Goal: Task Accomplishment & Management: Manage account settings

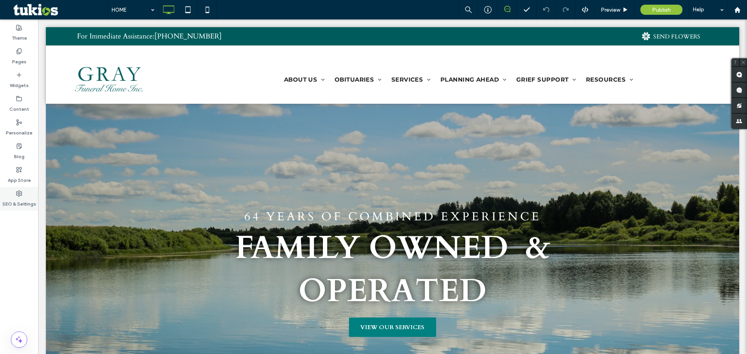
click at [16, 193] on icon at bounding box center [19, 194] width 6 height 6
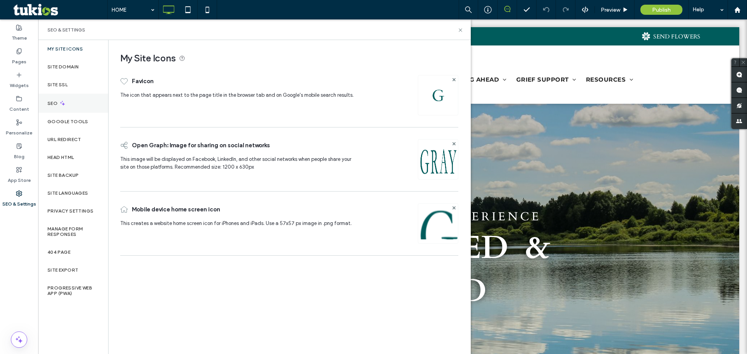
click at [53, 100] on div "SEO" at bounding box center [73, 103] width 70 height 19
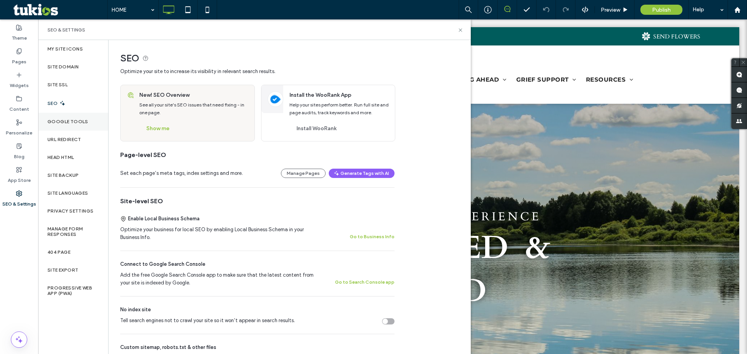
click at [78, 122] on label "Google Tools" at bounding box center [67, 121] width 41 height 5
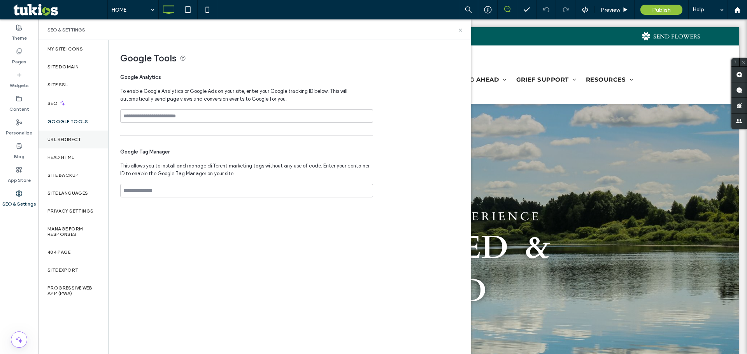
click at [66, 142] on label "URL Redirect" at bounding box center [64, 139] width 34 height 5
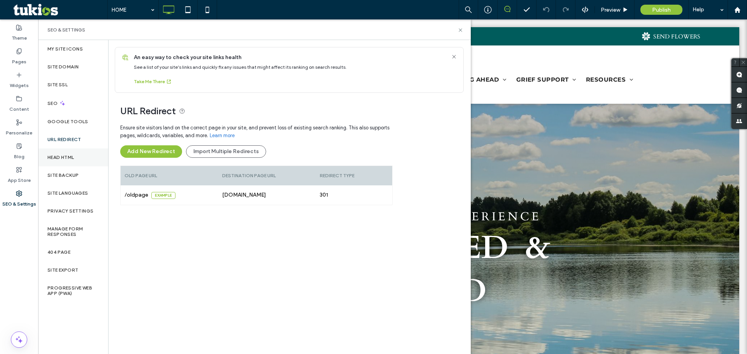
click at [67, 156] on label "Head HTML" at bounding box center [60, 157] width 27 height 5
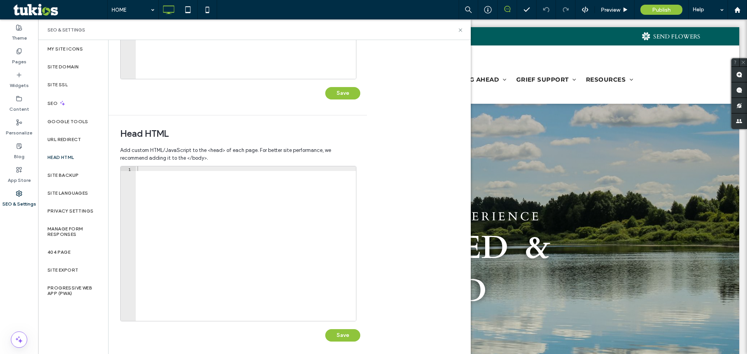
scroll to position [179, 0]
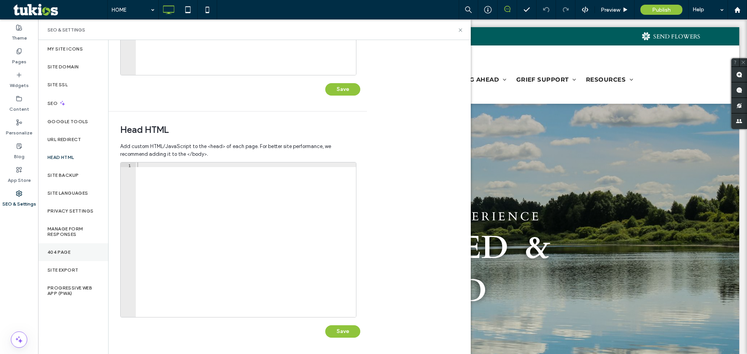
click at [56, 250] on label "404 Page" at bounding box center [58, 252] width 23 height 5
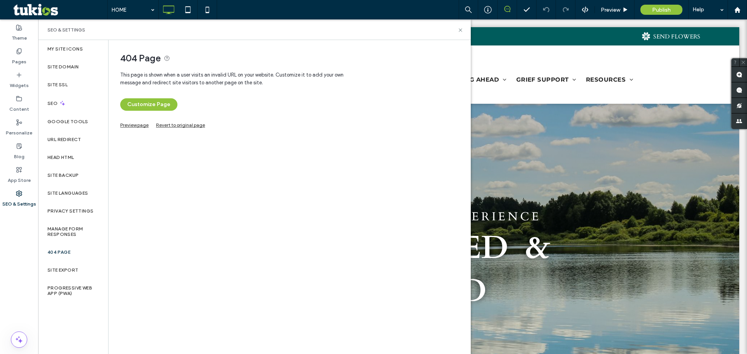
click at [133, 125] on link "Preview page" at bounding box center [134, 124] width 28 height 4
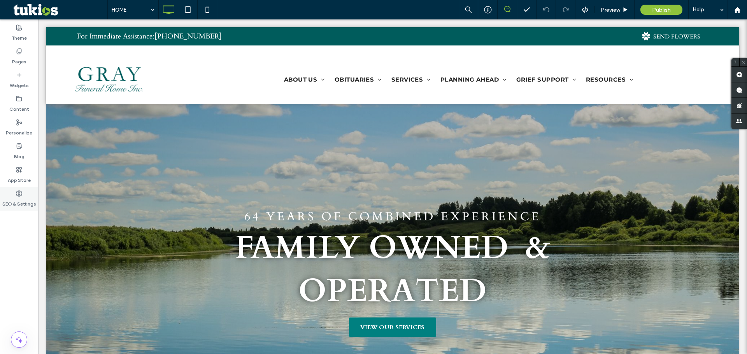
click at [18, 199] on label "SEO & Settings" at bounding box center [19, 202] width 34 height 11
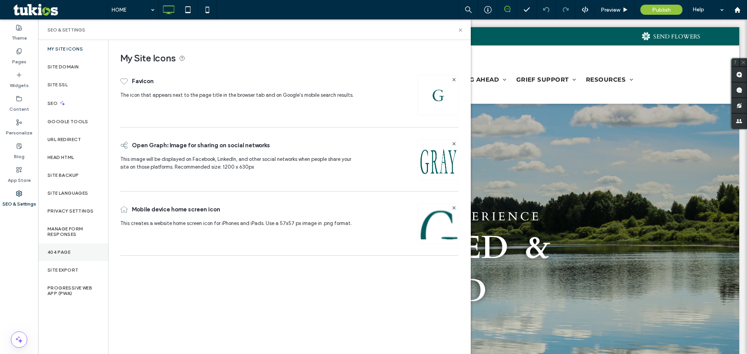
click at [67, 255] on label "404 Page" at bounding box center [58, 252] width 23 height 5
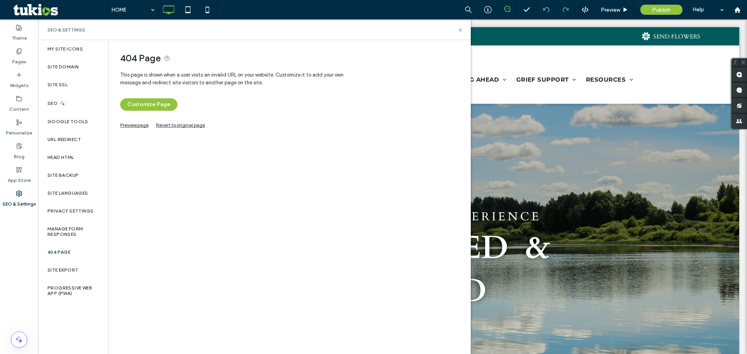
click at [135, 125] on link "Preview page" at bounding box center [134, 124] width 28 height 4
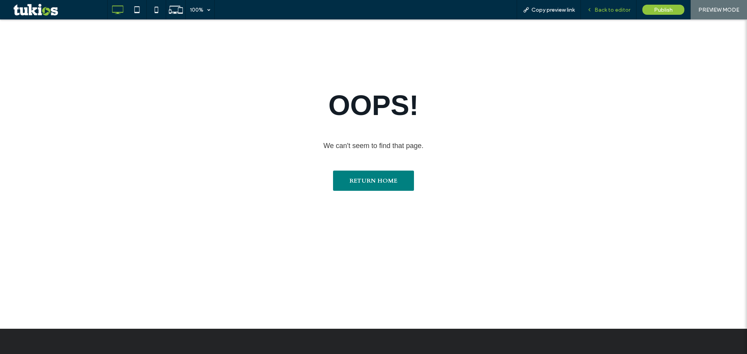
click at [293, 10] on span "Back to editor" at bounding box center [613, 10] width 36 height 7
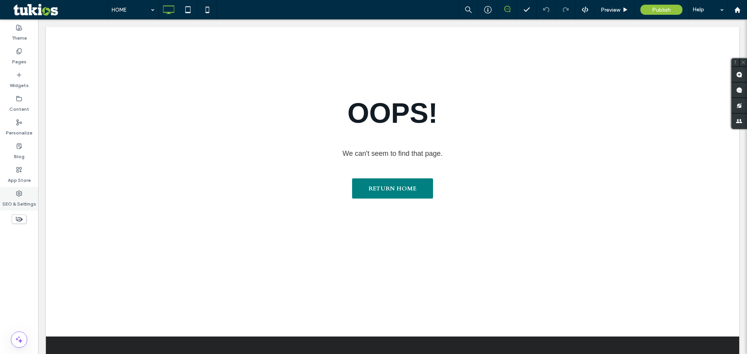
click at [18, 195] on use at bounding box center [18, 193] width 5 height 5
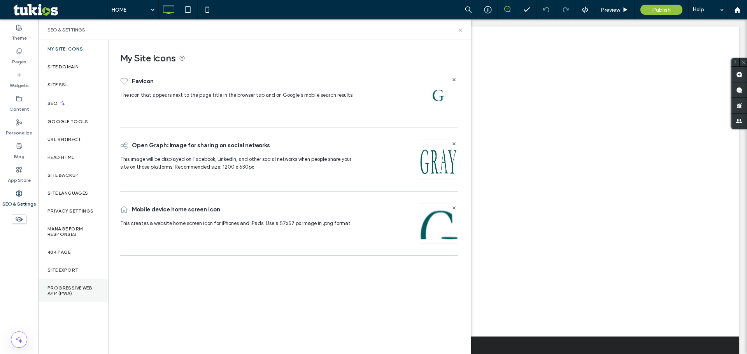
click at [69, 293] on label "Progressive Web App (PWA)" at bounding box center [72, 291] width 51 height 11
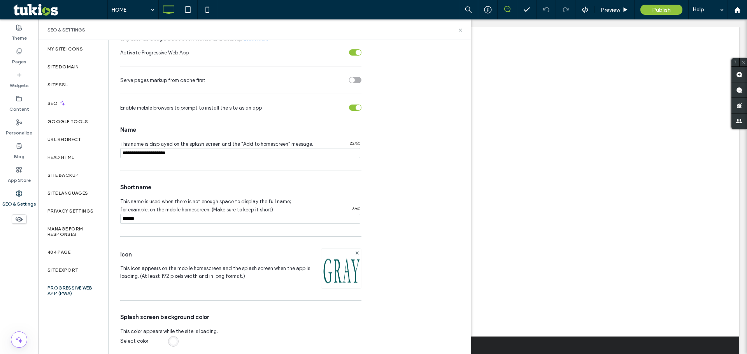
scroll to position [63, 0]
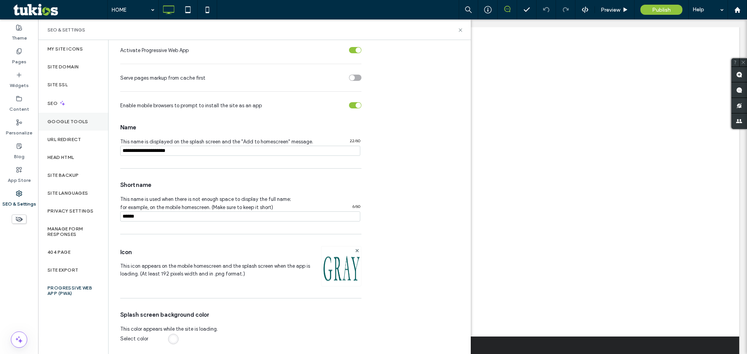
click at [77, 123] on label "Google Tools" at bounding box center [67, 121] width 41 height 5
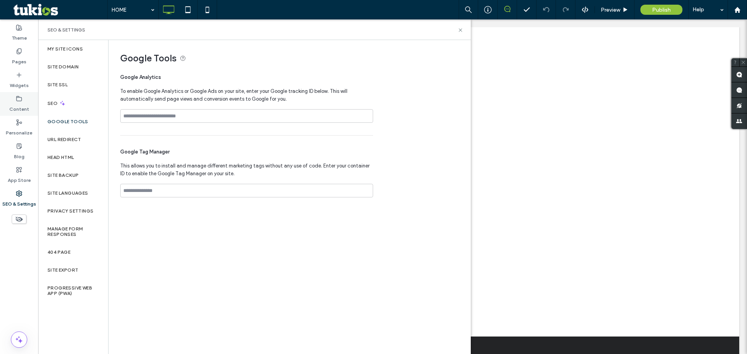
click at [10, 104] on label "Content" at bounding box center [19, 107] width 20 height 11
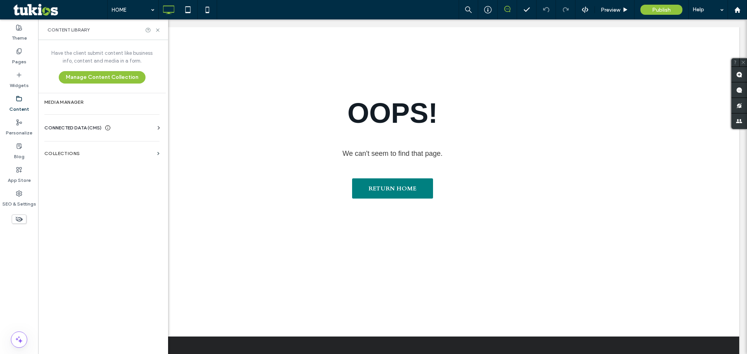
click at [93, 126] on span "CONNECTED DATA (CMS)" at bounding box center [72, 128] width 57 height 8
click at [78, 150] on section "Business Info" at bounding box center [103, 147] width 118 height 18
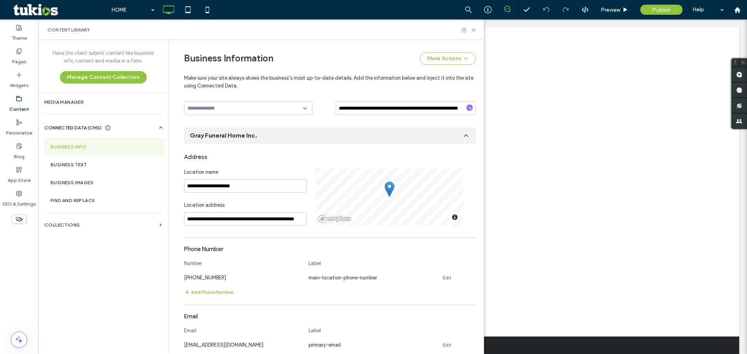
scroll to position [81, 0]
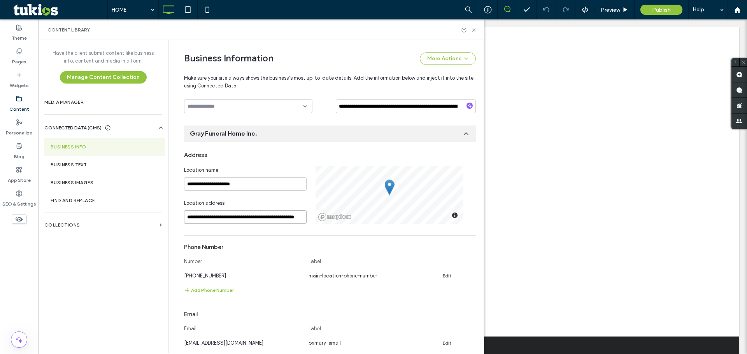
click at [202, 218] on input "**********" at bounding box center [245, 217] width 123 height 14
click at [231, 219] on input "**********" at bounding box center [245, 217] width 123 height 14
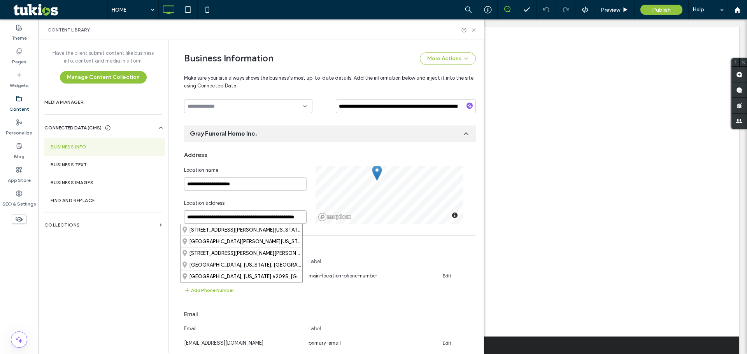
click at [231, 219] on input "**********" at bounding box center [245, 217] width 123 height 14
click at [218, 228] on div "205 East Lorena Avenue, Wood River, Illinois 62095, United States" at bounding box center [242, 230] width 122 height 11
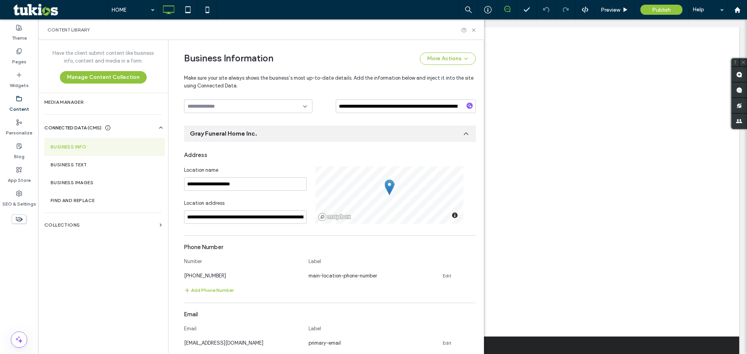
click at [254, 243] on div "Phone Number" at bounding box center [330, 247] width 292 height 15
click at [216, 218] on input "**********" at bounding box center [245, 217] width 123 height 14
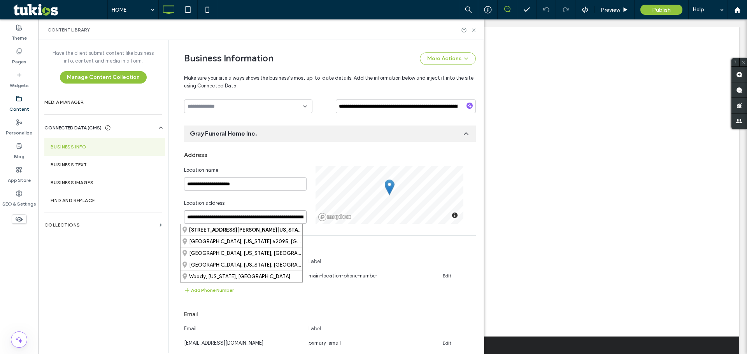
click at [216, 218] on input "**********" at bounding box center [245, 217] width 123 height 14
paste input
type input "**********"
drag, startPoint x: 296, startPoint y: 219, endPoint x: 117, endPoint y: 214, distance: 179.4
click at [117, 214] on div "**********" at bounding box center [261, 197] width 446 height 314
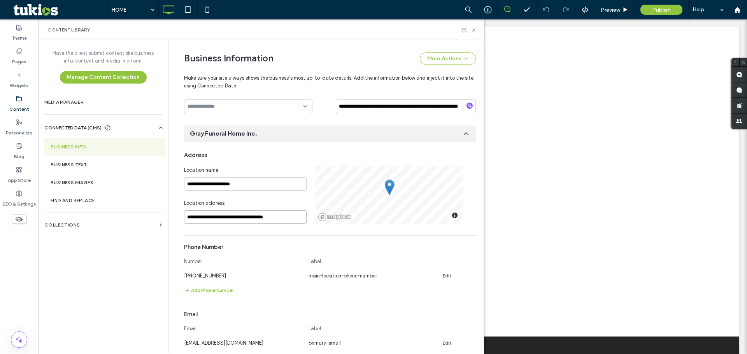
click at [289, 216] on input "**********" at bounding box center [245, 217] width 123 height 14
click at [212, 213] on input "**********" at bounding box center [245, 217] width 123 height 14
drag, startPoint x: 288, startPoint y: 215, endPoint x: 65, endPoint y: 212, distance: 222.6
click at [65, 212] on div "**********" at bounding box center [261, 197] width 446 height 314
click at [206, 219] on input at bounding box center [245, 217] width 123 height 14
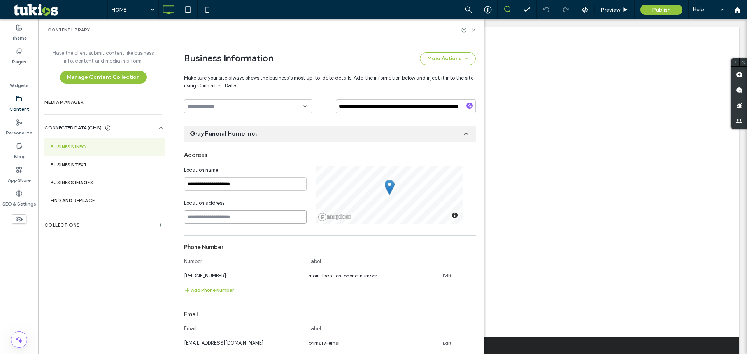
paste input "**********"
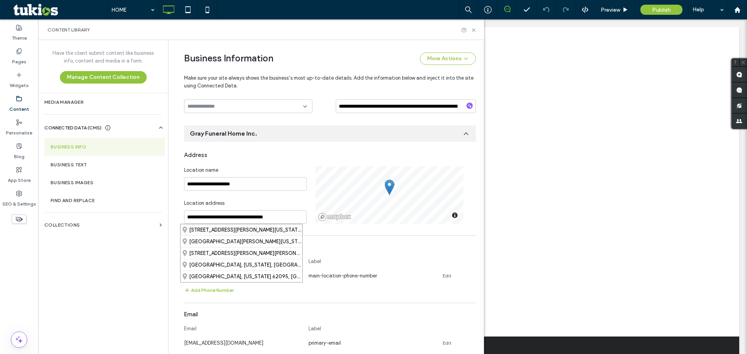
click at [204, 229] on div "205 East Lorena Avenue, Wood River, Illinois 62095, United States" at bounding box center [242, 230] width 122 height 11
type input "**********"
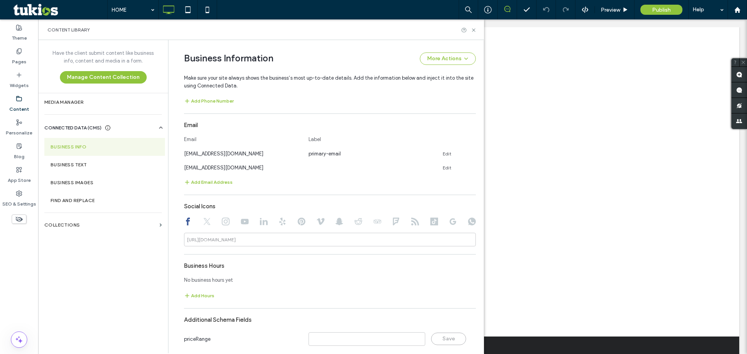
scroll to position [295, 0]
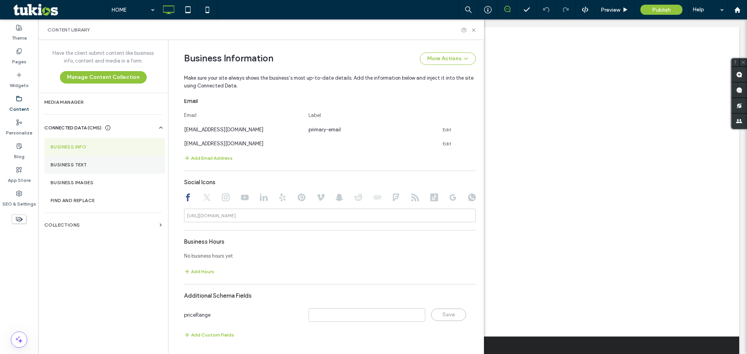
click at [78, 159] on section "Business Text" at bounding box center [104, 165] width 121 height 18
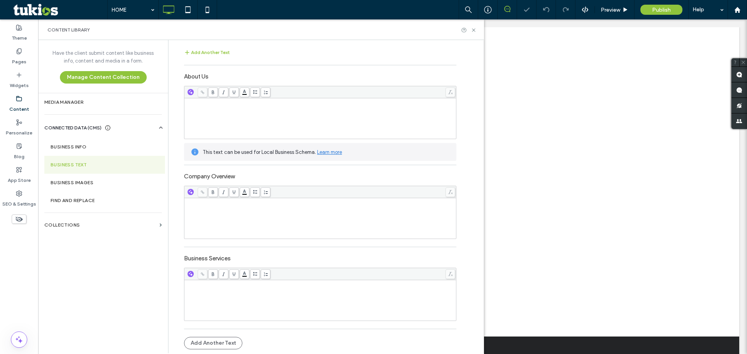
scroll to position [0, 0]
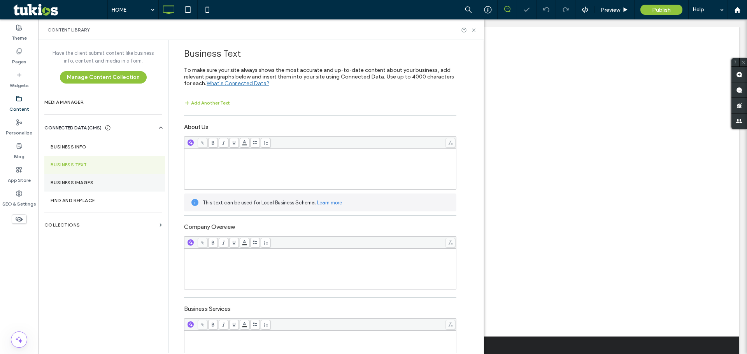
click at [83, 187] on section "Business Images" at bounding box center [104, 183] width 121 height 18
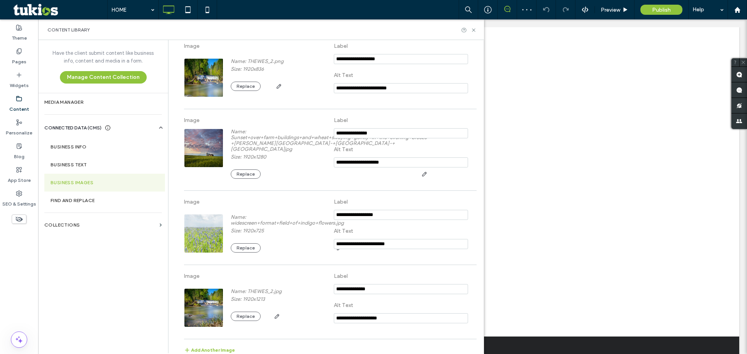
scroll to position [487, 0]
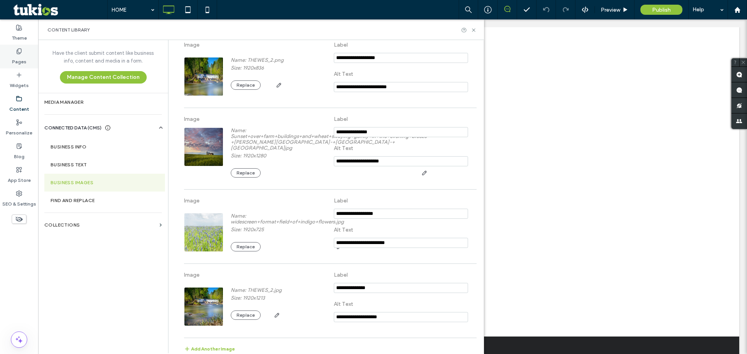
click at [22, 56] on label "Pages" at bounding box center [19, 59] width 14 height 11
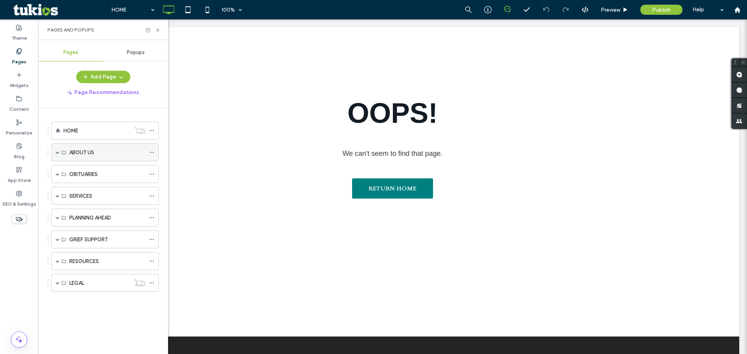
click at [56, 152] on span at bounding box center [58, 153] width 4 height 4
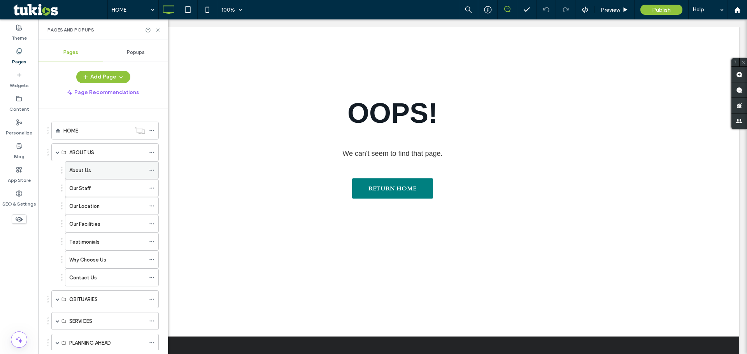
click at [153, 171] on icon at bounding box center [151, 170] width 5 height 5
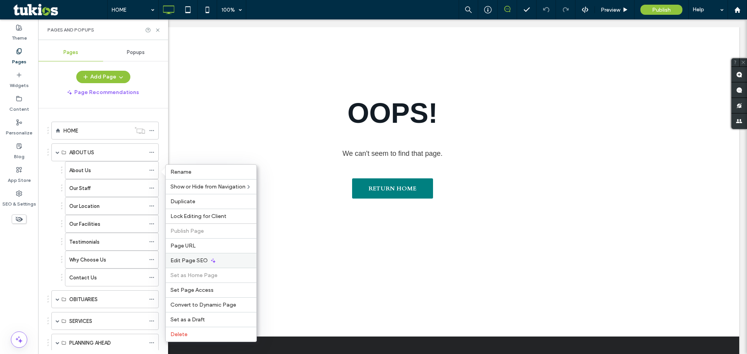
click at [188, 260] on span "Edit Page SEO" at bounding box center [188, 261] width 37 height 7
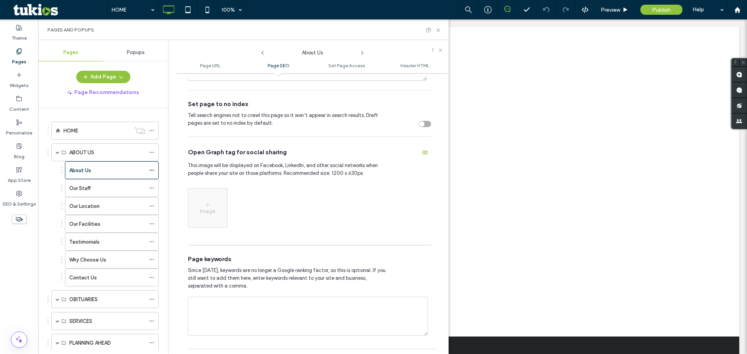
scroll to position [311, 0]
click at [151, 187] on icon at bounding box center [151, 188] width 5 height 5
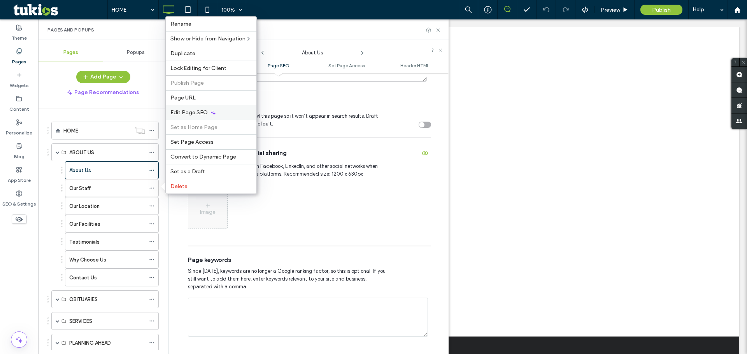
click at [191, 111] on span "Edit Page SEO" at bounding box center [188, 112] width 37 height 7
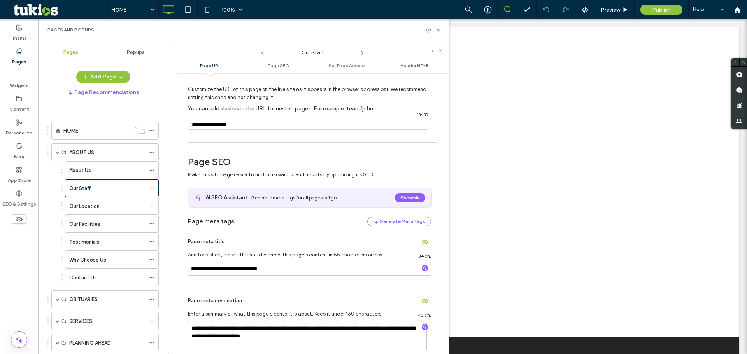
scroll to position [117, 0]
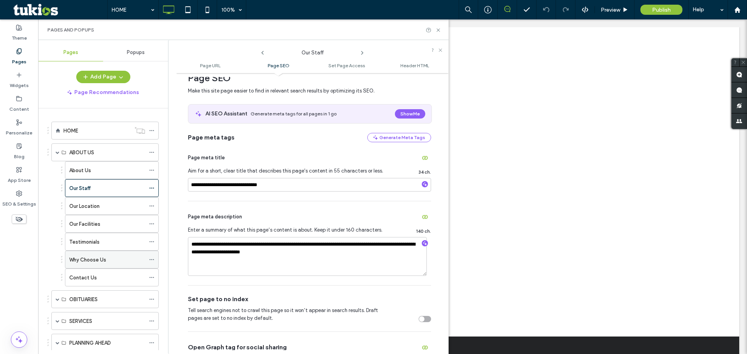
click at [149, 261] on icon at bounding box center [151, 259] width 5 height 5
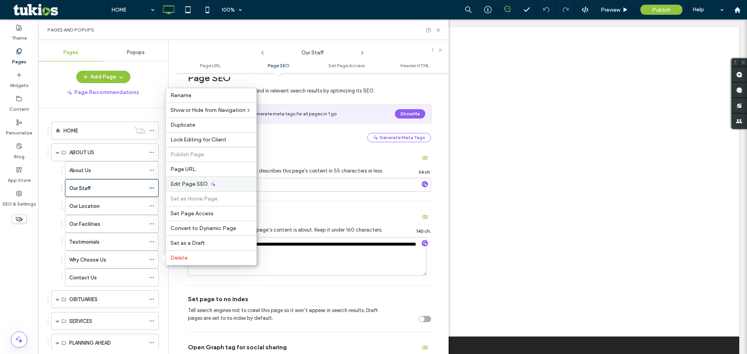
click at [188, 185] on span "Edit Page SEO" at bounding box center [188, 184] width 37 height 7
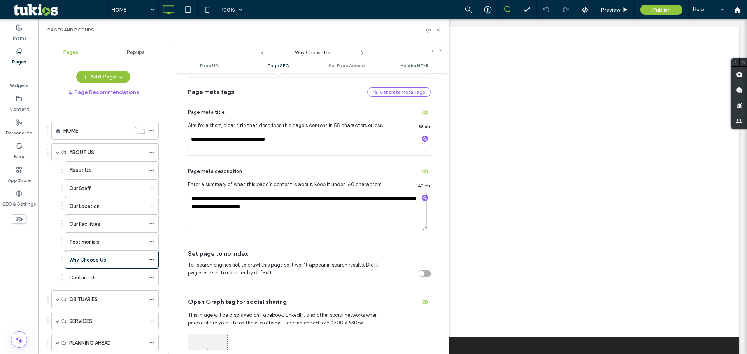
scroll to position [233, 0]
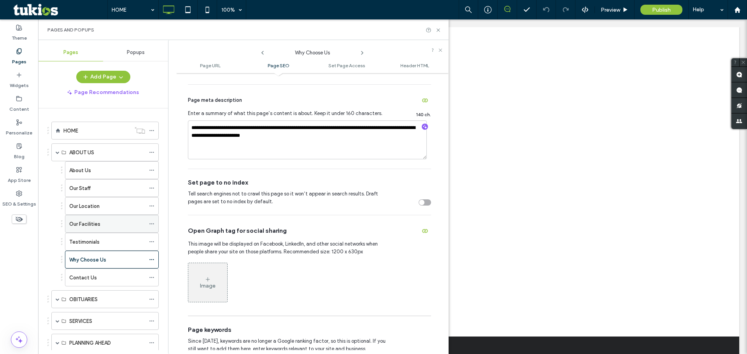
click at [153, 224] on icon at bounding box center [151, 223] width 5 height 5
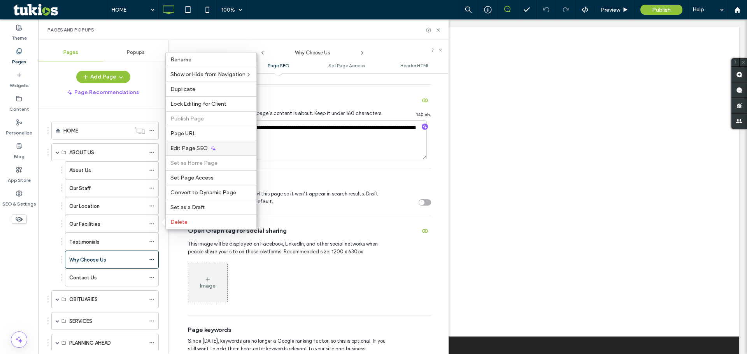
click at [186, 150] on span "Edit Page SEO" at bounding box center [188, 148] width 37 height 7
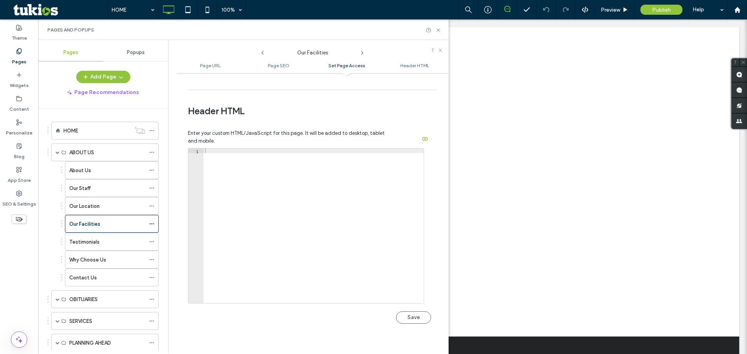
scroll to position [700, 0]
click at [154, 275] on span at bounding box center [151, 278] width 5 height 12
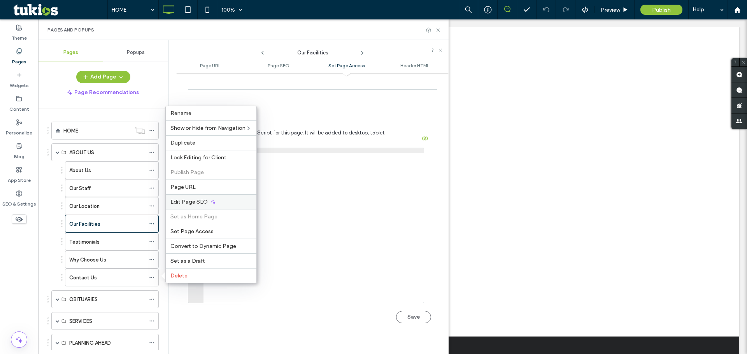
click at [181, 206] on div "Edit Page SEO" at bounding box center [211, 202] width 91 height 15
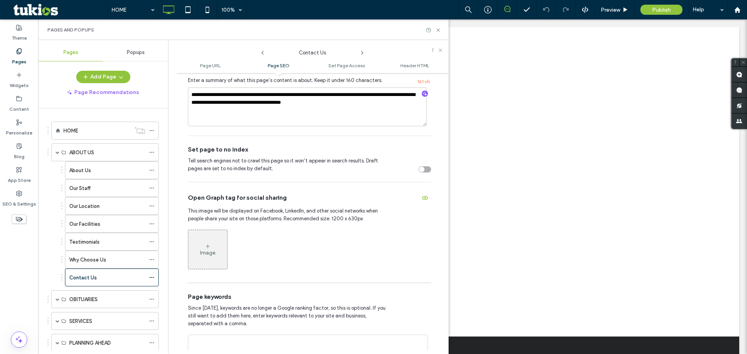
scroll to position [233, 0]
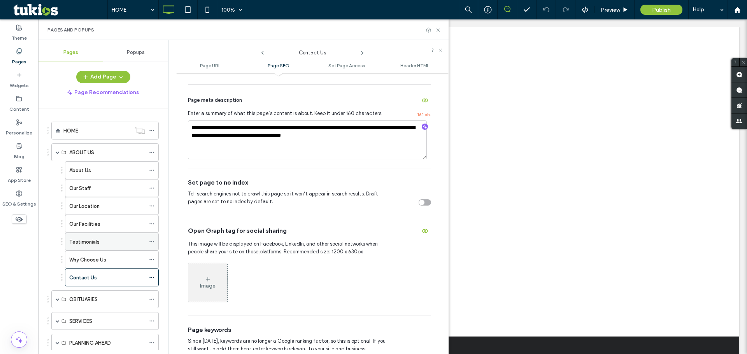
click at [152, 242] on use at bounding box center [151, 242] width 4 height 1
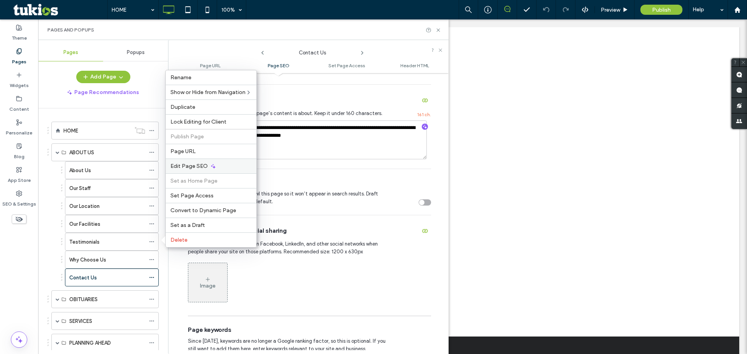
click at [195, 170] on div "Edit Page SEO" at bounding box center [211, 166] width 91 height 15
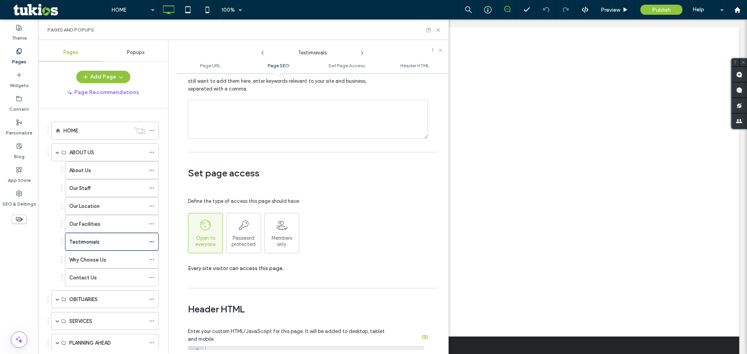
scroll to position [506, 0]
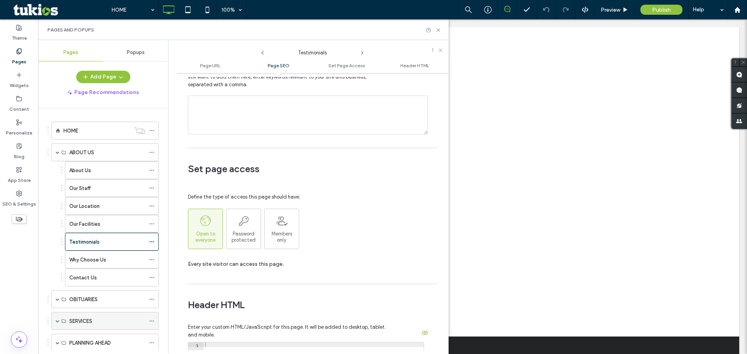
click at [57, 322] on span at bounding box center [58, 321] width 4 height 4
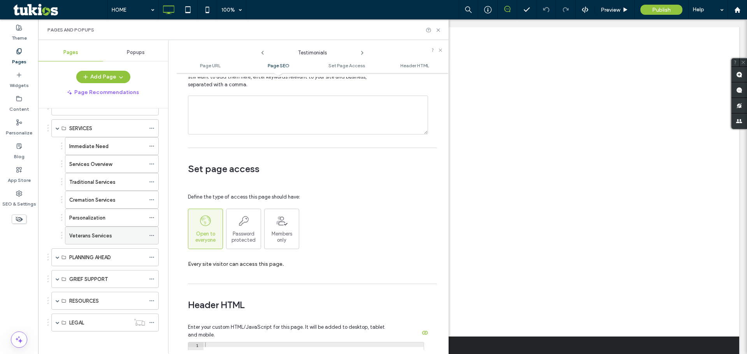
scroll to position [194, 0]
click at [153, 180] on icon at bounding box center [151, 181] width 5 height 5
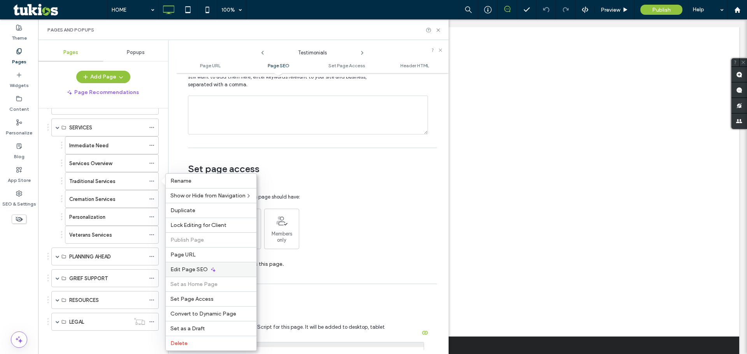
click at [195, 268] on span "Edit Page SEO" at bounding box center [188, 270] width 37 height 7
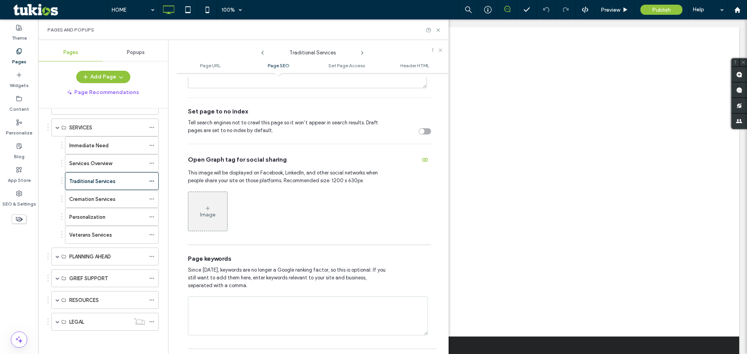
scroll to position [289, 0]
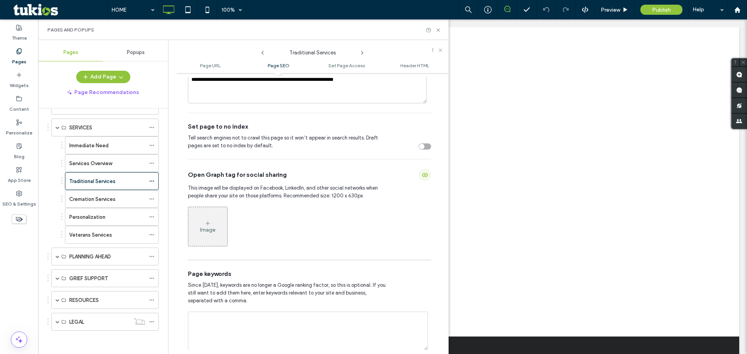
click at [293, 174] on use "button" at bounding box center [425, 176] width 6 height 4
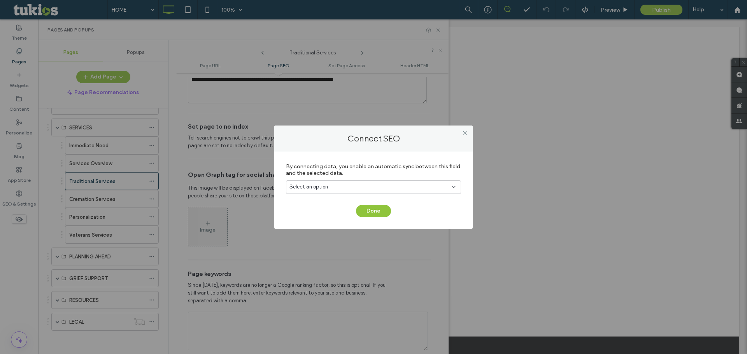
click at [293, 186] on div "Select an option" at bounding box center [368, 187] width 159 height 8
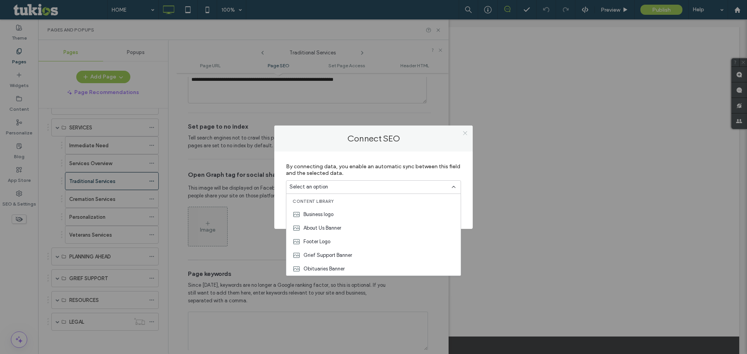
click at [293, 135] on icon at bounding box center [465, 133] width 6 height 6
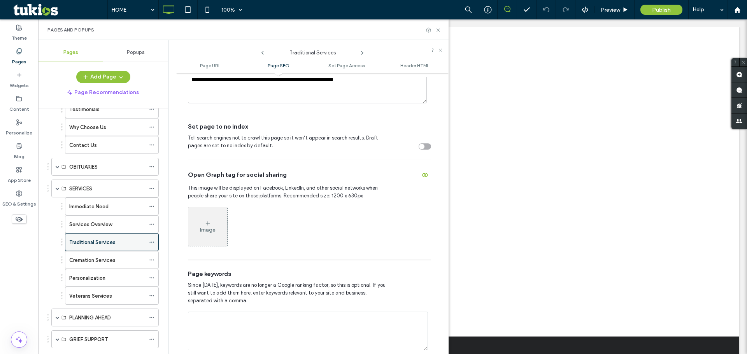
scroll to position [0, 0]
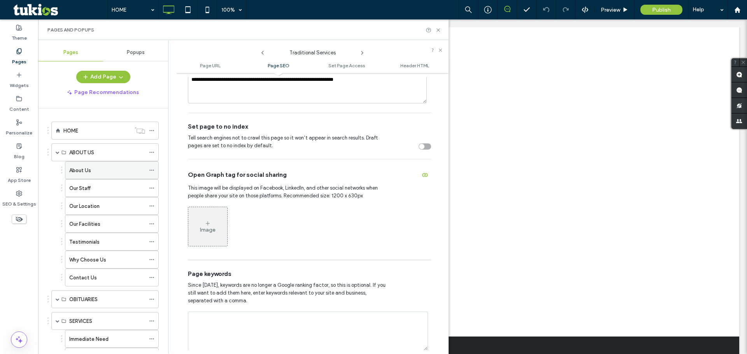
click at [148, 170] on div "About Us" at bounding box center [112, 170] width 94 height 18
click at [151, 169] on icon at bounding box center [151, 170] width 5 height 5
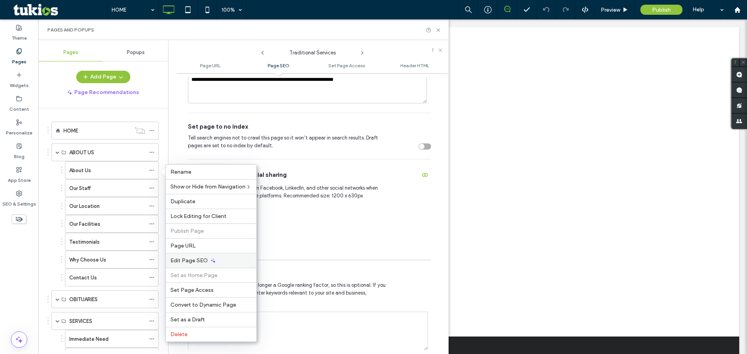
click at [193, 259] on span "Edit Page SEO" at bounding box center [188, 261] width 37 height 7
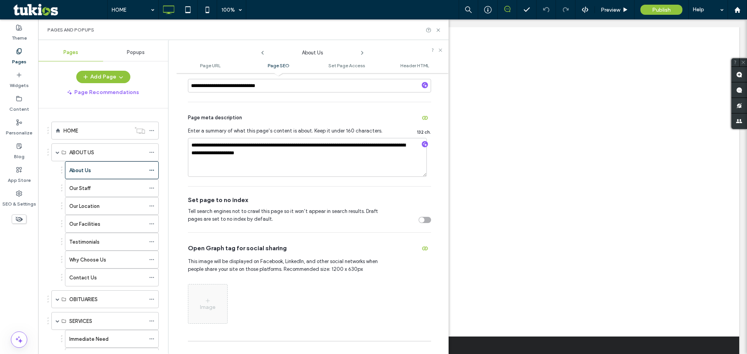
scroll to position [233, 0]
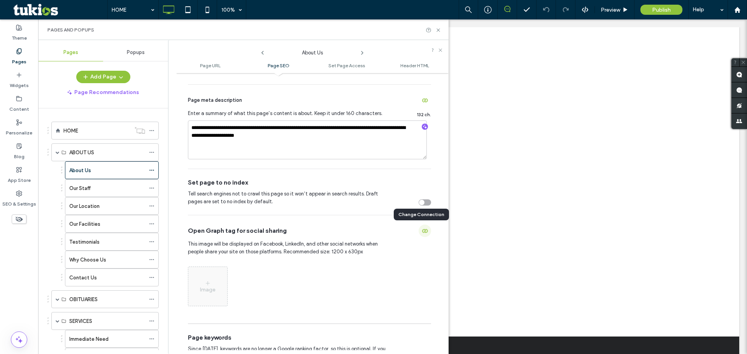
click at [293, 232] on icon "button" at bounding box center [425, 231] width 6 height 6
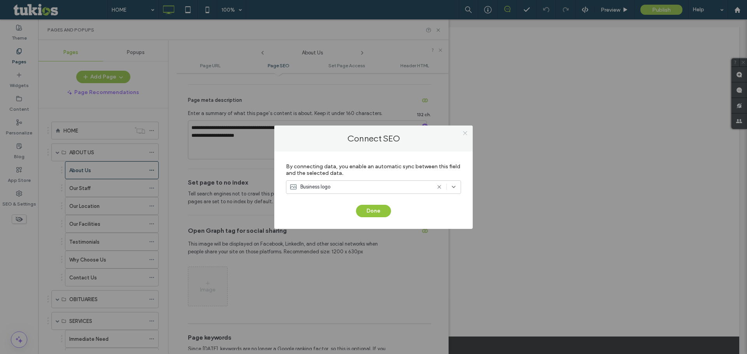
click at [293, 135] on icon at bounding box center [465, 133] width 6 height 6
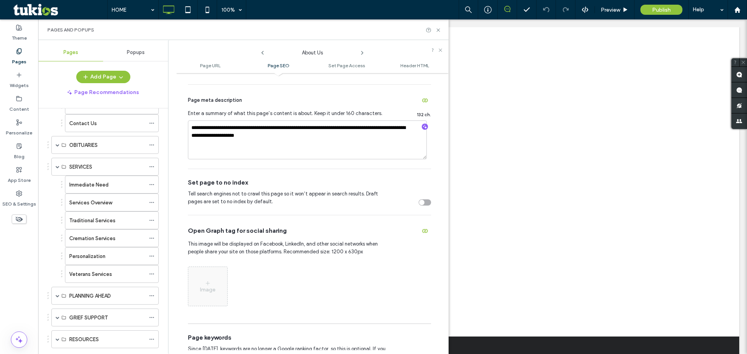
scroll to position [156, 0]
click at [150, 216] on span at bounding box center [151, 220] width 5 height 12
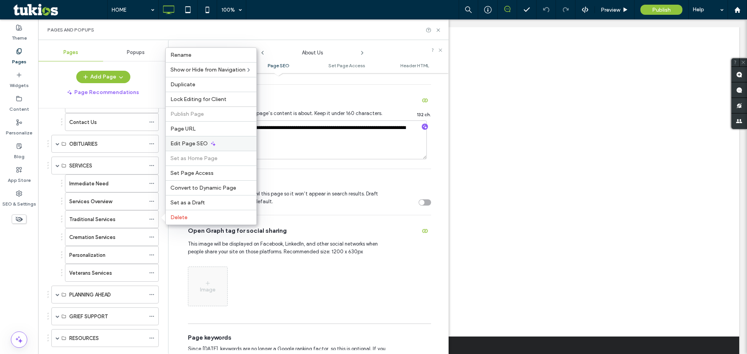
click at [198, 146] on span "Edit Page SEO" at bounding box center [188, 143] width 37 height 7
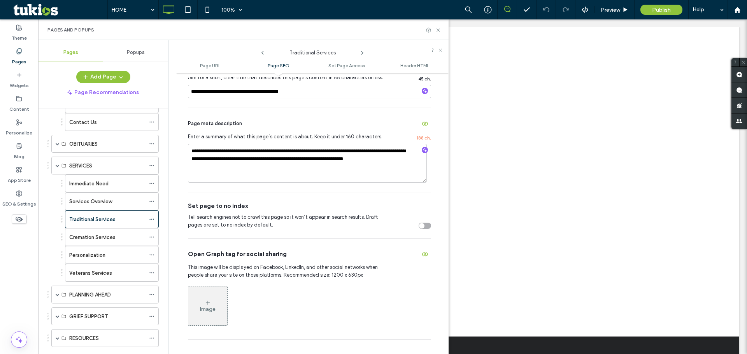
scroll to position [233, 0]
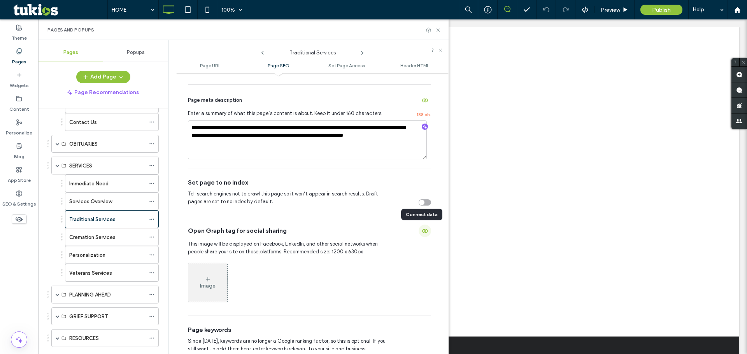
click at [293, 232] on icon "button" at bounding box center [425, 231] width 6 height 6
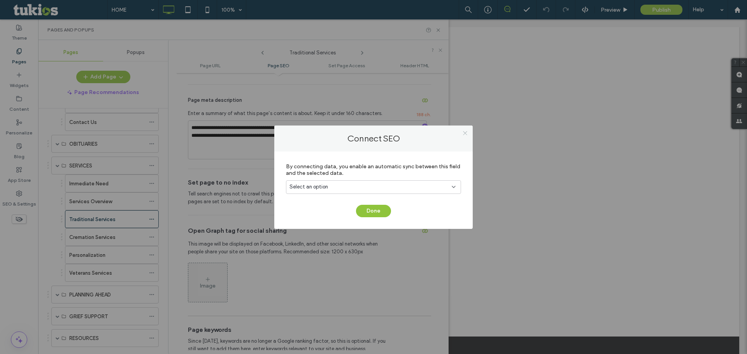
click at [293, 132] on use at bounding box center [465, 134] width 4 height 4
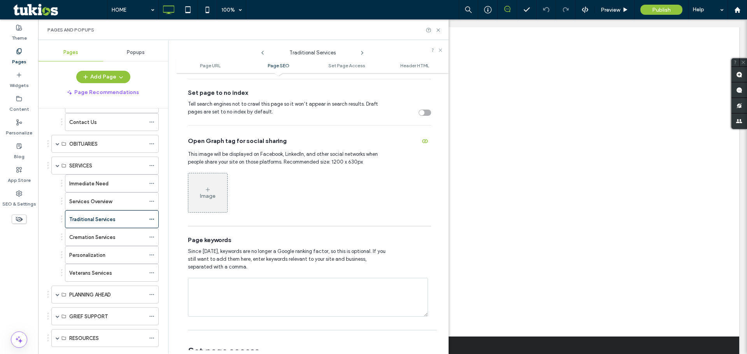
scroll to position [350, 0]
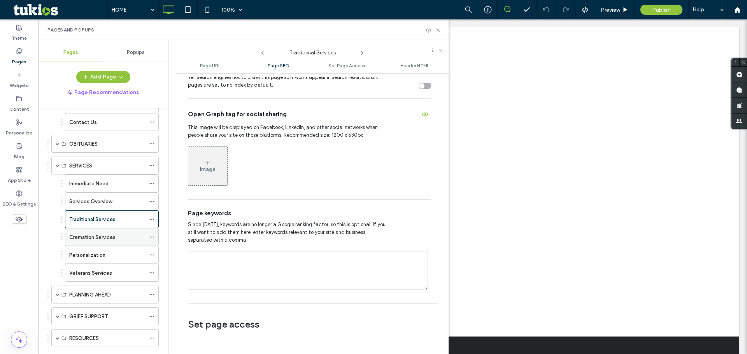
click at [154, 237] on div at bounding box center [153, 238] width 9 height 12
click at [150, 236] on icon at bounding box center [151, 237] width 5 height 5
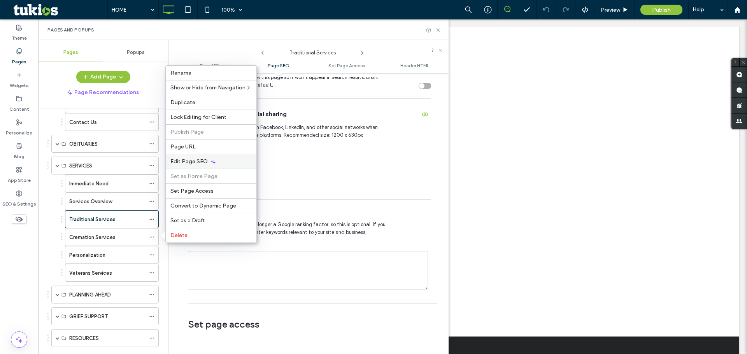
click at [194, 162] on span "Edit Page SEO" at bounding box center [188, 161] width 37 height 7
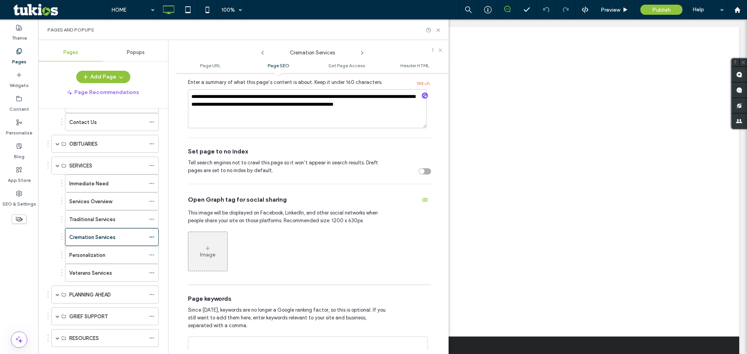
scroll to position [272, 0]
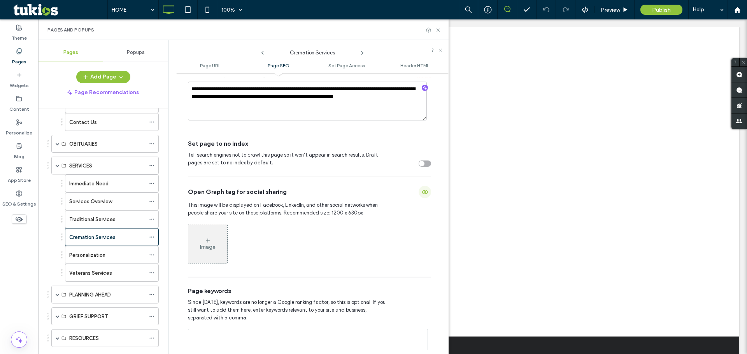
click at [293, 190] on icon "button" at bounding box center [425, 192] width 6 height 6
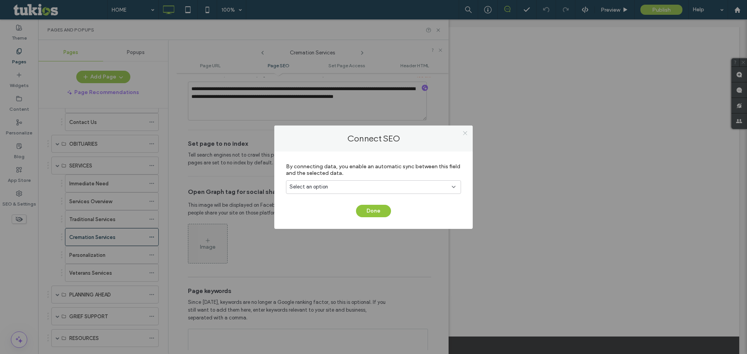
click at [293, 133] on icon at bounding box center [465, 133] width 6 height 6
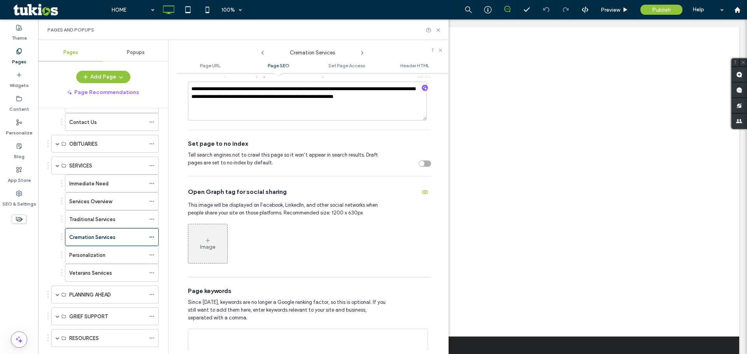
click at [126, 52] on div "Popups" at bounding box center [135, 52] width 65 height 17
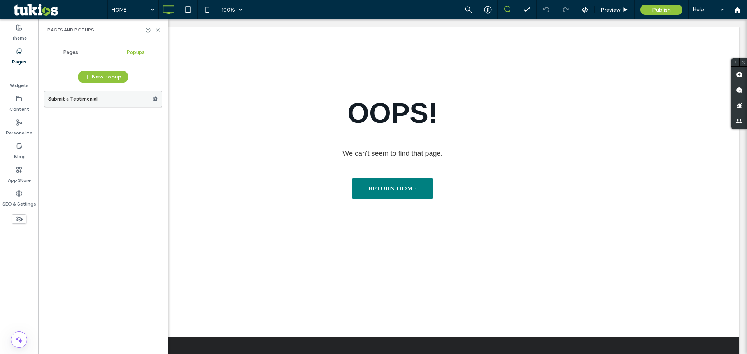
click at [69, 96] on label "Submit a Testimonial" at bounding box center [100, 99] width 104 height 16
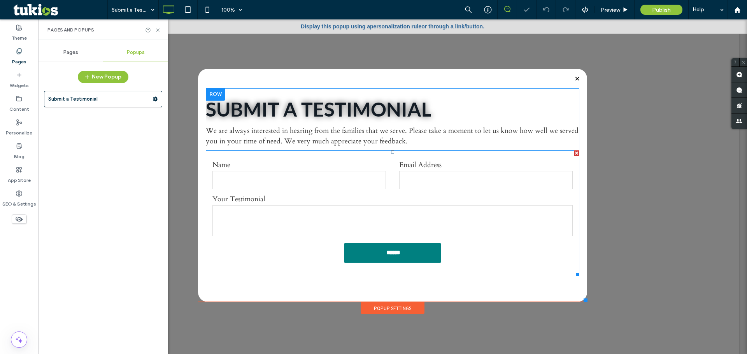
click at [243, 163] on label "Name" at bounding box center [299, 165] width 174 height 10
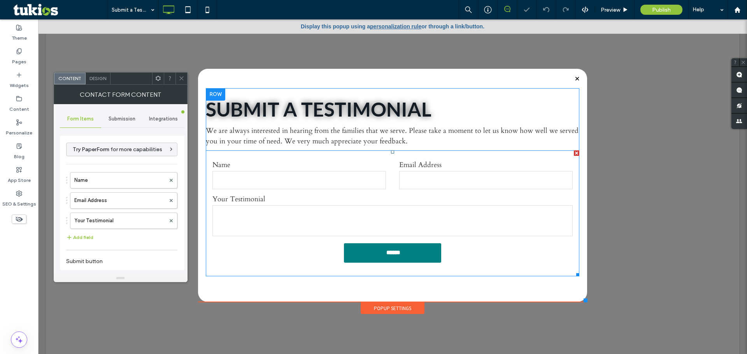
type input "******"
type input "**********"
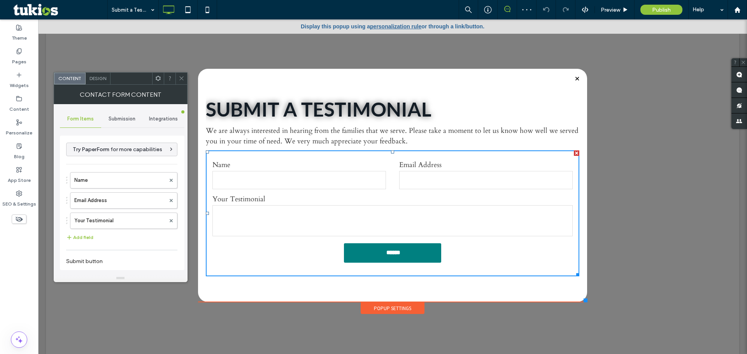
click at [255, 163] on label "Name" at bounding box center [299, 165] width 174 height 10
click at [137, 119] on div "Submission" at bounding box center [122, 119] width 42 height 17
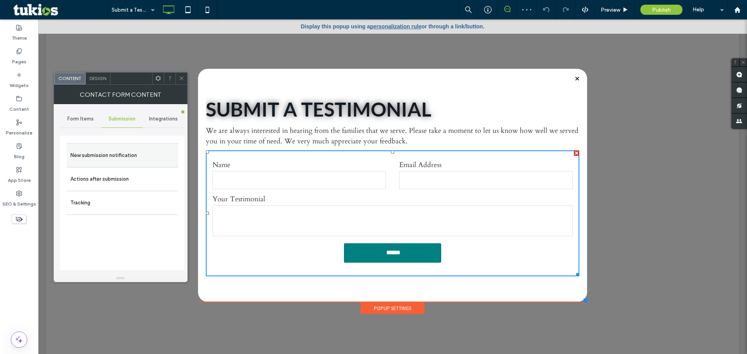
click at [94, 159] on label "New submission notification" at bounding box center [122, 156] width 104 height 16
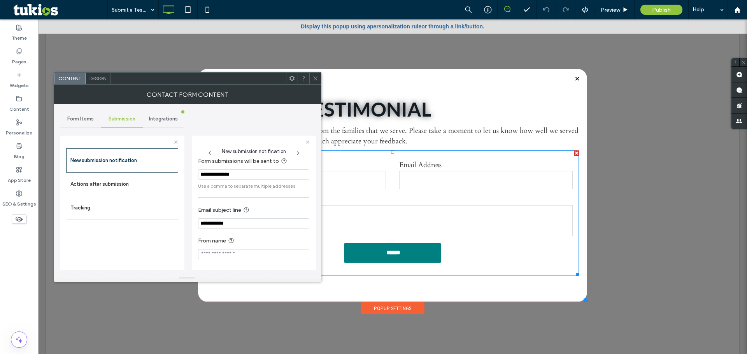
scroll to position [7, 0]
click at [95, 179] on label "Actions after submission" at bounding box center [122, 185] width 104 height 16
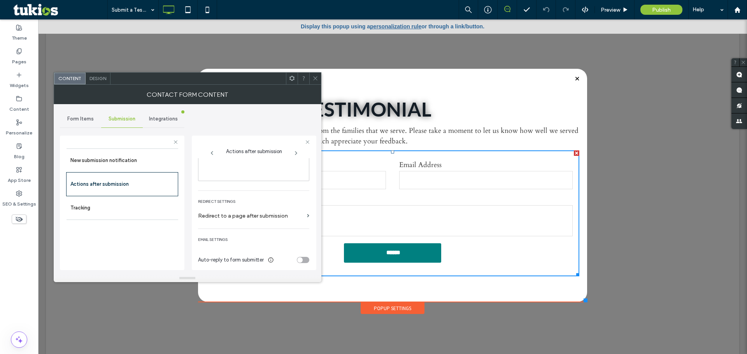
scroll to position [134, 0]
click at [293, 257] on div "toggle" at bounding box center [299, 256] width 5 height 5
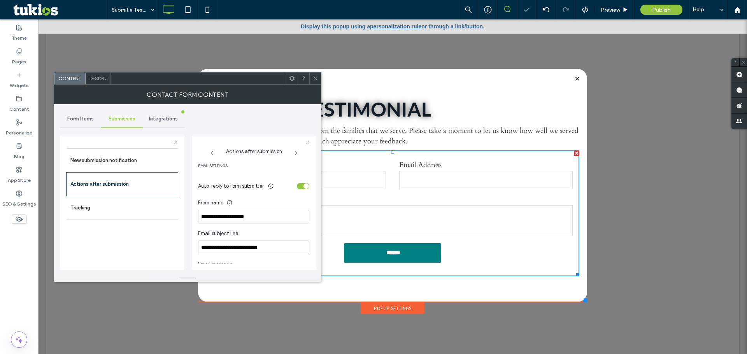
scroll to position [212, 0]
click at [293, 216] on div "toggle" at bounding box center [303, 217] width 12 height 6
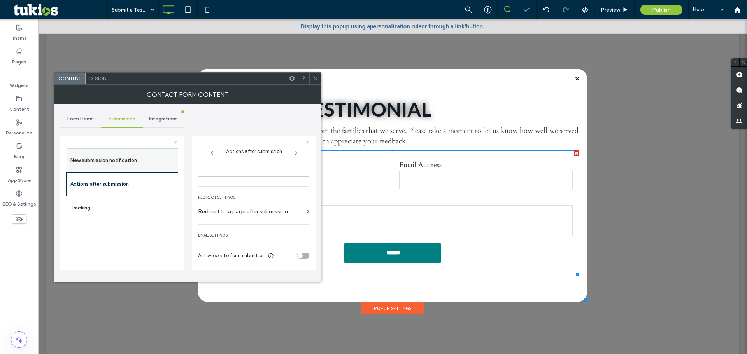
click at [118, 163] on label "New submission notification" at bounding box center [122, 161] width 104 height 16
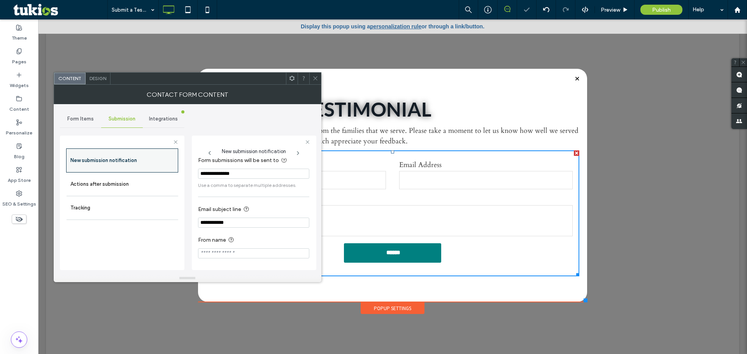
scroll to position [7, 0]
drag, startPoint x: 240, startPoint y: 220, endPoint x: 160, endPoint y: 223, distance: 80.6
click at [170, 223] on div "**********" at bounding box center [122, 202] width 125 height 145
click at [293, 78] on icon at bounding box center [315, 78] width 6 height 6
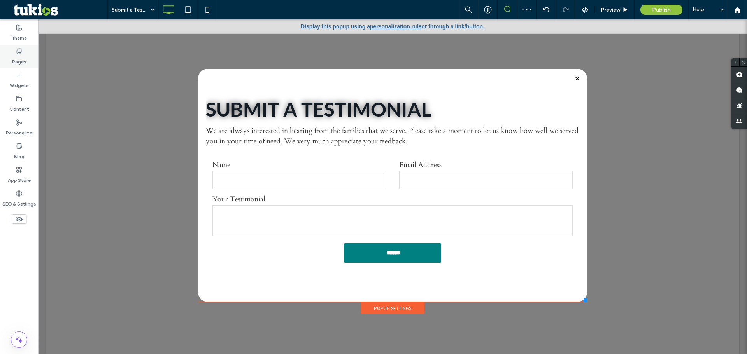
click at [25, 53] on div "Pages" at bounding box center [19, 57] width 38 height 24
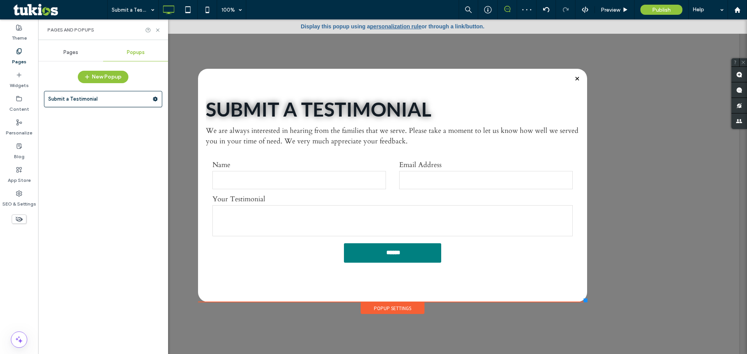
click at [68, 51] on span "Pages" at bounding box center [70, 52] width 15 height 6
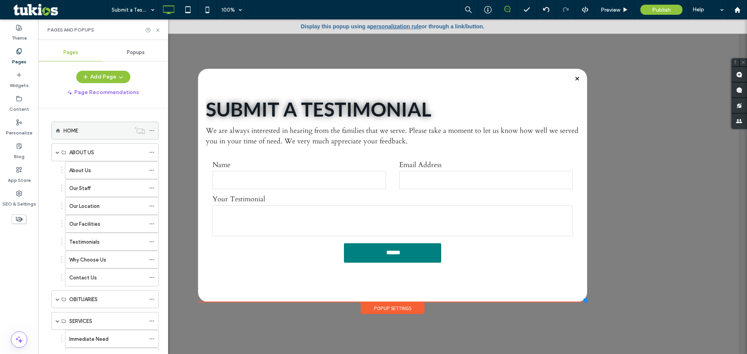
click at [92, 128] on div "HOME" at bounding box center [96, 131] width 67 height 8
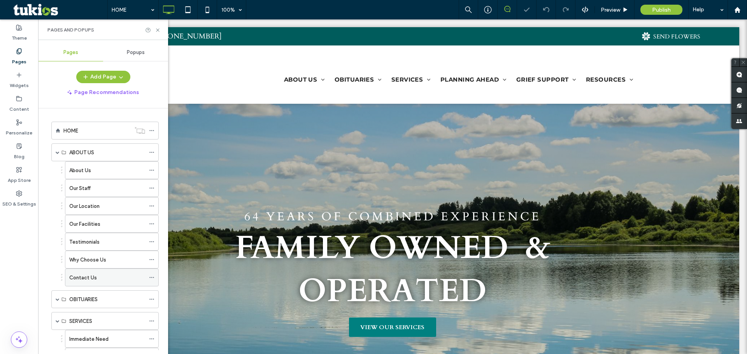
click at [92, 284] on div "Contact Us" at bounding box center [107, 277] width 76 height 17
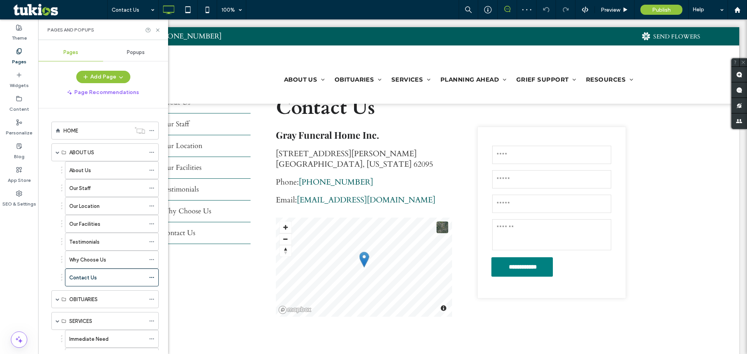
scroll to position [233, 0]
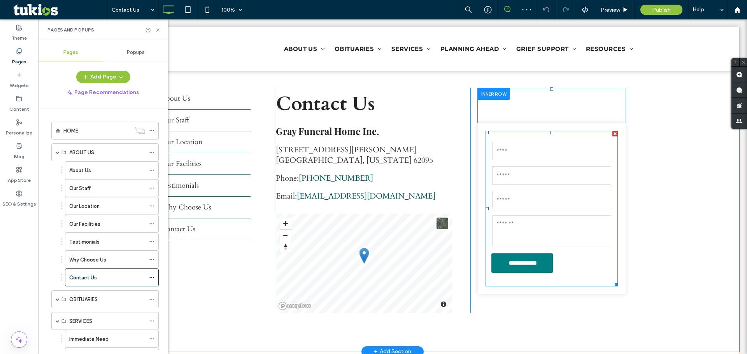
click at [293, 139] on form "**********" at bounding box center [552, 209] width 132 height 156
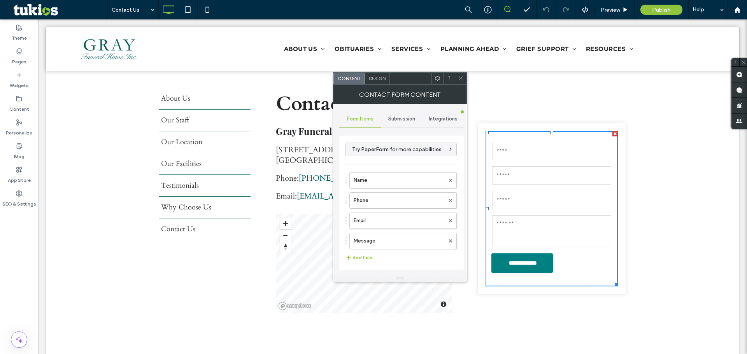
click at [293, 120] on span "Submission" at bounding box center [401, 119] width 27 height 6
click at [293, 152] on label "New submission notification" at bounding box center [402, 156] width 104 height 16
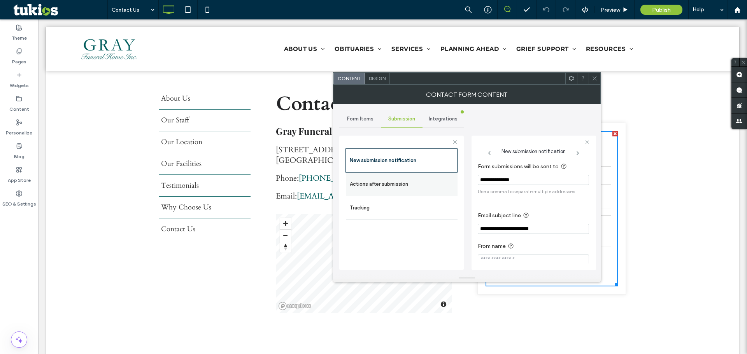
click at [293, 183] on label "Actions after submission" at bounding box center [402, 185] width 104 height 16
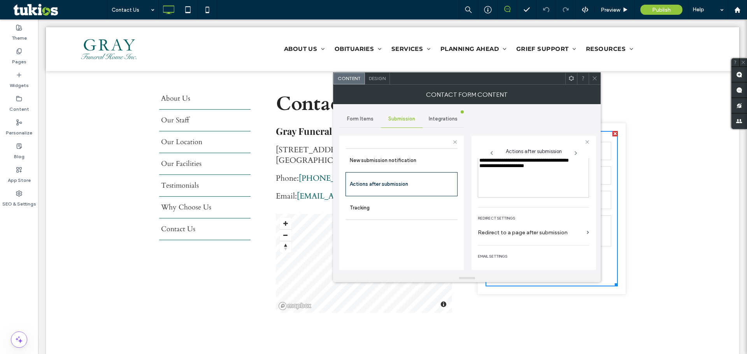
scroll to position [134, 0]
click at [293, 255] on div "toggle" at bounding box center [579, 256] width 5 height 5
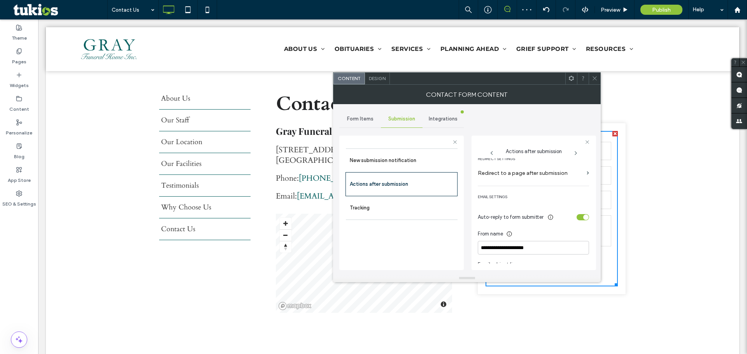
click at [293, 217] on div "toggle" at bounding box center [585, 217] width 5 height 5
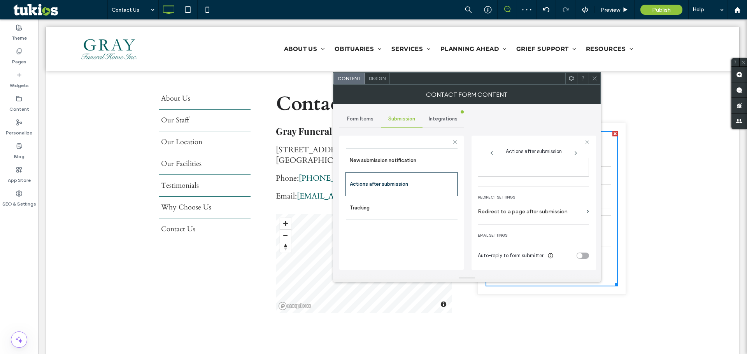
click at [293, 74] on span at bounding box center [595, 79] width 6 height 12
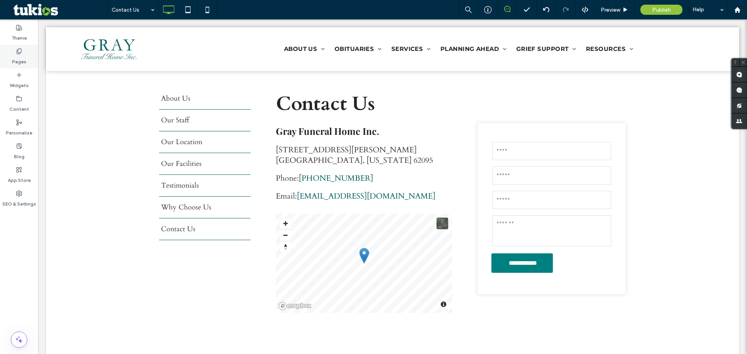
click at [19, 51] on icon at bounding box center [19, 51] width 6 height 6
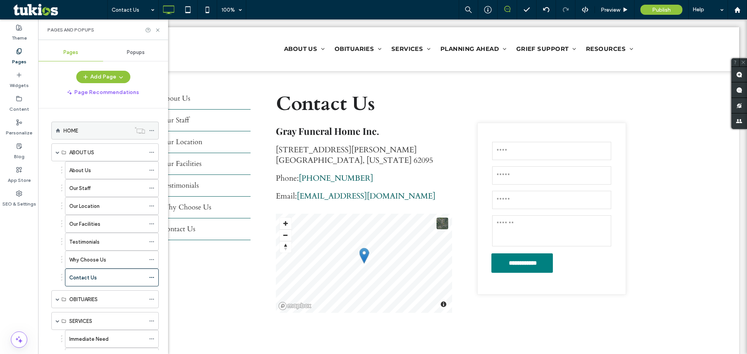
click at [80, 133] on div "HOME" at bounding box center [96, 131] width 67 height 8
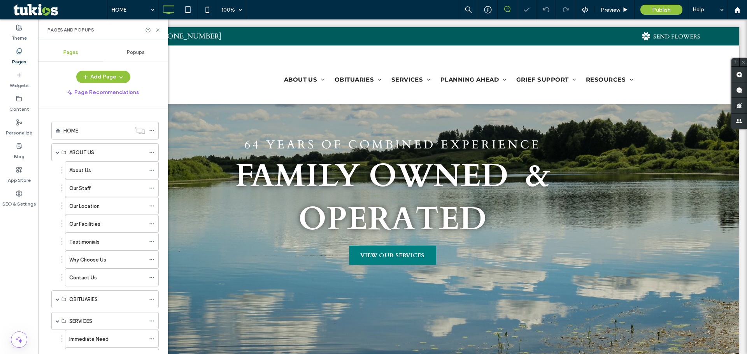
scroll to position [78, 0]
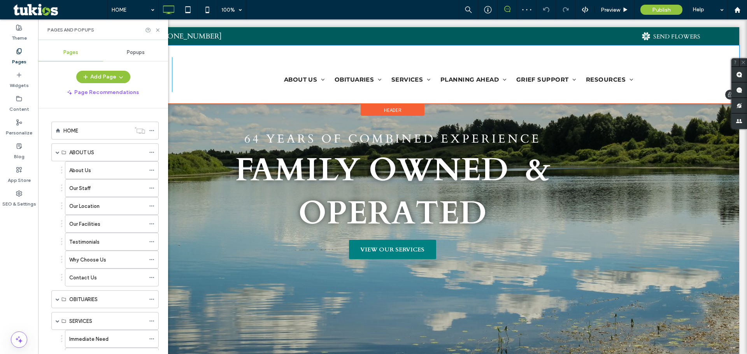
click at [219, 96] on div "Click To Paste ABOUT US About Us Our Staff Our Location Our Facilities Testimon…" at bounding box center [392, 75] width 693 height 58
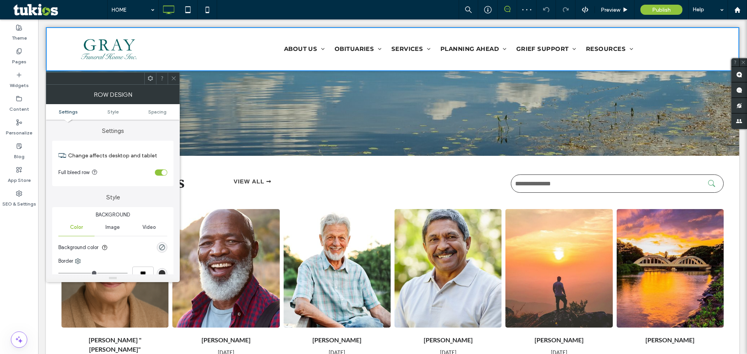
scroll to position [311, 0]
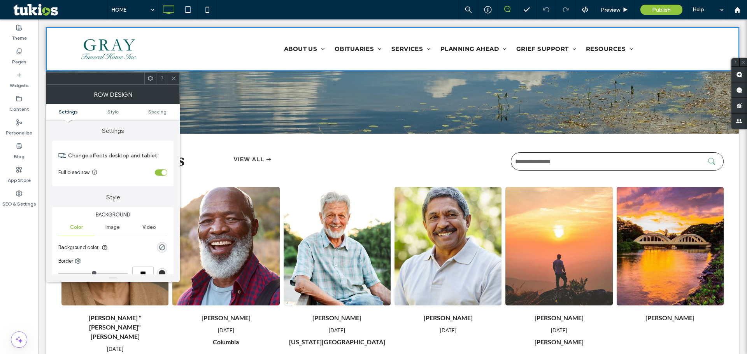
click at [172, 76] on icon at bounding box center [174, 78] width 6 height 6
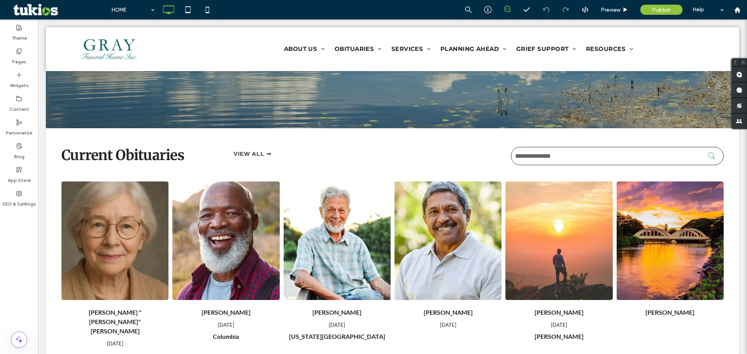
scroll to position [272, 0]
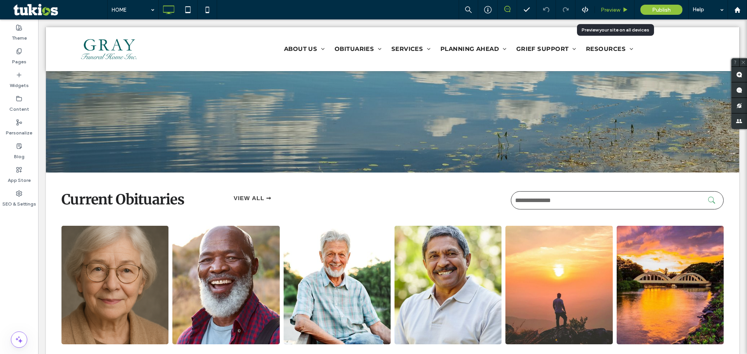
click at [293, 9] on span "Preview" at bounding box center [610, 10] width 19 height 7
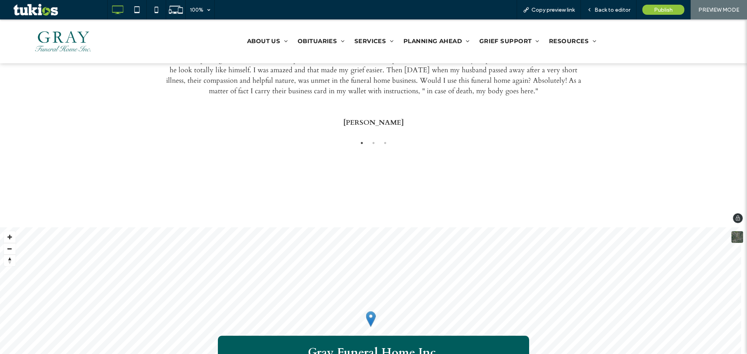
scroll to position [1167, 0]
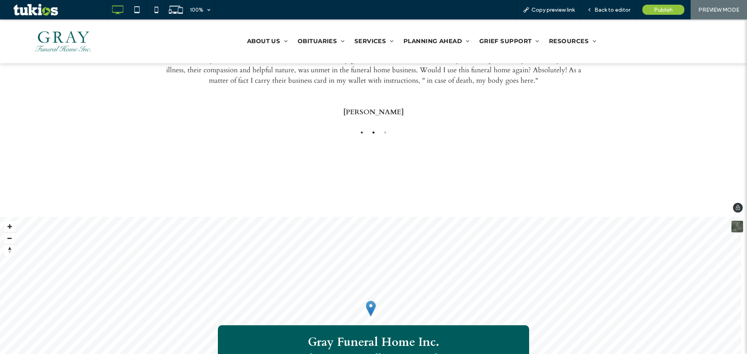
click at [293, 130] on button "2" at bounding box center [374, 133] width 8 height 8
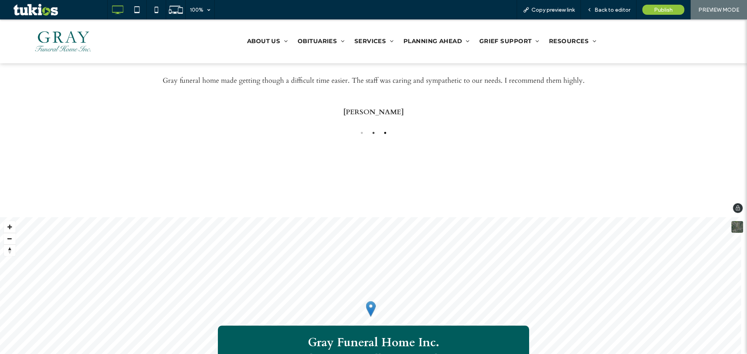
click at [293, 129] on button "3" at bounding box center [385, 133] width 8 height 8
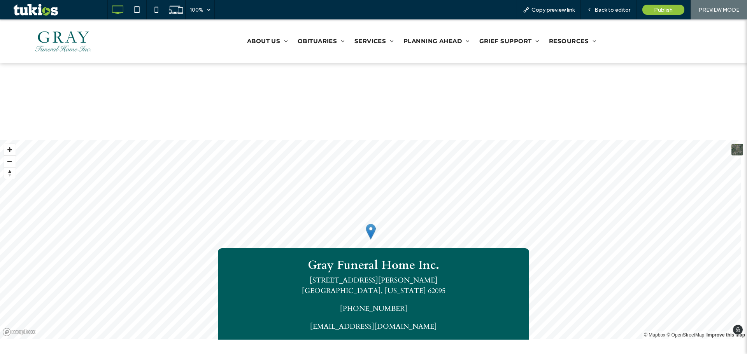
scroll to position [1235, 0]
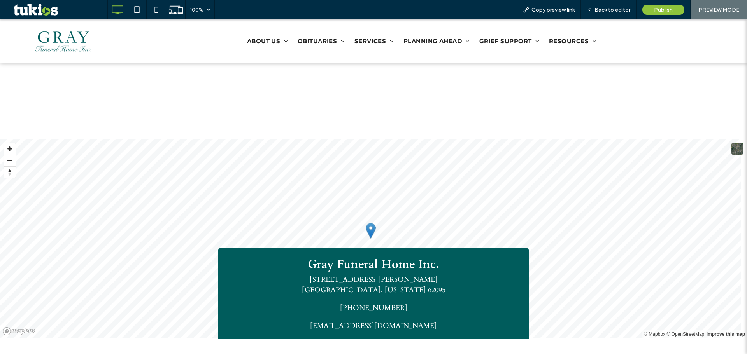
click at [293, 241] on div "Click To Paste Gray Funeral Home Inc. 205 East Lorena Avenue Wood River, Illino…" at bounding box center [373, 290] width 747 height 98
click at [293, 234] on div at bounding box center [371, 231] width 10 height 16
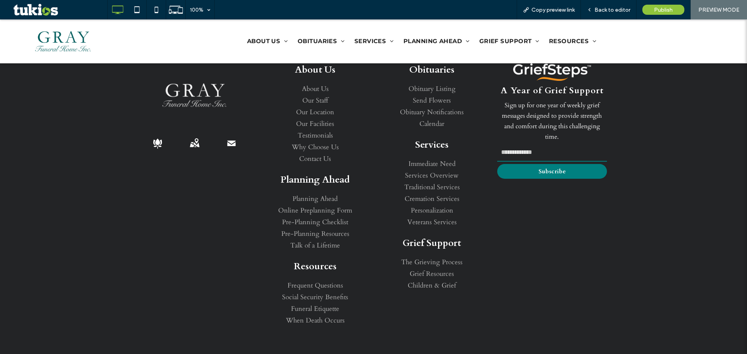
scroll to position [1595, 0]
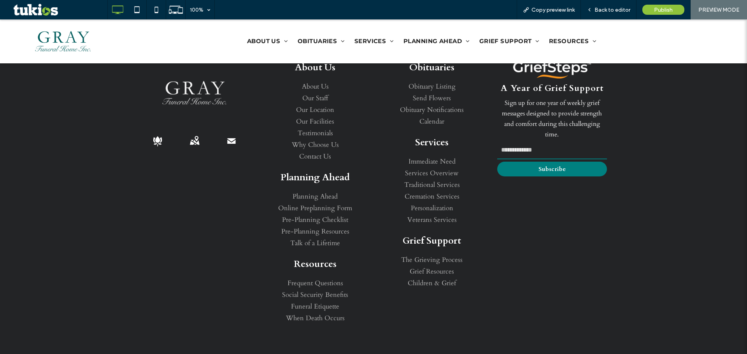
click at [293, 150] on input "email" at bounding box center [552, 150] width 110 height 18
type input "*******"
click at [293, 165] on button "Subscribe" at bounding box center [552, 169] width 110 height 15
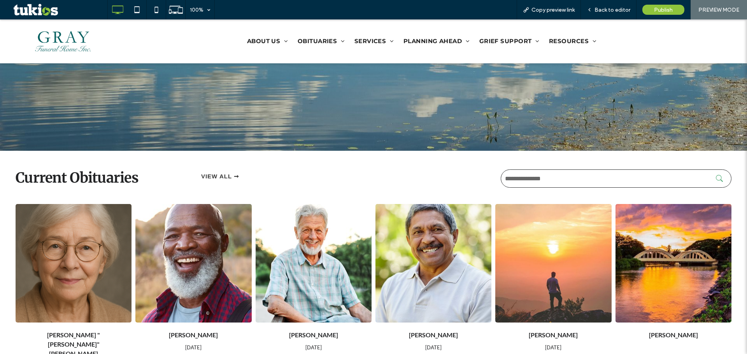
scroll to position [350, 0]
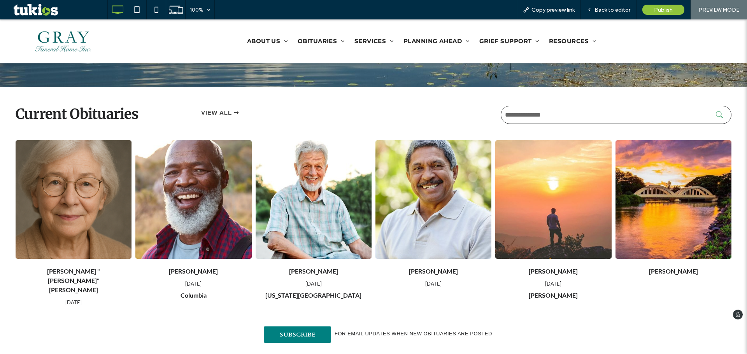
click at [293, 110] on input "text" at bounding box center [616, 115] width 231 height 18
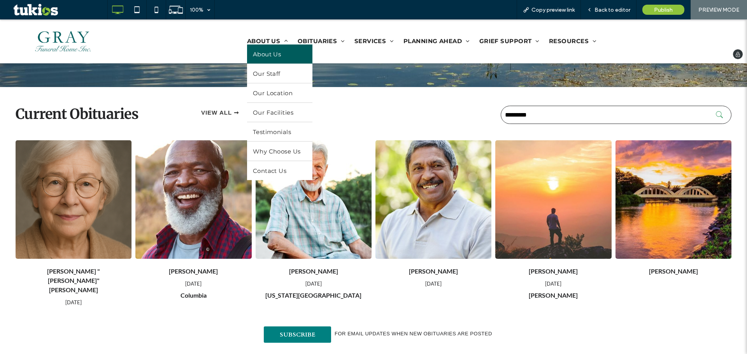
type input "*********"
click at [263, 42] on span "ABOUT US" at bounding box center [267, 40] width 41 height 7
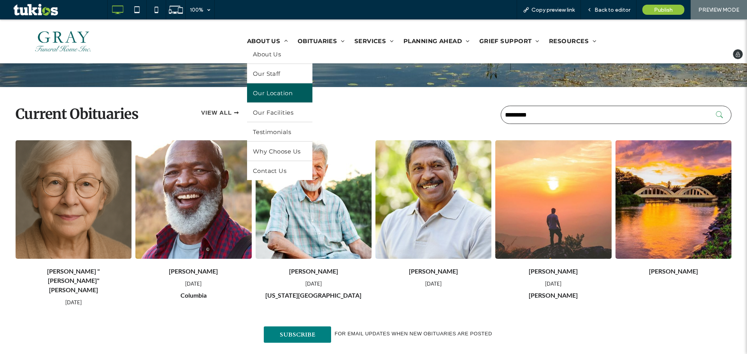
drag, startPoint x: 269, startPoint y: 87, endPoint x: 273, endPoint y: 103, distance: 16.0
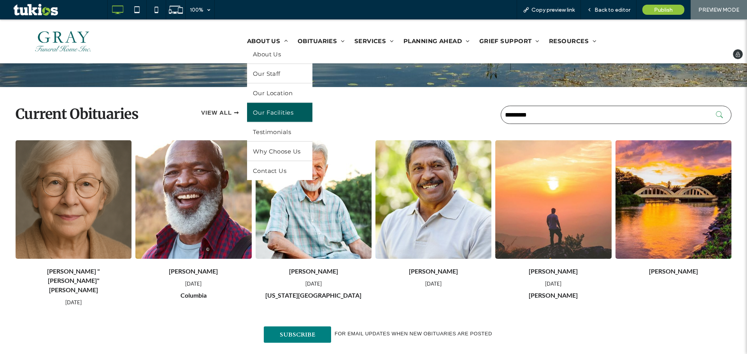
drag, startPoint x: 273, startPoint y: 111, endPoint x: 273, endPoint y: 119, distance: 8.9
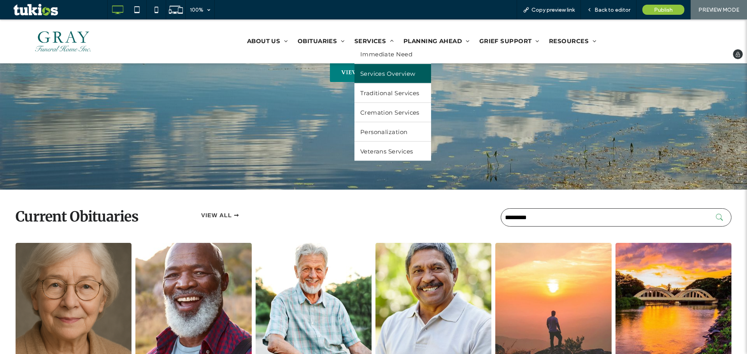
scroll to position [233, 0]
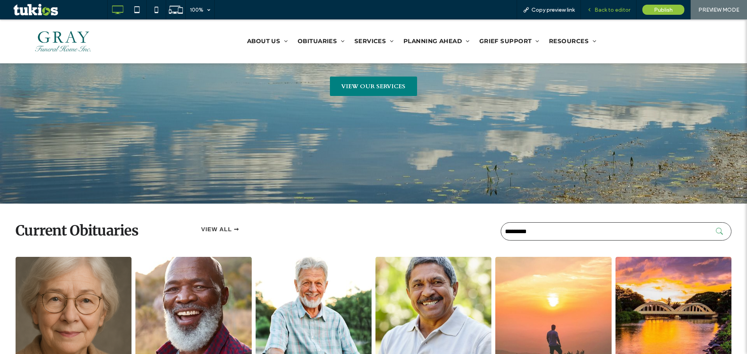
click at [293, 9] on span "Back to editor" at bounding box center [613, 10] width 36 height 7
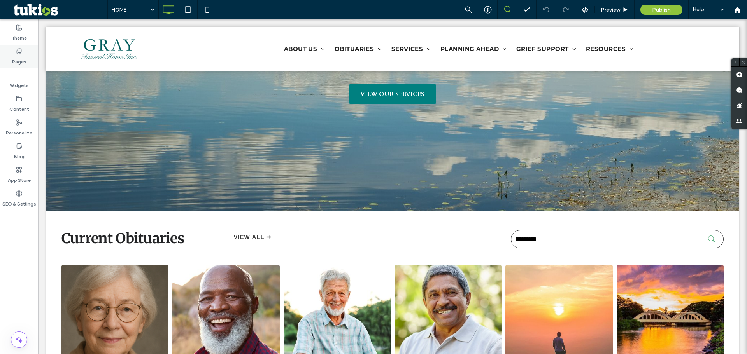
click at [18, 53] on icon at bounding box center [19, 51] width 6 height 6
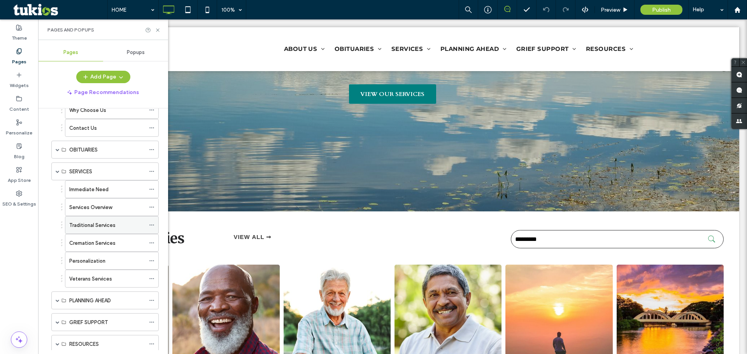
scroll to position [194, 0]
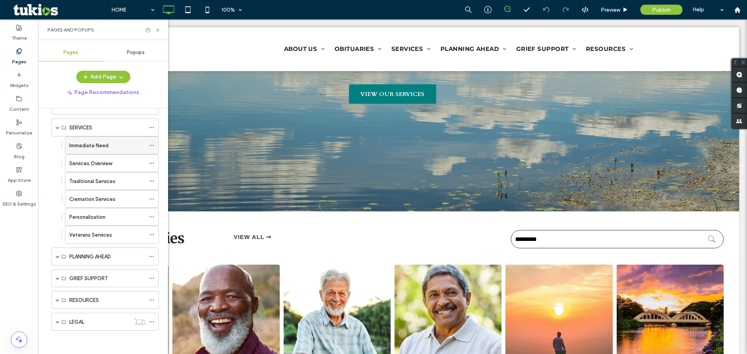
click at [84, 145] on label "Immediate Need" at bounding box center [88, 146] width 39 height 14
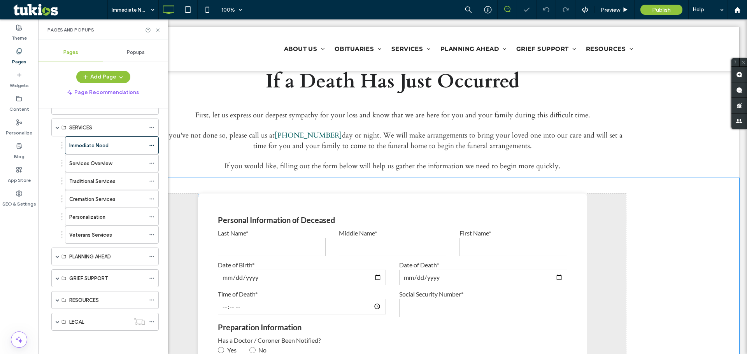
scroll to position [272, 0]
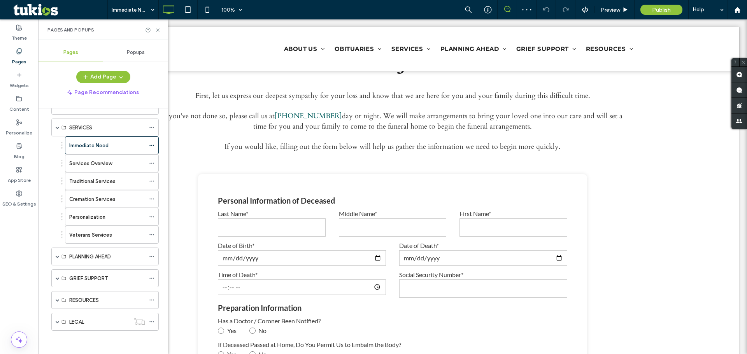
click at [293, 9] on icon at bounding box center [507, 9] width 6 height 6
click at [293, 9] on use at bounding box center [507, 9] width 6 height 6
click at [293, 73] on use at bounding box center [739, 75] width 6 height 6
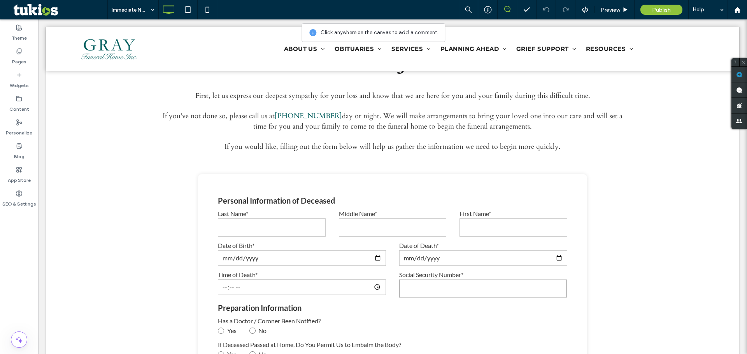
click at [293, 291] on input "number" at bounding box center [483, 289] width 168 height 18
type textarea "*"
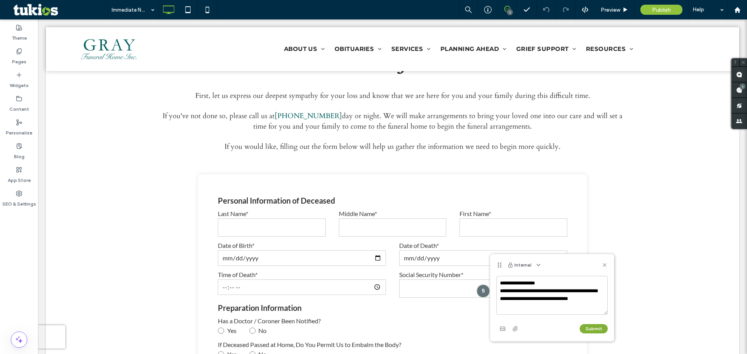
type textarea "**********"
click at [293, 330] on button "Submit" at bounding box center [594, 328] width 28 height 9
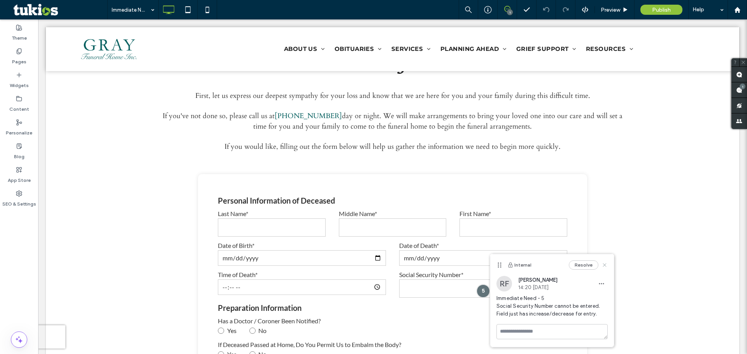
click at [293, 265] on use at bounding box center [605, 265] width 4 height 4
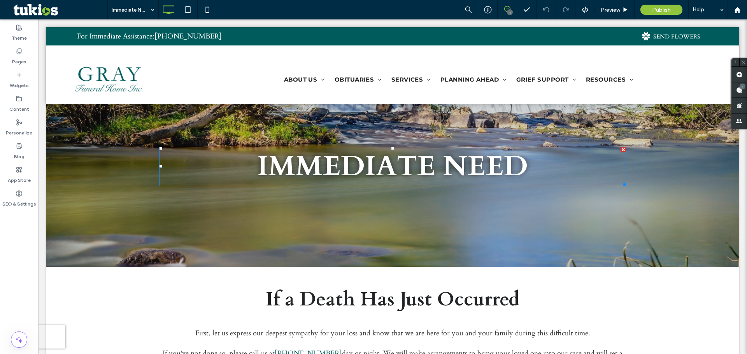
scroll to position [0, 0]
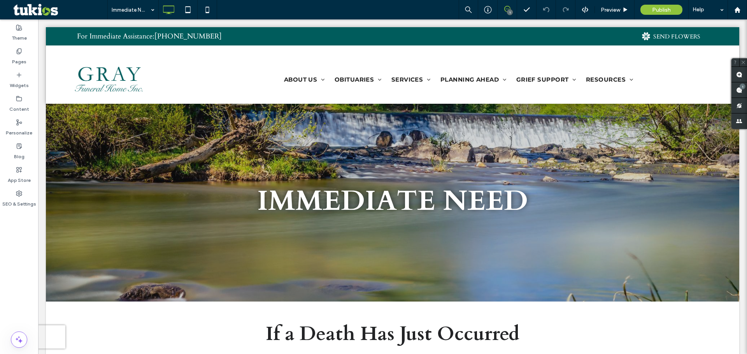
click at [293, 10] on div "1" at bounding box center [510, 12] width 6 height 6
click at [293, 8] on icon at bounding box center [507, 9] width 6 height 6
click at [293, 93] on use at bounding box center [739, 90] width 6 height 6
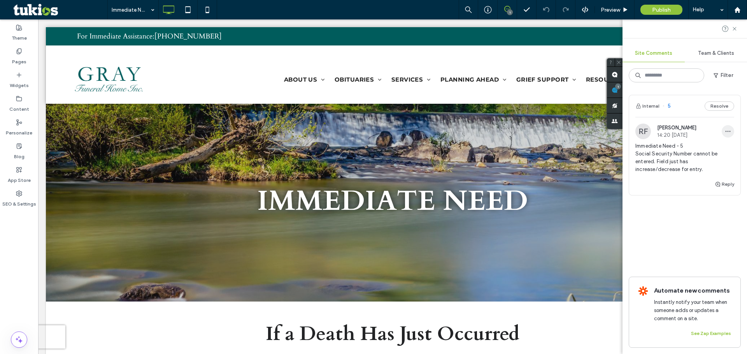
click at [293, 129] on icon "button" at bounding box center [728, 131] width 6 height 6
click at [293, 155] on div "Edit" at bounding box center [699, 151] width 69 height 15
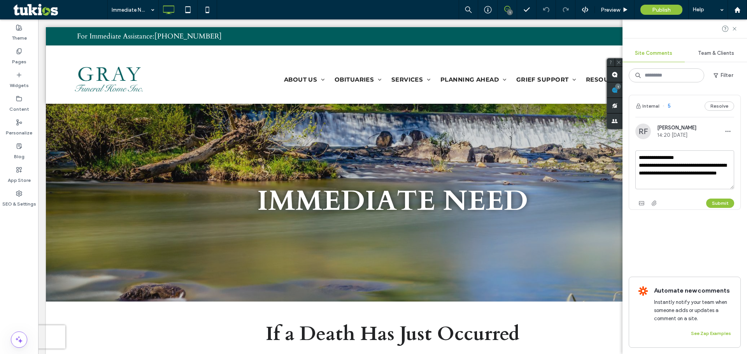
click at [293, 167] on textarea "**********" at bounding box center [684, 170] width 99 height 39
type textarea "**********"
click at [293, 206] on button "Submit" at bounding box center [720, 203] width 28 height 9
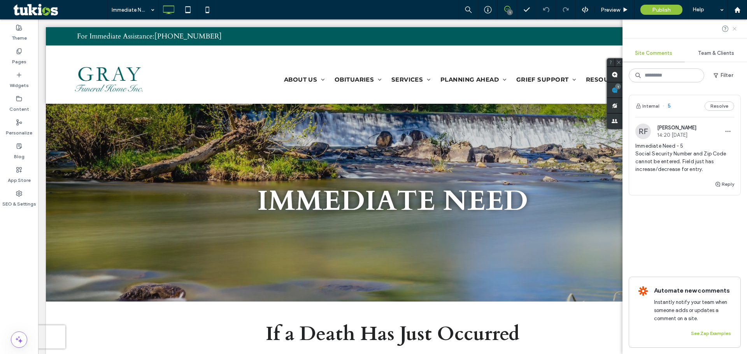
click at [293, 29] on icon at bounding box center [734, 29] width 6 height 6
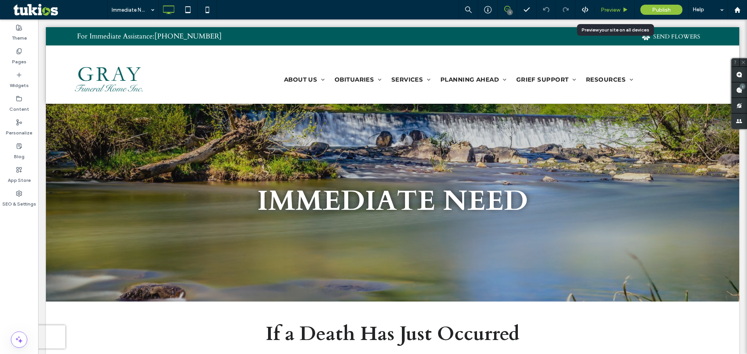
click at [293, 9] on span "Preview" at bounding box center [610, 10] width 19 height 7
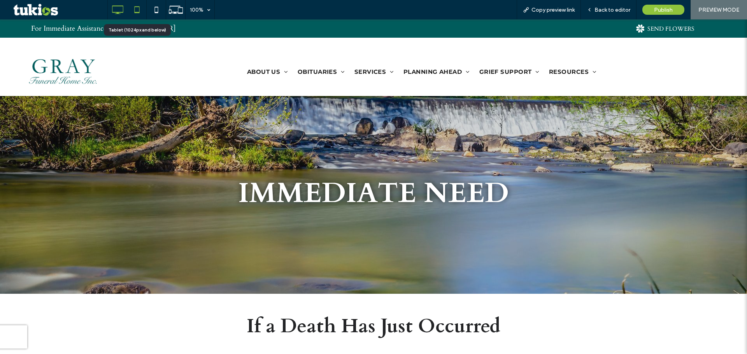
click at [138, 7] on use at bounding box center [136, 9] width 5 height 7
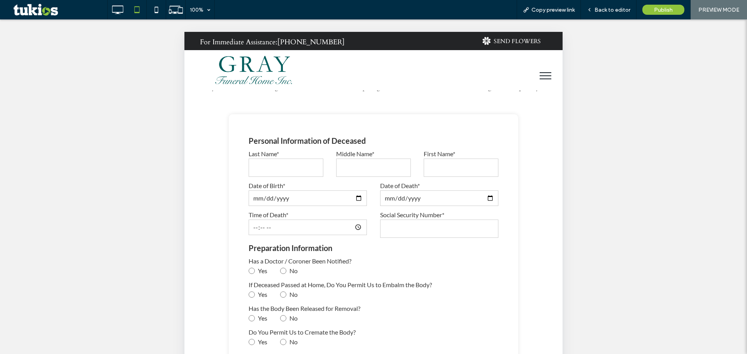
scroll to position [350, 0]
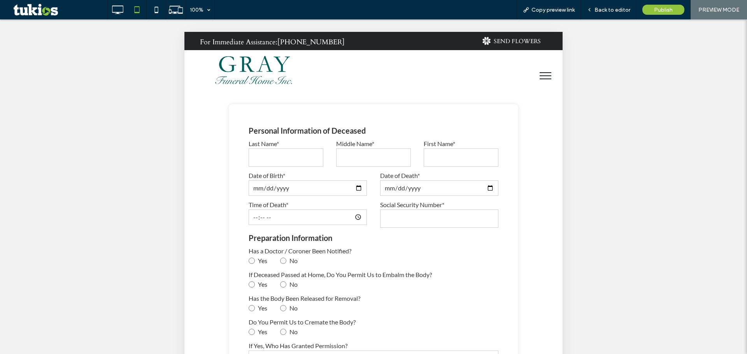
click at [289, 156] on input "text" at bounding box center [286, 158] width 74 height 18
type input "*******"
click at [293, 157] on input "text" at bounding box center [373, 158] width 74 height 18
type input "***"
click at [293, 158] on input "text" at bounding box center [461, 158] width 74 height 18
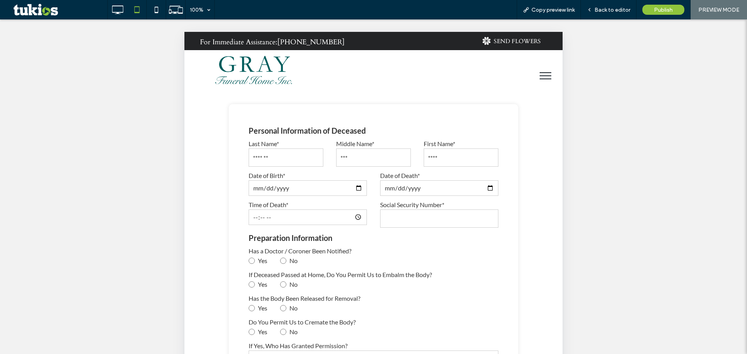
type input "****"
click at [293, 221] on input "number" at bounding box center [439, 219] width 118 height 18
click at [284, 216] on input "time" at bounding box center [308, 218] width 118 height 16
click at [293, 222] on input "number" at bounding box center [439, 219] width 118 height 18
drag, startPoint x: 435, startPoint y: 220, endPoint x: 371, endPoint y: 220, distance: 64.6
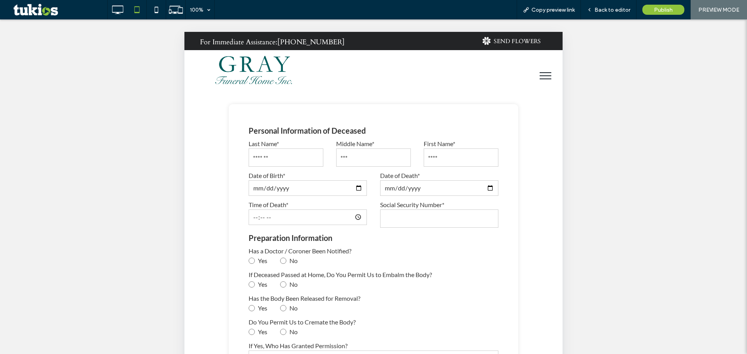
click at [293, 220] on div "**********" at bounding box center [440, 215] width 132 height 28
type input "**********"
click at [293, 9] on span "Back to editor" at bounding box center [613, 10] width 36 height 7
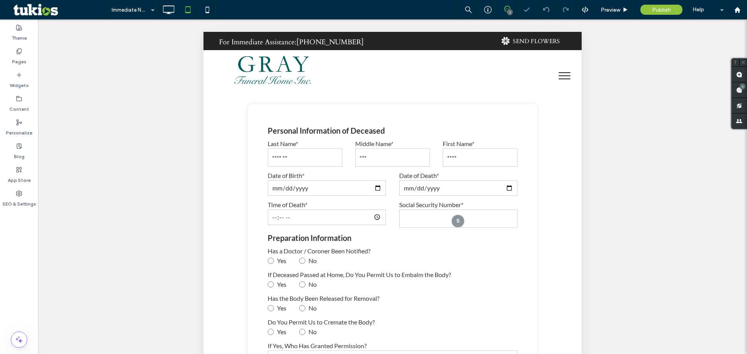
click at [293, 11] on use at bounding box center [507, 9] width 6 height 6
click at [293, 11] on div "1" at bounding box center [510, 12] width 6 height 6
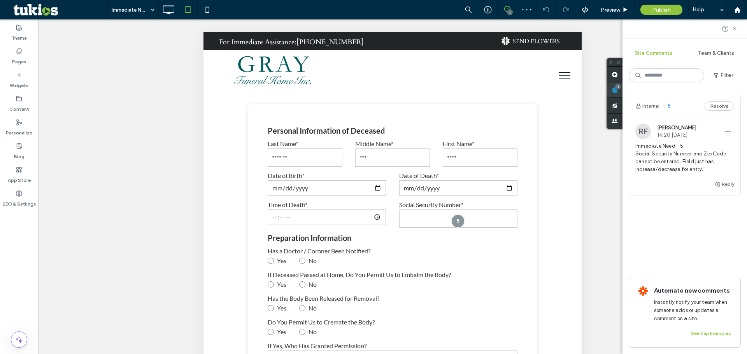
click at [293, 86] on div "1" at bounding box center [618, 87] width 6 height 6
click at [293, 132] on icon "button" at bounding box center [728, 131] width 6 height 6
click at [293, 164] on span "Delete" at bounding box center [678, 167] width 15 height 8
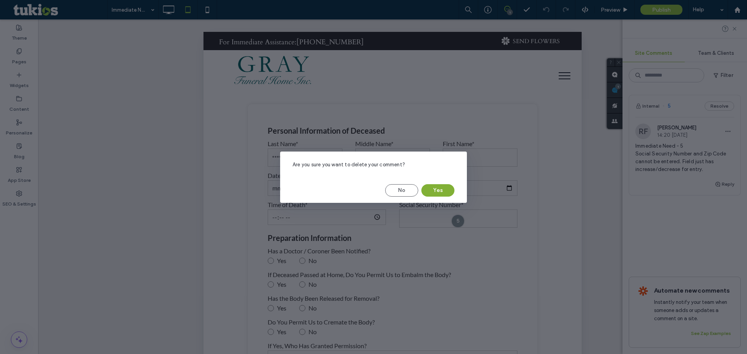
click at [293, 191] on button "Yes" at bounding box center [437, 190] width 33 height 12
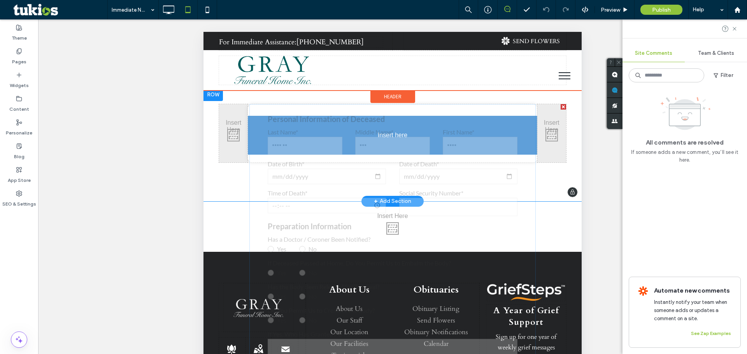
drag, startPoint x: 471, startPoint y: 217, endPoint x: 322, endPoint y: 207, distance: 149.8
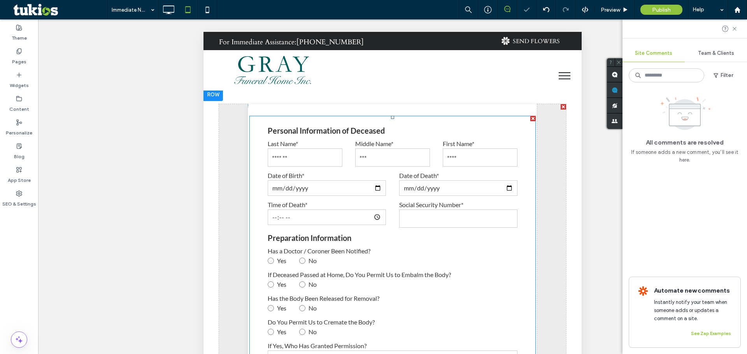
click at [293, 218] on input "**********" at bounding box center [458, 219] width 118 height 18
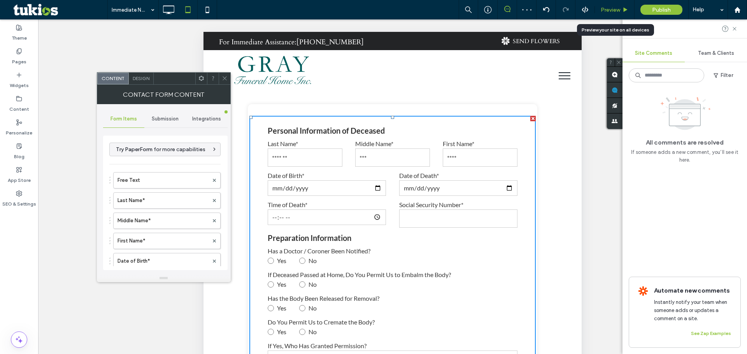
click at [293, 10] on span "Preview" at bounding box center [610, 10] width 19 height 7
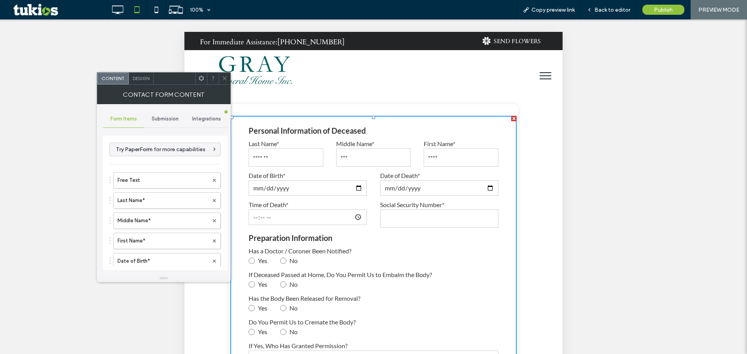
click at [293, 219] on input "**********" at bounding box center [439, 219] width 118 height 18
click at [293, 224] on input "**********" at bounding box center [439, 219] width 118 height 18
click at [293, 216] on input "**********" at bounding box center [439, 219] width 118 height 18
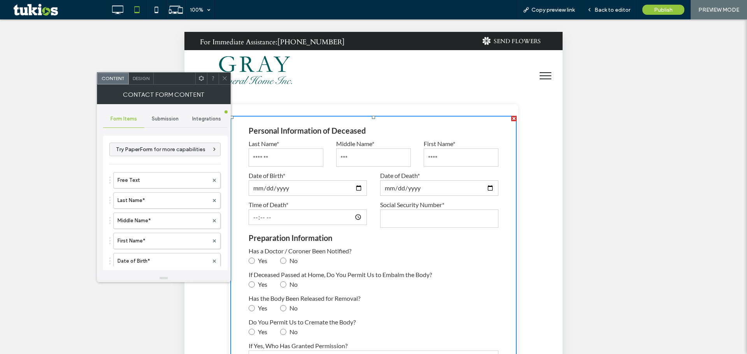
click at [293, 216] on input "**********" at bounding box center [439, 219] width 118 height 18
type input "***"
drag, startPoint x: 428, startPoint y: 219, endPoint x: 341, endPoint y: 221, distance: 86.8
click at [157, 117] on span "Submission" at bounding box center [165, 119] width 27 height 6
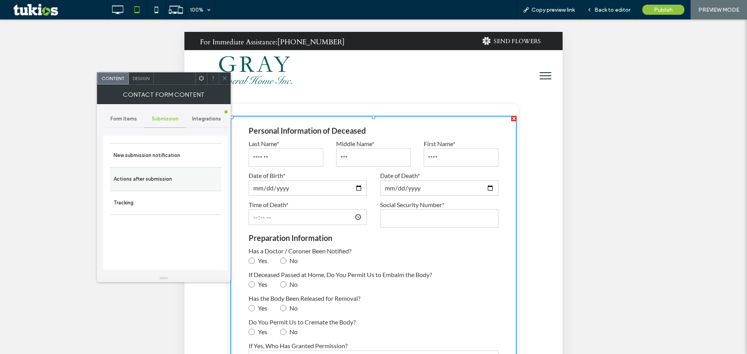
click at [140, 174] on label "Actions after submission" at bounding box center [166, 180] width 104 height 16
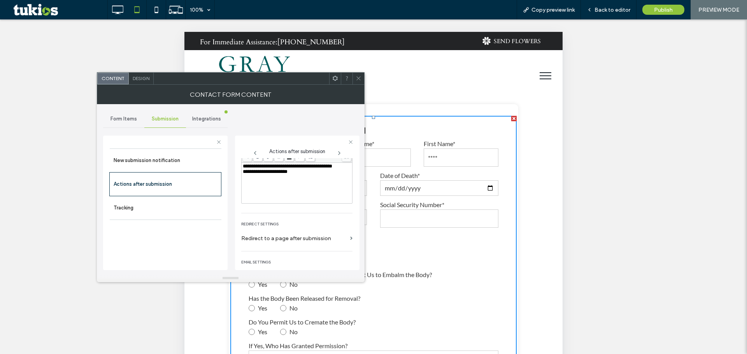
scroll to position [134, 0]
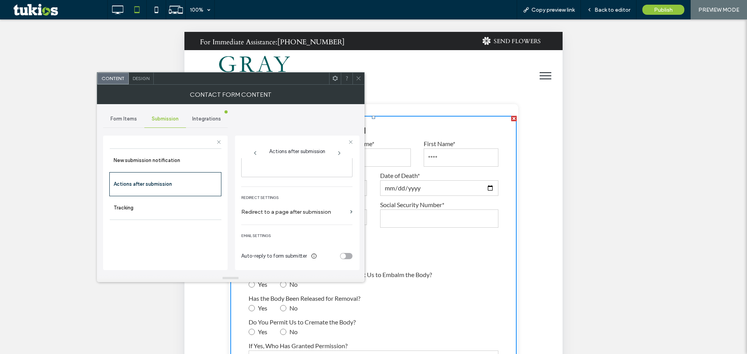
click at [293, 256] on div "toggle" at bounding box center [342, 256] width 5 height 5
click at [293, 178] on div "toggle" at bounding box center [349, 178] width 5 height 5
click at [151, 160] on label "New submission notification" at bounding box center [166, 161] width 104 height 16
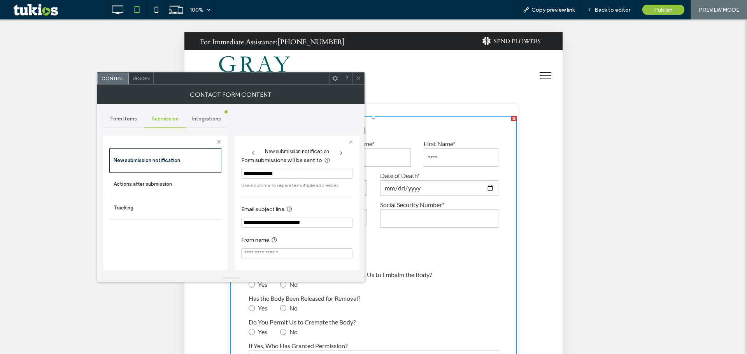
click at [293, 80] on icon at bounding box center [359, 78] width 6 height 6
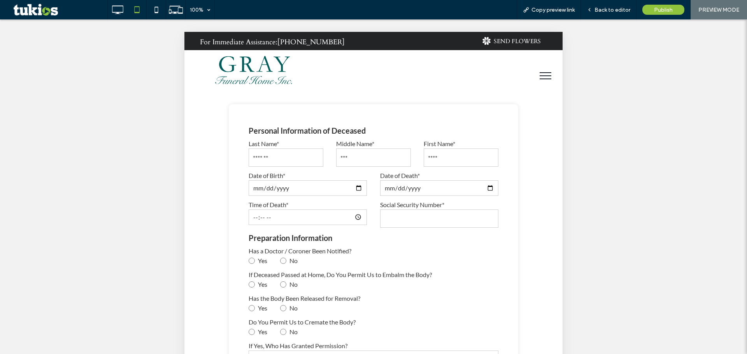
click at [166, 84] on div "Unhide? Yes Unhide? Yes Unhide? Yes Unhide? Yes Unhide? Yes Unhide? Yes Unhide?…" at bounding box center [373, 196] width 747 height 354
click at [163, 14] on icon at bounding box center [157, 10] width 16 height 16
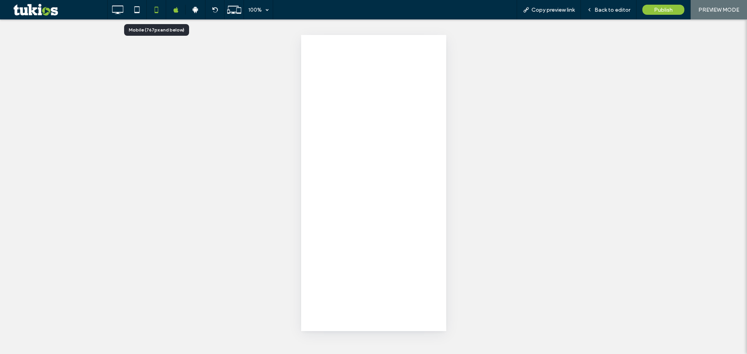
scroll to position [0, 0]
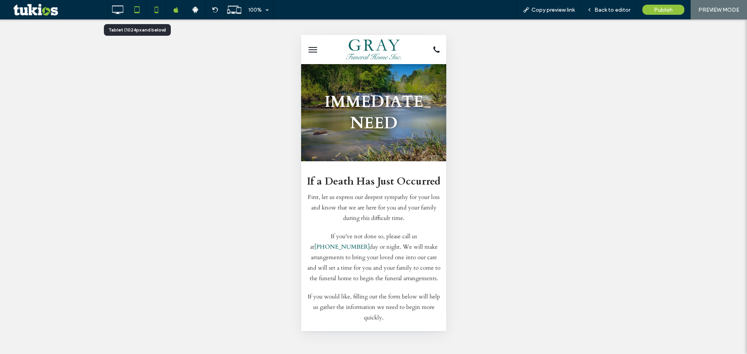
click at [138, 10] on icon at bounding box center [137, 10] width 16 height 16
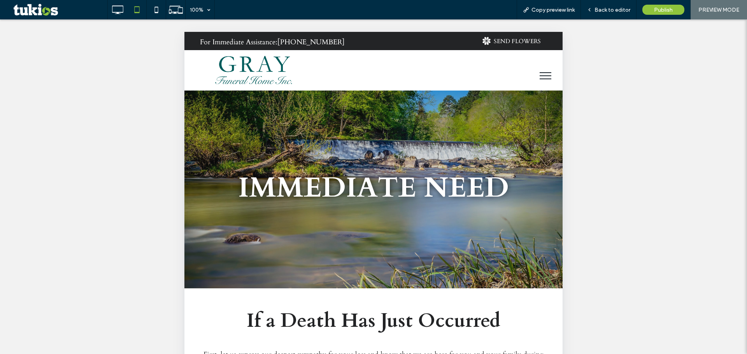
click at [293, 74] on button "menu" at bounding box center [545, 76] width 20 height 20
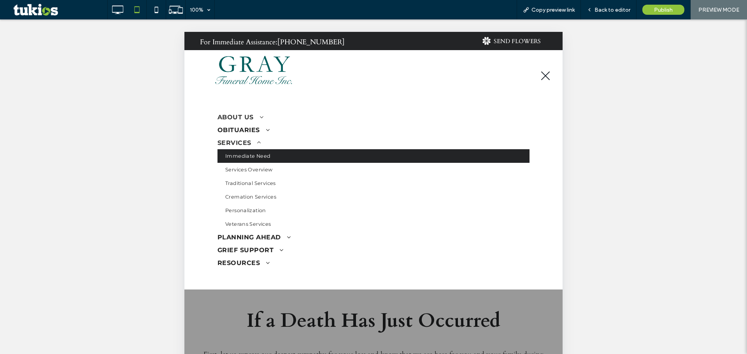
click at [263, 115] on link "ABOUT US" at bounding box center [373, 117] width 312 height 13
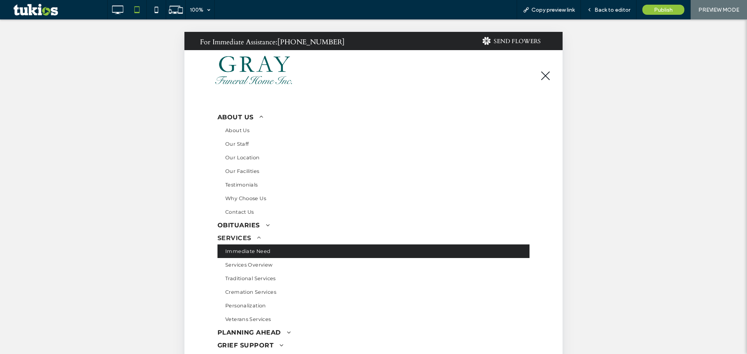
click at [245, 79] on img at bounding box center [254, 70] width 108 height 29
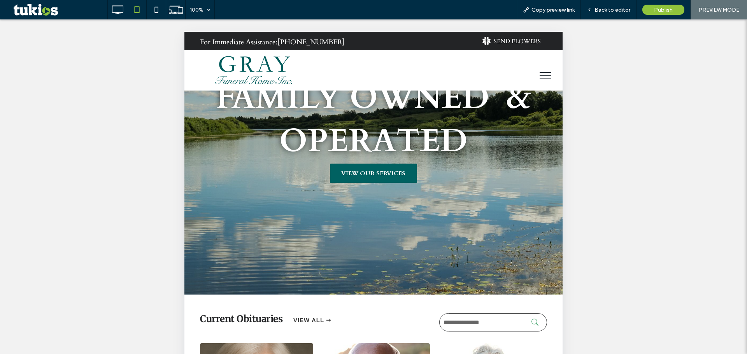
scroll to position [156, 0]
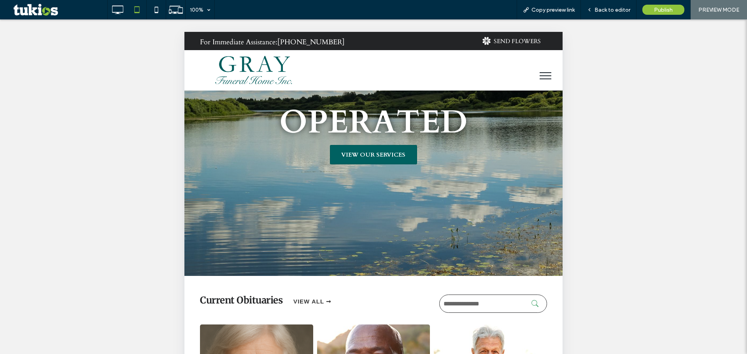
click at [293, 160] on span "VIEW OUR SERVICES" at bounding box center [373, 155] width 64 height 16
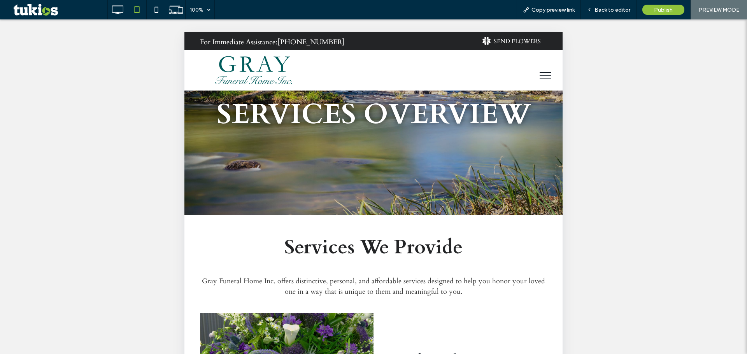
scroll to position [39, 0]
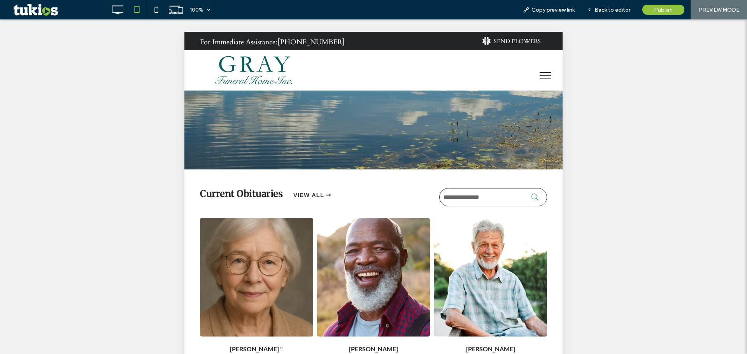
scroll to position [311, 0]
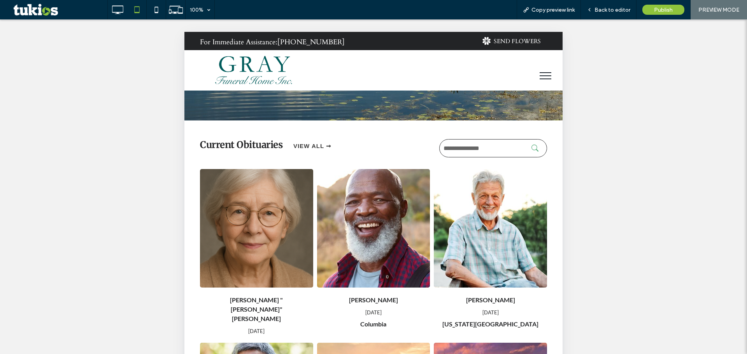
click at [293, 151] on input "text" at bounding box center [493, 148] width 108 height 18
type input "********"
click at [293, 147] on span "VIEW ALL ➞" at bounding box center [312, 146] width 38 height 15
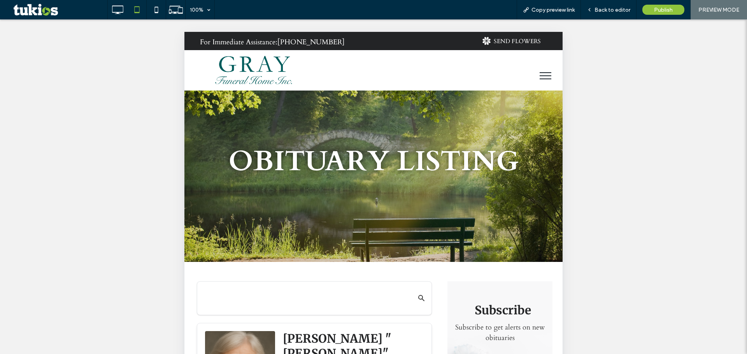
scroll to position [78, 0]
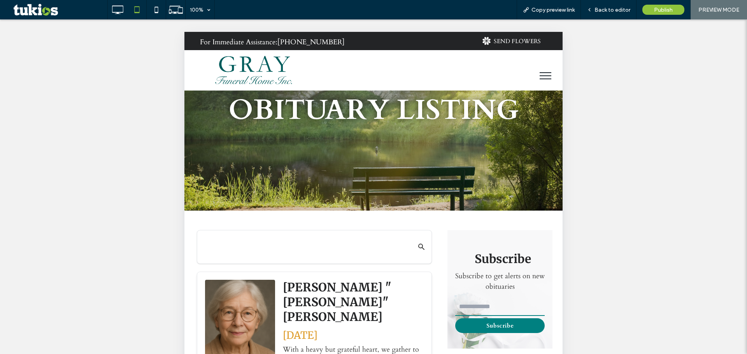
click at [260, 238] on input "text" at bounding box center [305, 247] width 205 height 18
type input "*******"
drag, startPoint x: 468, startPoint y: 310, endPoint x: 474, endPoint y: 309, distance: 5.7
click at [293, 310] on input "email" at bounding box center [499, 307] width 89 height 18
type input "****"
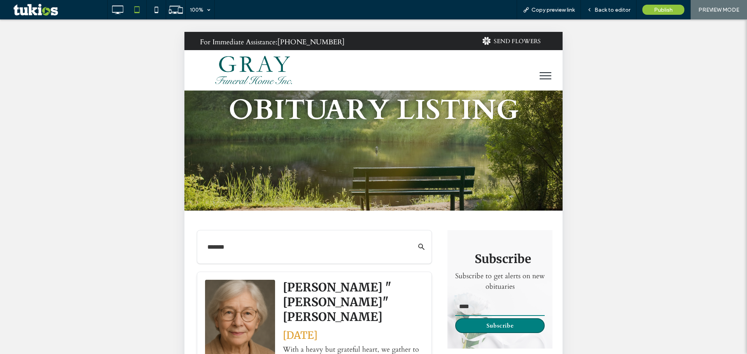
click at [293, 322] on button "Subscribe" at bounding box center [499, 326] width 89 height 15
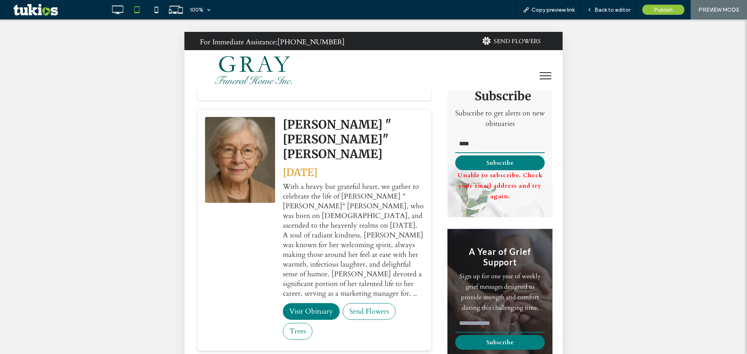
scroll to position [272, 0]
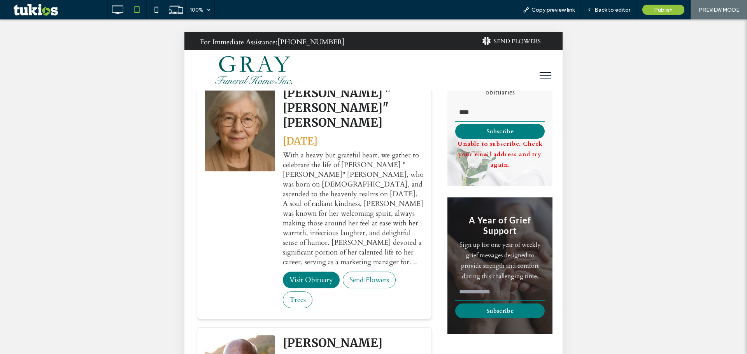
click at [293, 289] on input "email" at bounding box center [499, 292] width 89 height 18
type input "******"
click at [293, 310] on button "Subscribe" at bounding box center [499, 311] width 89 height 15
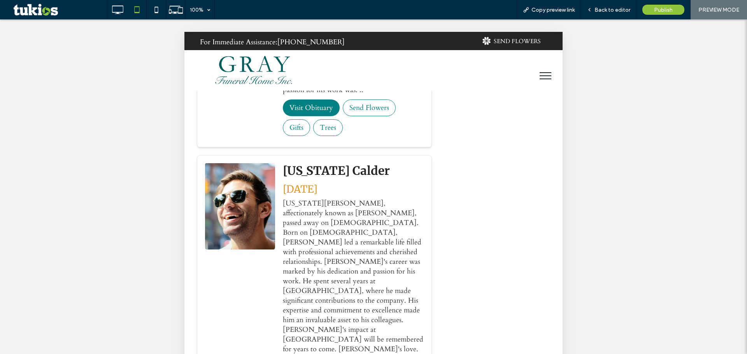
scroll to position [2185, 0]
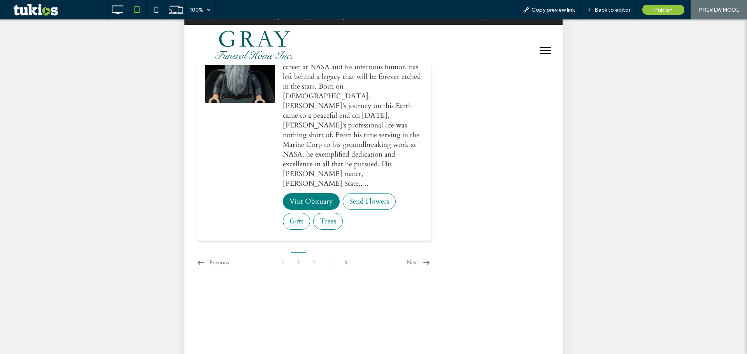
scroll to position [39, 0]
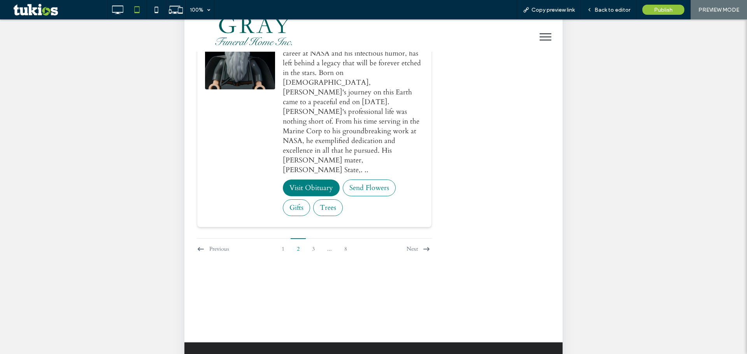
type input "*******"
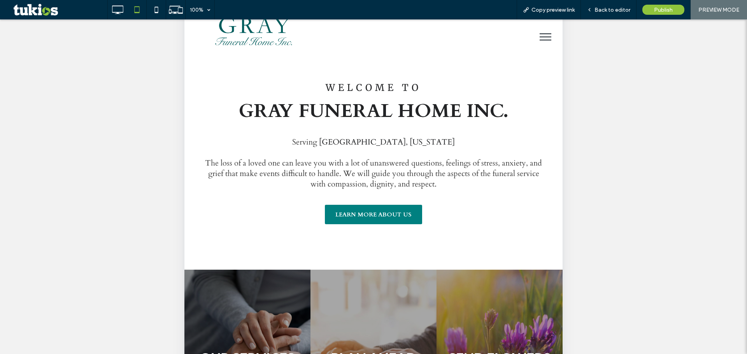
scroll to position [817, 0]
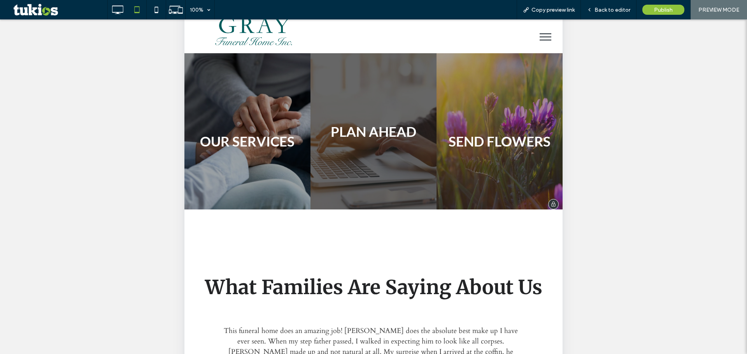
scroll to position [1012, 0]
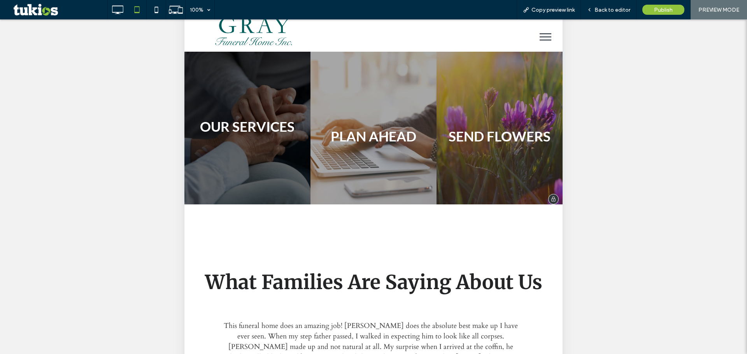
click at [232, 109] on link at bounding box center [247, 126] width 139 height 172
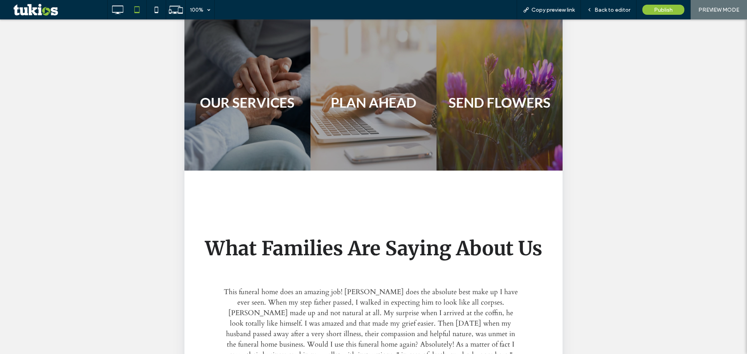
scroll to position [32, 0]
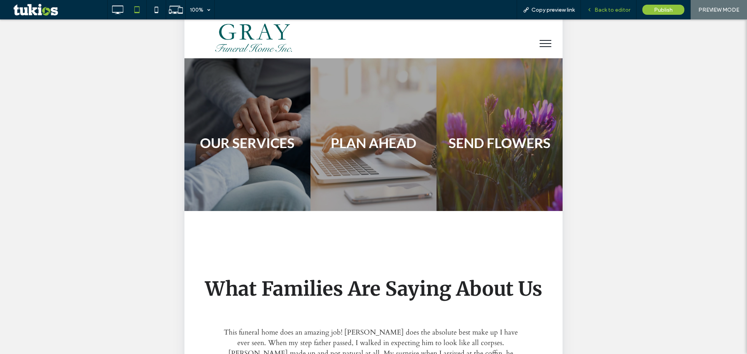
click at [613, 9] on span "Back to editor" at bounding box center [613, 10] width 36 height 7
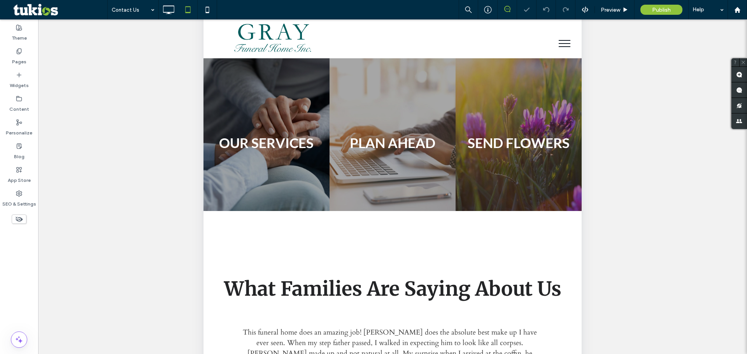
click at [507, 11] on icon at bounding box center [507, 9] width 6 height 6
click at [507, 5] on div at bounding box center [507, 9] width 19 height 19
click at [509, 10] on icon at bounding box center [507, 9] width 6 height 6
click at [741, 72] on icon at bounding box center [739, 75] width 6 height 6
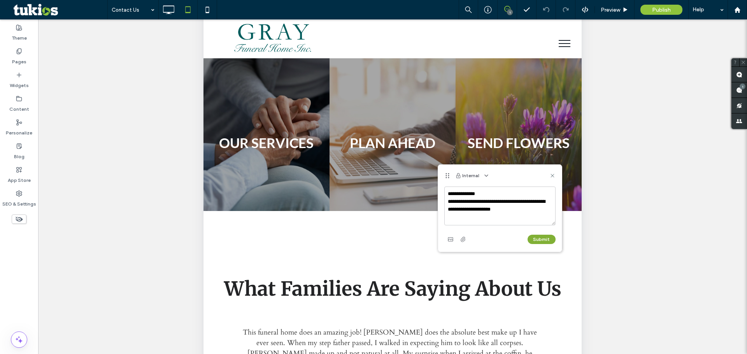
type textarea "**********"
click at [548, 237] on button "Submit" at bounding box center [542, 239] width 28 height 9
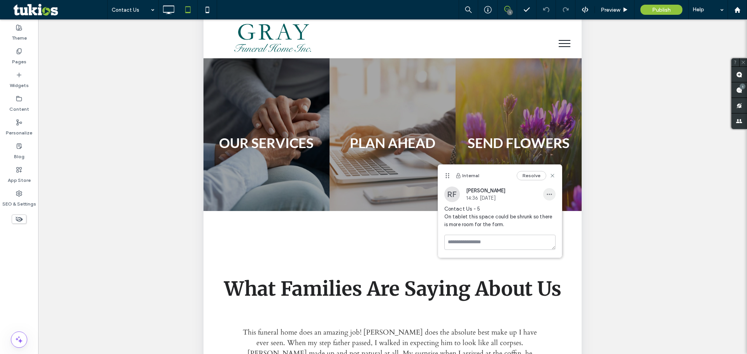
click at [553, 193] on span "button" at bounding box center [549, 194] width 12 height 12
click at [554, 218] on span "Edit" at bounding box center [555, 215] width 10 height 8
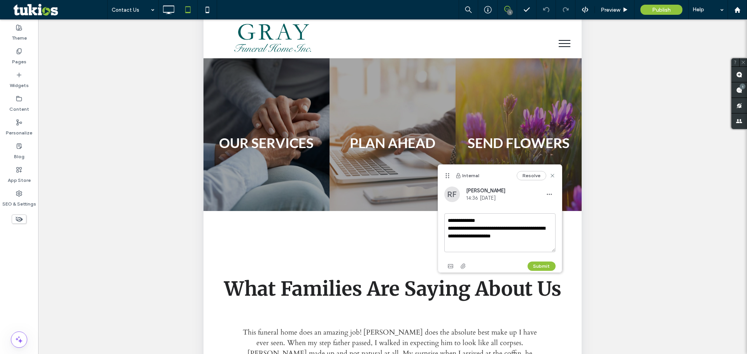
click at [524, 235] on textarea "**********" at bounding box center [499, 233] width 111 height 39
type textarea "**********"
click at [544, 265] on button "Submit" at bounding box center [542, 266] width 28 height 9
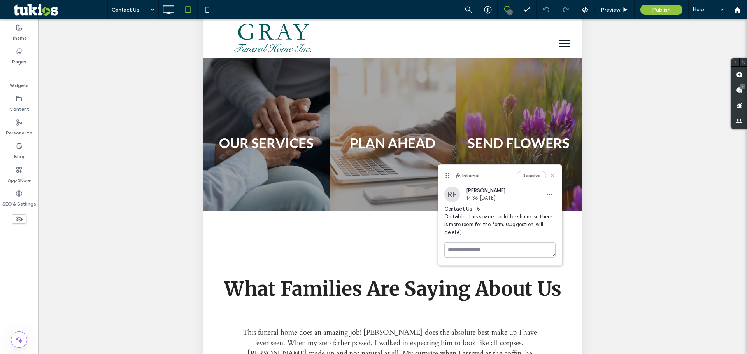
click at [552, 176] on use at bounding box center [553, 176] width 4 height 4
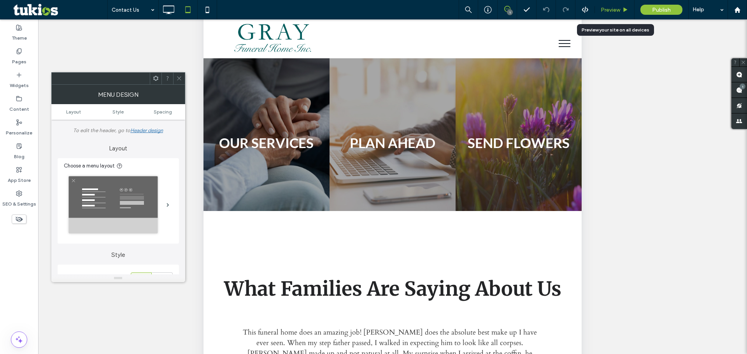
click at [618, 8] on span "Preview" at bounding box center [610, 10] width 19 height 7
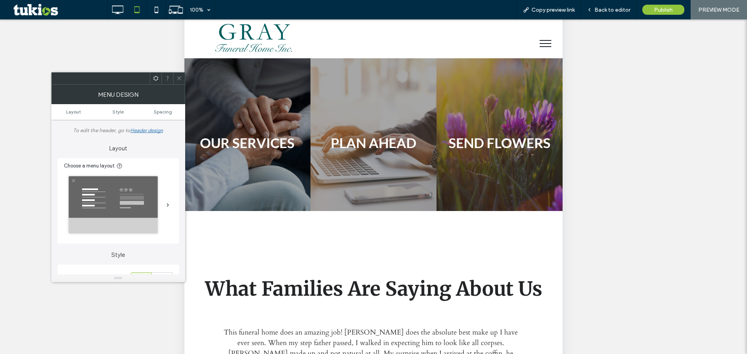
click at [177, 77] on icon at bounding box center [179, 78] width 6 height 6
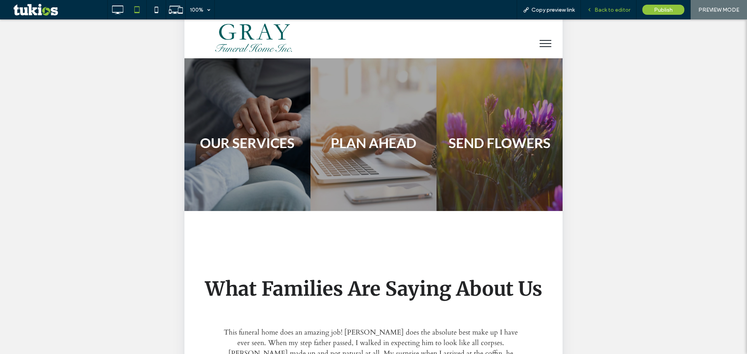
click at [612, 10] on span "Back to editor" at bounding box center [613, 10] width 36 height 7
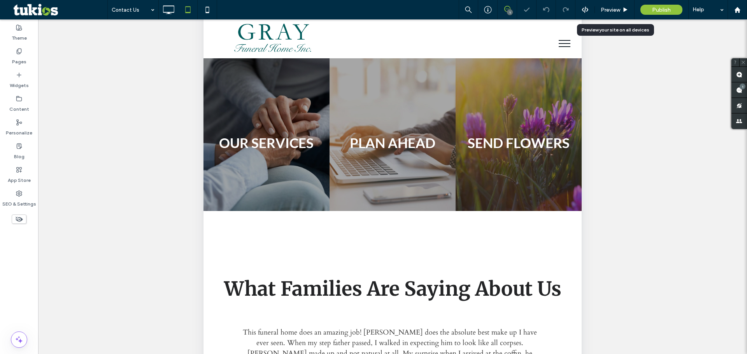
click at [612, 10] on span "Preview" at bounding box center [610, 10] width 19 height 7
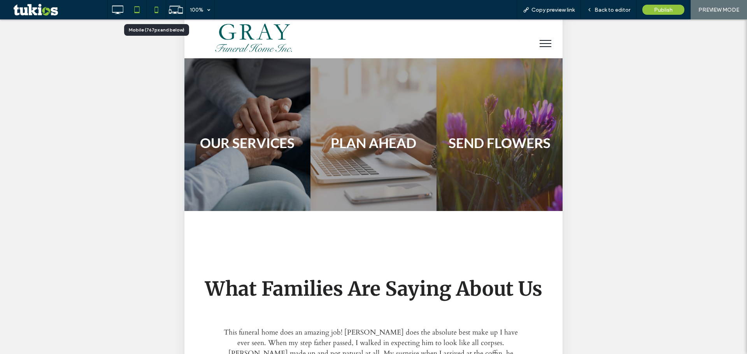
click at [151, 7] on icon at bounding box center [157, 10] width 16 height 16
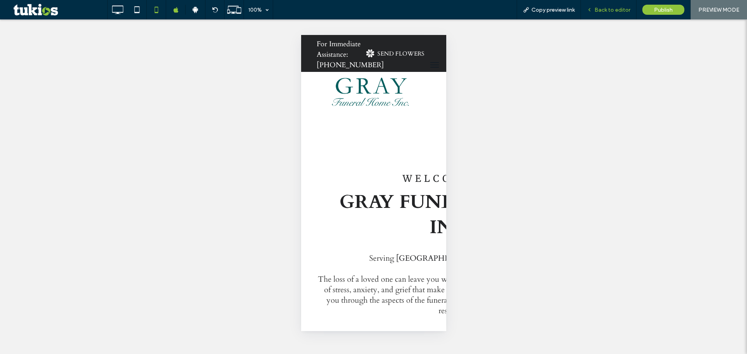
click at [617, 11] on span "Back to editor" at bounding box center [613, 10] width 36 height 7
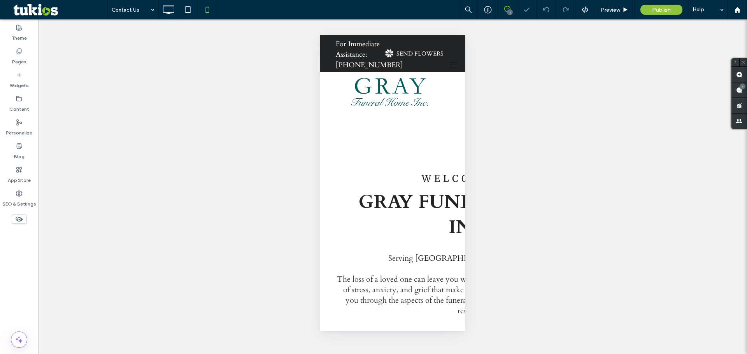
click at [507, 9] on icon at bounding box center [507, 9] width 6 height 6
click at [502, 9] on span at bounding box center [507, 9] width 19 height 6
click at [737, 73] on use at bounding box center [739, 75] width 6 height 6
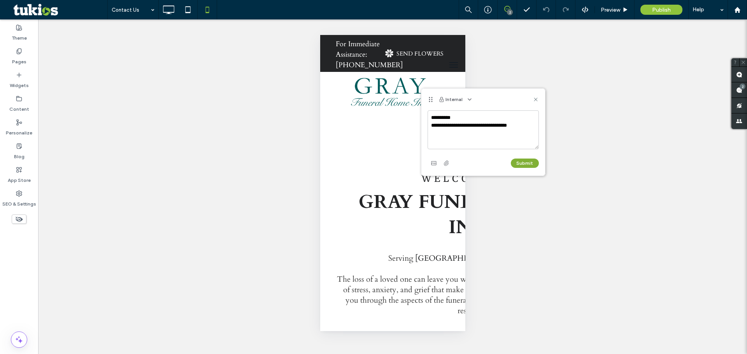
type textarea "**********"
click at [526, 165] on button "Submit" at bounding box center [525, 163] width 28 height 9
click at [535, 99] on icon at bounding box center [536, 99] width 6 height 6
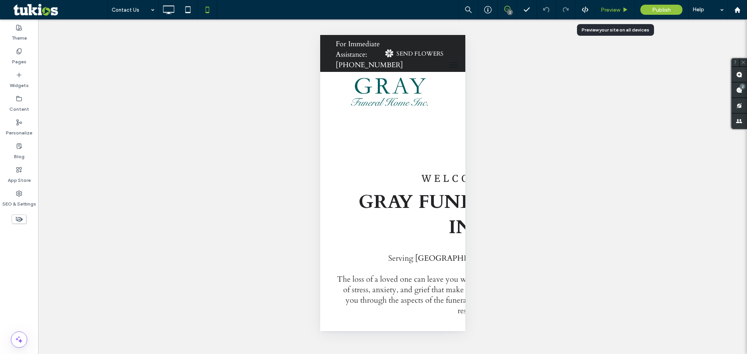
click at [614, 12] on span "Preview" at bounding box center [610, 10] width 19 height 7
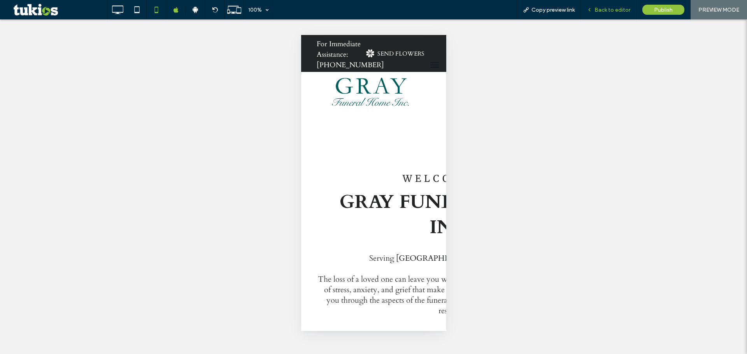
click at [612, 11] on span "Back to editor" at bounding box center [613, 10] width 36 height 7
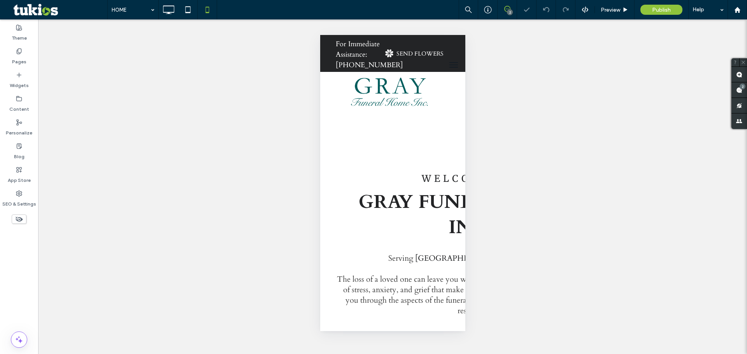
click at [509, 9] on icon at bounding box center [507, 9] width 6 height 6
click at [505, 4] on div "2" at bounding box center [507, 9] width 19 height 19
click at [507, 11] on use at bounding box center [507, 9] width 6 height 6
click at [741, 75] on use at bounding box center [739, 75] width 6 height 6
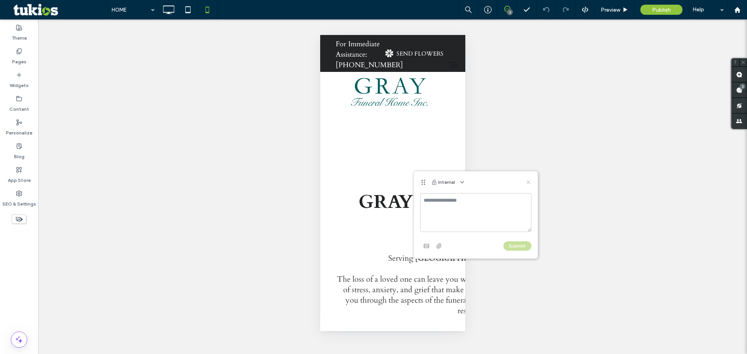
click at [529, 182] on icon at bounding box center [528, 182] width 6 height 6
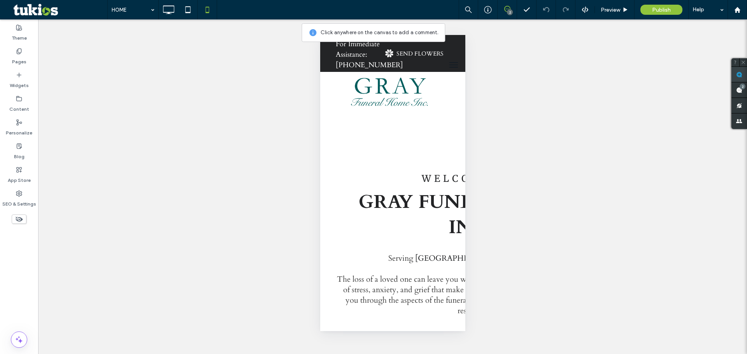
click at [744, 77] on span at bounding box center [739, 74] width 16 height 15
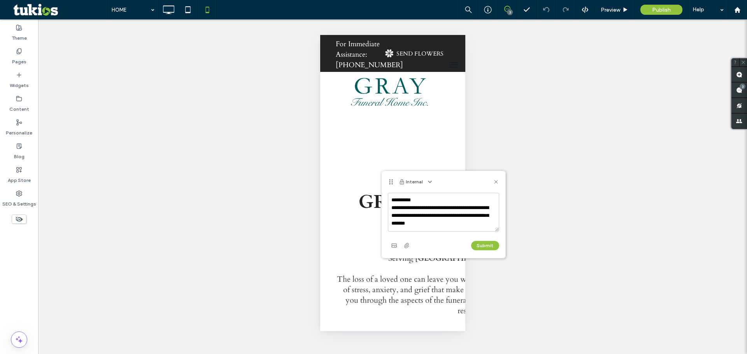
click at [414, 224] on textarea "**********" at bounding box center [443, 212] width 111 height 39
type textarea "**********"
click at [484, 249] on button "Submit" at bounding box center [485, 245] width 28 height 9
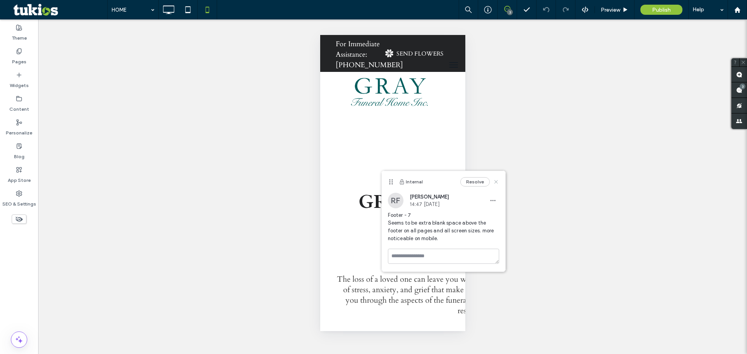
click at [495, 181] on use at bounding box center [496, 182] width 4 height 4
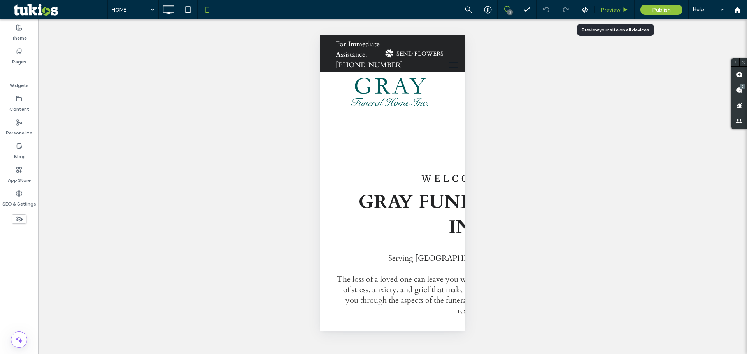
click at [607, 10] on span "Preview" at bounding box center [610, 10] width 19 height 7
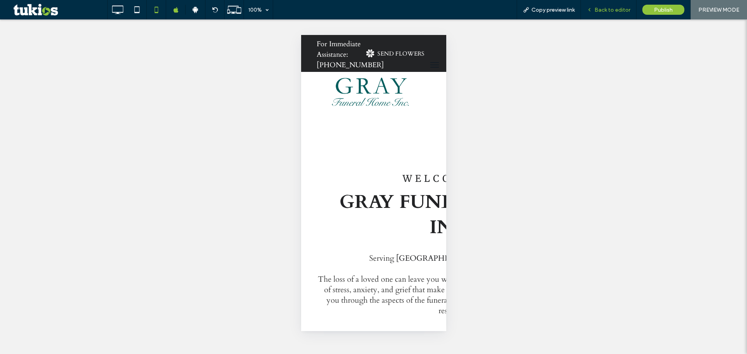
click at [605, 11] on span "Back to editor" at bounding box center [613, 10] width 36 height 7
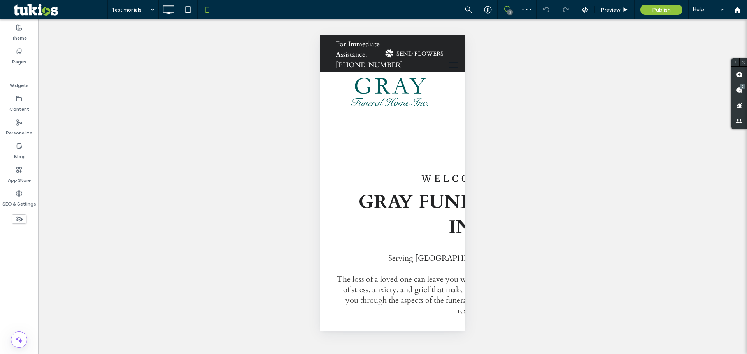
click at [509, 12] on div "3" at bounding box center [510, 12] width 6 height 6
click at [507, 6] on use at bounding box center [507, 9] width 6 height 6
click at [737, 74] on use at bounding box center [739, 75] width 6 height 6
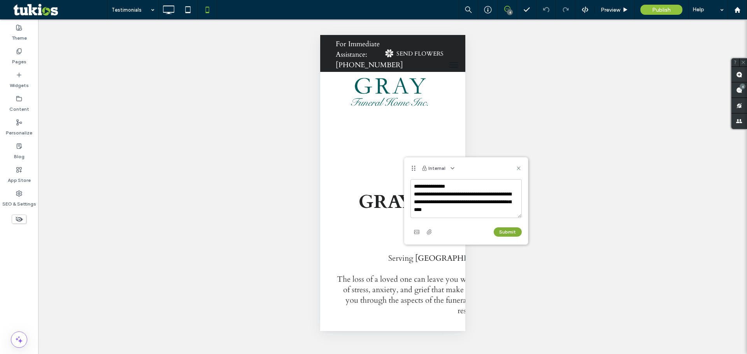
type textarea "**********"
click at [509, 231] on button "Submit" at bounding box center [508, 232] width 28 height 9
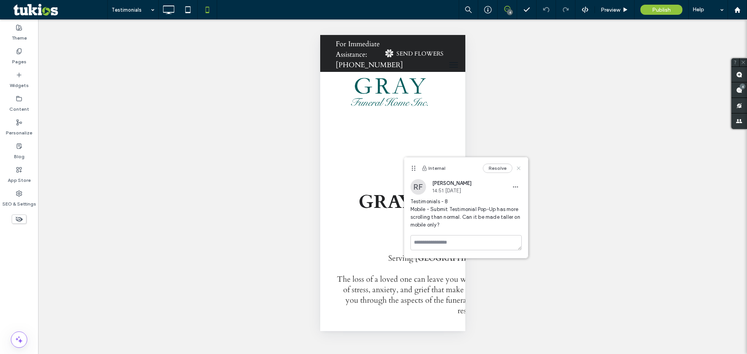
click at [518, 167] on icon at bounding box center [519, 168] width 6 height 6
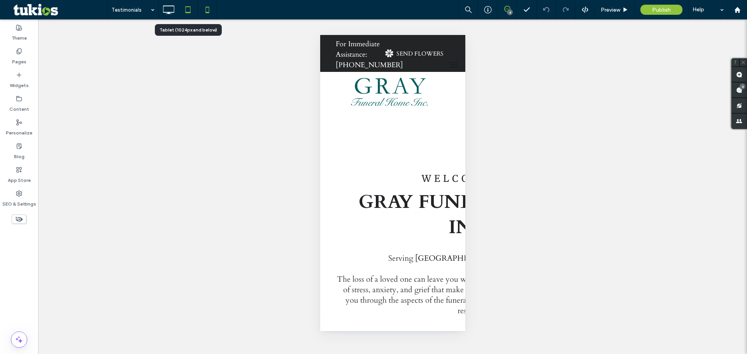
click at [189, 6] on icon at bounding box center [188, 10] width 16 height 16
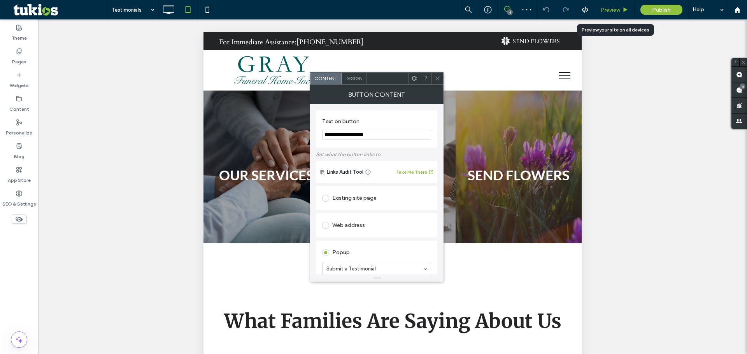
click at [602, 10] on span "Preview" at bounding box center [610, 10] width 19 height 7
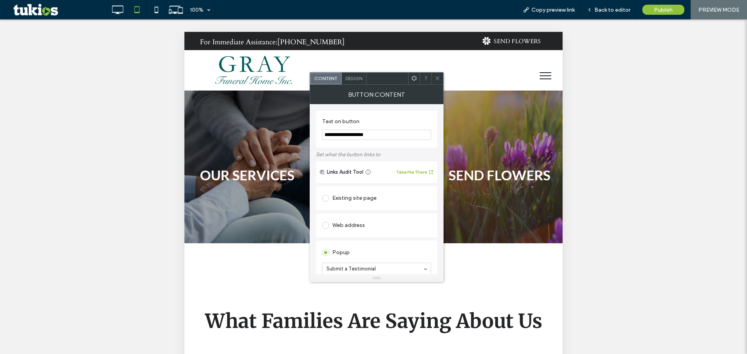
click at [433, 79] on div at bounding box center [437, 79] width 12 height 12
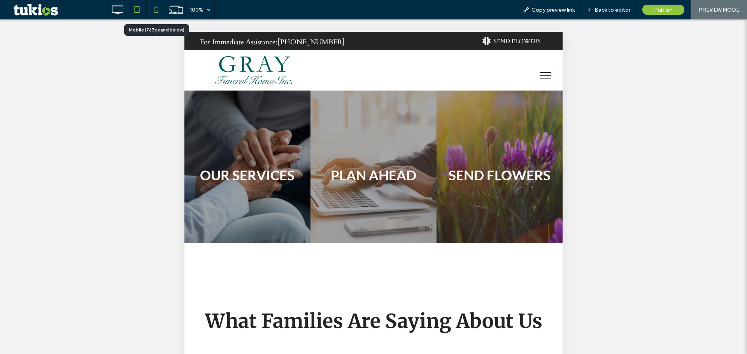
click at [156, 11] on icon at bounding box center [157, 10] width 16 height 16
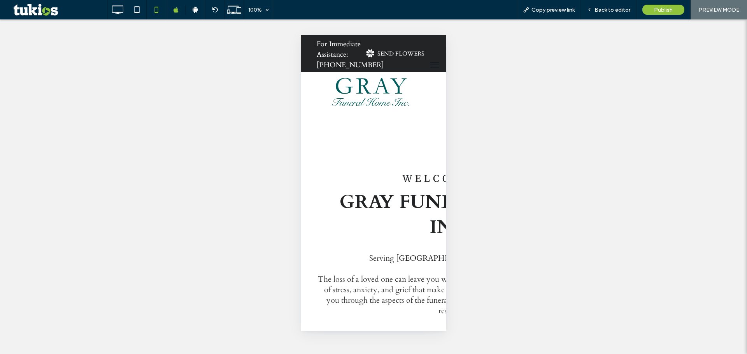
click at [344, 198] on div at bounding box center [373, 177] width 747 height 354
click at [604, 8] on span "Back to editor" at bounding box center [613, 10] width 36 height 7
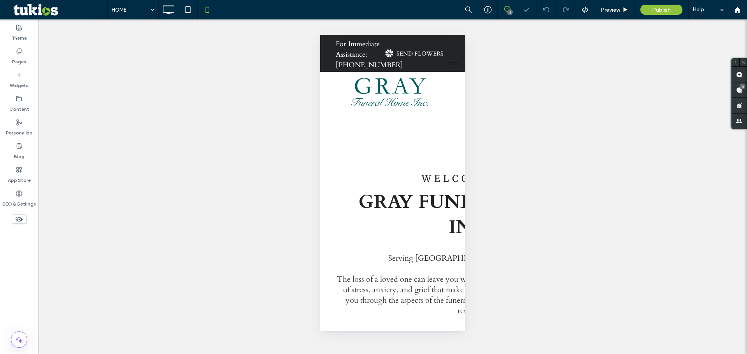
click at [507, 9] on icon at bounding box center [507, 9] width 6 height 6
click at [506, 7] on icon at bounding box center [507, 9] width 6 height 6
click at [742, 91] on span at bounding box center [739, 89] width 16 height 15
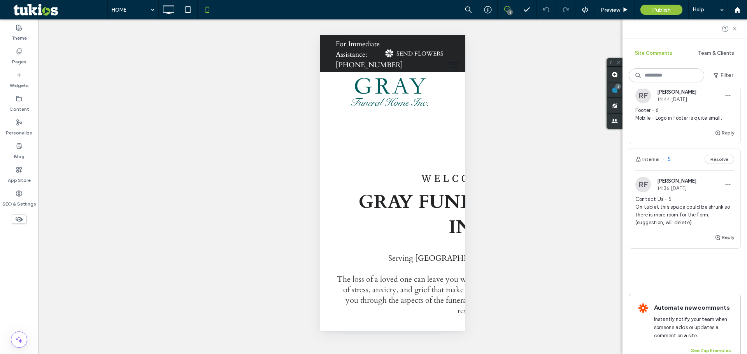
scroll to position [271, 0]
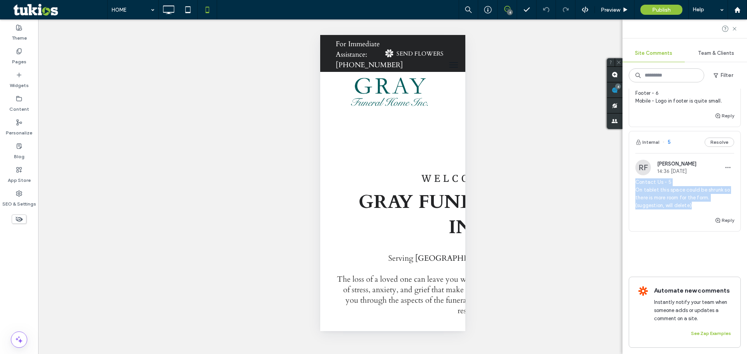
drag, startPoint x: 677, startPoint y: 195, endPoint x: 635, endPoint y: 174, distance: 47.0
click at [635, 174] on div "RF Richard Feist 14:36 Sep 15 2025 Contact Us - 5 On tablet this space could be…" at bounding box center [684, 188] width 111 height 56
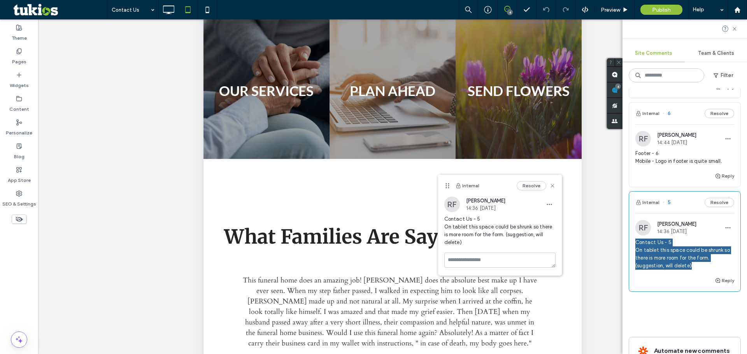
scroll to position [193, 0]
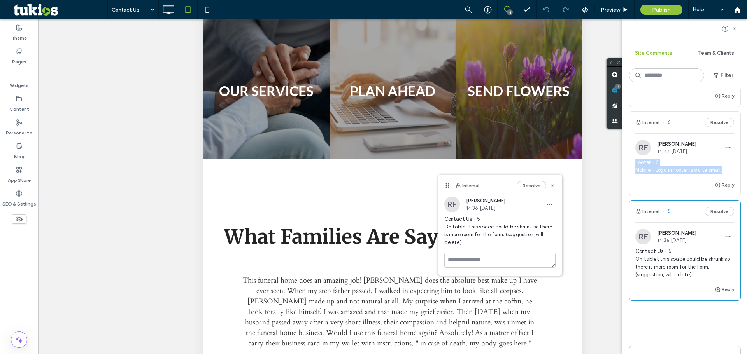
drag, startPoint x: 722, startPoint y: 170, endPoint x: 632, endPoint y: 158, distance: 91.2
click at [632, 158] on div "RF Richard Feist 14:44 Sep 15 2025 Footer - 6 Mobile - Logo in footer is quite …" at bounding box center [684, 160] width 111 height 40
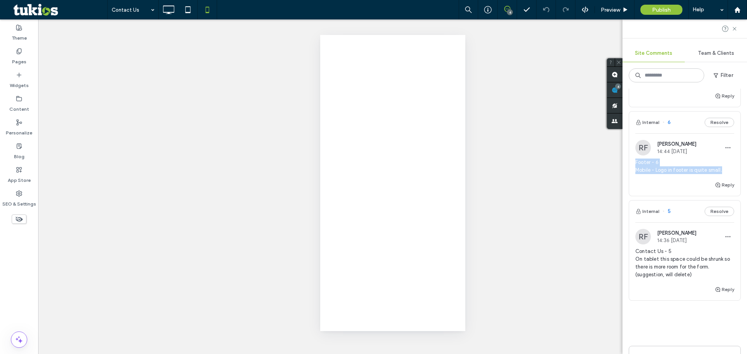
scroll to position [0, 0]
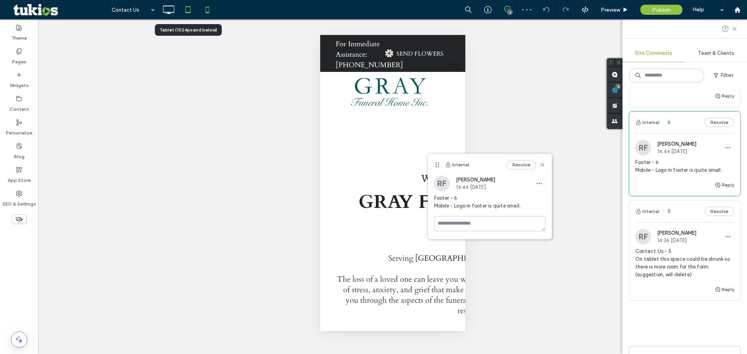
click at [191, 7] on icon at bounding box center [188, 10] width 16 height 16
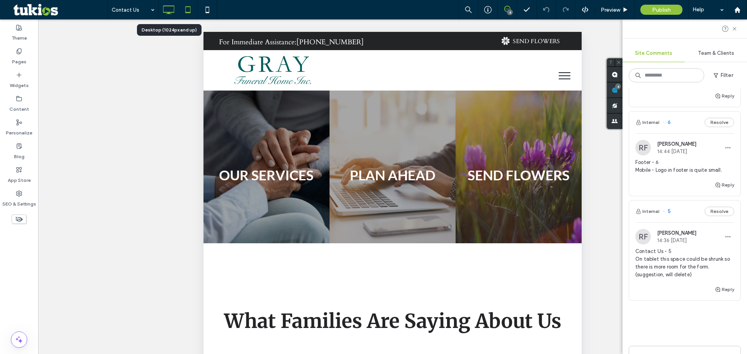
click at [168, 8] on icon at bounding box center [169, 10] width 16 height 16
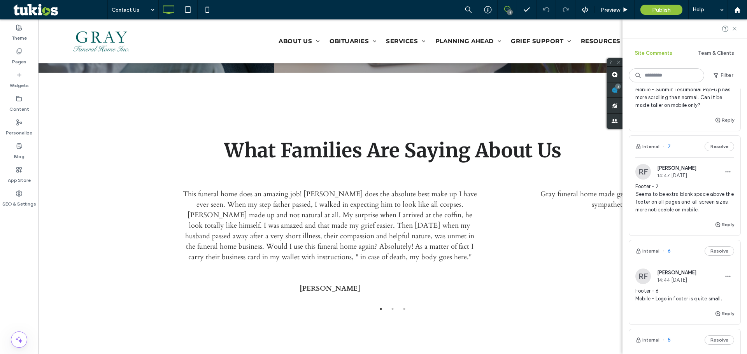
scroll to position [37, 0]
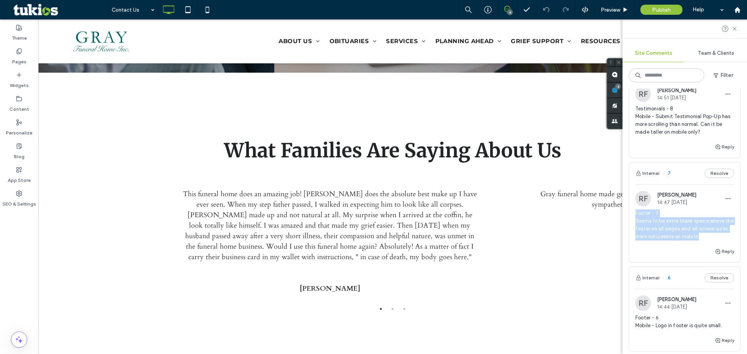
drag, startPoint x: 723, startPoint y: 238, endPoint x: 634, endPoint y: 213, distance: 91.9
click at [634, 213] on div "RF Richard Feist 14:47 Sep 15 2025 Footer - 7 Seems to be extra blank space abo…" at bounding box center [684, 219] width 111 height 56
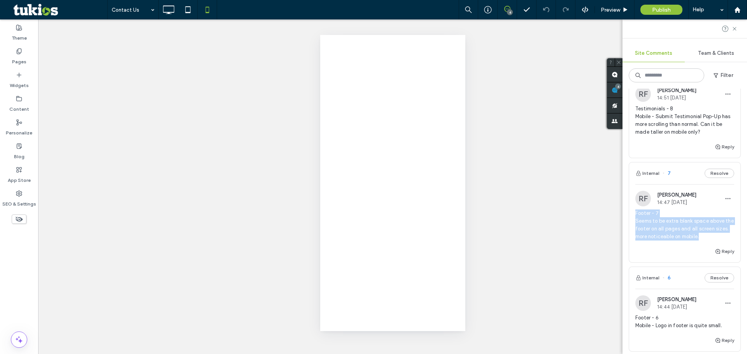
copy span "Footer - 7 Seems to be extra blank space above the footer on all pages and all …"
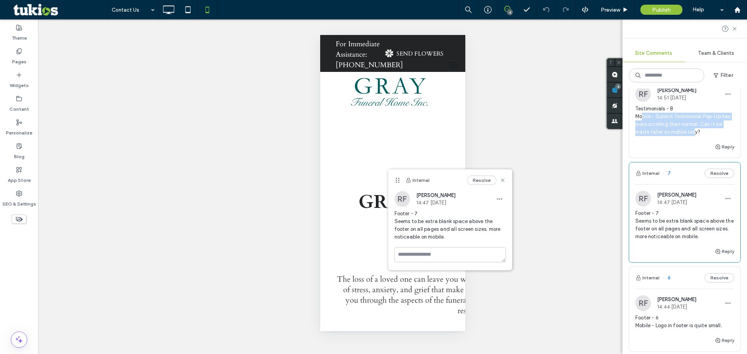
drag, startPoint x: 703, startPoint y: 133, endPoint x: 643, endPoint y: 114, distance: 62.9
click at [643, 114] on span "Testimonials - 8 Mobile - Submit Testimonial Pop-Up has more scrolling than nor…" at bounding box center [684, 120] width 99 height 31
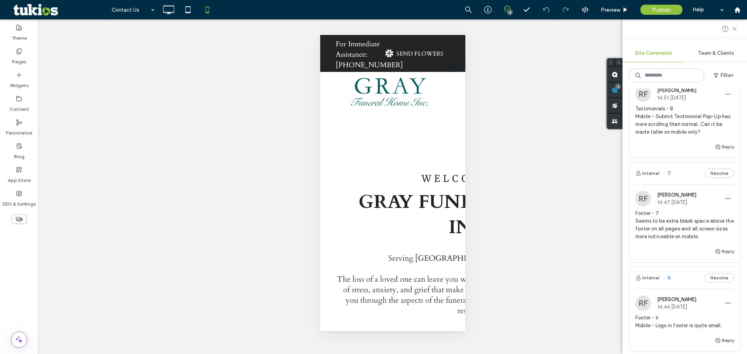
click at [704, 129] on div at bounding box center [373, 177] width 747 height 354
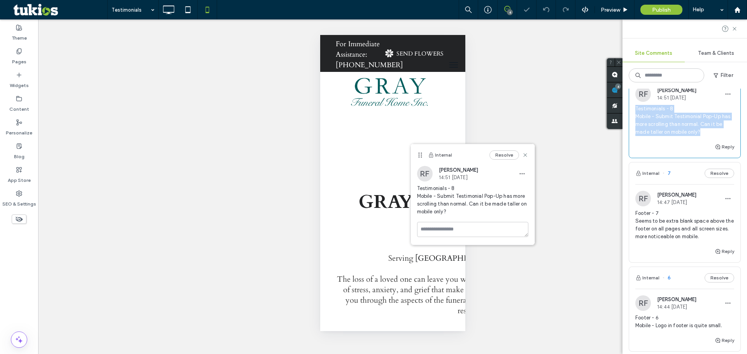
drag, startPoint x: 709, startPoint y: 131, endPoint x: 632, endPoint y: 108, distance: 80.8
click at [632, 108] on div "RF Richard Feist 14:51 Sep 15 2025 Testimonials - 8 Mobile - Submit Testimonial…" at bounding box center [684, 114] width 111 height 56
click at [524, 154] on use at bounding box center [525, 155] width 4 height 4
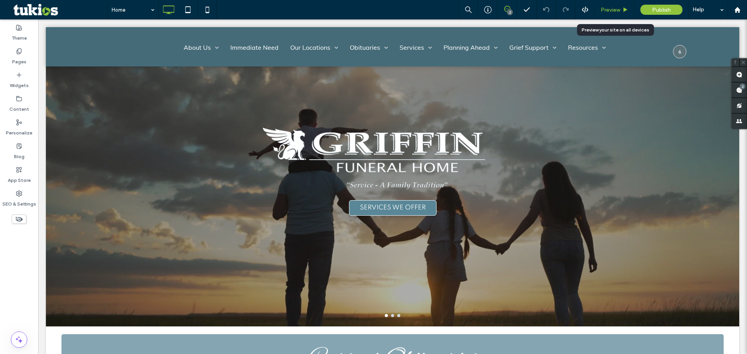
click at [293, 7] on span "Preview" at bounding box center [610, 10] width 19 height 7
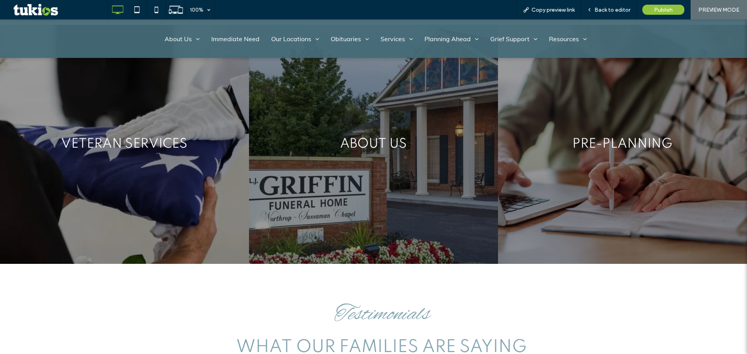
scroll to position [1554, 0]
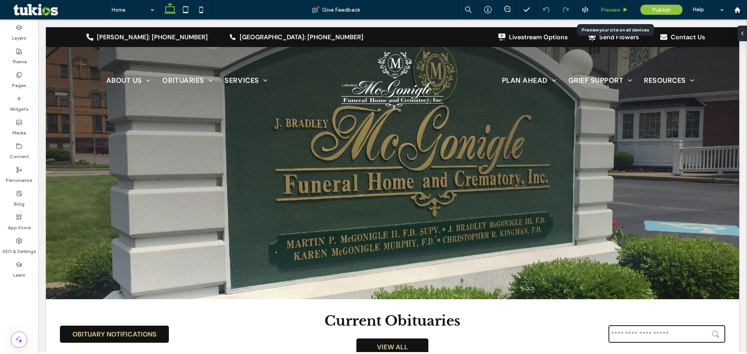
click at [616, 9] on span "Preview" at bounding box center [610, 10] width 19 height 7
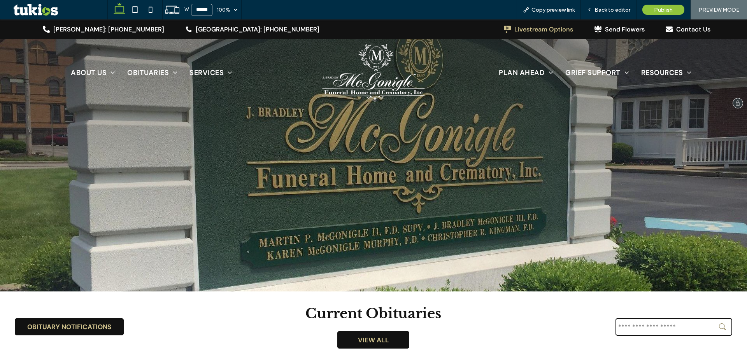
click at [538, 28] on div "Livestream Options" at bounding box center [543, 29] width 59 height 8
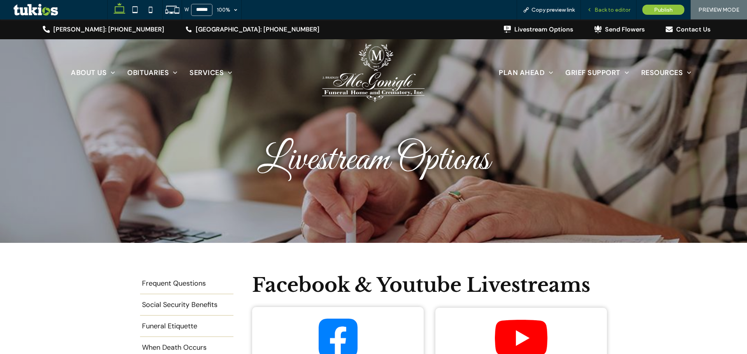
click at [603, 8] on span "Back to editor" at bounding box center [613, 10] width 36 height 7
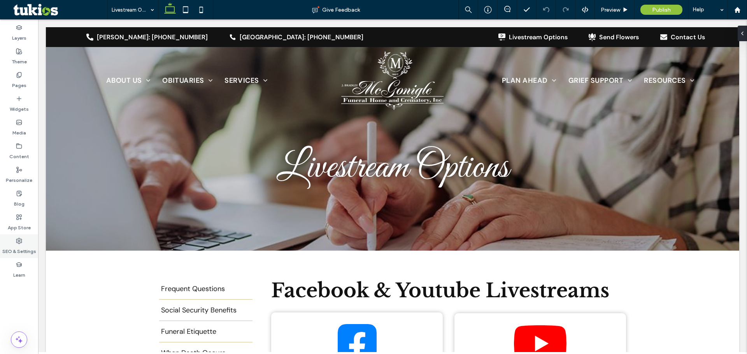
click at [19, 245] on label "SEO & Settings" at bounding box center [19, 249] width 34 height 11
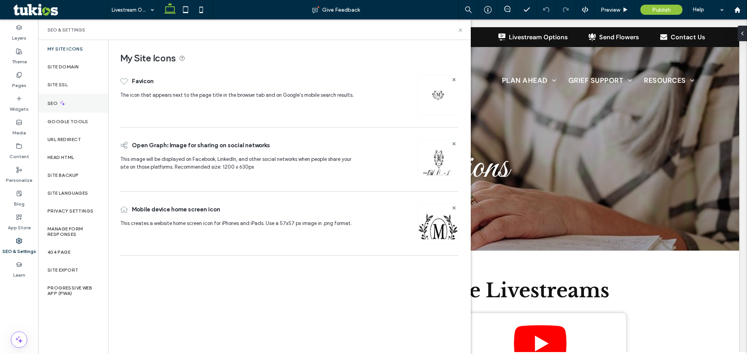
click at [54, 103] on label "SEO" at bounding box center [53, 103] width 12 height 5
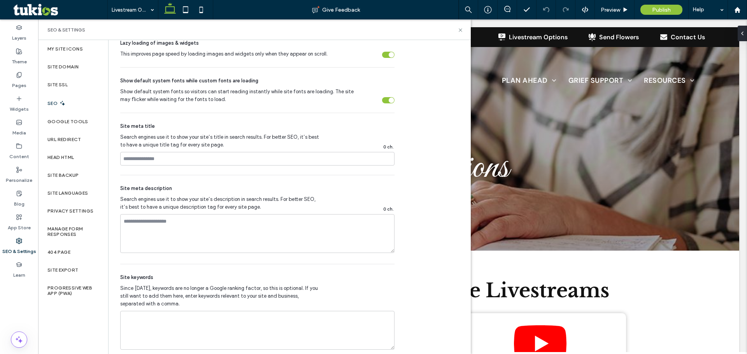
scroll to position [370, 0]
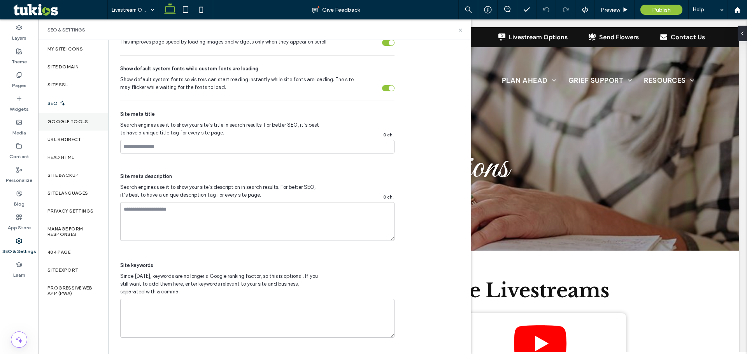
click at [67, 121] on label "Google Tools" at bounding box center [67, 121] width 41 height 5
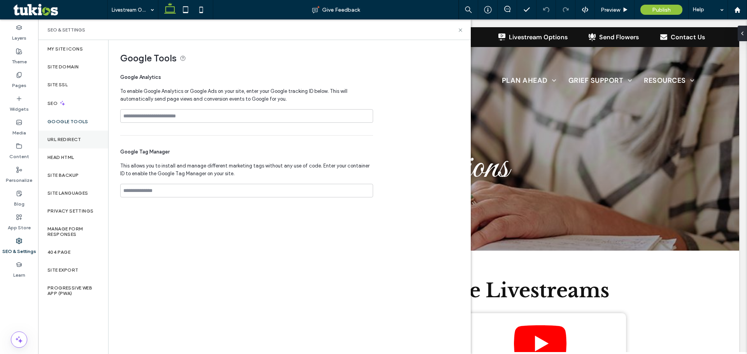
click at [69, 133] on div "URL Redirect" at bounding box center [73, 140] width 70 height 18
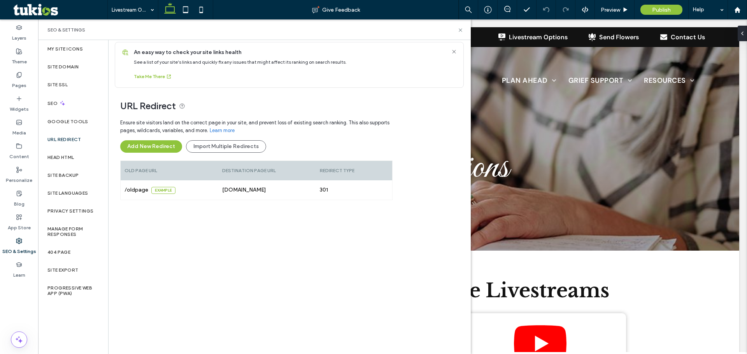
scroll to position [6, 0]
click at [64, 158] on label "Head HTML" at bounding box center [60, 157] width 27 height 5
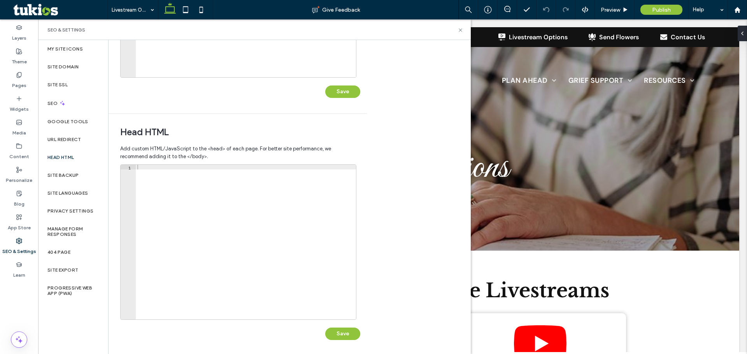
scroll to position [179, 0]
click at [63, 251] on label "404 Page" at bounding box center [58, 252] width 23 height 5
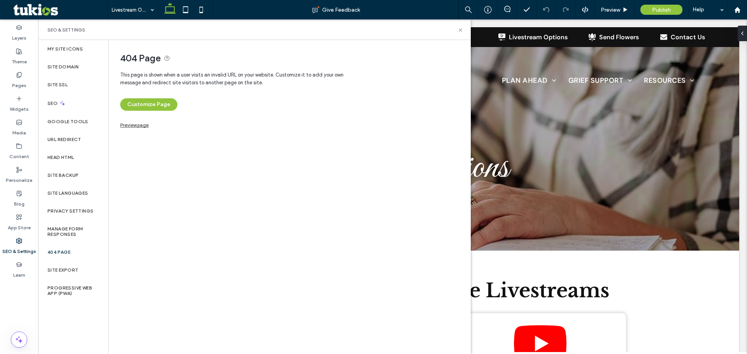
click at [132, 129] on div "404 Page This page is shown when a user visits an invalid URL on your website. …" at bounding box center [289, 197] width 361 height 314
click at [135, 126] on link "Preview page" at bounding box center [134, 124] width 28 height 4
click at [61, 291] on label "Progressive Web App (PWA)" at bounding box center [72, 291] width 51 height 11
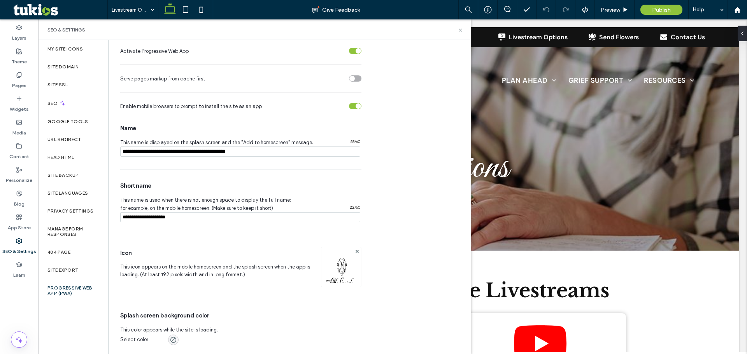
scroll to position [63, 0]
click at [22, 150] on label "Content" at bounding box center [19, 154] width 20 height 11
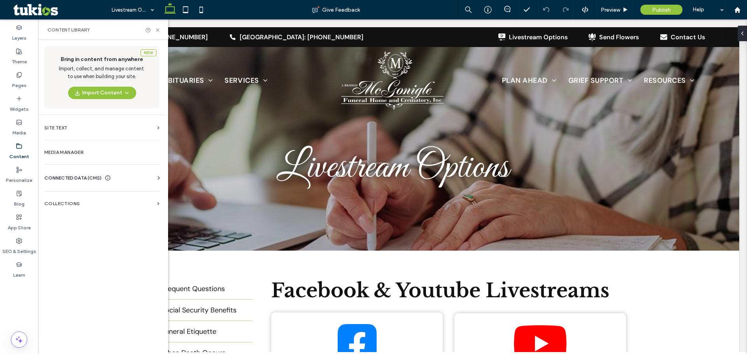
click at [70, 177] on span "CONNECTED DATA (CMS)" at bounding box center [72, 178] width 57 height 8
click at [88, 196] on label "Business Info" at bounding box center [104, 197] width 106 height 5
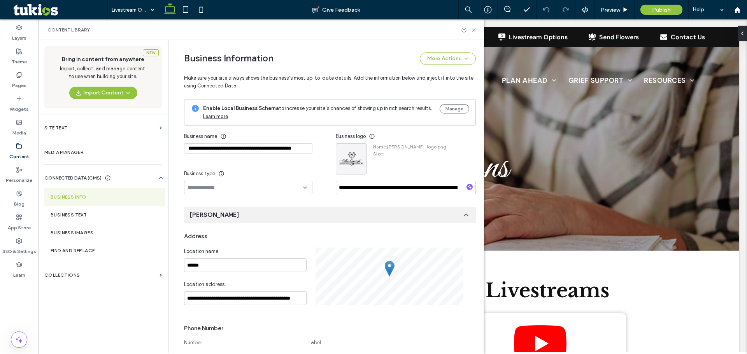
scroll to position [0, 0]
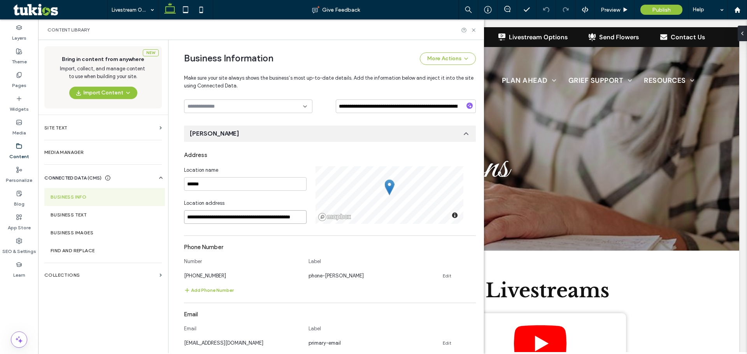
click at [230, 217] on input "**********" at bounding box center [245, 217] width 123 height 14
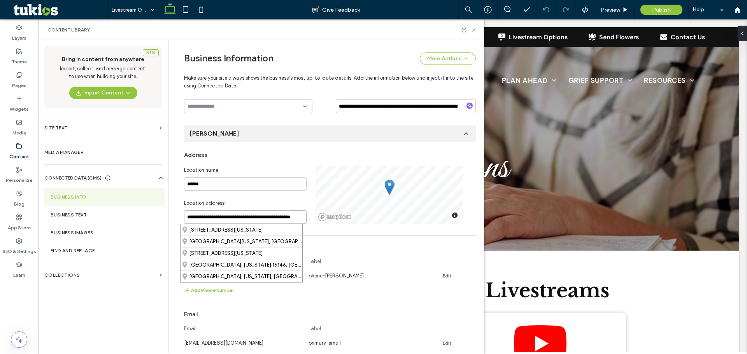
click at [200, 217] on input "**********" at bounding box center [245, 217] width 123 height 14
click at [203, 219] on input "**********" at bounding box center [245, 217] width 123 height 14
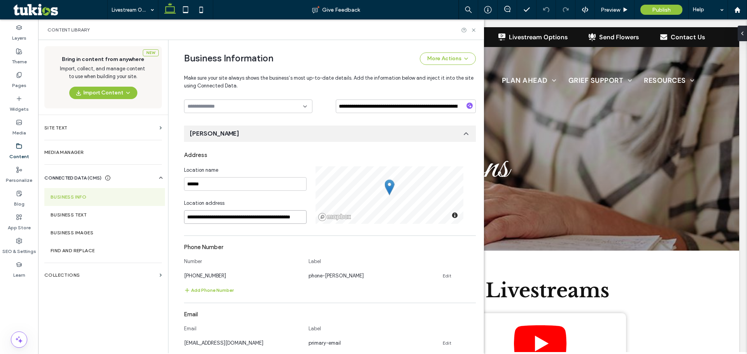
click at [203, 220] on input "**********" at bounding box center [245, 217] width 123 height 14
paste input
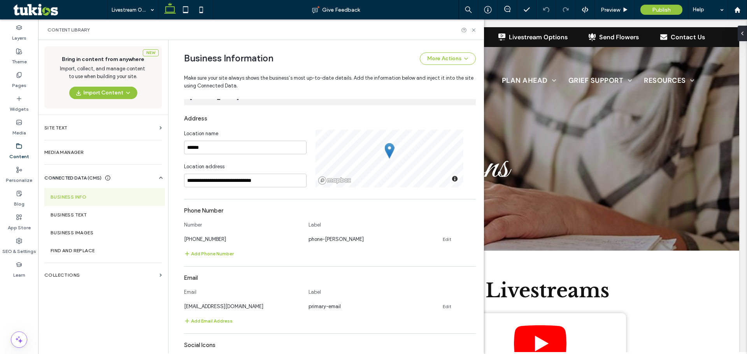
scroll to position [156, 0]
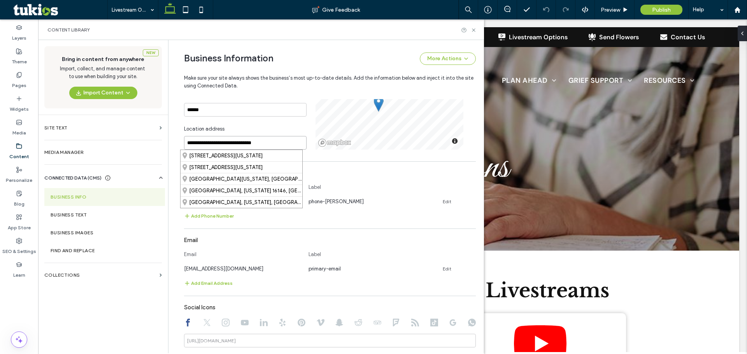
drag, startPoint x: 267, startPoint y: 141, endPoint x: 168, endPoint y: 139, distance: 98.5
click at [172, 139] on div "**********" at bounding box center [323, 192] width 303 height 617
click at [226, 155] on div "1090 East State Street, Sharon, Pennsylvania 16146, United States" at bounding box center [242, 155] width 122 height 11
type input "**********"
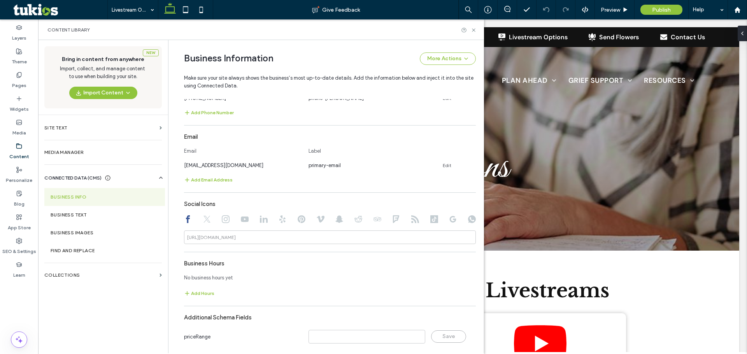
scroll to position [303, 0]
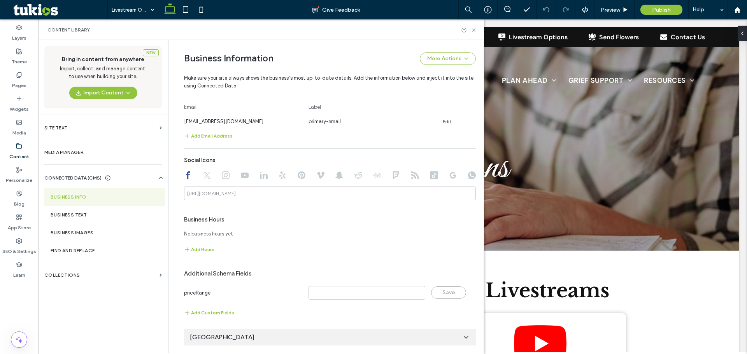
click at [200, 337] on span "New Castle" at bounding box center [222, 337] width 65 height 9
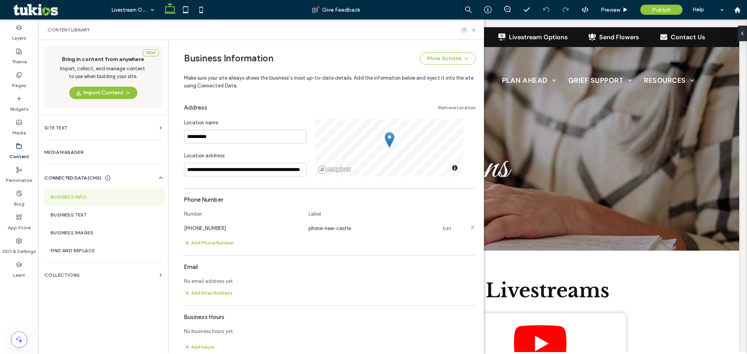
scroll to position [563, 0]
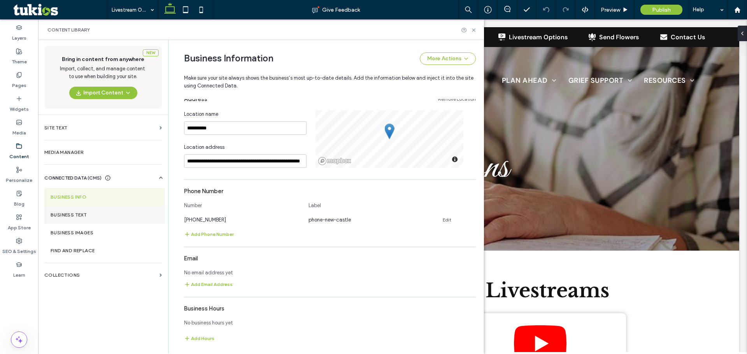
click at [62, 216] on label "Business Text" at bounding box center [105, 214] width 108 height 5
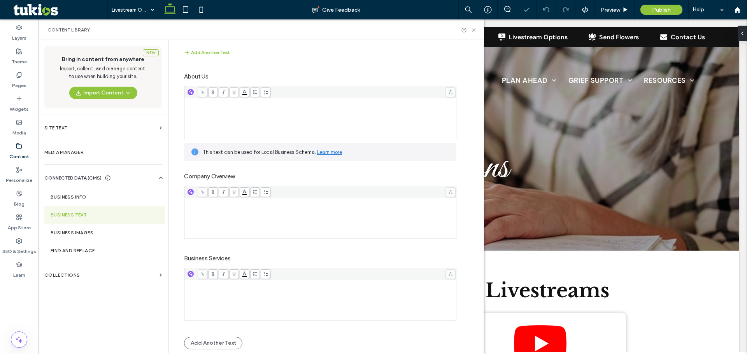
scroll to position [0, 0]
click at [65, 233] on label "Business Images" at bounding box center [105, 232] width 108 height 5
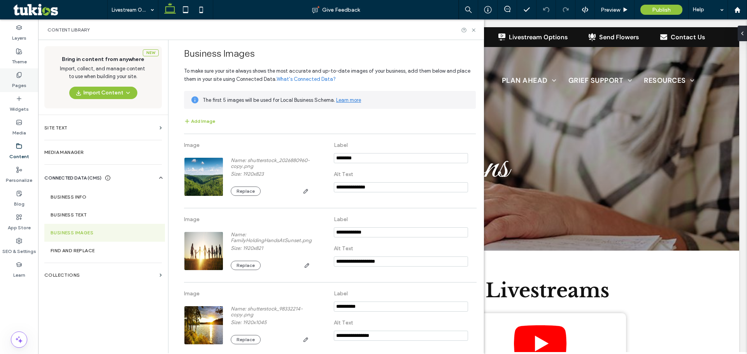
click at [16, 77] on icon at bounding box center [19, 75] width 6 height 6
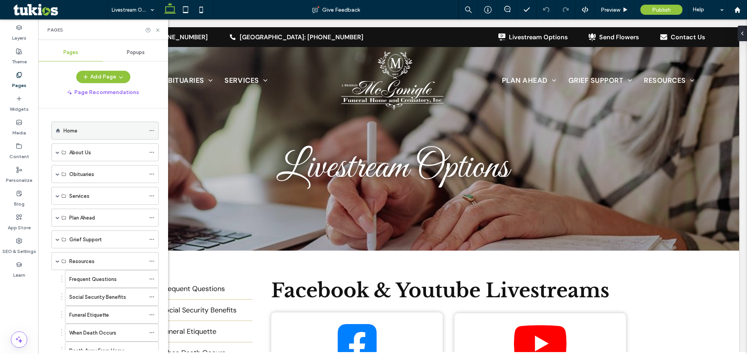
click at [86, 132] on div "Home" at bounding box center [104, 131] width 82 height 8
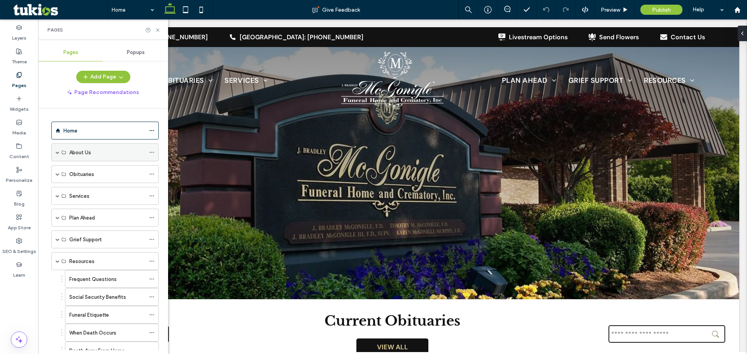
click at [58, 153] on span at bounding box center [58, 153] width 4 height 4
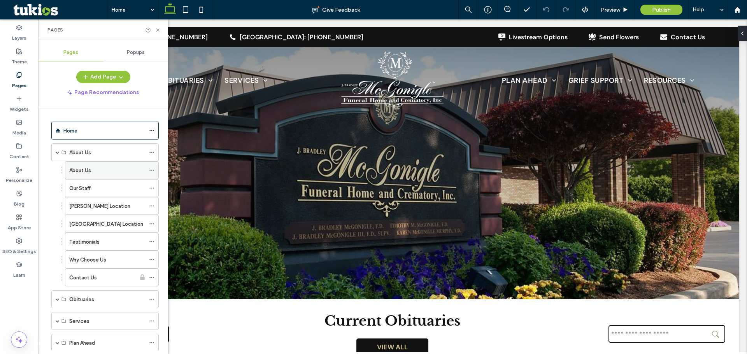
click at [153, 171] on icon at bounding box center [151, 170] width 5 height 5
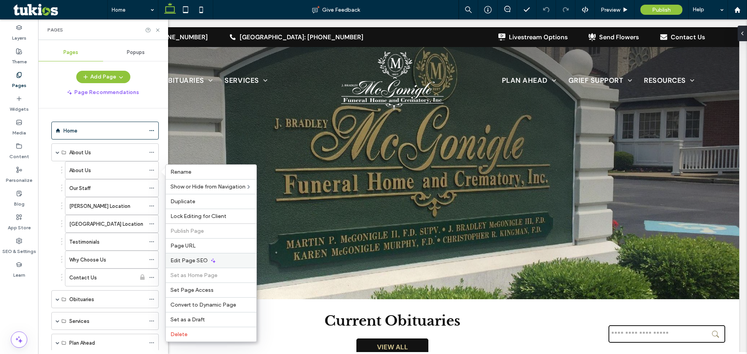
click at [187, 260] on span "Edit Page SEO" at bounding box center [188, 261] width 37 height 7
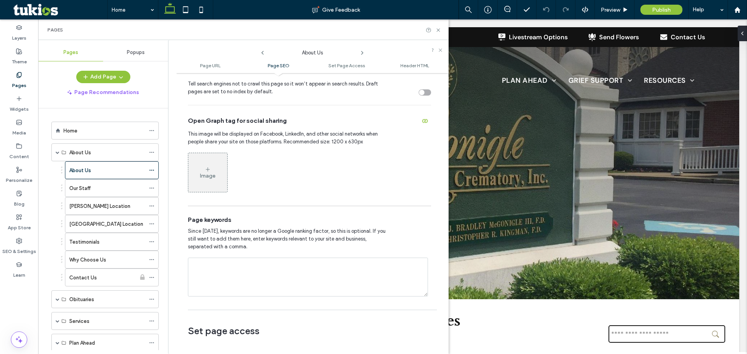
scroll to position [311, 0]
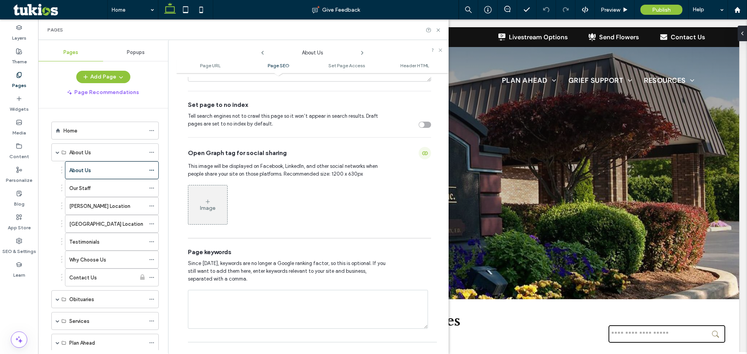
click at [422, 154] on icon "button" at bounding box center [425, 153] width 6 height 6
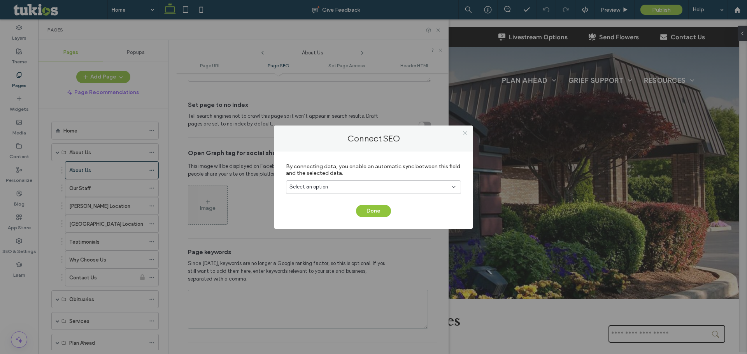
click at [465, 132] on icon at bounding box center [465, 133] width 6 height 6
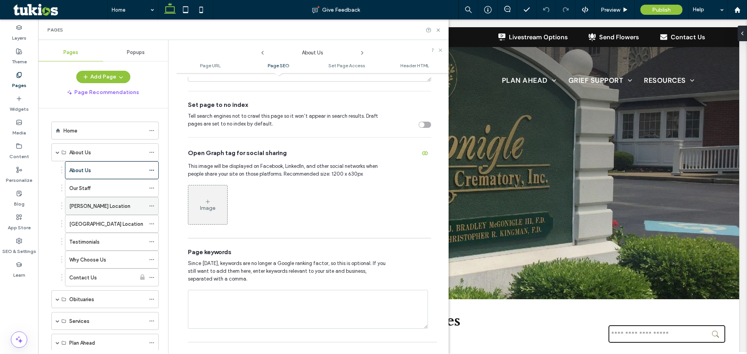
click at [151, 206] on icon at bounding box center [151, 205] width 5 height 5
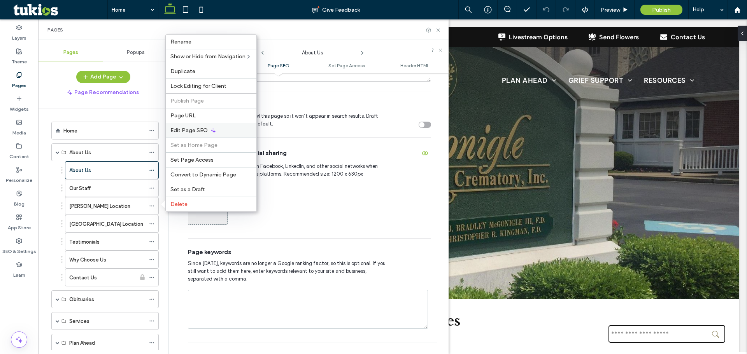
click at [204, 128] on span "Edit Page SEO" at bounding box center [188, 130] width 37 height 7
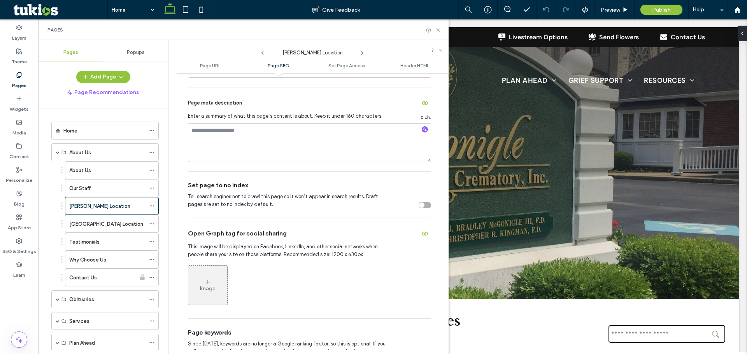
scroll to position [233, 0]
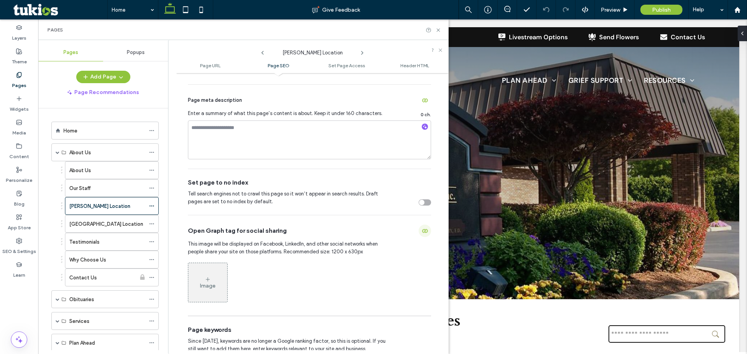
click at [422, 231] on icon "button" at bounding box center [425, 231] width 6 height 6
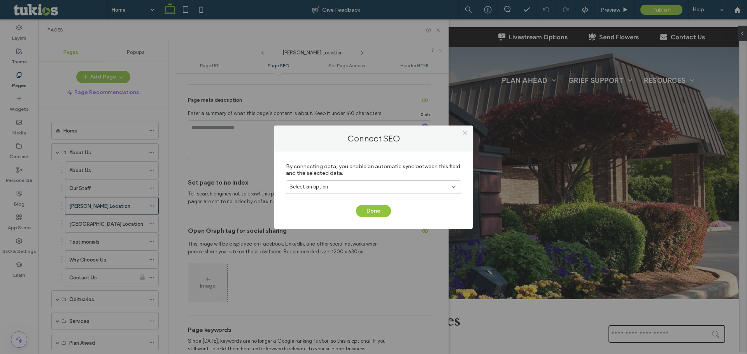
click at [465, 133] on use at bounding box center [465, 134] width 4 height 4
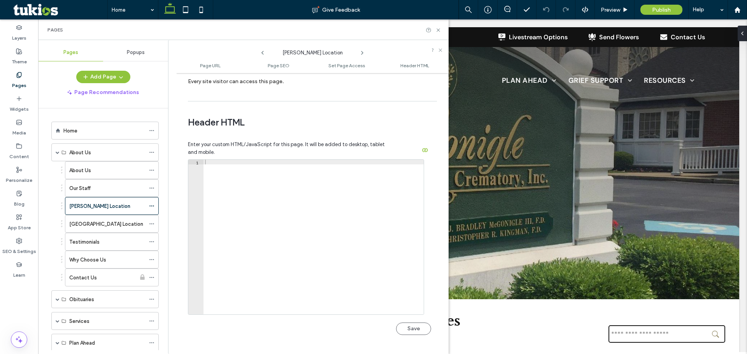
scroll to position [717, 0]
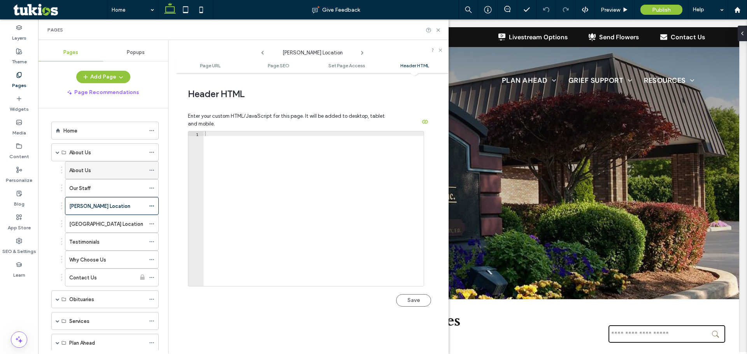
click at [89, 170] on label "About Us" at bounding box center [80, 171] width 22 height 14
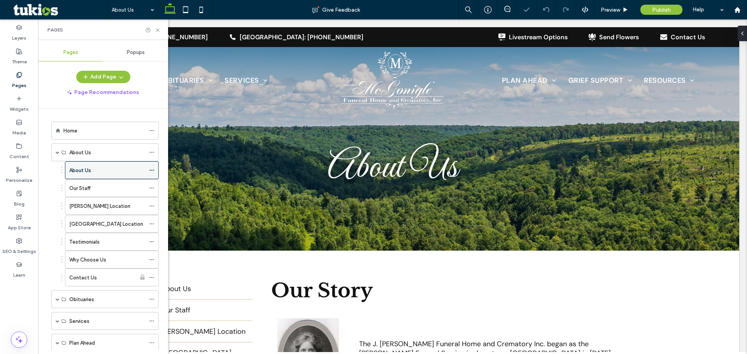
click at [153, 170] on use at bounding box center [151, 170] width 4 height 1
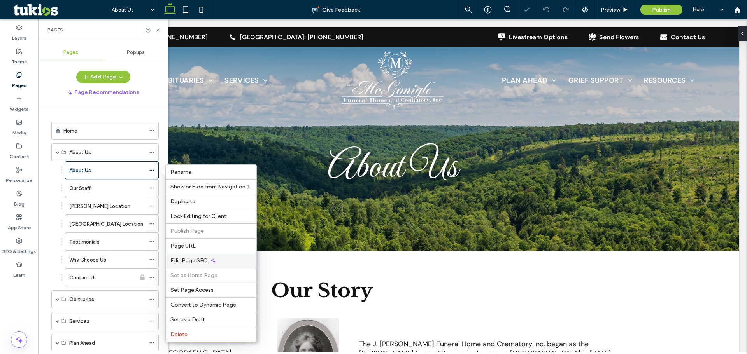
click at [199, 257] on div "Edit Page SEO" at bounding box center [211, 260] width 91 height 15
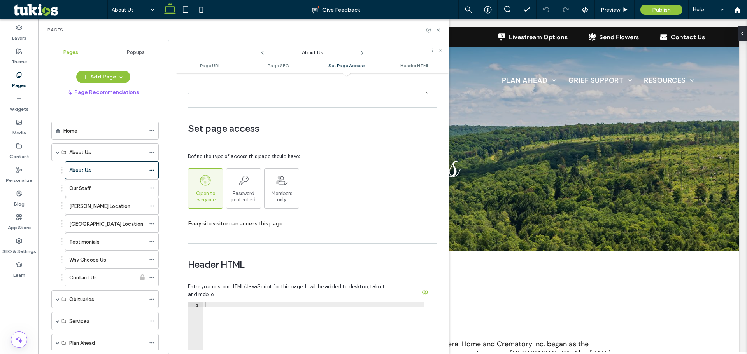
scroll to position [717, 0]
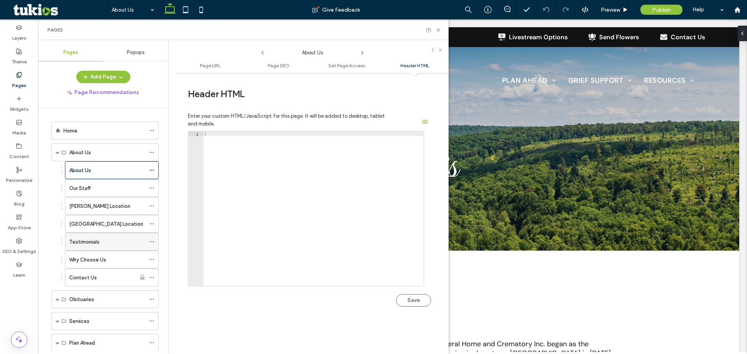
click at [151, 240] on icon at bounding box center [151, 241] width 5 height 5
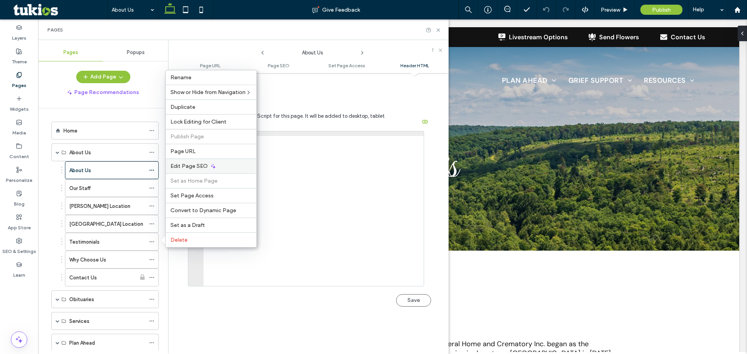
click at [186, 165] on span "Edit Page SEO" at bounding box center [188, 166] width 37 height 7
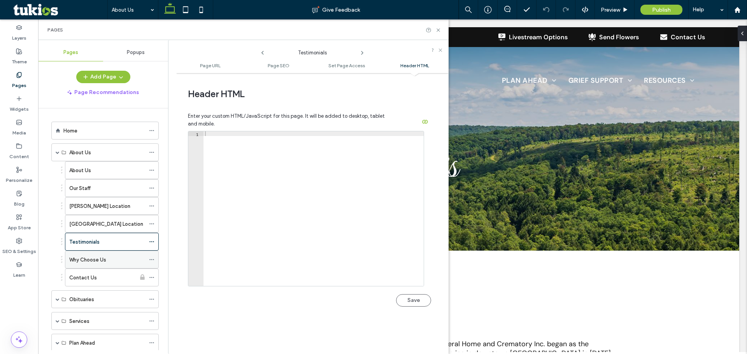
click at [151, 263] on span at bounding box center [151, 260] width 5 height 12
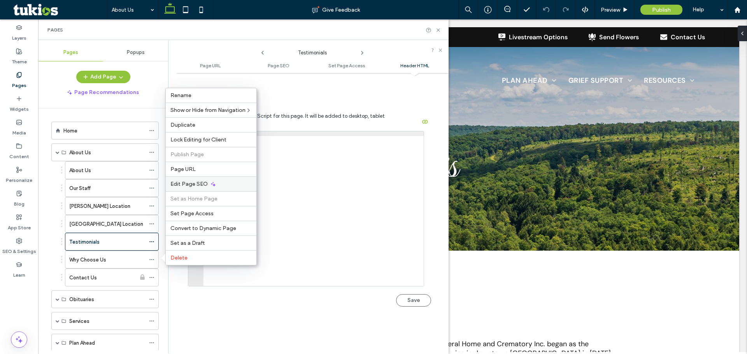
click at [185, 184] on span "Edit Page SEO" at bounding box center [188, 184] width 37 height 7
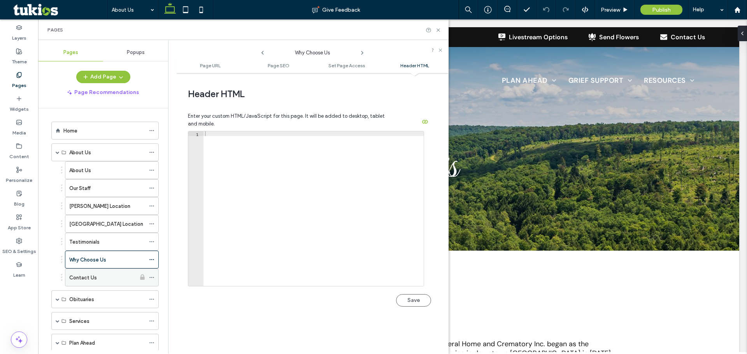
click at [153, 276] on icon at bounding box center [151, 277] width 5 height 5
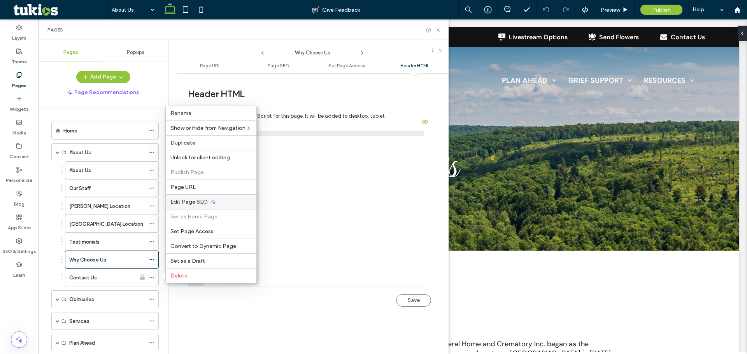
click at [192, 198] on div "Edit Page SEO" at bounding box center [211, 202] width 91 height 15
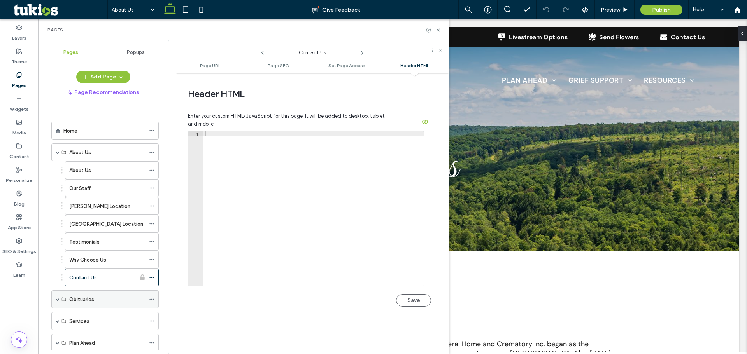
click at [59, 300] on span at bounding box center [58, 300] width 4 height 4
click at [154, 317] on use at bounding box center [151, 317] width 4 height 1
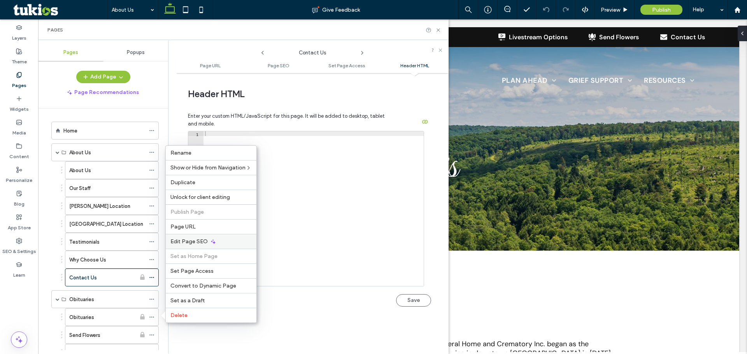
click at [205, 242] on span "Edit Page SEO" at bounding box center [188, 242] width 37 height 7
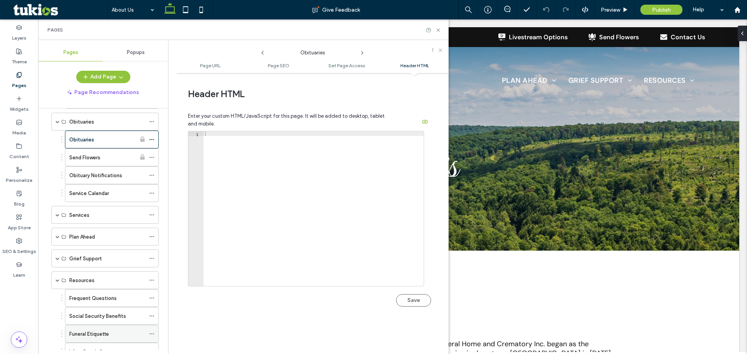
scroll to position [156, 0]
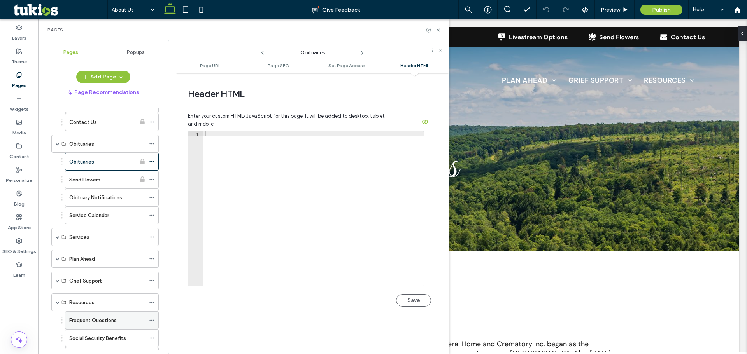
click at [150, 319] on icon at bounding box center [151, 320] width 5 height 5
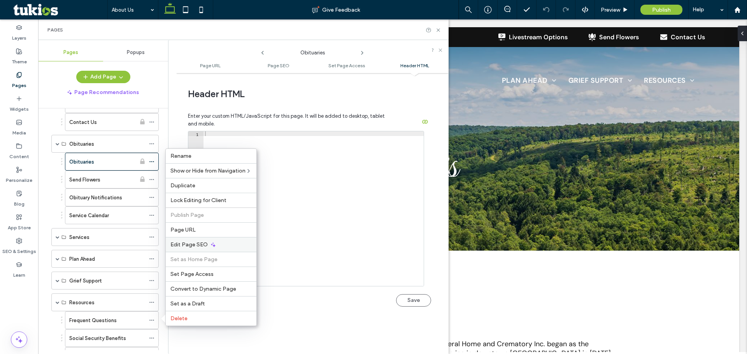
click at [194, 248] on span "Edit Page SEO" at bounding box center [188, 245] width 37 height 7
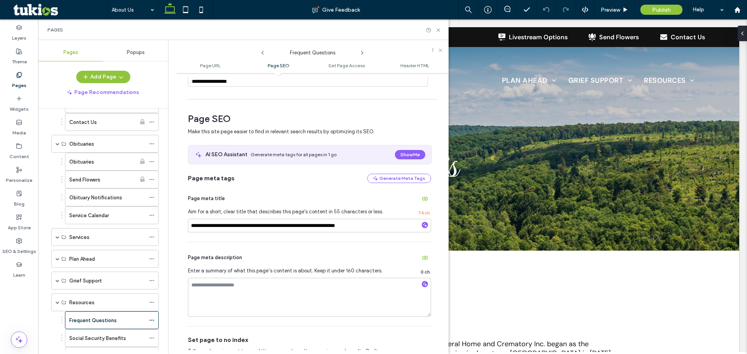
scroll to position [117, 0]
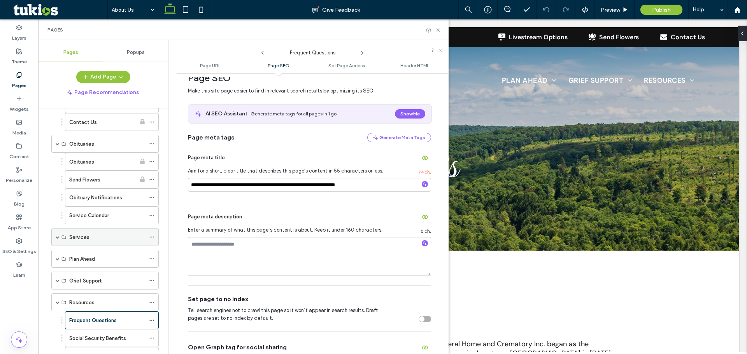
click at [55, 237] on div "Services" at bounding box center [104, 237] width 107 height 18
click at [53, 239] on div "Services" at bounding box center [104, 237] width 107 height 18
click at [56, 237] on span at bounding box center [58, 237] width 4 height 4
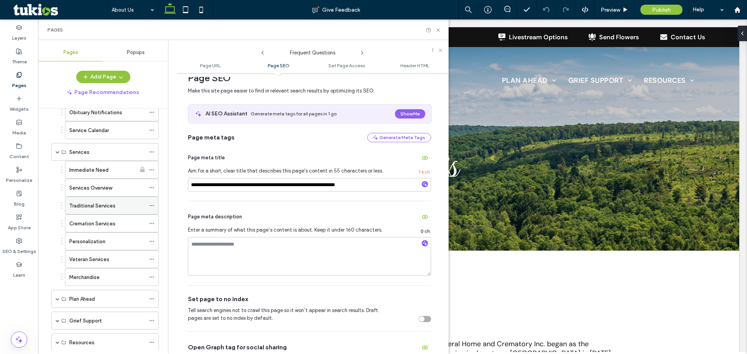
scroll to position [311, 0]
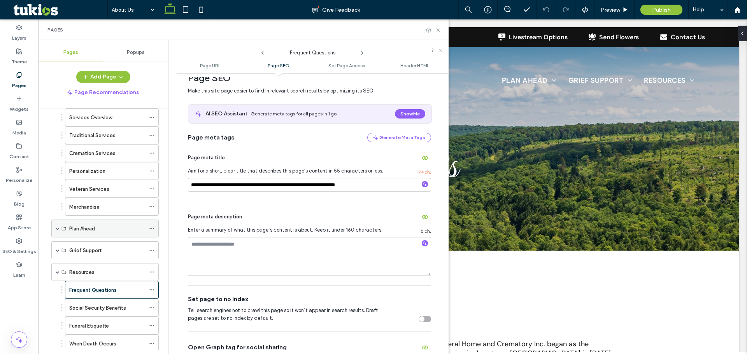
click at [57, 231] on span at bounding box center [58, 228] width 4 height 17
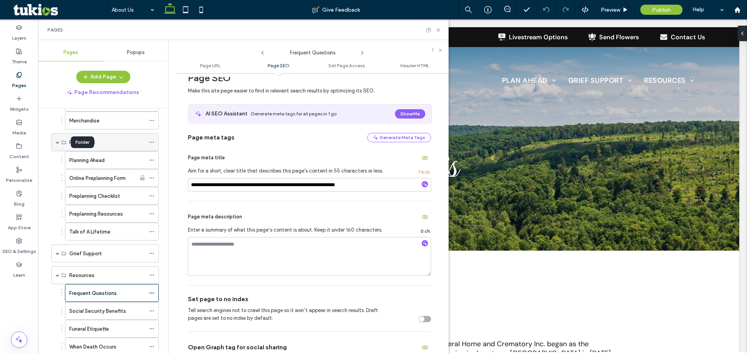
scroll to position [428, 0]
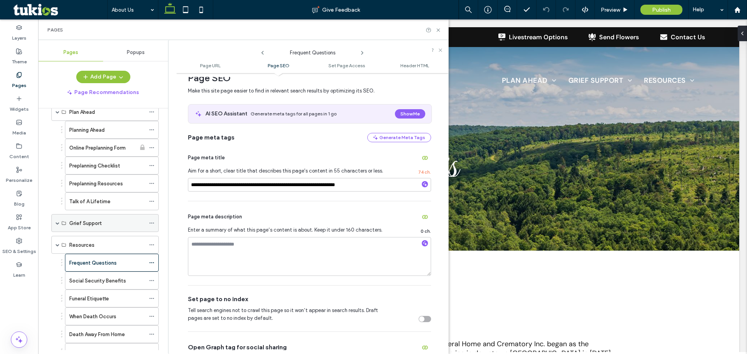
click at [57, 223] on span at bounding box center [58, 223] width 4 height 4
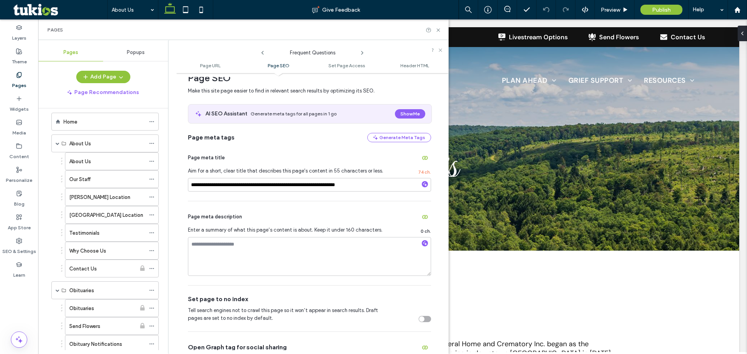
scroll to position [0, 0]
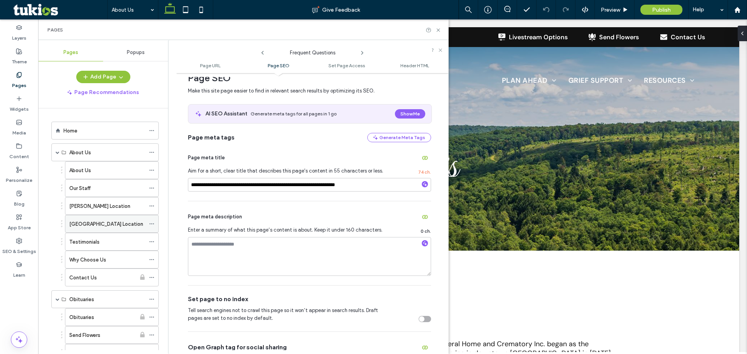
click at [154, 222] on icon at bounding box center [151, 223] width 5 height 5
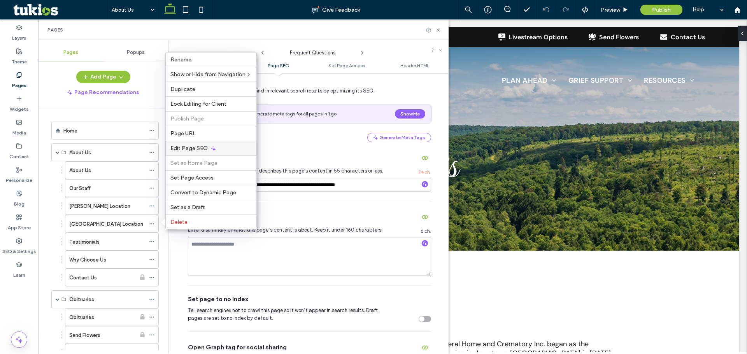
click at [183, 144] on div "Edit Page SEO" at bounding box center [211, 148] width 91 height 15
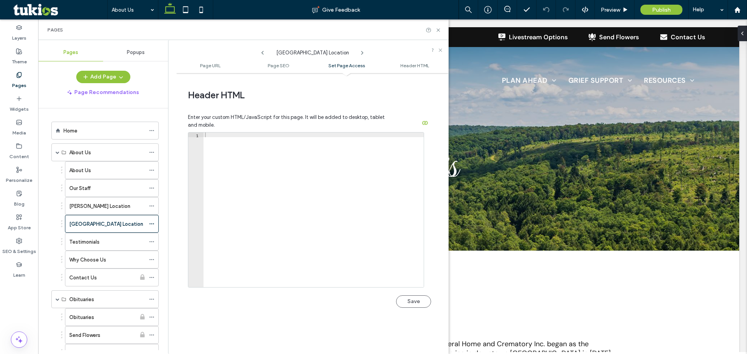
scroll to position [717, 0]
click at [82, 135] on div "Home" at bounding box center [104, 131] width 82 height 8
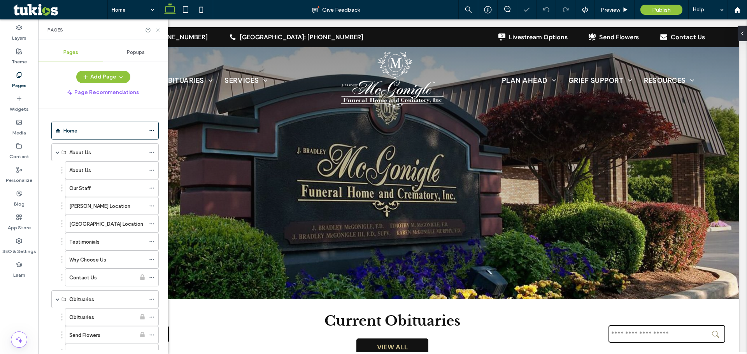
click at [158, 30] on use at bounding box center [157, 29] width 3 height 3
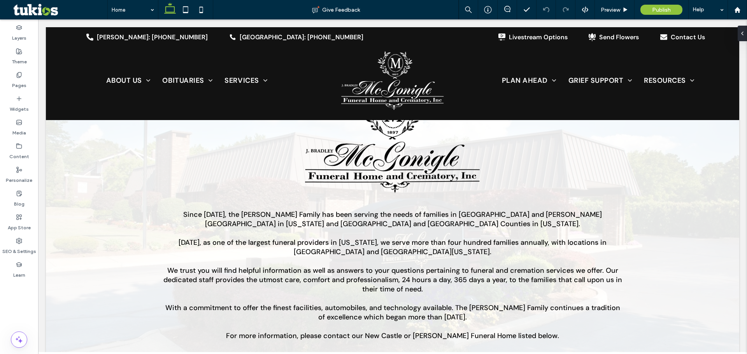
scroll to position [584, 0]
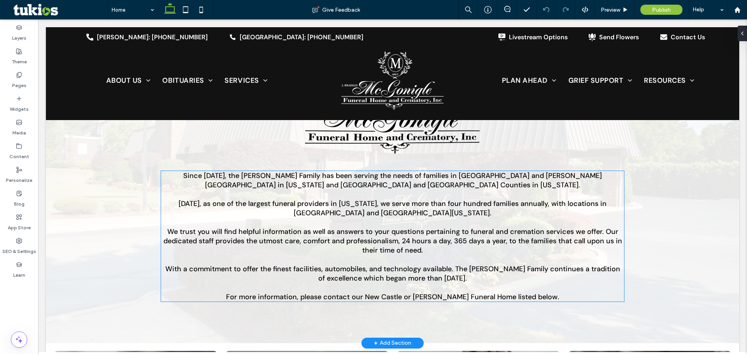
click at [377, 171] on span "Since [DATE], the [PERSON_NAME] Family has been serving the needs of families i…" at bounding box center [392, 180] width 419 height 19
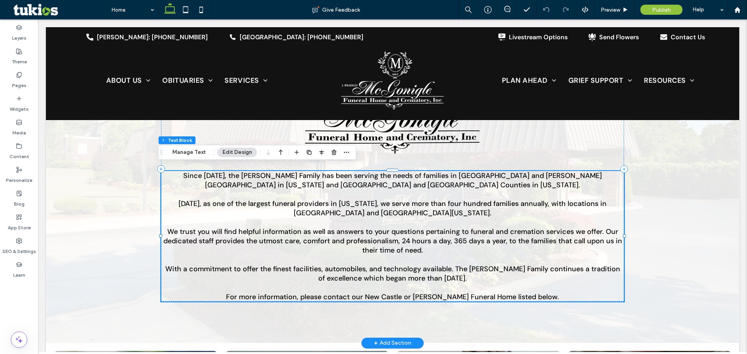
click at [377, 171] on span "Since [DATE], the [PERSON_NAME] Family has been serving the needs of families i…" at bounding box center [392, 180] width 419 height 19
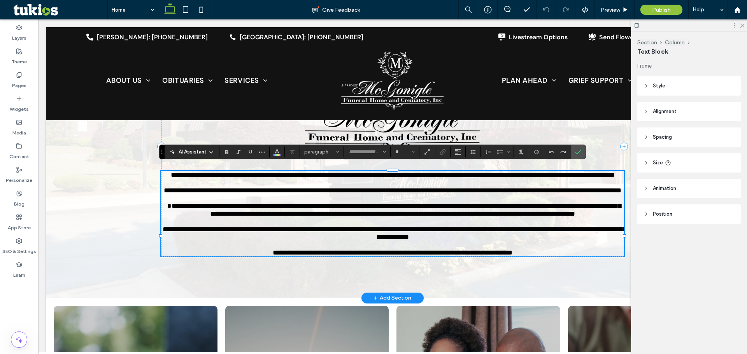
type input "*******"
type input "**"
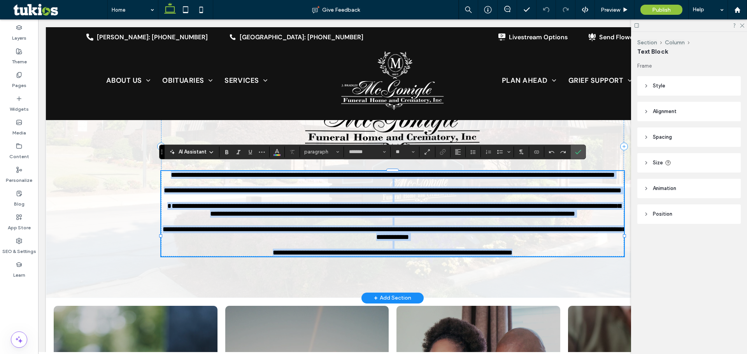
click at [374, 177] on span "**********" at bounding box center [393, 175] width 444 height 7
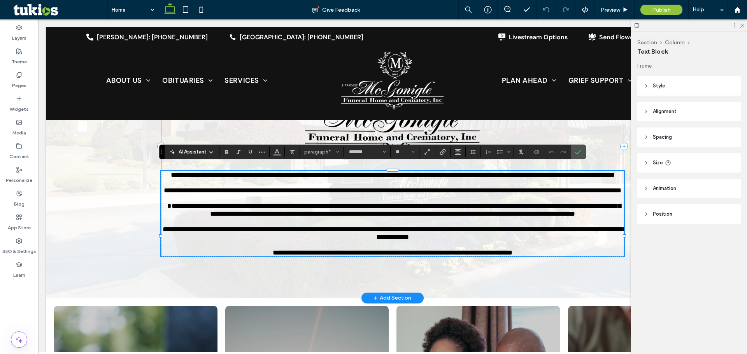
click at [374, 177] on span "**********" at bounding box center [393, 175] width 444 height 7
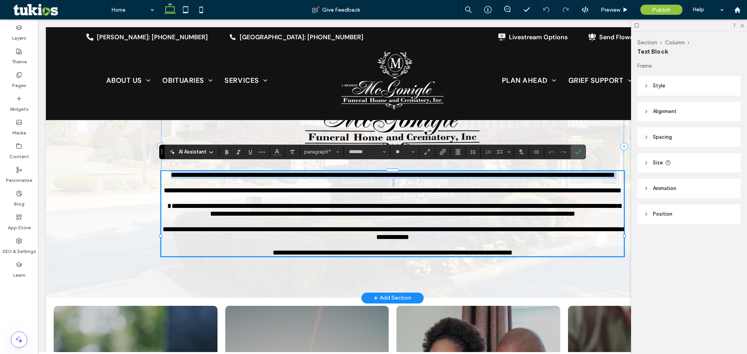
click at [374, 177] on span "**********" at bounding box center [393, 175] width 444 height 7
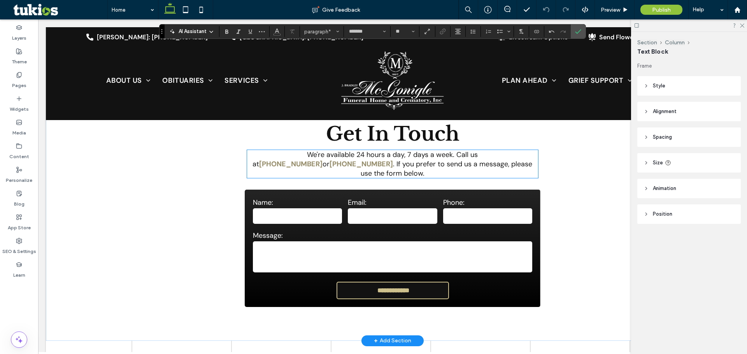
scroll to position [1323, 0]
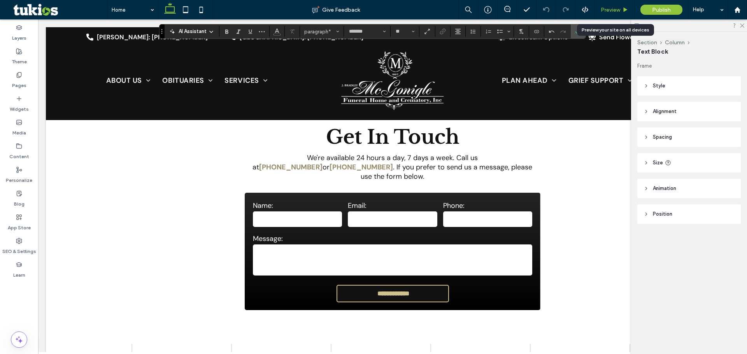
click at [614, 9] on span "Preview" at bounding box center [610, 10] width 19 height 7
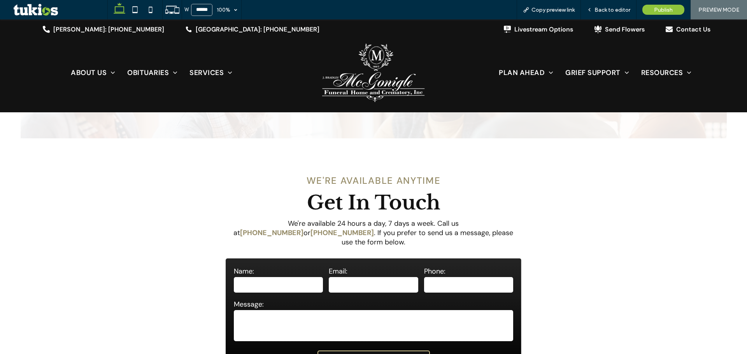
scroll to position [1335, 0]
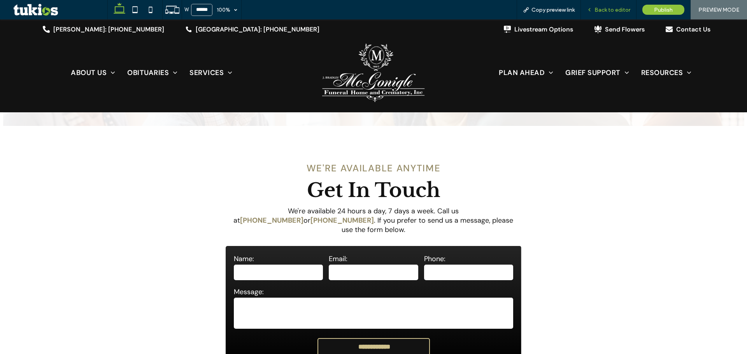
click at [613, 7] on span "Back to editor" at bounding box center [613, 10] width 36 height 7
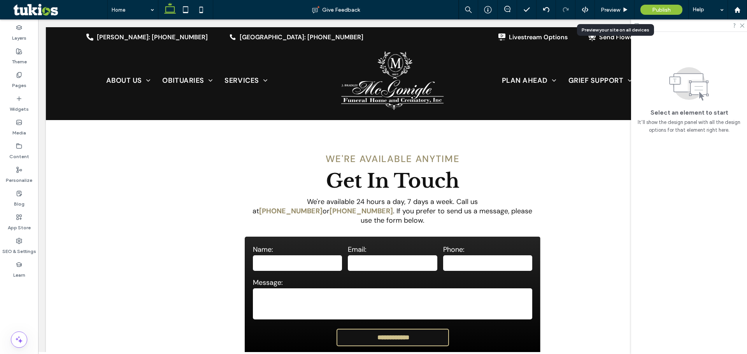
scroll to position [1323, 0]
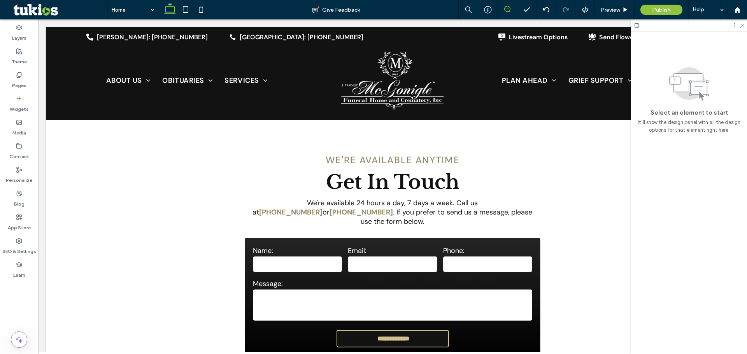
click at [508, 8] on icon at bounding box center [507, 9] width 6 height 6
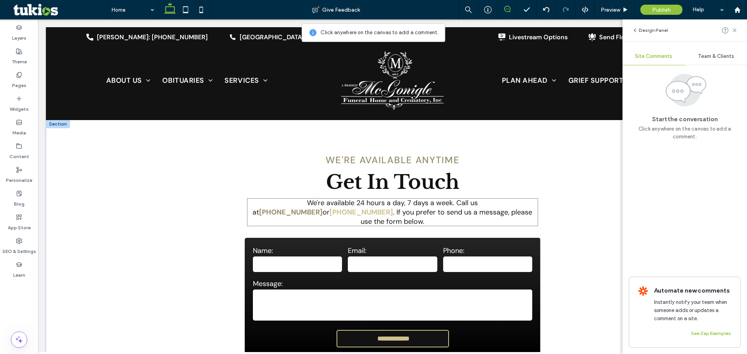
click at [393, 208] on link "[PHONE_NUMBER]" at bounding box center [361, 212] width 63 height 9
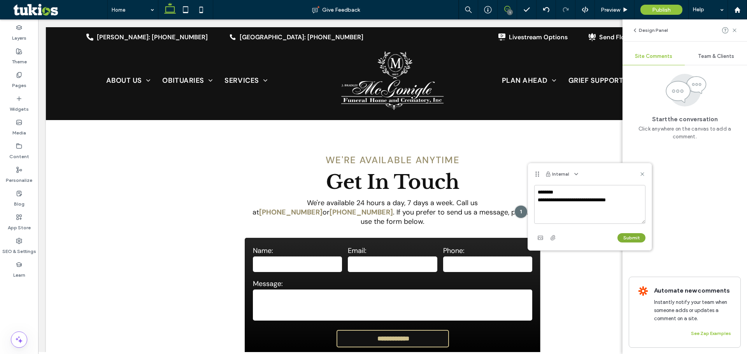
type textarea "**********"
click at [629, 237] on button "Submit" at bounding box center [631, 237] width 28 height 9
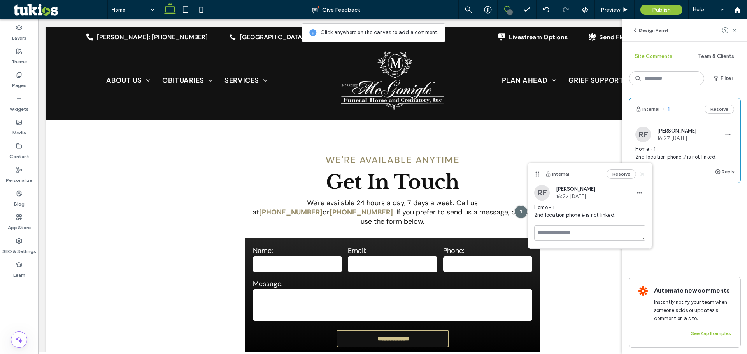
click at [641, 175] on use at bounding box center [642, 174] width 4 height 4
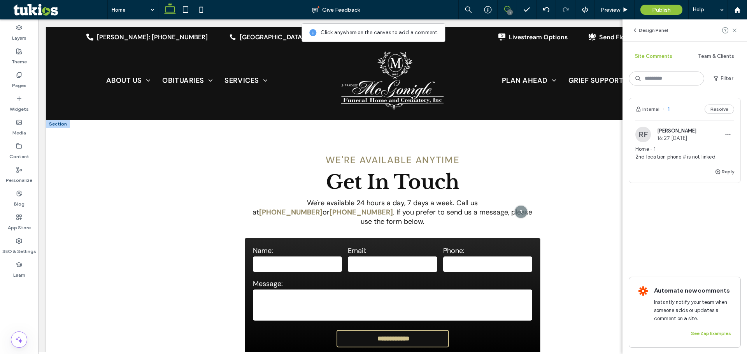
click at [311, 238] on div "**********" at bounding box center [392, 297] width 295 height 118
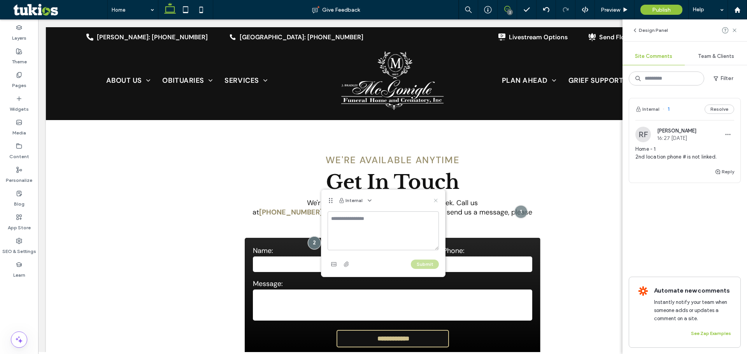
drag, startPoint x: 435, startPoint y: 200, endPoint x: 398, endPoint y: 179, distance: 42.5
click at [435, 200] on use at bounding box center [436, 201] width 4 height 4
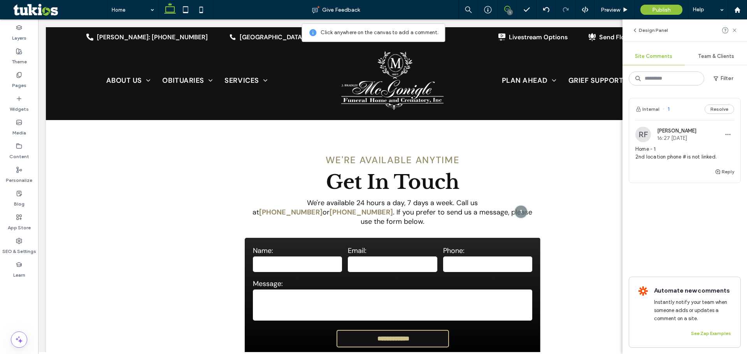
click at [507, 7] on icon at bounding box center [507, 9] width 6 height 6
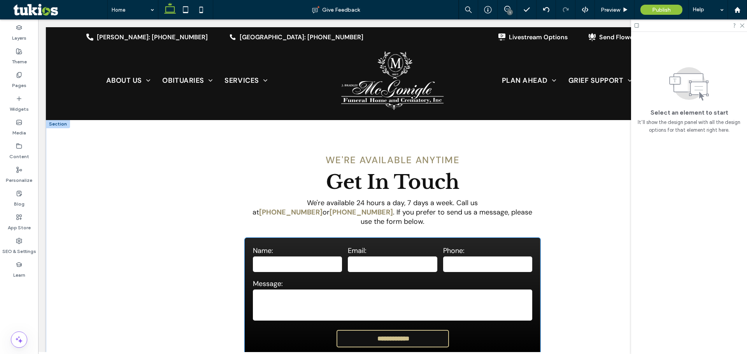
click at [316, 246] on label "Name:" at bounding box center [297, 250] width 89 height 9
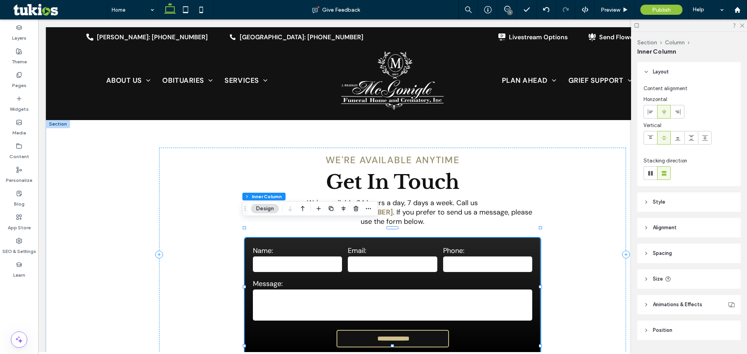
click at [308, 238] on div "**********" at bounding box center [392, 297] width 295 height 118
click at [302, 246] on label "Name:" at bounding box center [297, 250] width 89 height 9
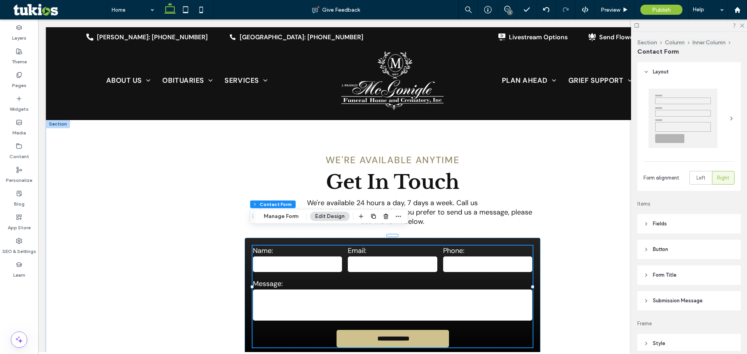
type input "*"
type input "***"
type input "*"
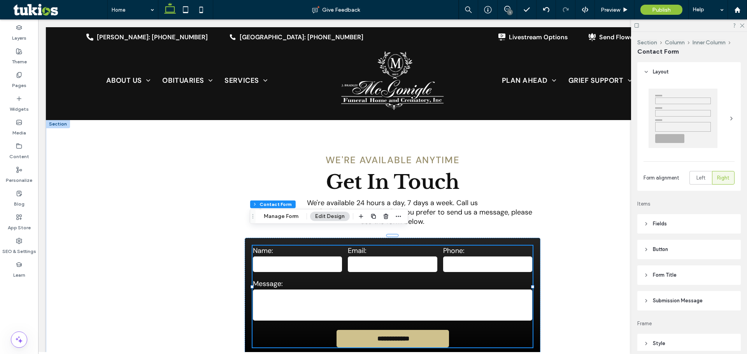
type input "***"
click at [286, 213] on button "Manage Form" at bounding box center [281, 216] width 45 height 9
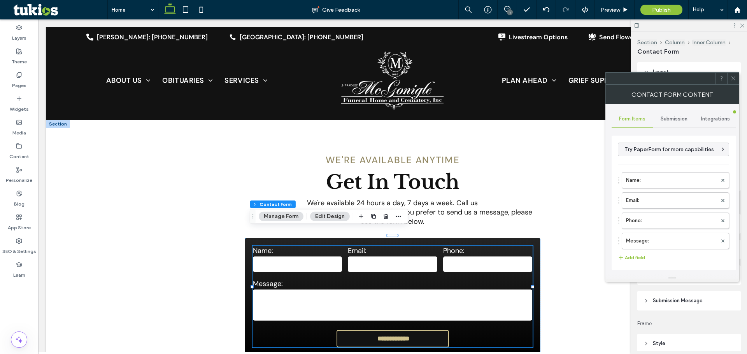
click at [674, 111] on div "Submission" at bounding box center [674, 119] width 42 height 17
click at [649, 149] on label "New submission notification" at bounding box center [674, 156] width 104 height 16
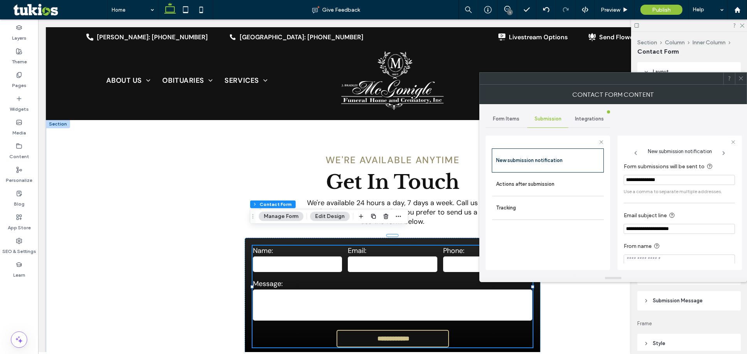
scroll to position [7, 0]
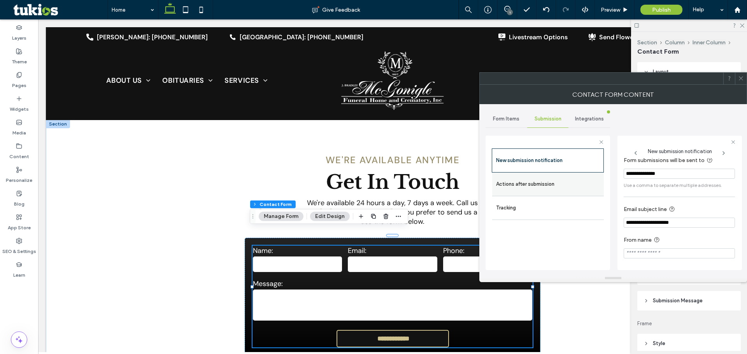
click at [571, 193] on div "Actions after submission" at bounding box center [548, 184] width 112 height 23
click at [547, 182] on label "Actions after submission" at bounding box center [548, 185] width 104 height 16
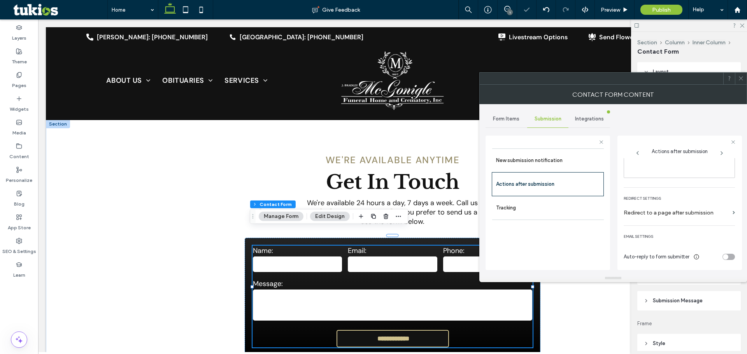
scroll to position [134, 0]
click at [723, 252] on div "Auto-reply to form submitter" at bounding box center [679, 256] width 111 height 14
click at [725, 255] on div "toggle" at bounding box center [729, 256] width 12 height 6
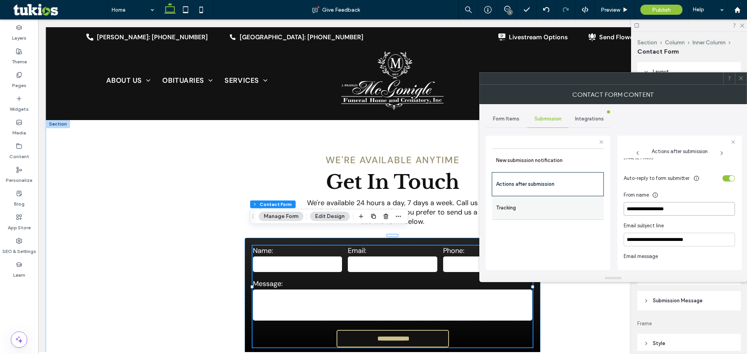
drag, startPoint x: 688, startPoint y: 205, endPoint x: 558, endPoint y: 205, distance: 129.6
click at [558, 205] on div "**********" at bounding box center [548, 202] width 125 height 145
drag, startPoint x: 696, startPoint y: 214, endPoint x: 691, endPoint y: 209, distance: 6.3
click at [695, 214] on input "**********" at bounding box center [679, 209] width 111 height 14
click at [686, 205] on input "**********" at bounding box center [679, 209] width 111 height 14
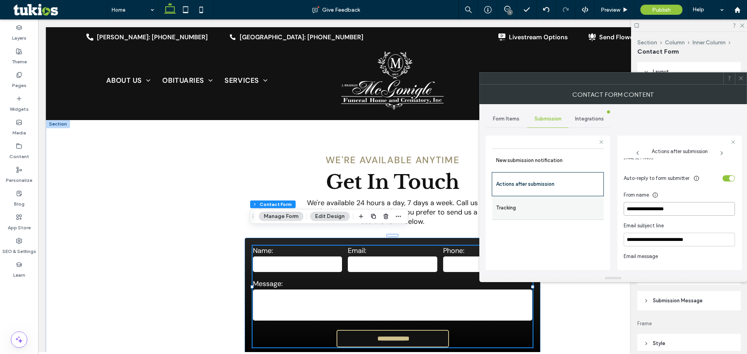
drag, startPoint x: 686, startPoint y: 206, endPoint x: 552, endPoint y: 207, distance: 134.2
click at [552, 207] on div "**********" at bounding box center [548, 202] width 125 height 145
paste input "**********"
type input "**********"
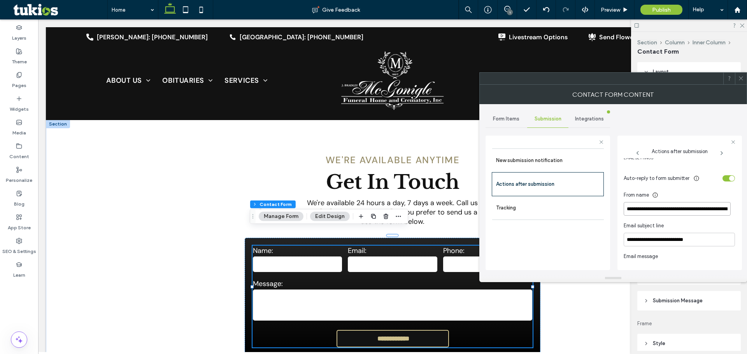
click at [680, 205] on input "**********" at bounding box center [677, 209] width 107 height 14
click at [729, 179] on div "toggle" at bounding box center [731, 178] width 5 height 5
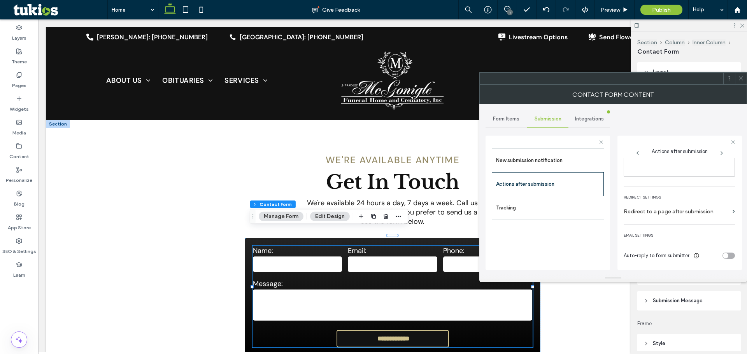
click at [743, 83] on span at bounding box center [741, 79] width 6 height 12
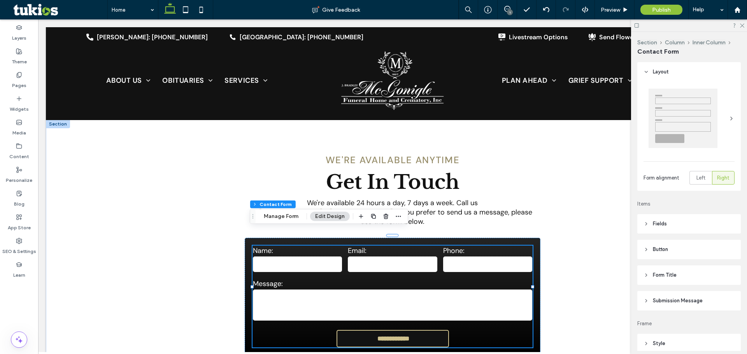
drag, startPoint x: 742, startPoint y: 26, endPoint x: 736, endPoint y: 31, distance: 8.0
click at [742, 26] on use at bounding box center [742, 26] width 4 height 4
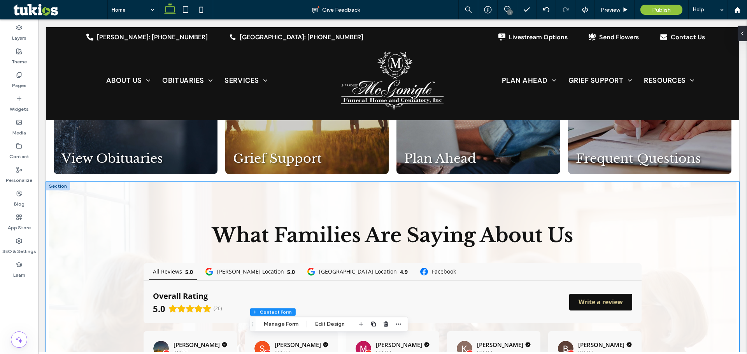
scroll to position [951, 0]
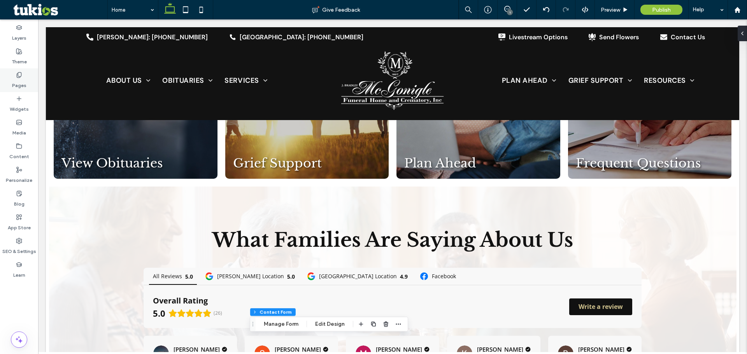
click at [22, 74] on div "Pages" at bounding box center [19, 80] width 38 height 24
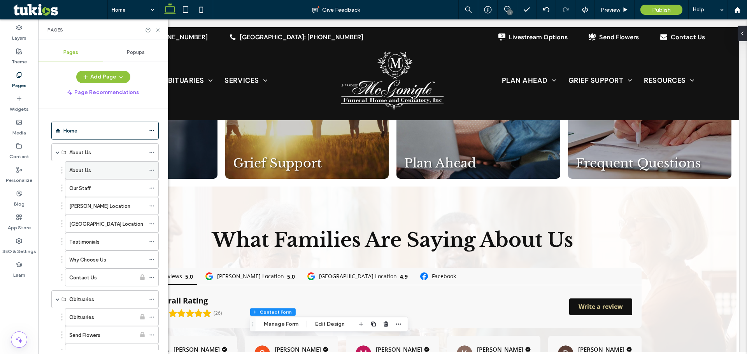
click at [89, 166] on div "About Us" at bounding box center [107, 170] width 76 height 17
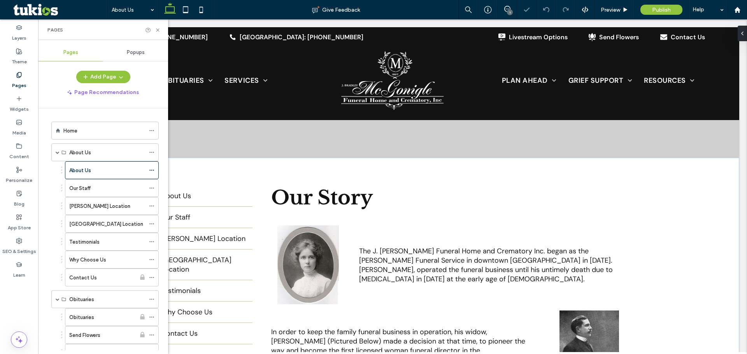
scroll to position [156, 0]
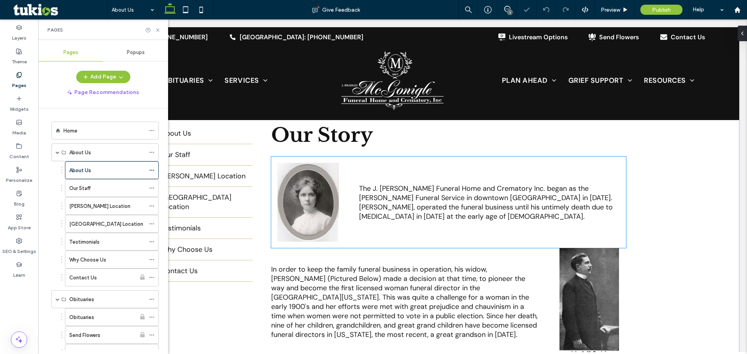
click at [431, 200] on span "The J. Bradley McGonigle Funeral Home and Crematory Inc. began as the J.A. McGo…" at bounding box center [486, 202] width 254 height 37
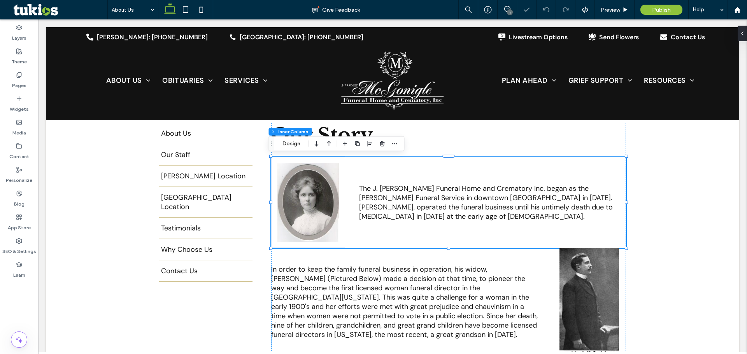
click at [431, 200] on span "The J. Bradley McGonigle Funeral Home and Crematory Inc. began as the J.A. McGo…" at bounding box center [486, 202] width 254 height 37
click at [431, 200] on div "The J. Bradley McGonigle Funeral Home and Crematory Inc. began as the J.A. McGo…" at bounding box center [492, 202] width 267 height 37
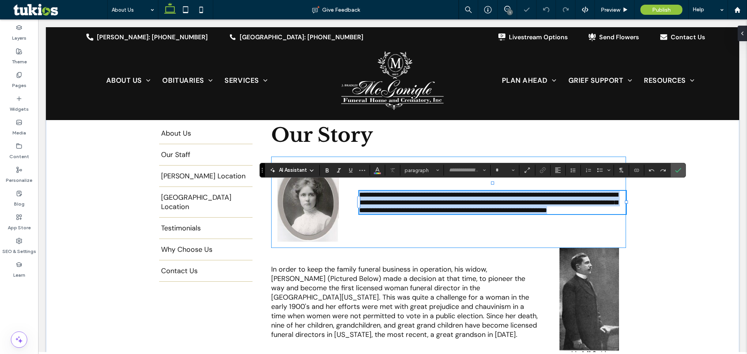
type input "*******"
type input "**"
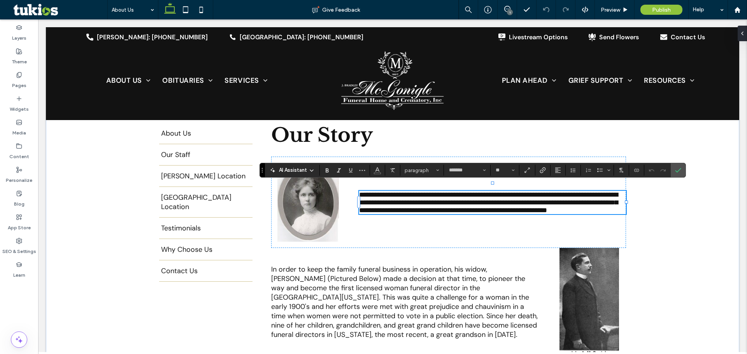
click at [595, 221] on div at bounding box center [492, 221] width 267 height 0
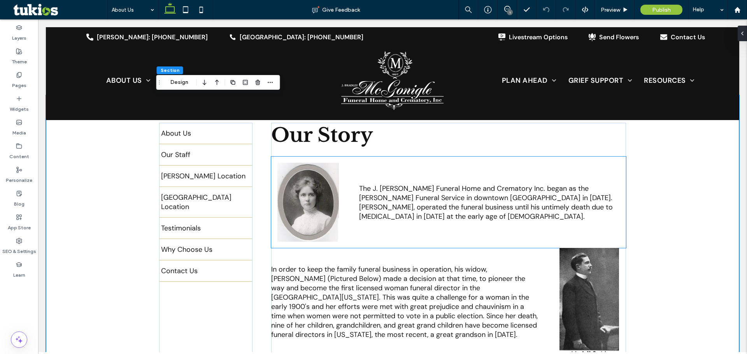
click at [545, 194] on span "The J. Bradley McGonigle Funeral Home and Crematory Inc. began as the J.A. McGo…" at bounding box center [486, 202] width 254 height 37
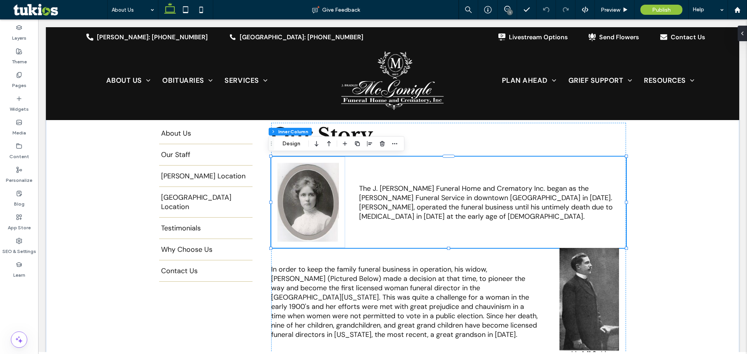
click at [424, 191] on span "The J. Bradley McGonigle Funeral Home and Crematory Inc. began as the J.A. McGo…" at bounding box center [486, 202] width 254 height 37
click at [424, 191] on div "The J. Bradley McGonigle Funeral Home and Crematory Inc. began as the J.A. McGo…" at bounding box center [492, 202] width 267 height 37
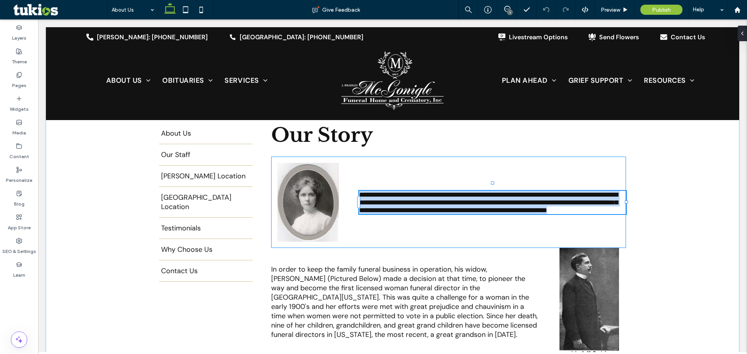
type input "*******"
type input "**"
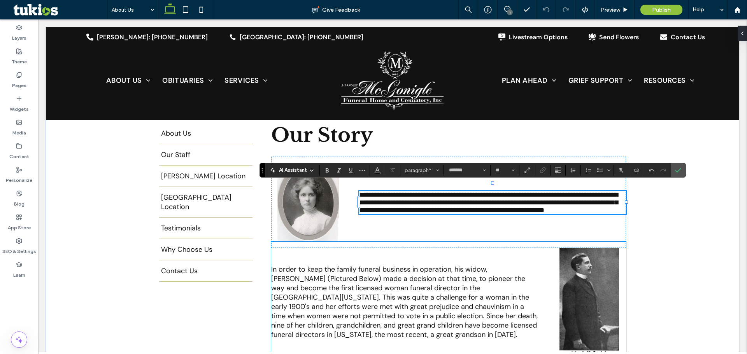
click at [369, 282] on span "In order to keep the family funeral business in operation, his widow, Bessie Mc…" at bounding box center [404, 302] width 267 height 75
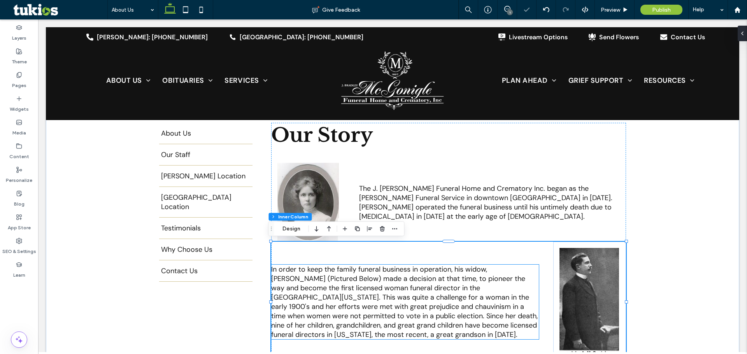
click at [373, 283] on span "In order to keep the family funeral business in operation, his widow, Bessie Mc…" at bounding box center [404, 302] width 267 height 75
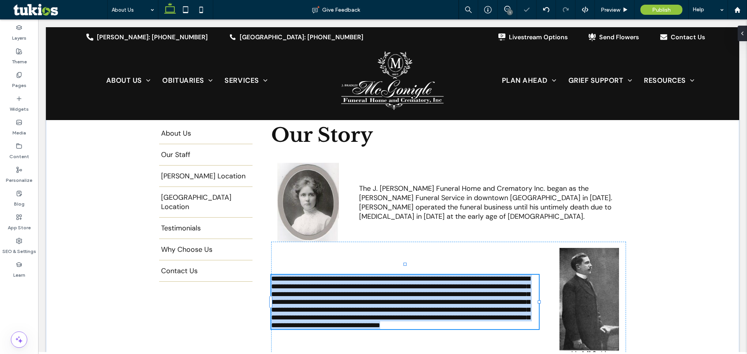
type input "*******"
type input "**"
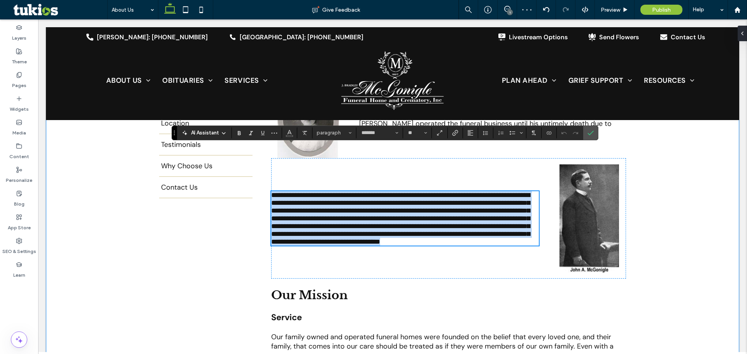
scroll to position [233, 0]
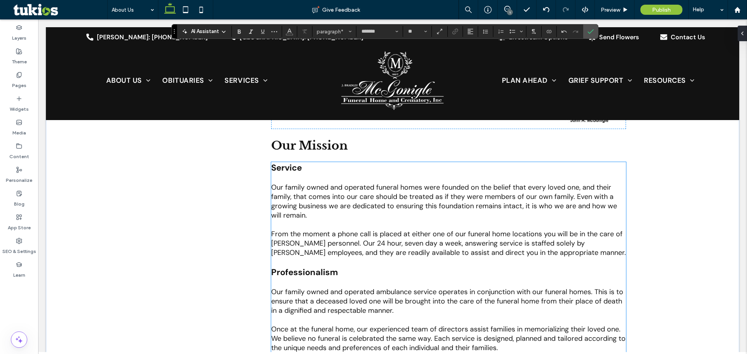
click at [361, 202] on span "Our family owned and operated funeral homes were founded on the belief that eve…" at bounding box center [444, 201] width 346 height 37
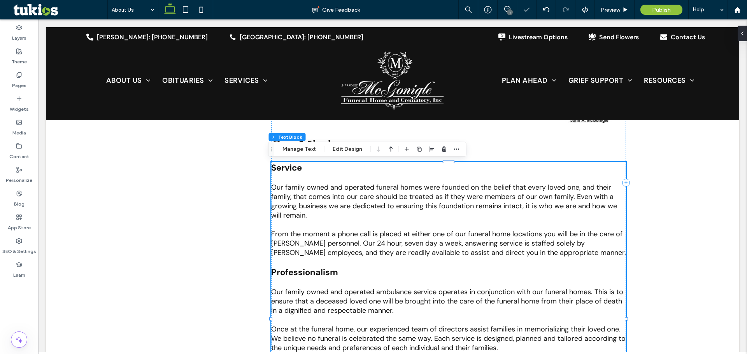
click at [361, 202] on div "Service Our family owned and operated funeral homes were founded on the belief …" at bounding box center [448, 319] width 355 height 314
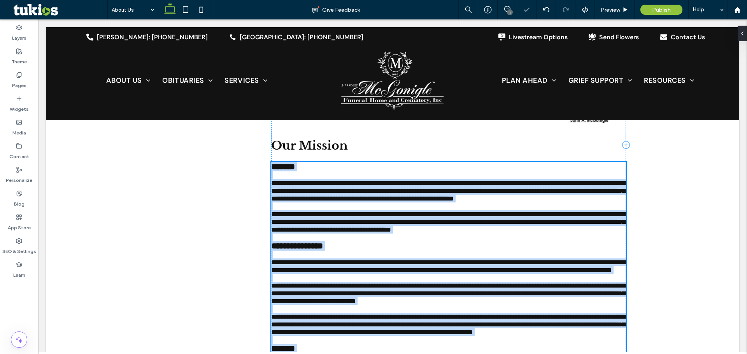
scroll to position [522, 0]
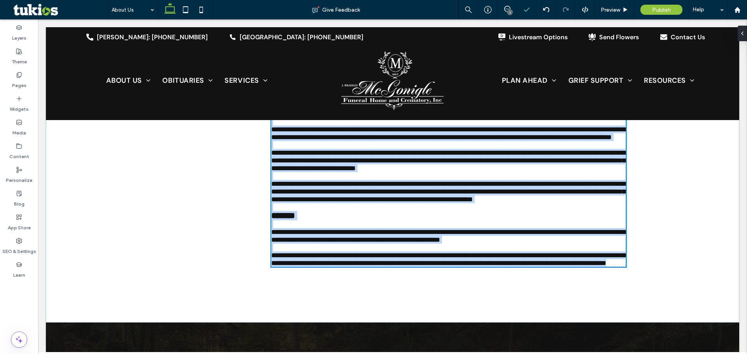
type input "*******"
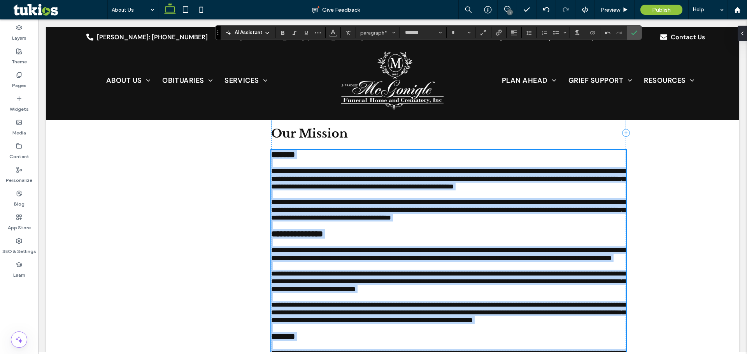
scroll to position [405, 0]
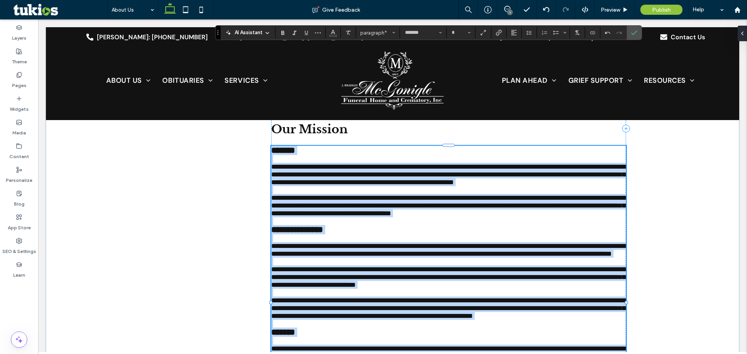
type input "**"
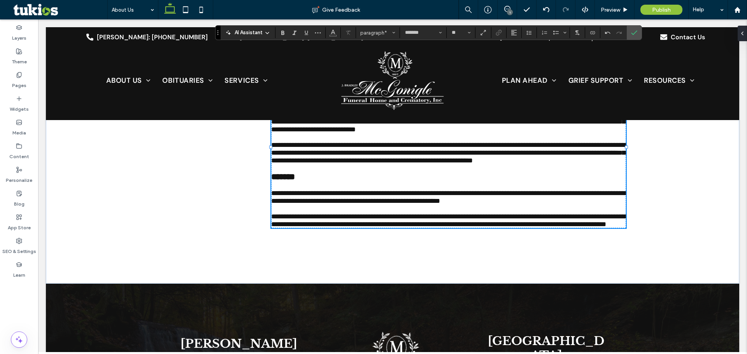
click at [437, 172] on p at bounding box center [448, 169] width 355 height 8
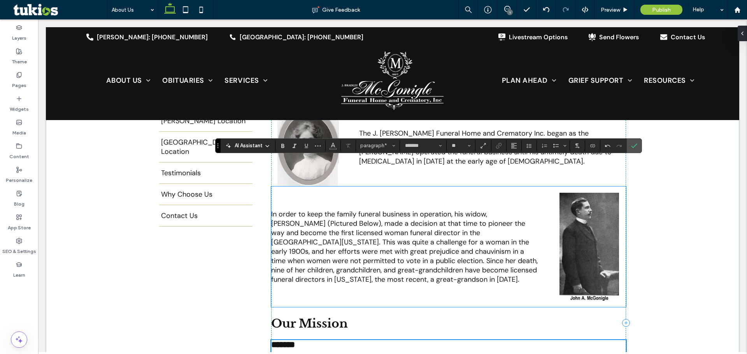
scroll to position [55, 0]
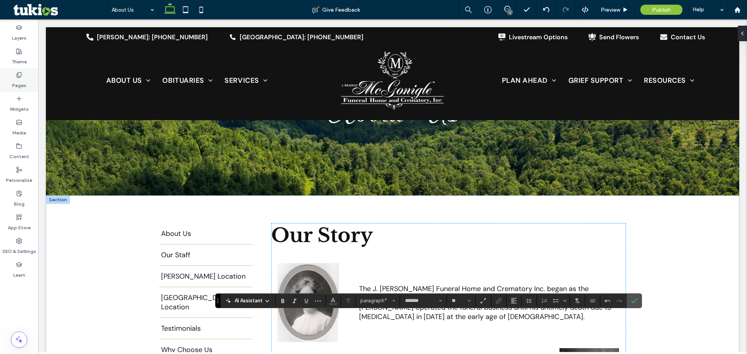
click at [18, 77] on icon at bounding box center [19, 75] width 6 height 6
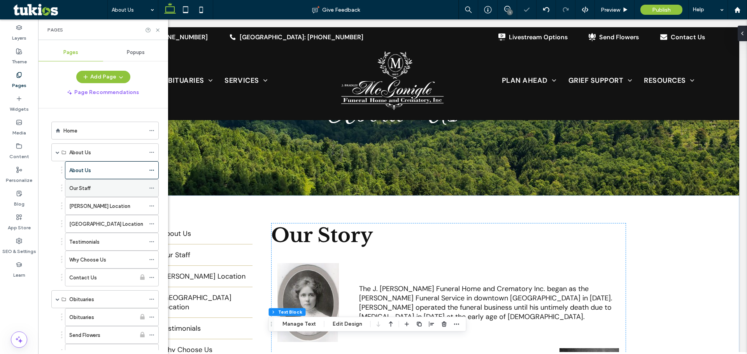
click at [90, 182] on div "Our Staff" at bounding box center [107, 188] width 76 height 17
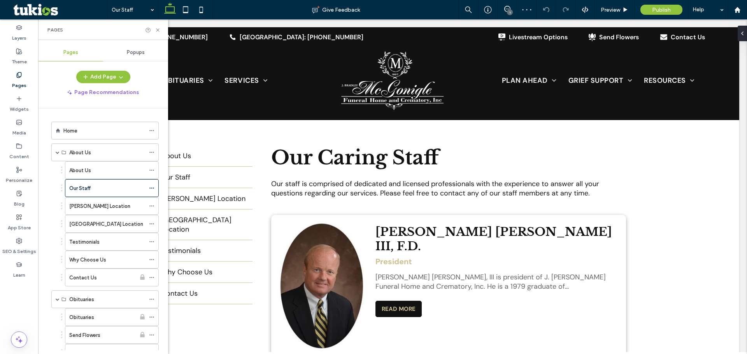
scroll to position [156, 0]
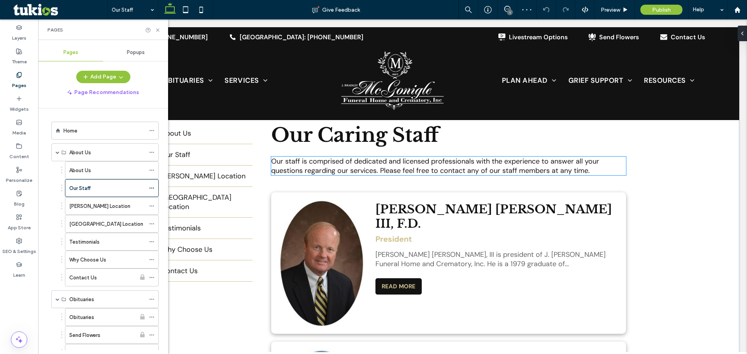
click at [377, 166] on span "Our staff is comprised of dedicated and licensed professionals with the experie…" at bounding box center [435, 166] width 328 height 19
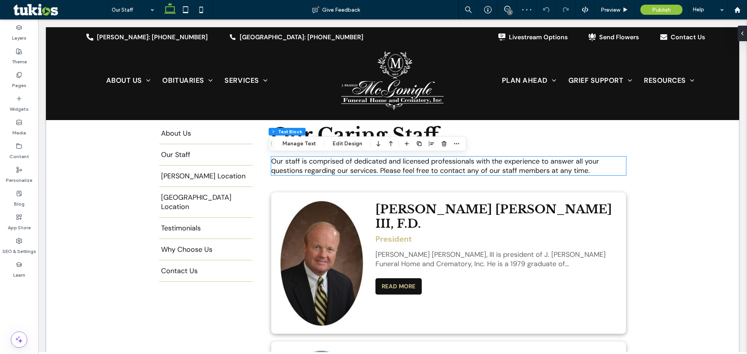
click at [377, 166] on div "Our staff is comprised of dedicated and licensed professionals with the experie…" at bounding box center [448, 166] width 355 height 19
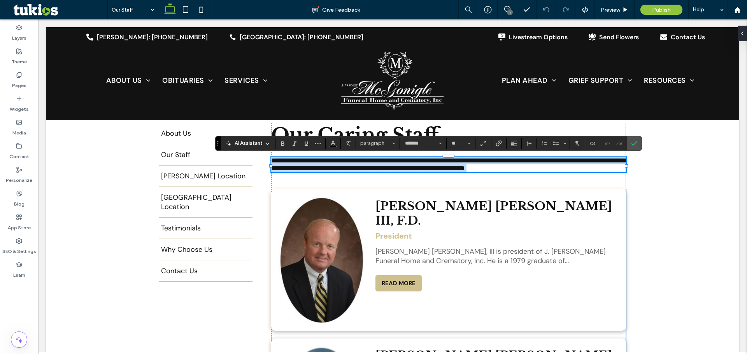
click at [395, 275] on button "READ MORE" at bounding box center [398, 283] width 46 height 16
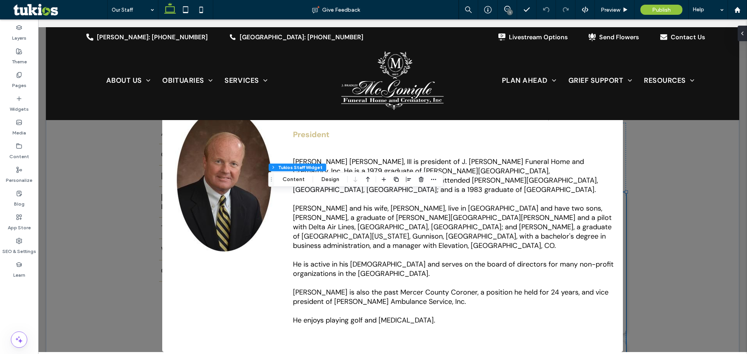
click at [477, 173] on p "J. Bradley McGonigle, III is president of J. Bradley McGonigle Funeral Home and…" at bounding box center [454, 241] width 322 height 168
click at [301, 180] on button "Content" at bounding box center [293, 179] width 32 height 9
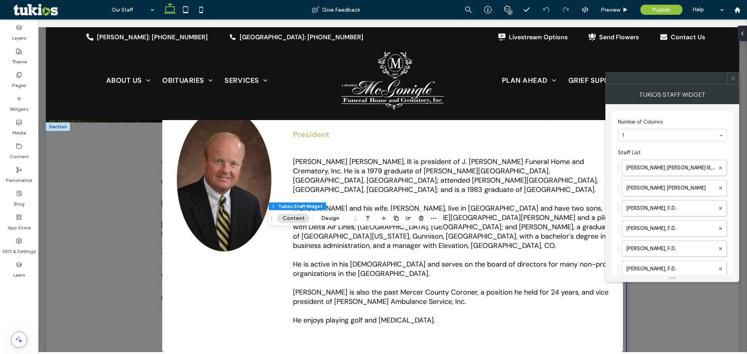
scroll to position [117, 0]
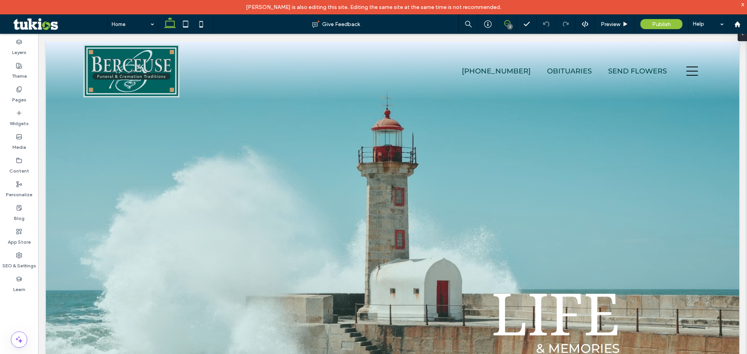
click at [502, 21] on span at bounding box center [507, 23] width 19 height 6
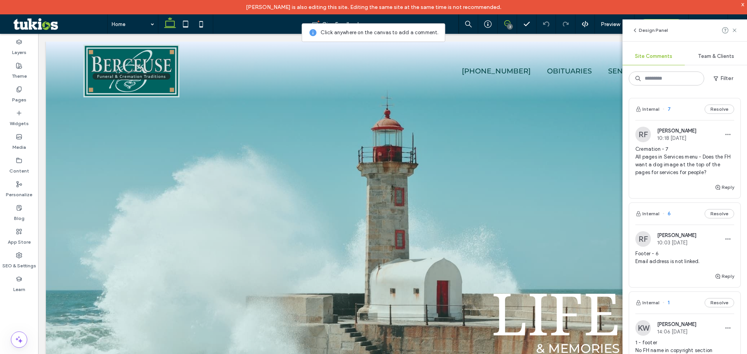
click at [677, 253] on span "Footer - 6 Email address is not linked." at bounding box center [684, 258] width 99 height 16
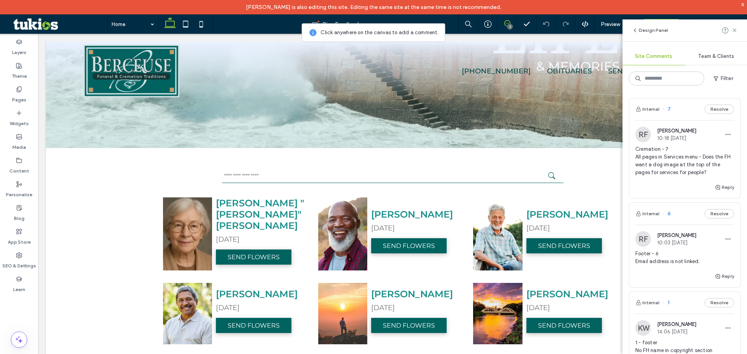
scroll to position [1154, 0]
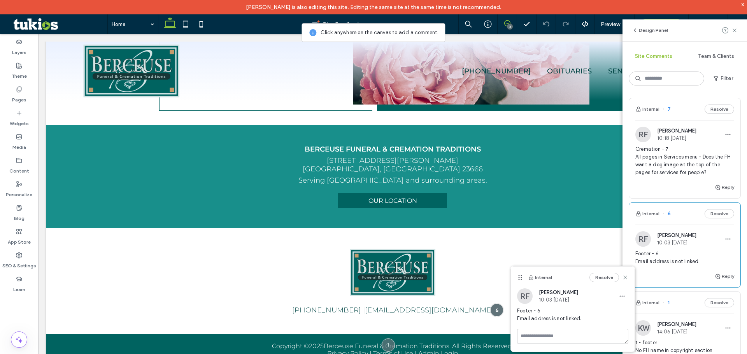
click at [679, 159] on span "Cremation - 7 All pages in Services menu - Does the FH want a dog image at the …" at bounding box center [684, 161] width 99 height 31
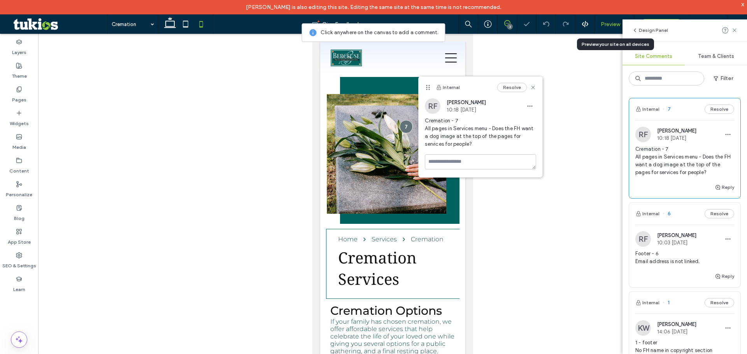
click at [613, 19] on div "Preview" at bounding box center [615, 23] width 40 height 19
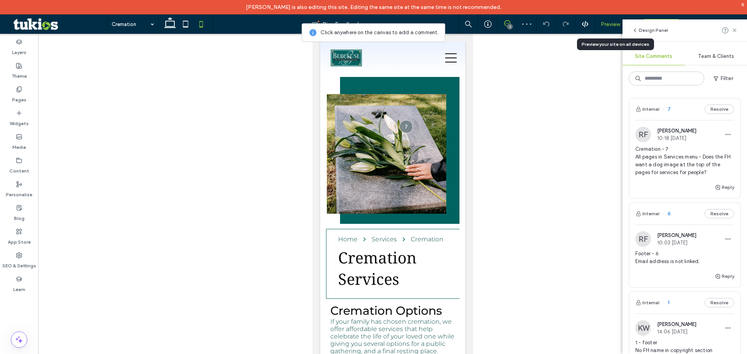
click at [614, 21] on span "Preview" at bounding box center [610, 24] width 19 height 7
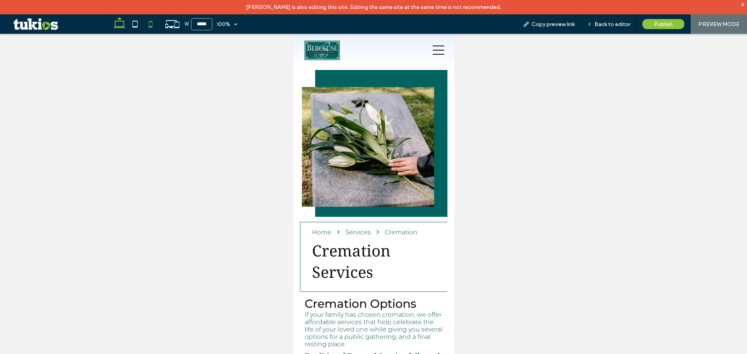
click at [117, 26] on icon at bounding box center [120, 24] width 16 height 16
type input "******"
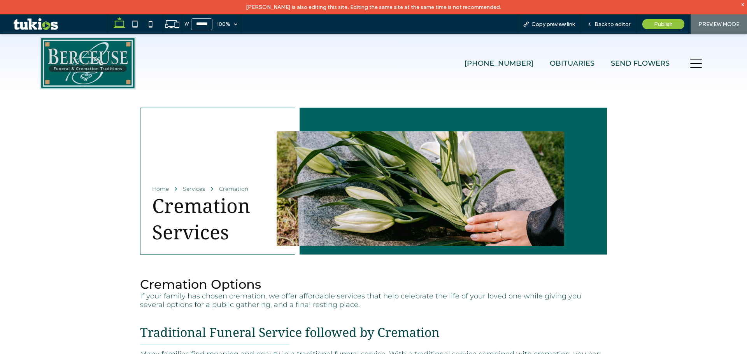
click at [684, 61] on div at bounding box center [696, 63] width 41 height 59
click at [690, 62] on icon at bounding box center [696, 64] width 12 height 12
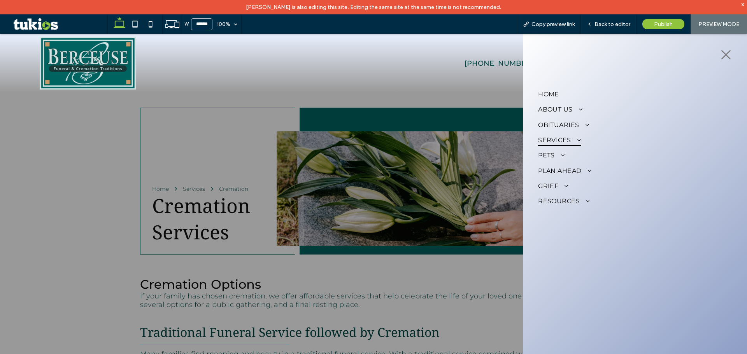
click at [547, 141] on span "Services" at bounding box center [559, 140] width 43 height 11
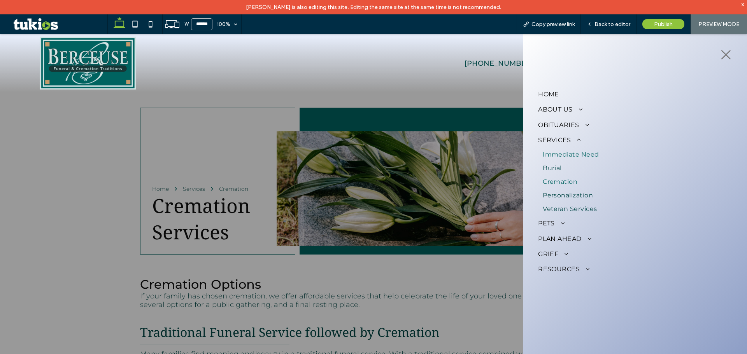
drag, startPoint x: 563, startPoint y: 159, endPoint x: 563, endPoint y: 192, distance: 33.1
click at [563, 159] on link "Immediate Need" at bounding box center [635, 155] width 194 height 14
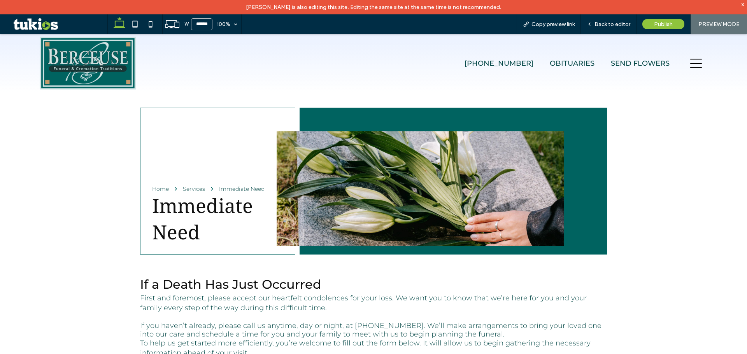
click at [690, 63] on icon at bounding box center [696, 64] width 12 height 12
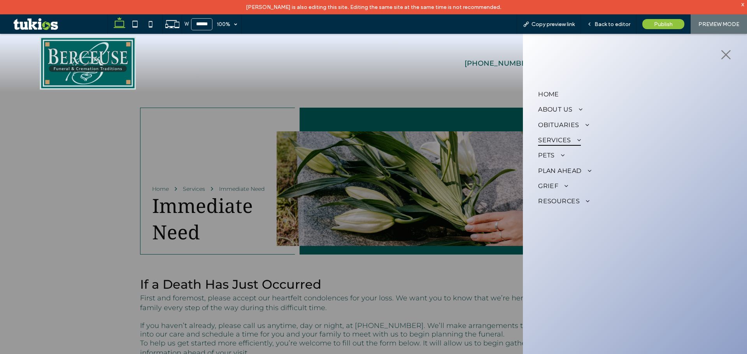
click at [565, 143] on span "Services" at bounding box center [559, 140] width 43 height 11
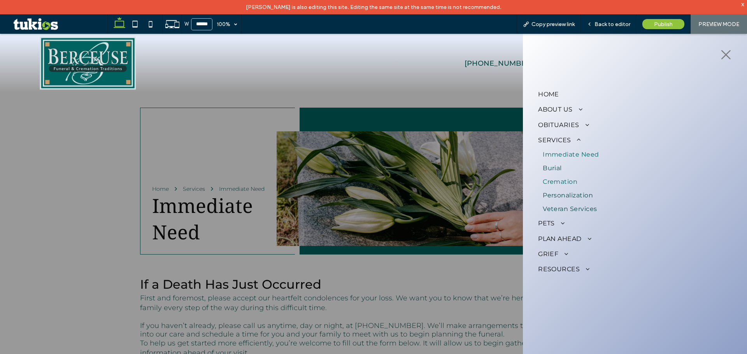
click at [561, 176] on link "Cremation" at bounding box center [635, 182] width 194 height 14
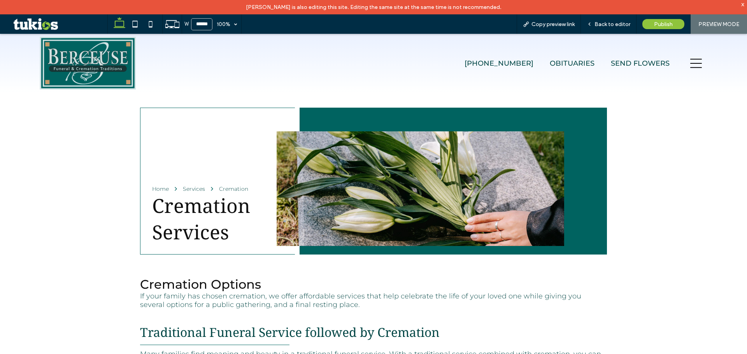
click at [698, 60] on div at bounding box center [696, 63] width 41 height 59
click at [695, 62] on icon at bounding box center [696, 64] width 12 height 12
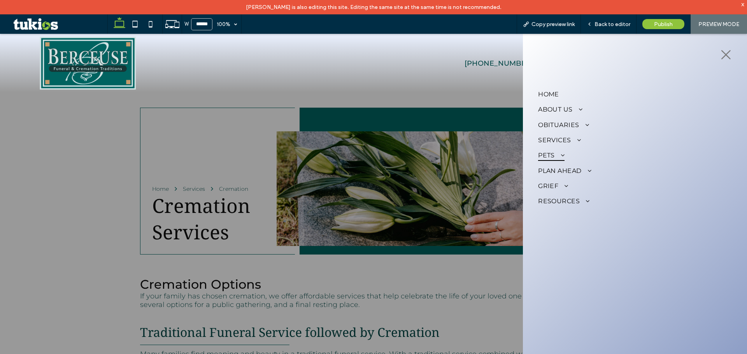
click at [551, 157] on span "Pets" at bounding box center [551, 155] width 26 height 11
click at [553, 171] on span "Pets" at bounding box center [550, 169] width 15 height 7
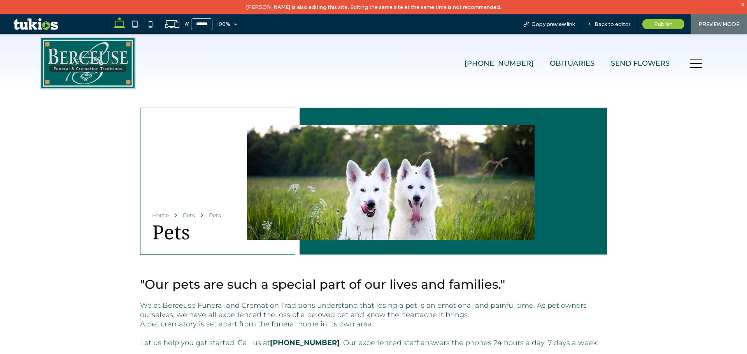
click at [694, 63] on icon at bounding box center [696, 63] width 12 height 9
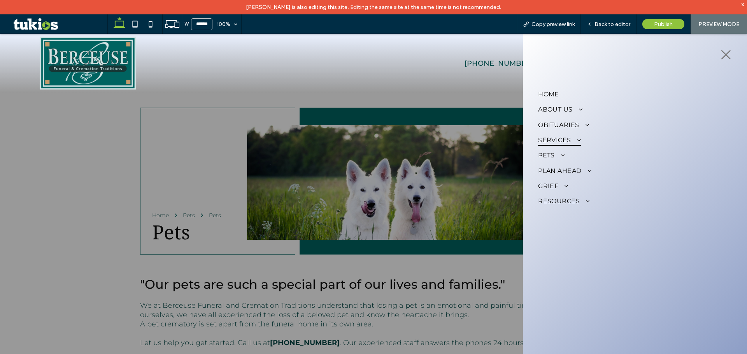
click at [570, 137] on span "Services" at bounding box center [559, 140] width 43 height 11
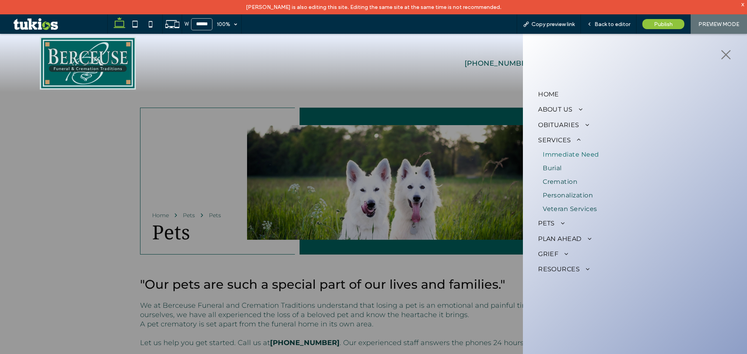
click at [572, 153] on span "Immediate Need" at bounding box center [571, 154] width 56 height 7
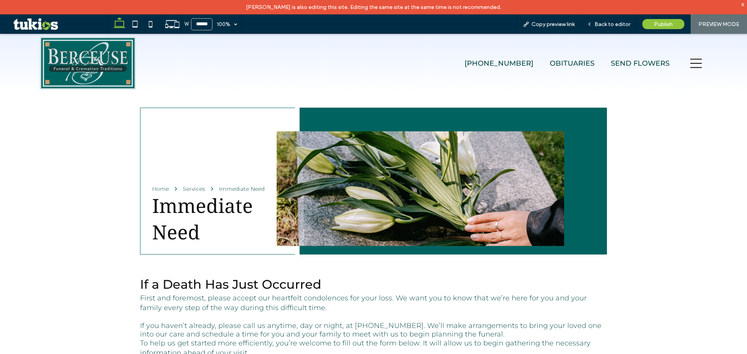
click at [690, 66] on icon at bounding box center [696, 64] width 12 height 12
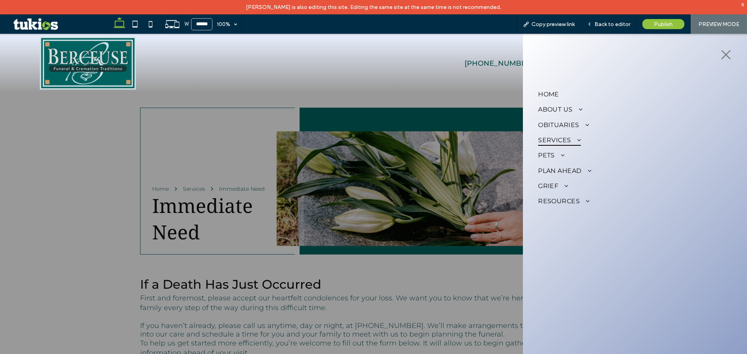
click at [560, 143] on span "Services" at bounding box center [559, 140] width 43 height 11
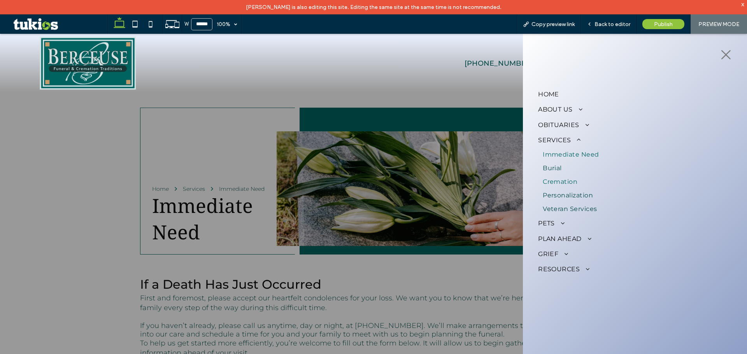
click at [564, 180] on span "Cremation" at bounding box center [560, 181] width 35 height 7
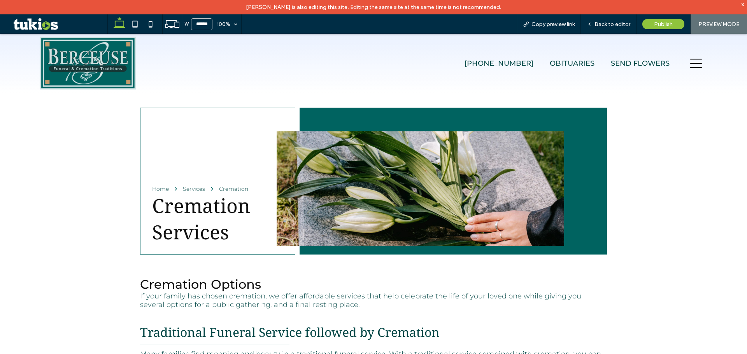
click at [691, 62] on icon at bounding box center [696, 64] width 12 height 12
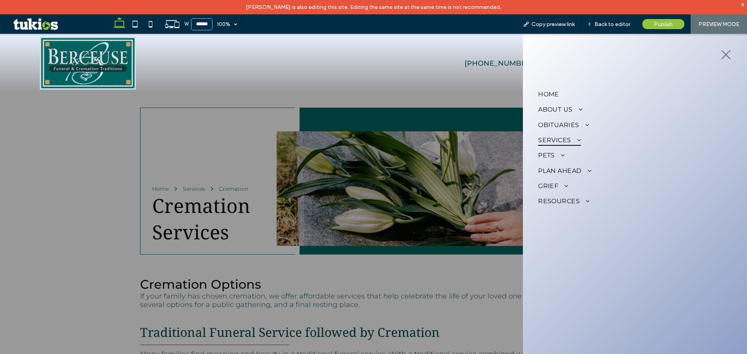
click at [571, 141] on span at bounding box center [576, 140] width 10 height 6
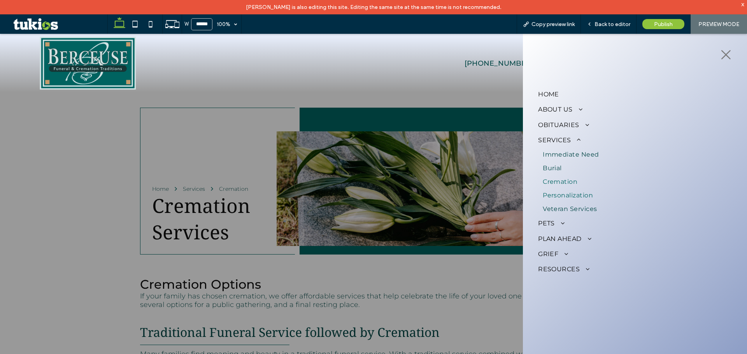
click at [562, 194] on span "Personalization" at bounding box center [568, 195] width 50 height 7
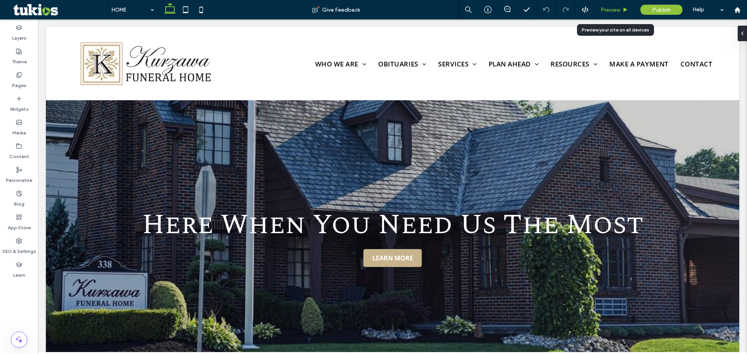
click at [612, 6] on div "Preview" at bounding box center [615, 9] width 40 height 19
click at [610, 10] on span "Preview" at bounding box center [610, 10] width 19 height 7
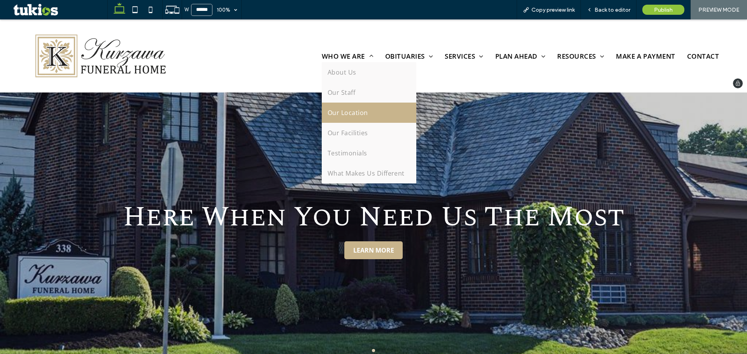
click at [343, 114] on span "Our Location" at bounding box center [348, 113] width 40 height 9
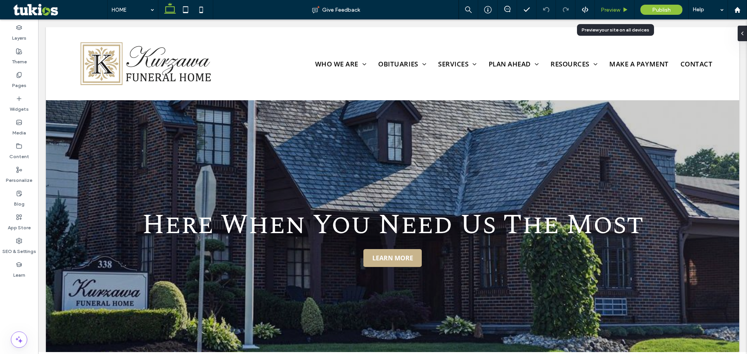
click at [612, 8] on span "Preview" at bounding box center [610, 10] width 19 height 7
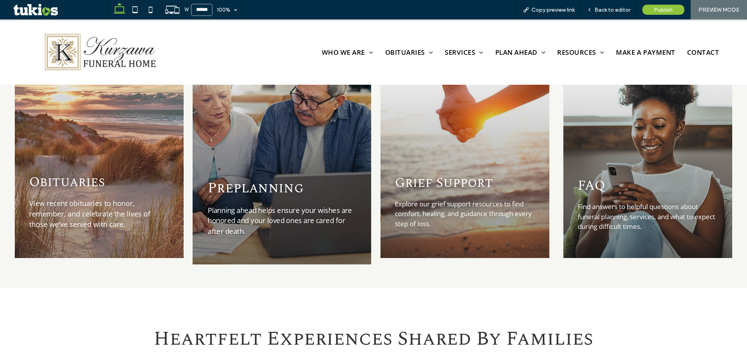
scroll to position [973, 0]
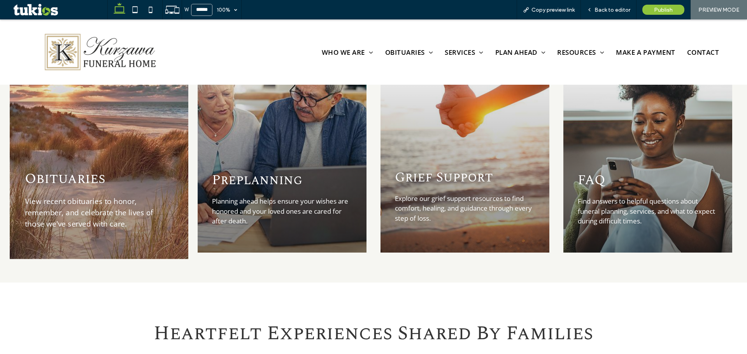
click at [101, 140] on div "Obituaries View recent obituaries to honor, remember, and celebrate the lives o…" at bounding box center [99, 146] width 179 height 225
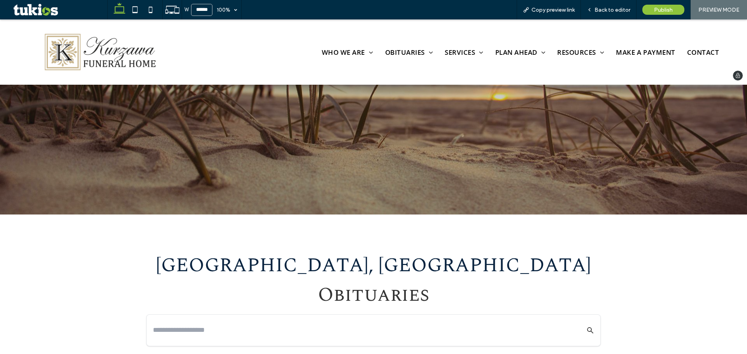
scroll to position [117, 0]
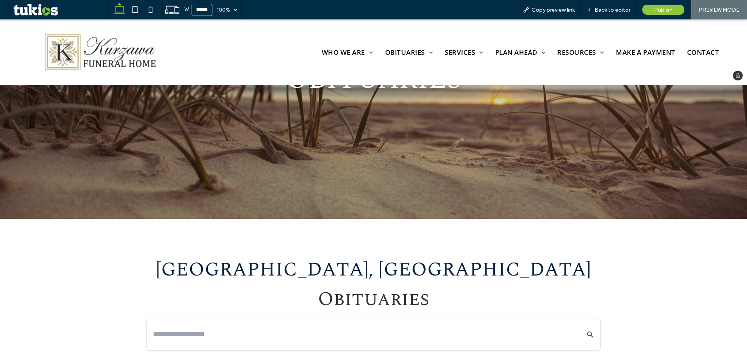
click at [112, 56] on img at bounding box center [99, 52] width 132 height 45
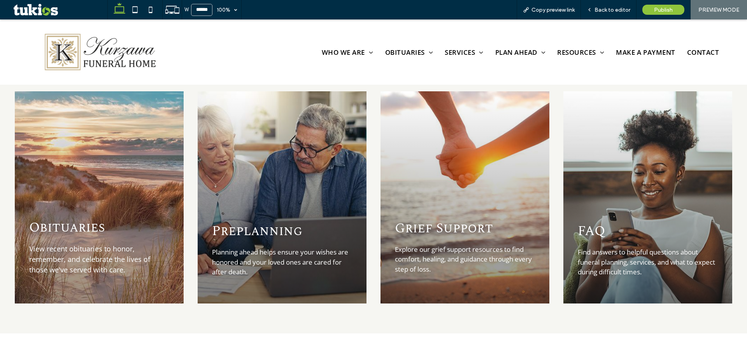
scroll to position [934, 0]
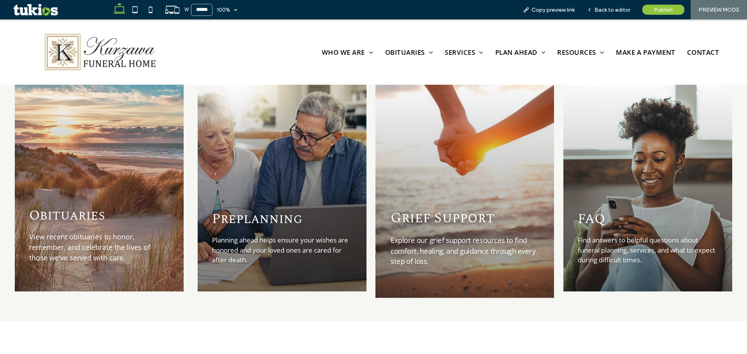
click at [482, 168] on div "Grief Support Explore our grief support resources to find comfort, healing, and…" at bounding box center [464, 185] width 179 height 225
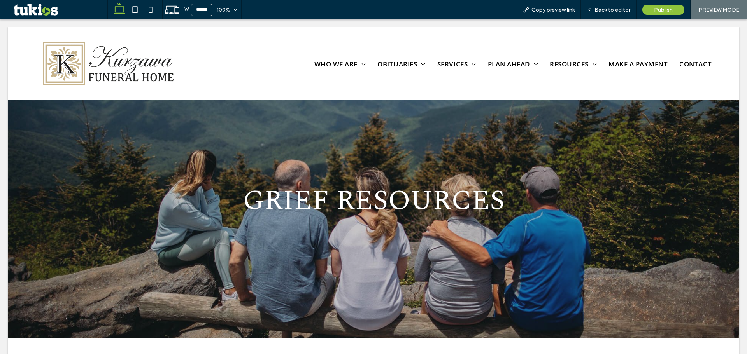
scroll to position [0, 0]
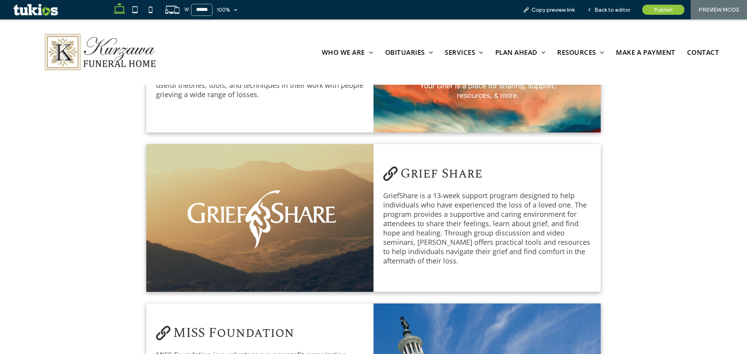
scroll to position [584, 0]
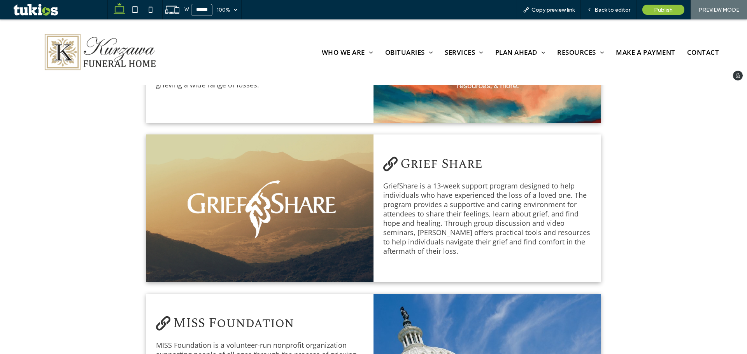
click at [74, 36] on img at bounding box center [99, 52] width 132 height 45
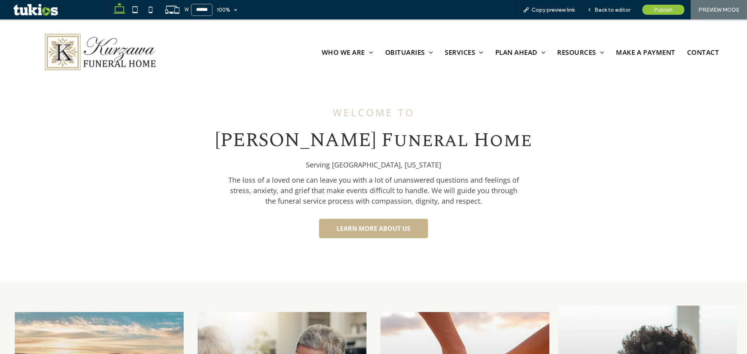
scroll to position [856, 0]
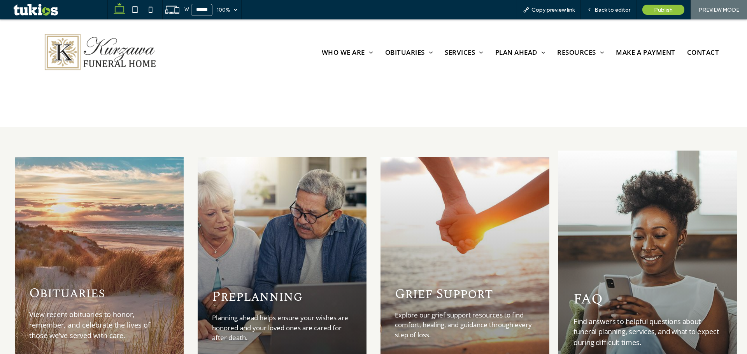
click at [651, 230] on div "FAQ Find answers to helpful questions about funeral planning, services, and wha…" at bounding box center [647, 263] width 179 height 225
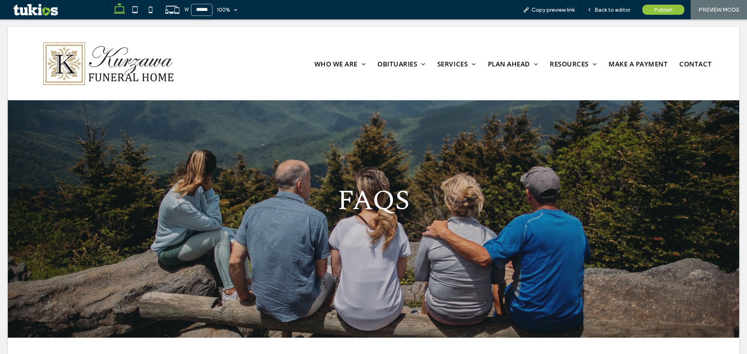
scroll to position [0, 0]
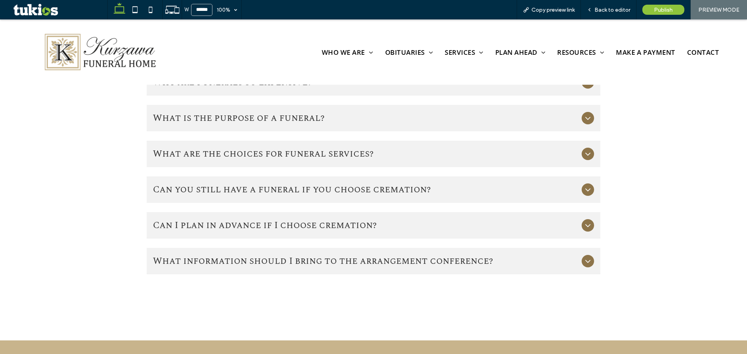
scroll to position [584, 0]
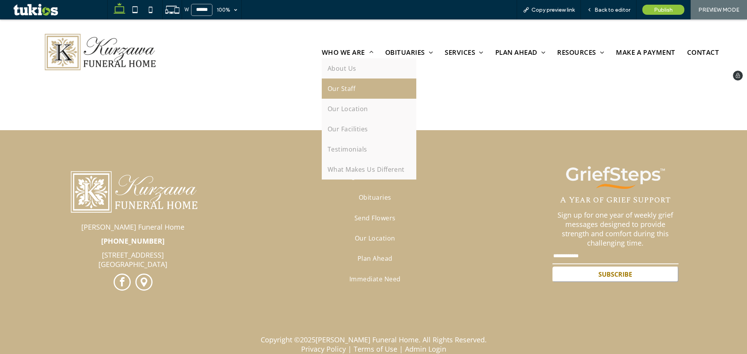
click at [336, 86] on span "Our Staff" at bounding box center [342, 88] width 28 height 9
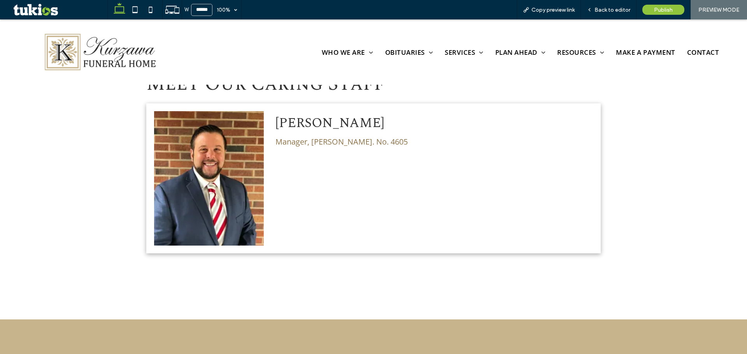
scroll to position [311, 0]
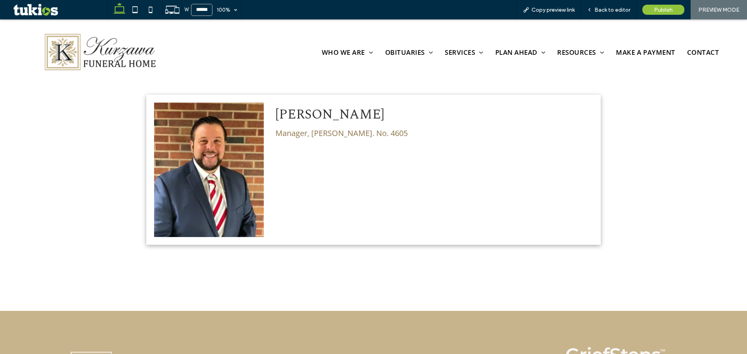
click at [316, 130] on p "Manager, [PERSON_NAME]. No. 4605" at bounding box center [433, 133] width 317 height 11
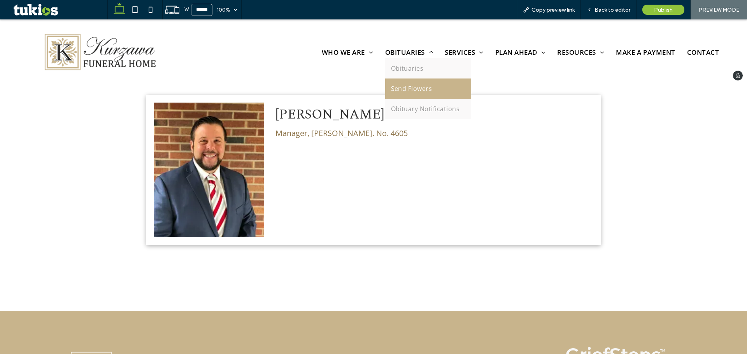
click at [391, 90] on span "Send Flowers" at bounding box center [411, 88] width 41 height 9
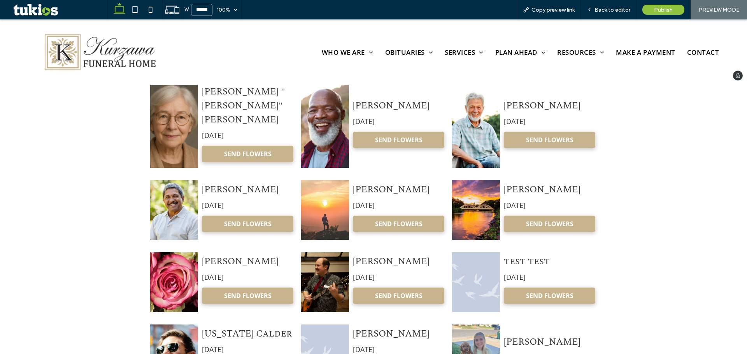
scroll to position [350, 0]
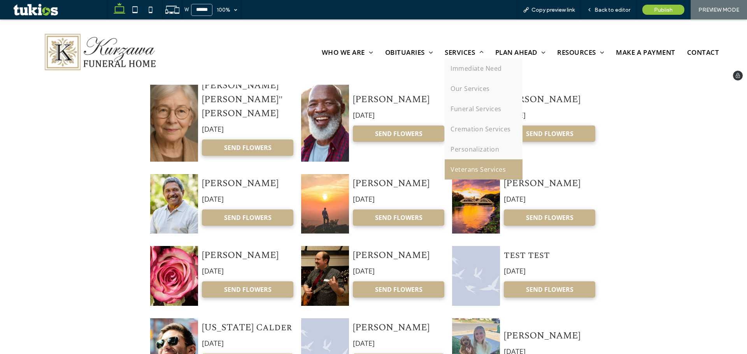
click at [451, 166] on span "Veterans Services" at bounding box center [478, 169] width 55 height 9
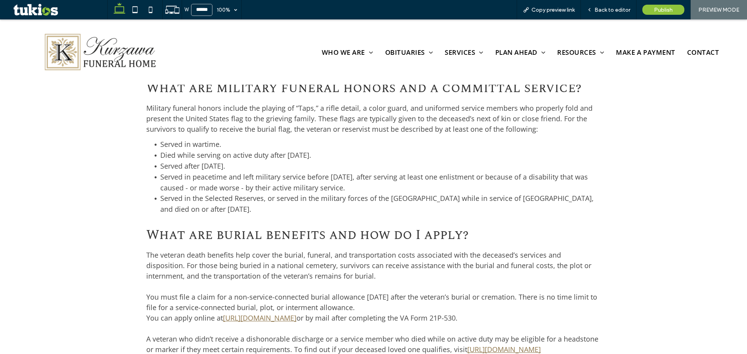
scroll to position [934, 0]
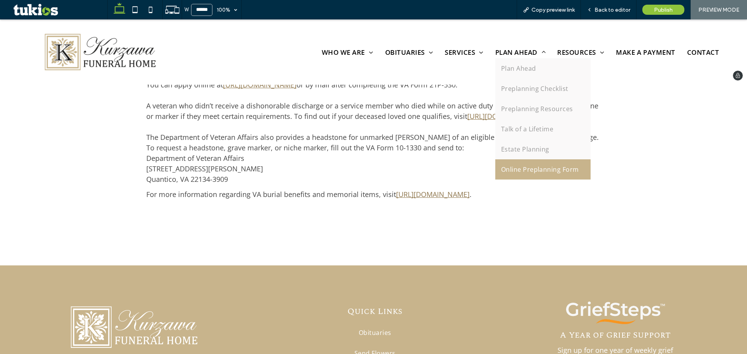
click at [501, 167] on span "Online Preplanning Form" at bounding box center [540, 169] width 78 height 9
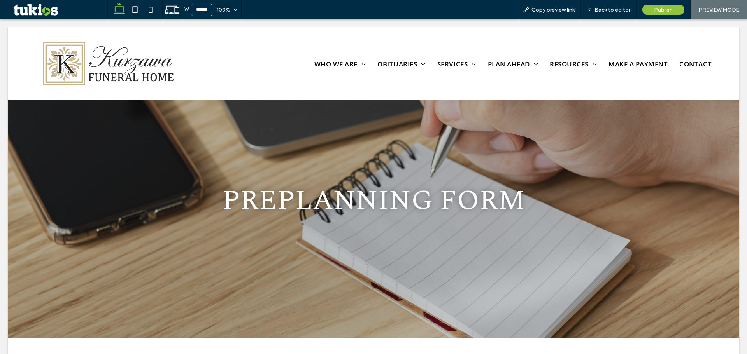
scroll to position [0, 0]
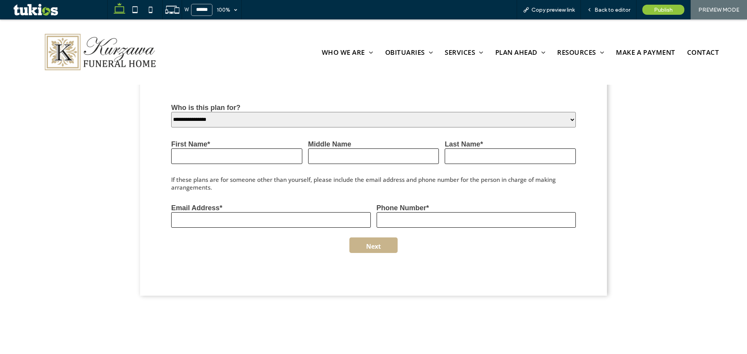
scroll to position [467, 0]
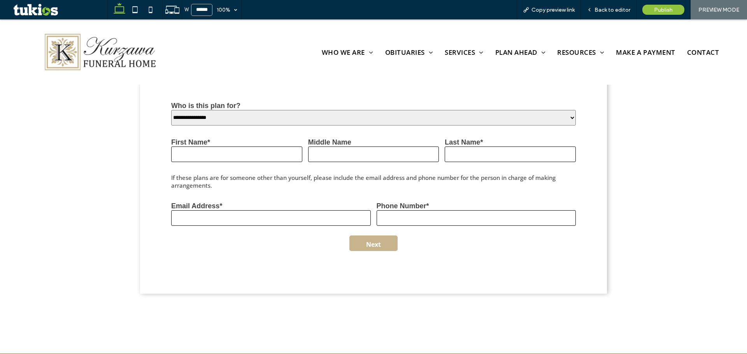
drag, startPoint x: 209, startPoint y: 119, endPoint x: 205, endPoint y: 123, distance: 5.0
click at [209, 119] on select "**********" at bounding box center [373, 118] width 405 height 16
select select "*******"
click at [171, 110] on select "**********" at bounding box center [373, 118] width 405 height 16
click at [188, 150] on input "First Name*" at bounding box center [236, 155] width 131 height 16
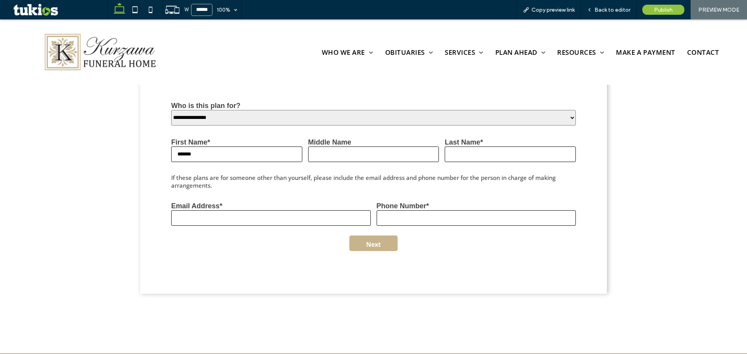
type input "*******"
drag, startPoint x: 344, startPoint y: 151, endPoint x: 358, endPoint y: 154, distance: 14.3
click at [344, 151] on input "Middle Name" at bounding box center [373, 155] width 131 height 16
type input "****"
click at [504, 149] on input "*" at bounding box center [510, 155] width 131 height 16
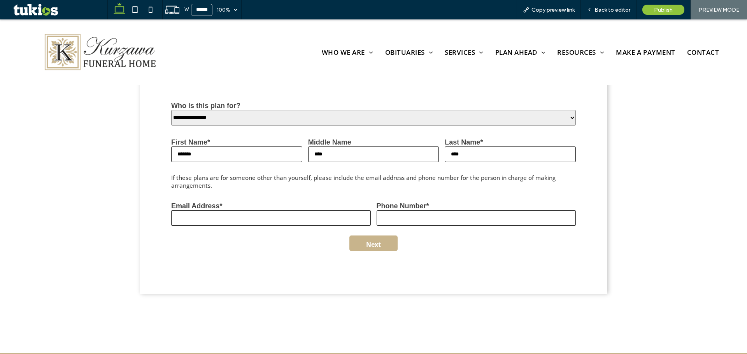
type input "****"
drag, startPoint x: 207, startPoint y: 214, endPoint x: 216, endPoint y: 214, distance: 9.3
click at [207, 214] on input "Email Address*" at bounding box center [271, 218] width 200 height 16
type input "****"
click at [403, 205] on label "Phone Number*" at bounding box center [403, 206] width 53 height 8
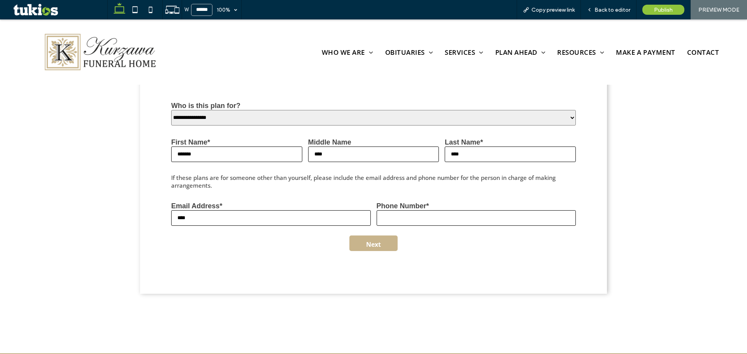
click at [403, 210] on input "Phone Number*" at bounding box center [477, 218] width 200 height 16
click at [399, 217] on input "*" at bounding box center [477, 218] width 200 height 16
type input "****"
click at [375, 239] on button "Next" at bounding box center [373, 244] width 48 height 16
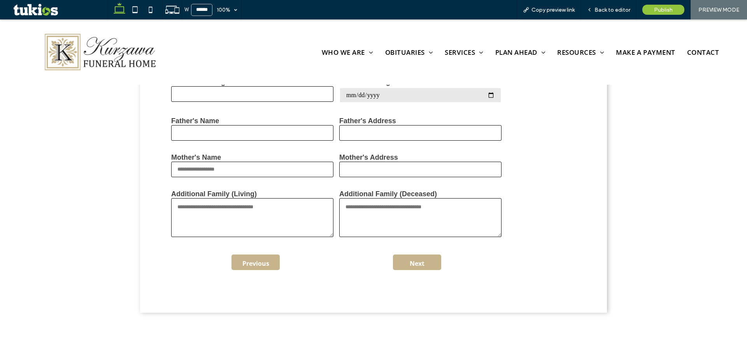
scroll to position [574, 0]
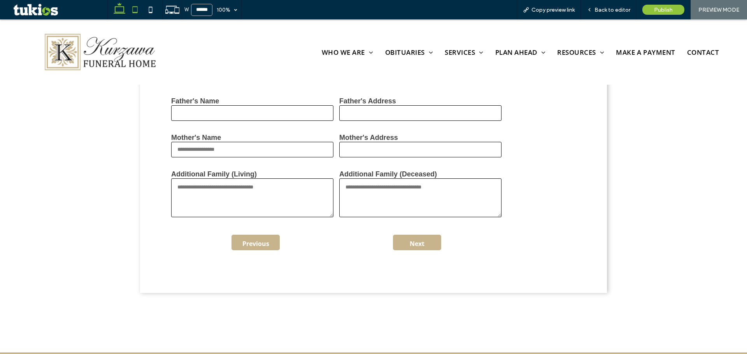
click at [139, 12] on icon at bounding box center [135, 10] width 16 height 16
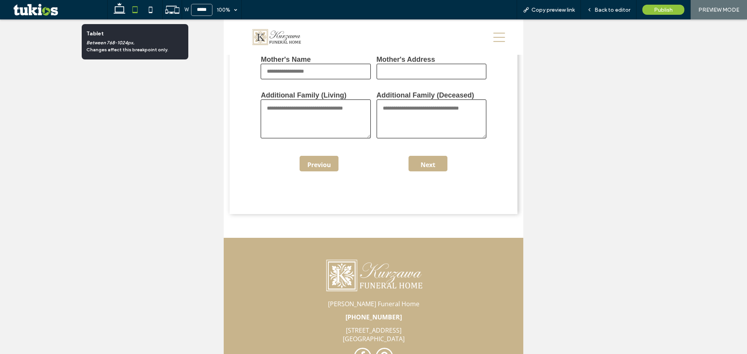
type input "*****"
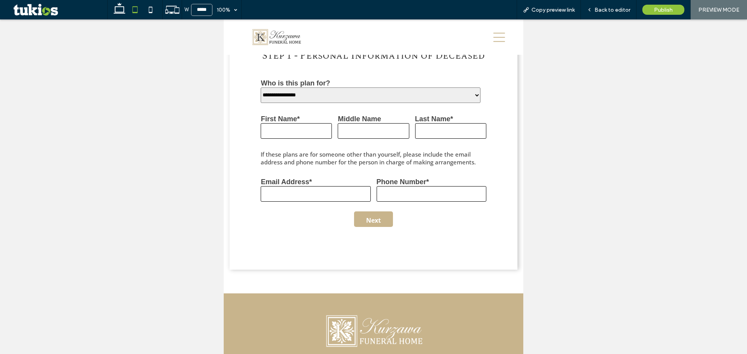
scroll to position [366, 0]
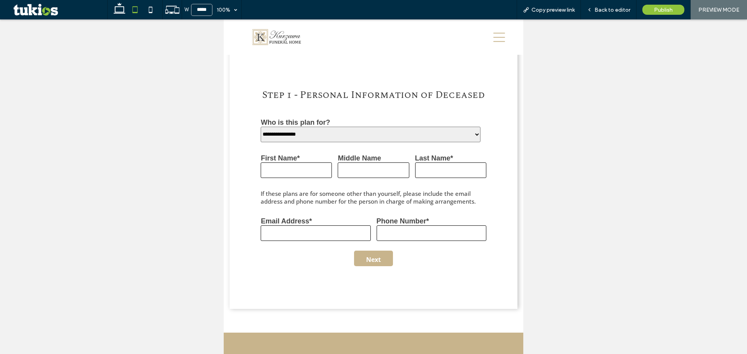
click at [293, 140] on select "**********" at bounding box center [371, 135] width 220 height 16
select select "*******"
click at [261, 127] on select "**********" at bounding box center [371, 135] width 220 height 16
click at [281, 162] on label "First Name*" at bounding box center [280, 158] width 39 height 8
click at [281, 164] on input "First Name*" at bounding box center [296, 171] width 71 height 16
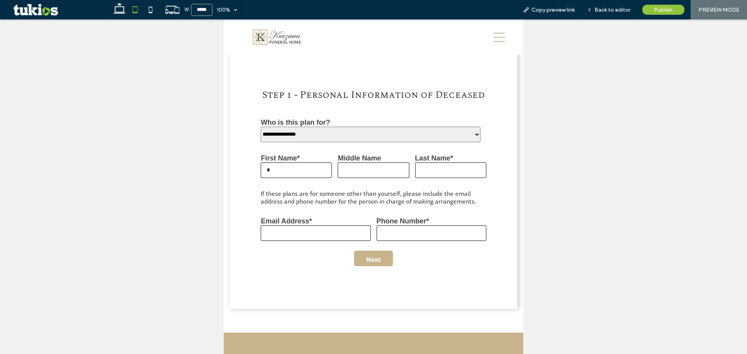
click at [305, 175] on input "*" at bounding box center [296, 171] width 71 height 16
type input "****"
drag, startPoint x: 367, startPoint y: 175, endPoint x: 375, endPoint y: 176, distance: 9.0
click at [367, 175] on input "*" at bounding box center [373, 171] width 71 height 16
type input "*****"
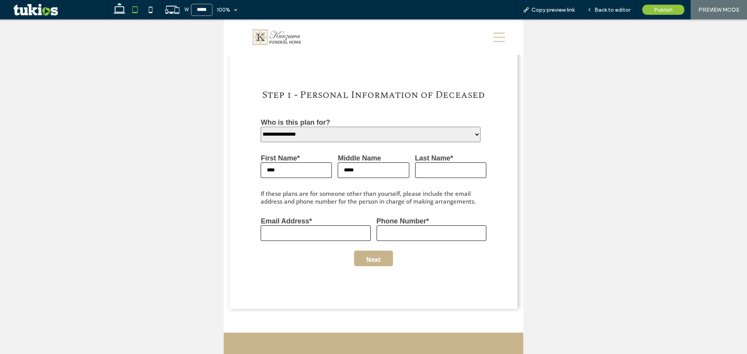
drag, startPoint x: 441, startPoint y: 178, endPoint x: 435, endPoint y: 184, distance: 8.3
click at [441, 178] on input "Last Name*" at bounding box center [450, 171] width 71 height 16
type input "****"
click at [272, 240] on input "Email Address*" at bounding box center [316, 234] width 110 height 16
type input "****"
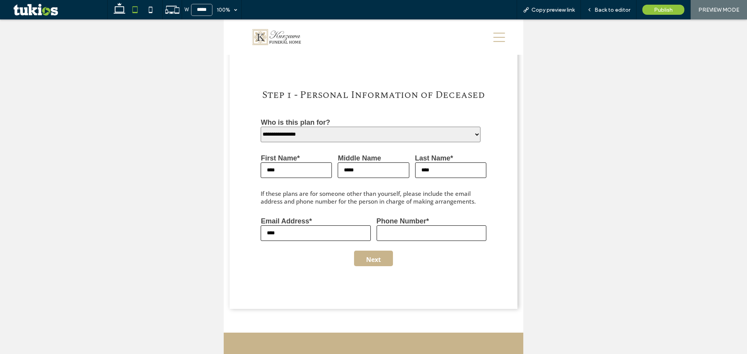
drag, startPoint x: 432, startPoint y: 242, endPoint x: 426, endPoint y: 244, distance: 6.8
click at [432, 241] on input "Phone Number*" at bounding box center [432, 234] width 110 height 16
type input "****"
click at [370, 261] on button "Next" at bounding box center [373, 259] width 39 height 16
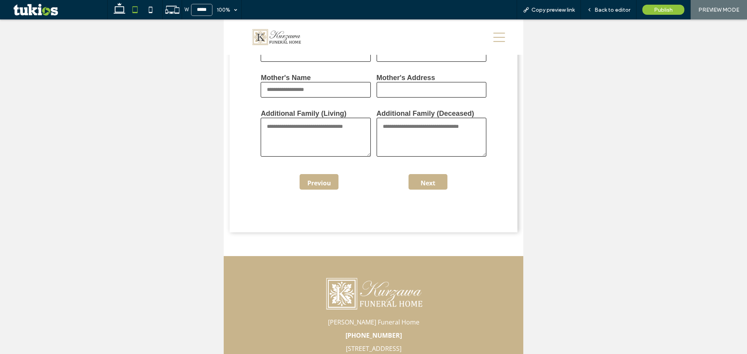
scroll to position [557, 0]
click at [147, 8] on icon at bounding box center [151, 10] width 16 height 16
type input "*****"
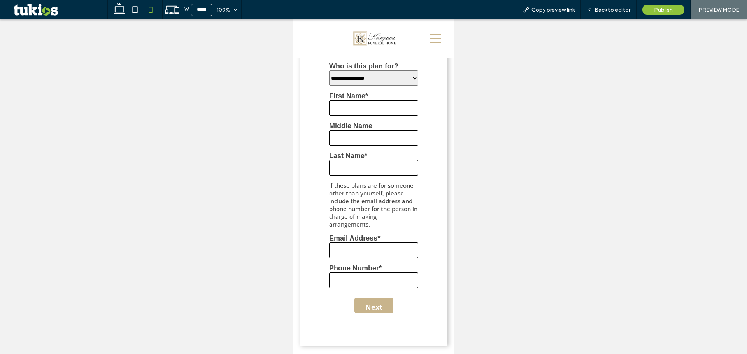
scroll to position [324, 0]
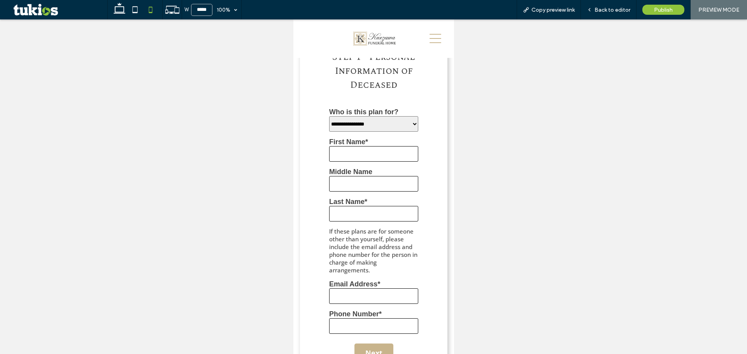
click at [362, 123] on select "**********" at bounding box center [373, 124] width 89 height 16
select select "*******"
click at [329, 116] on select "**********" at bounding box center [373, 124] width 89 height 16
click at [360, 153] on input "First Name*" at bounding box center [373, 154] width 89 height 16
type input "****"
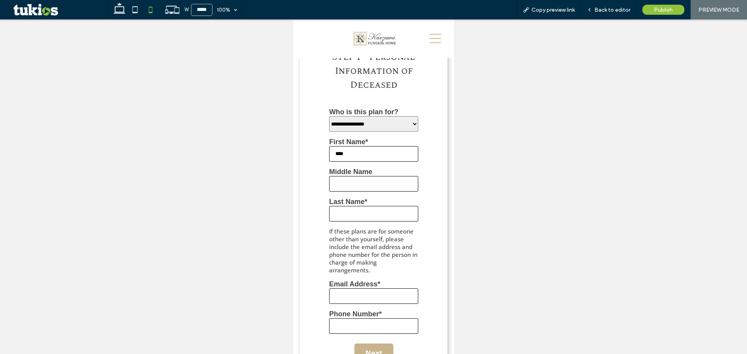
click at [340, 179] on input "Middle Name" at bounding box center [373, 184] width 89 height 16
type input "****"
click at [342, 211] on input "Last Name*" at bounding box center [373, 214] width 89 height 16
type input "***"
click at [344, 291] on input "Email Address*" at bounding box center [373, 297] width 89 height 16
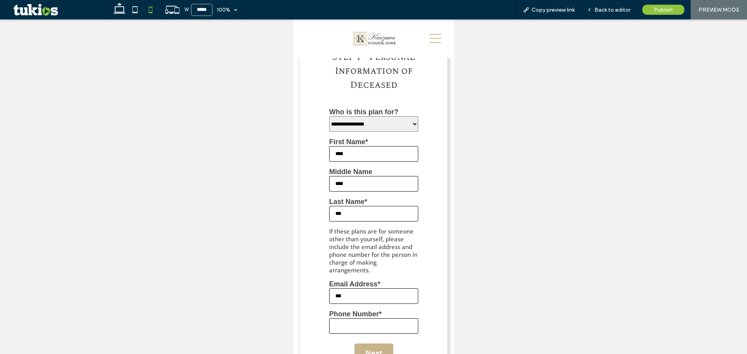
type input "***"
drag, startPoint x: 336, startPoint y: 316, endPoint x: 342, endPoint y: 322, distance: 9.1
click at [337, 319] on input "Phone Number*" at bounding box center [373, 327] width 89 height 16
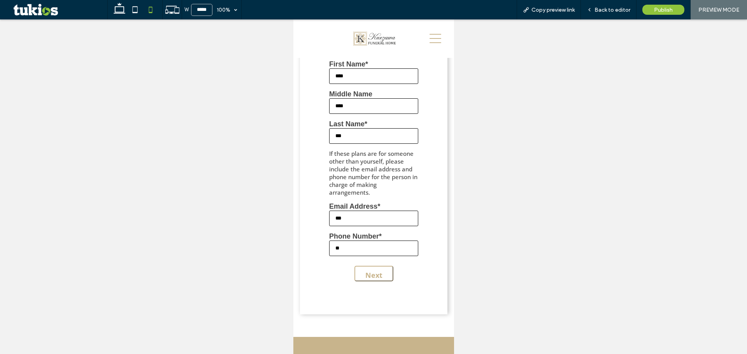
type input "**"
click at [369, 270] on button "Next" at bounding box center [373, 274] width 39 height 16
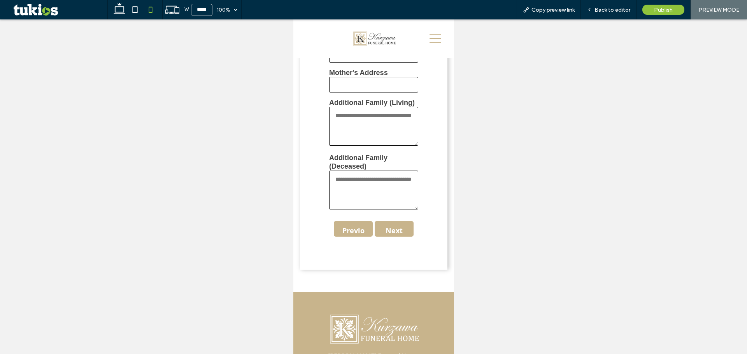
scroll to position [598, 0]
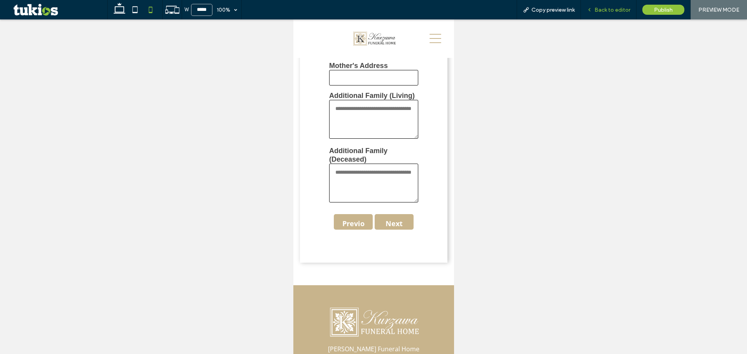
click at [606, 7] on span "Back to editor" at bounding box center [613, 10] width 36 height 7
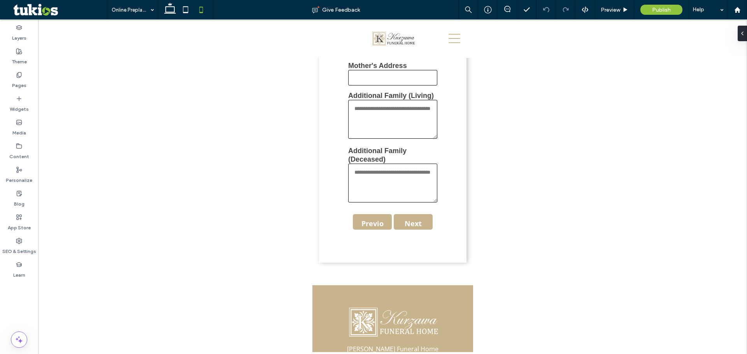
scroll to position [603, 0]
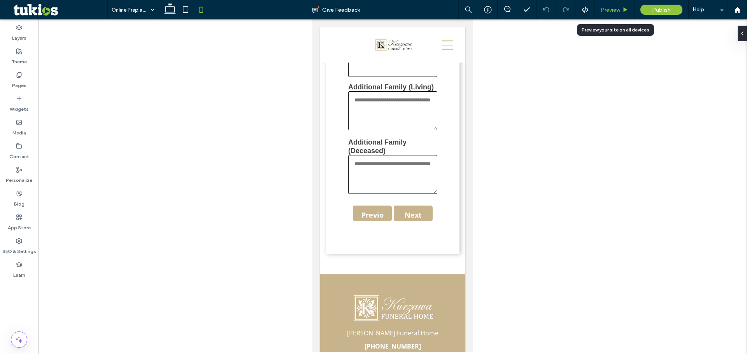
click at [617, 7] on span "Preview" at bounding box center [610, 10] width 19 height 7
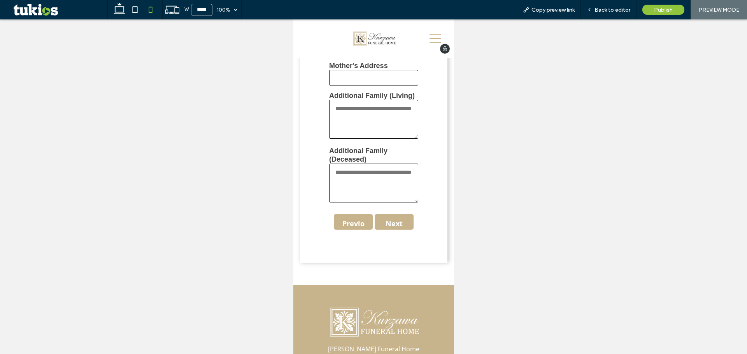
click at [430, 40] on icon at bounding box center [435, 39] width 12 height 12
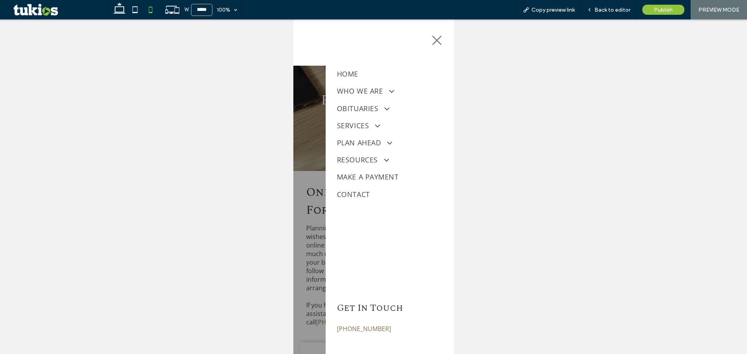
scroll to position [0, 0]
click at [362, 103] on span "OBITUARIES" at bounding box center [363, 108] width 52 height 13
click at [354, 139] on span "Send Flowers" at bounding box center [361, 139] width 41 height 9
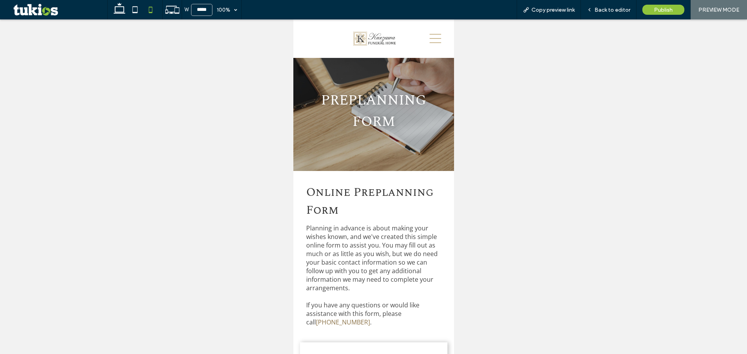
scroll to position [598, 0]
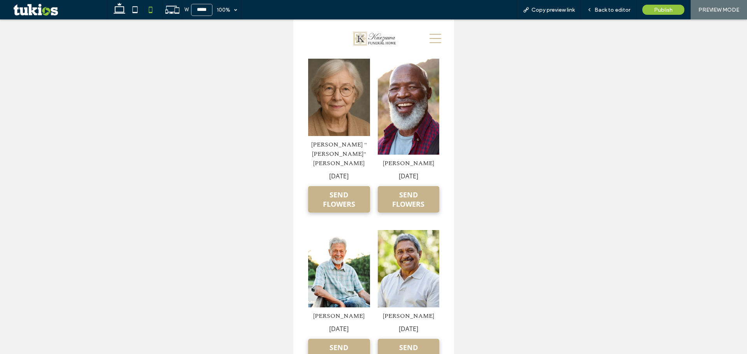
scroll to position [156, 0]
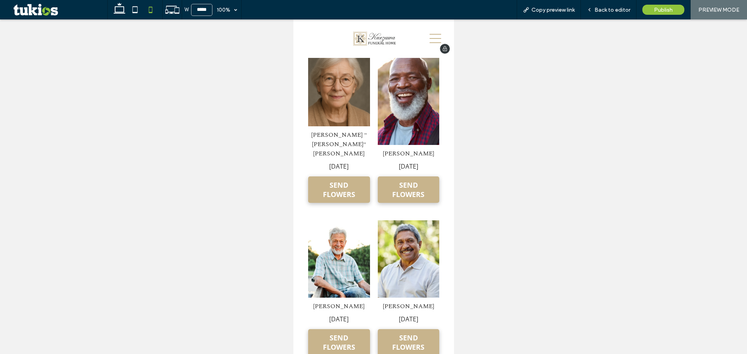
click at [429, 40] on icon at bounding box center [435, 39] width 12 height 12
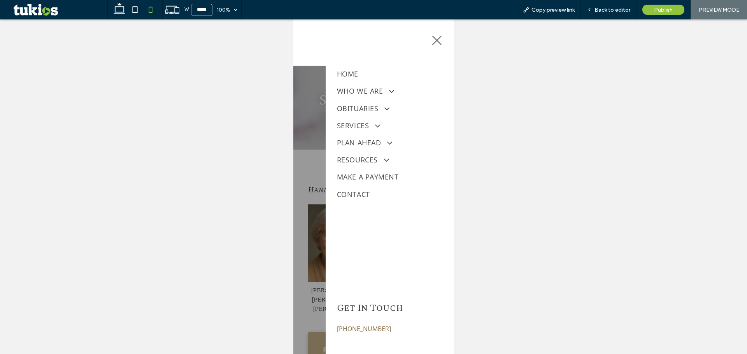
scroll to position [0, 0]
click at [350, 122] on span "SERVICES" at bounding box center [358, 125] width 43 height 13
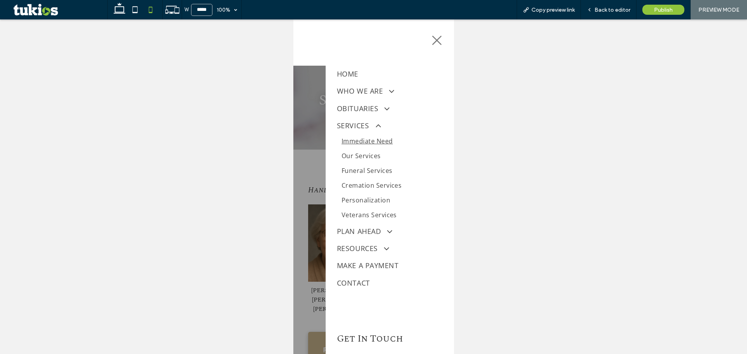
click at [356, 137] on span "Immediate Need" at bounding box center [366, 141] width 51 height 9
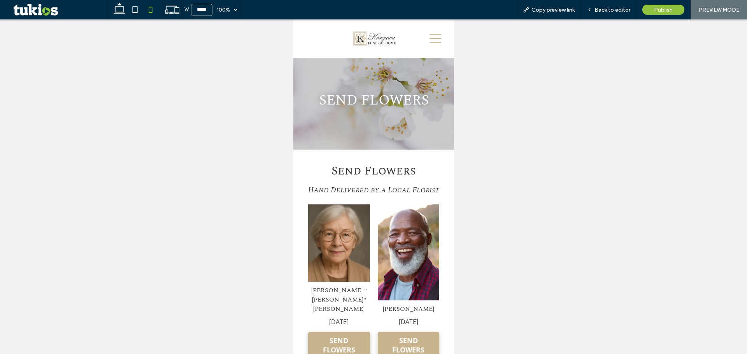
scroll to position [156, 0]
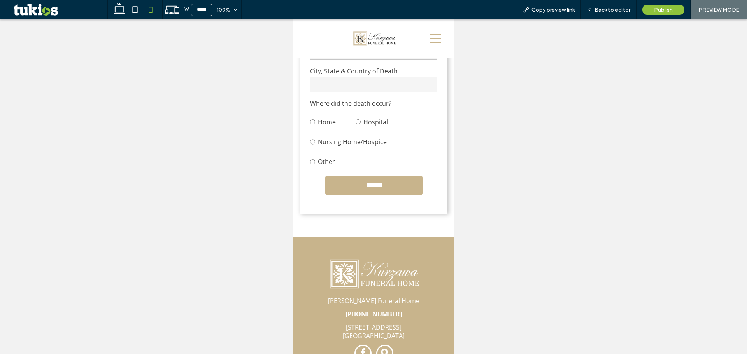
scroll to position [700, 0]
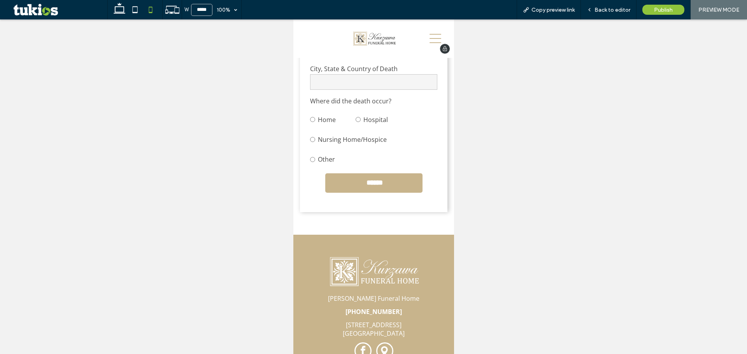
click at [429, 33] on icon at bounding box center [435, 39] width 12 height 12
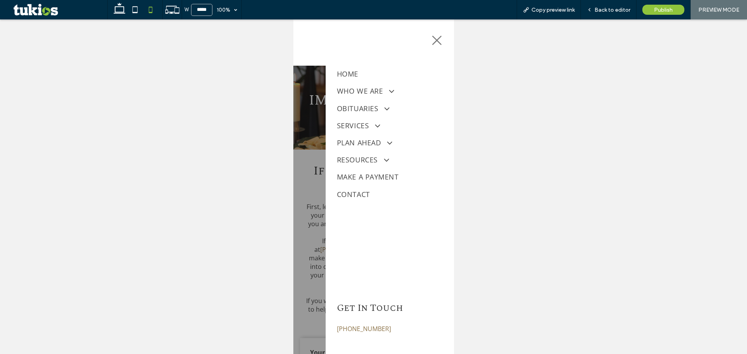
scroll to position [0, 0]
click at [365, 126] on span "SERVICES" at bounding box center [358, 125] width 43 height 13
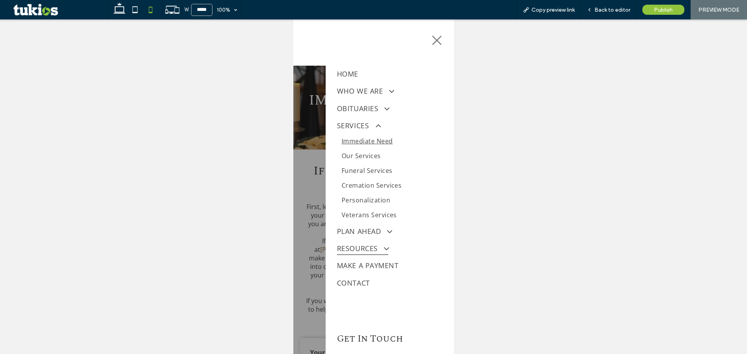
click at [354, 247] on span "RESOURCES" at bounding box center [362, 248] width 51 height 13
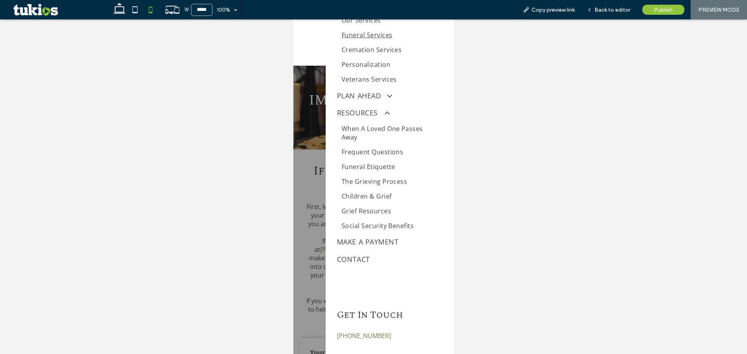
scroll to position [149, 0]
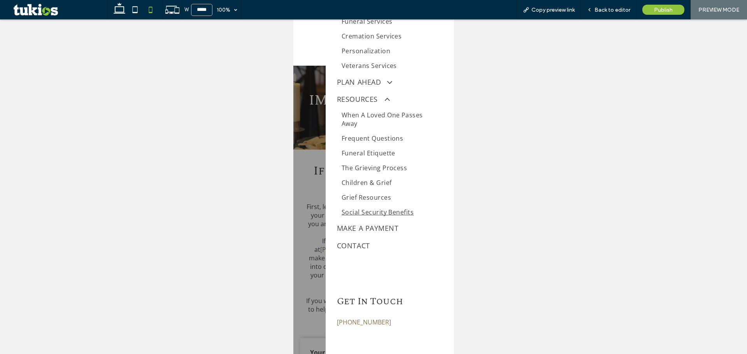
click at [359, 209] on span "Social Security Benefits" at bounding box center [377, 212] width 72 height 9
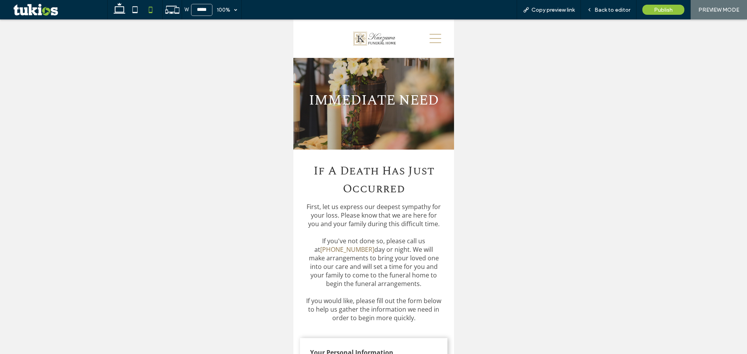
scroll to position [700, 0]
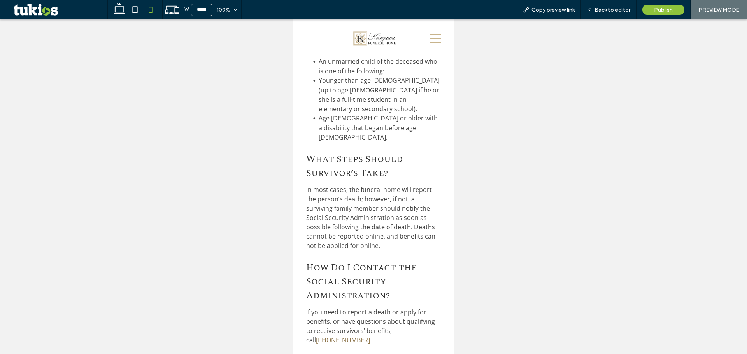
scroll to position [739, 0]
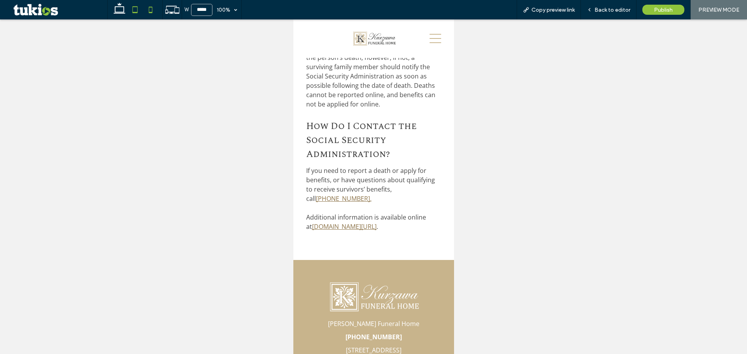
click at [131, 4] on icon at bounding box center [135, 10] width 16 height 16
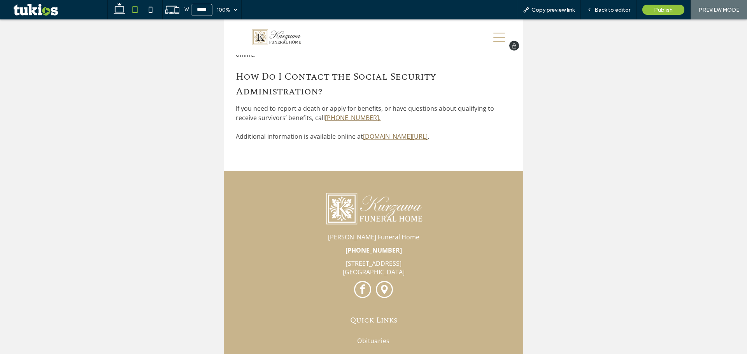
click at [483, 37] on div "HOME WHO WE ARE About Us Our Staff Our Location Our Facilities Testimonials Wha…" at bounding box center [443, 36] width 138 height 35
click at [498, 42] on icon at bounding box center [499, 38] width 12 height 12
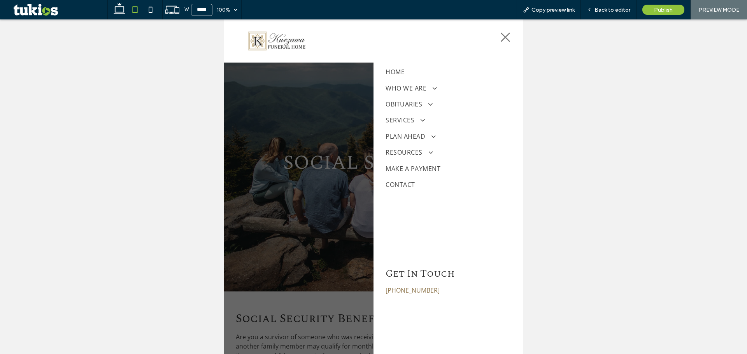
click at [400, 117] on span "SERVICES" at bounding box center [405, 120] width 39 height 12
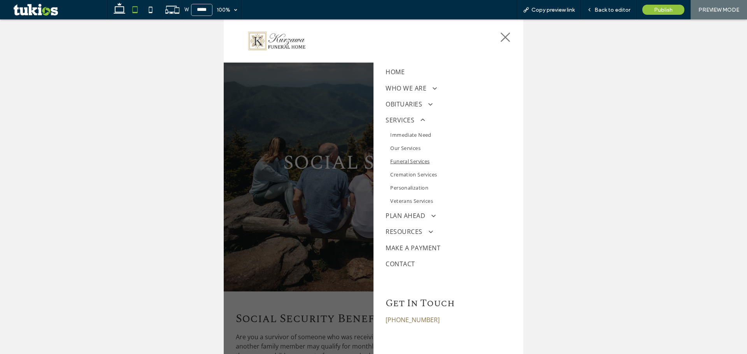
click at [405, 161] on span "Funeral Services" at bounding box center [409, 161] width 39 height 7
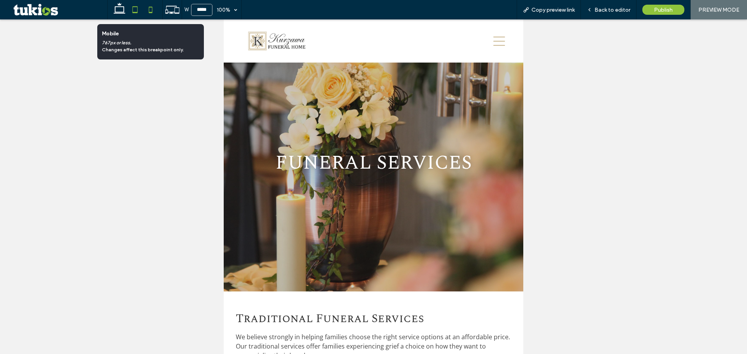
click at [149, 11] on icon at bounding box center [151, 10] width 16 height 16
type input "*****"
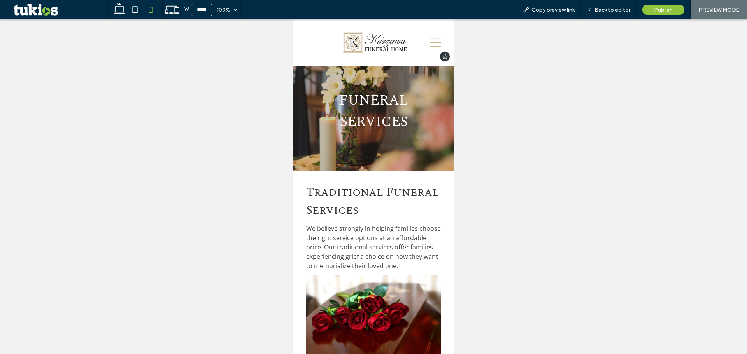
click at [429, 37] on icon at bounding box center [435, 43] width 12 height 12
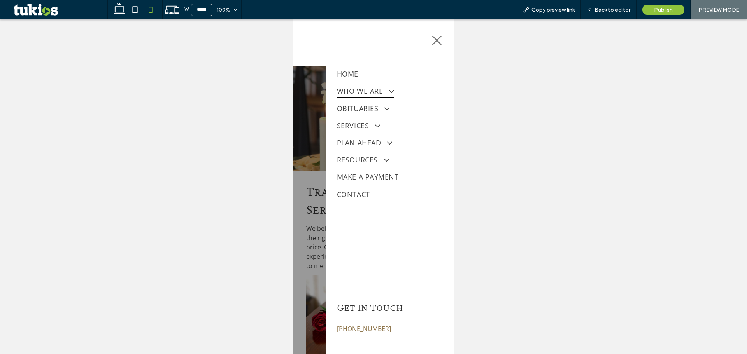
click at [375, 90] on span "WHO WE ARE" at bounding box center [365, 90] width 57 height 13
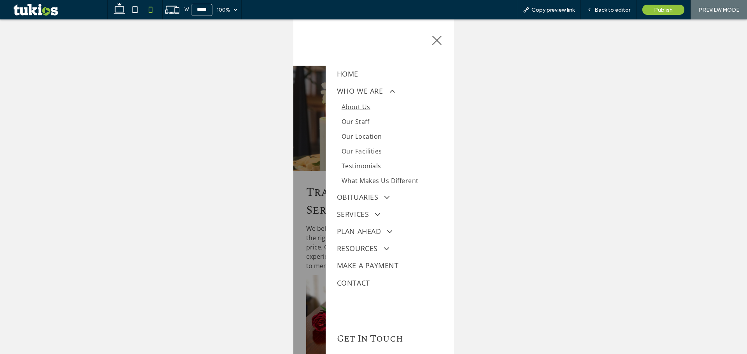
click at [363, 107] on span "About Us" at bounding box center [355, 107] width 29 height 9
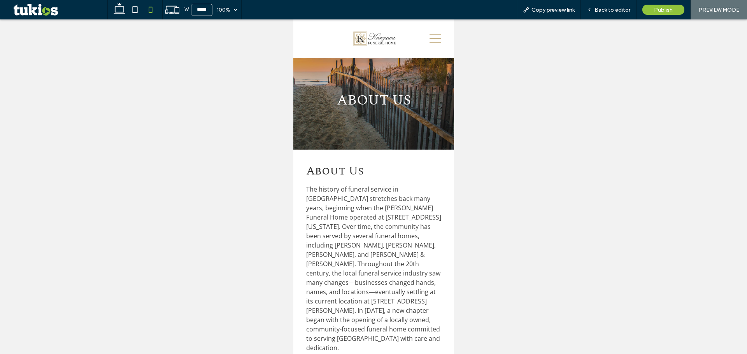
scroll to position [195, 0]
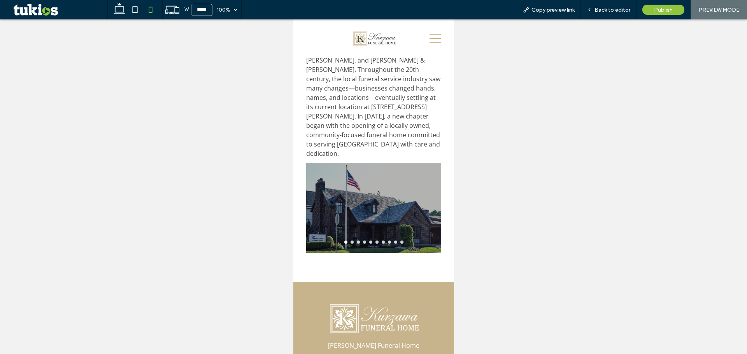
click at [375, 209] on div at bounding box center [373, 208] width 135 height 90
click at [365, 241] on div at bounding box center [373, 242] width 135 height 3
click at [369, 241] on button "go to slide 5" at bounding box center [370, 242] width 3 height 3
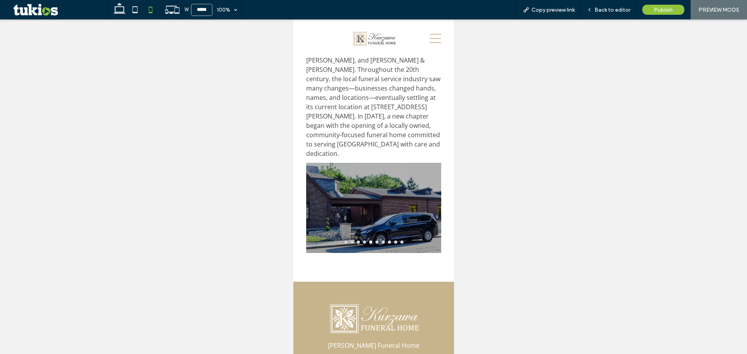
click at [393, 209] on div at bounding box center [373, 201] width 135 height 77
click at [394, 241] on button "go to slide 9" at bounding box center [395, 242] width 3 height 3
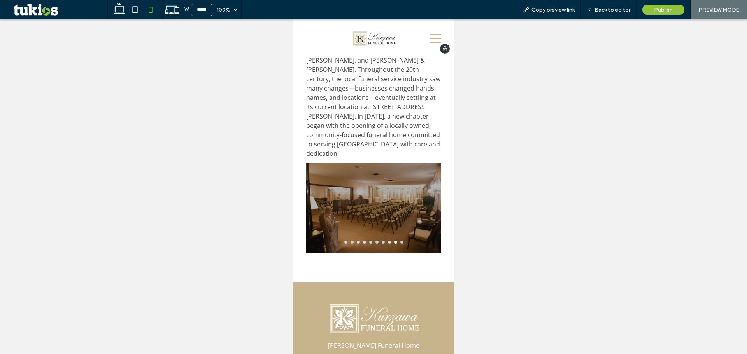
click at [429, 34] on icon at bounding box center [435, 38] width 12 height 9
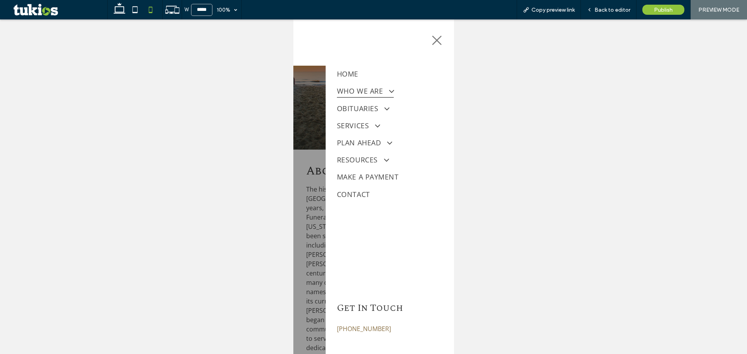
click at [361, 90] on span "WHO WE ARE" at bounding box center [365, 90] width 57 height 13
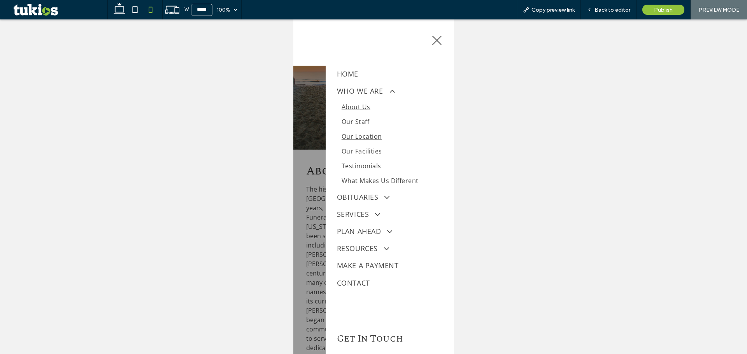
click at [360, 136] on span "Our Location" at bounding box center [361, 136] width 40 height 9
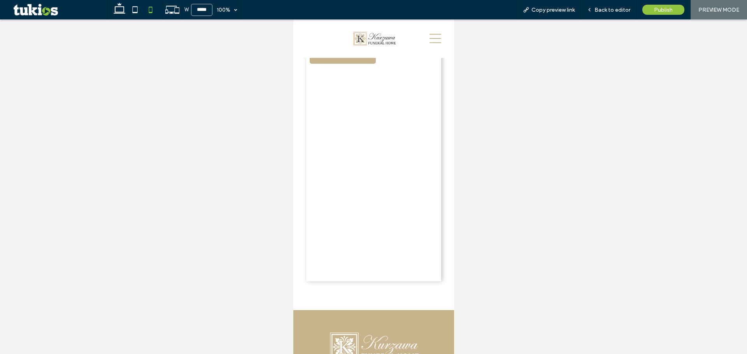
scroll to position [272, 0]
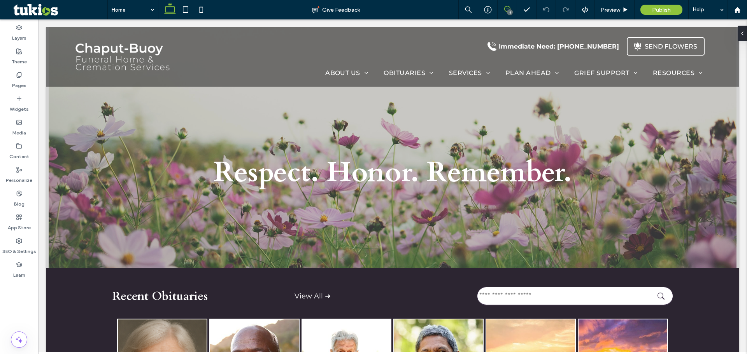
click at [507, 6] on use at bounding box center [507, 9] width 6 height 6
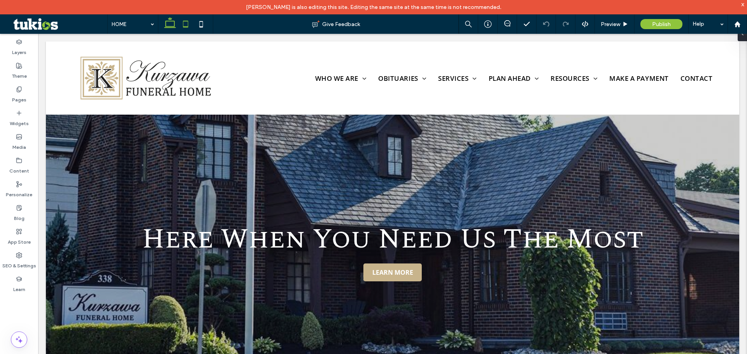
click at [186, 26] on icon at bounding box center [186, 24] width 16 height 16
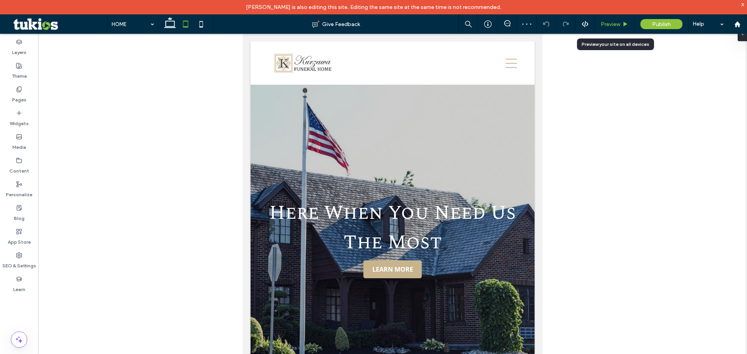
click at [619, 23] on span "Preview" at bounding box center [610, 24] width 19 height 7
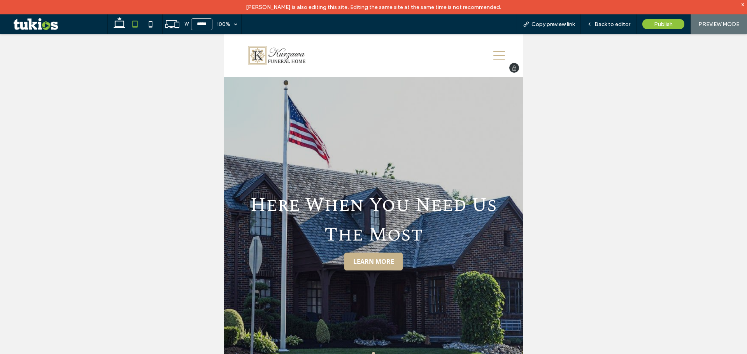
click at [493, 53] on icon at bounding box center [499, 56] width 12 height 12
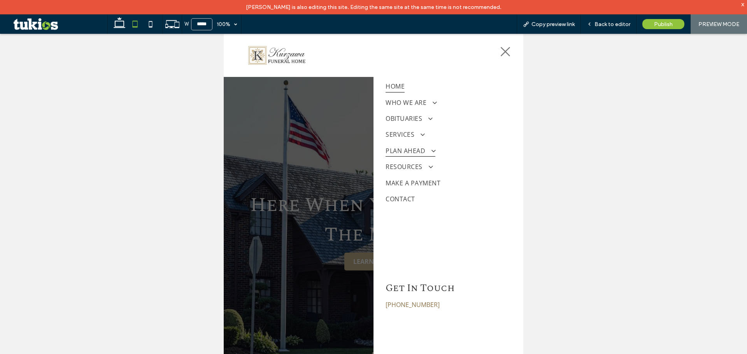
click at [398, 149] on span "PLAN AHEAD" at bounding box center [410, 151] width 49 height 12
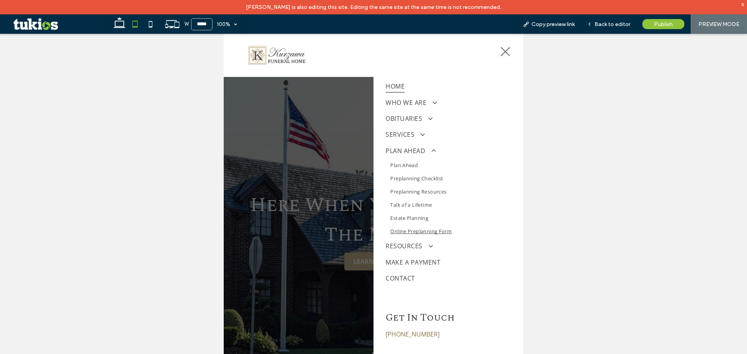
click at [409, 227] on link "Online Preplanning Form" at bounding box center [448, 231] width 125 height 13
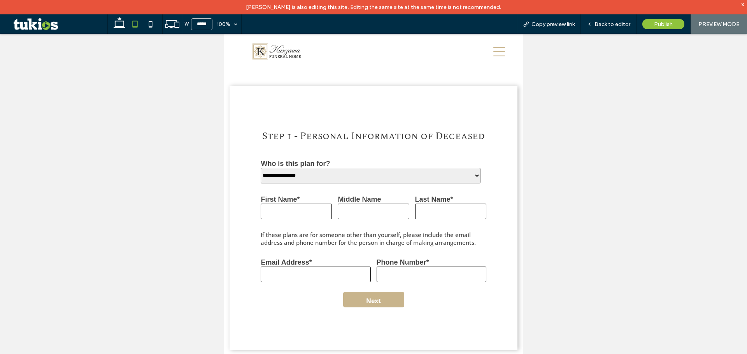
scroll to position [428, 0]
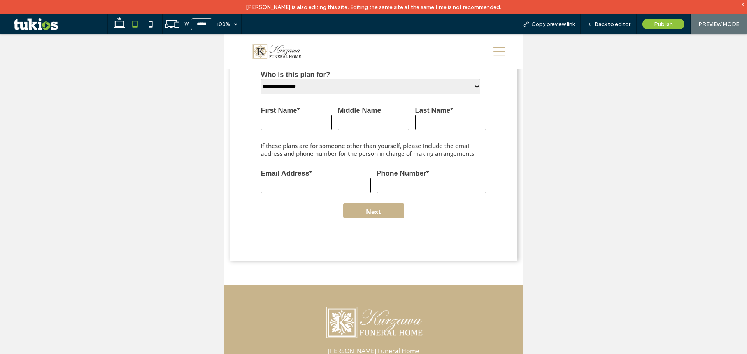
click at [303, 93] on select "**********" at bounding box center [371, 87] width 220 height 16
select select "*******"
click at [261, 79] on select "**********" at bounding box center [371, 87] width 220 height 16
click at [285, 126] on input "First Name*" at bounding box center [296, 123] width 71 height 16
type input "****"
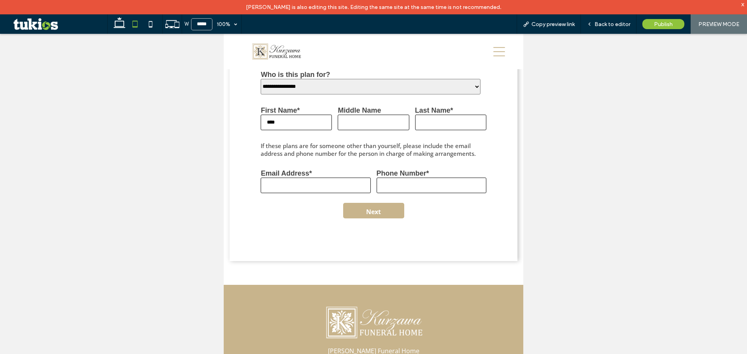
click at [360, 125] on input "Middle Name" at bounding box center [373, 123] width 71 height 16
type input "****"
click at [448, 124] on input "Last Name*" at bounding box center [450, 123] width 71 height 16
type input "****"
click at [281, 184] on input "Email Address*" at bounding box center [316, 186] width 110 height 16
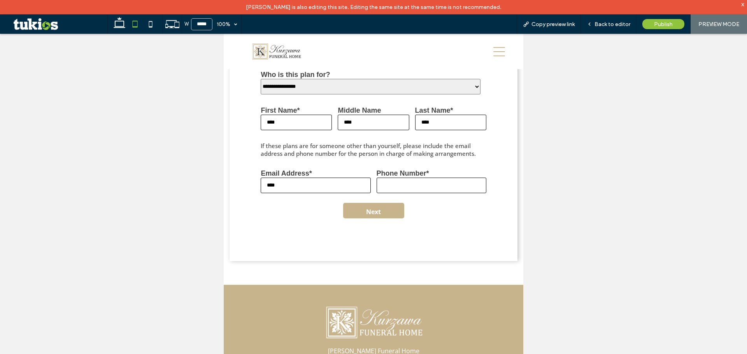
type input "****"
click at [405, 193] on input "Phone Number*" at bounding box center [432, 186] width 110 height 16
type input "****"
click at [365, 217] on button "Next" at bounding box center [373, 211] width 61 height 16
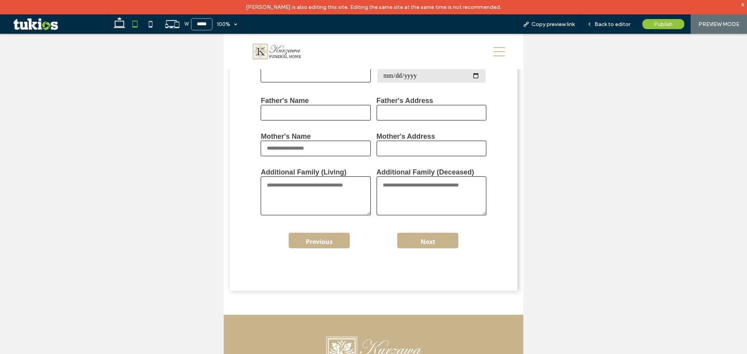
scroll to position [518, 0]
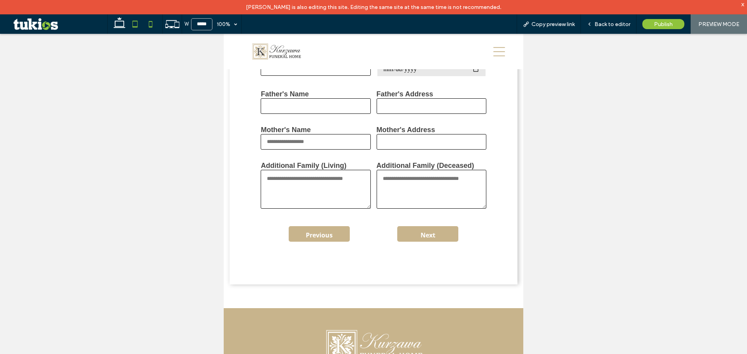
click at [146, 23] on icon at bounding box center [151, 24] width 16 height 16
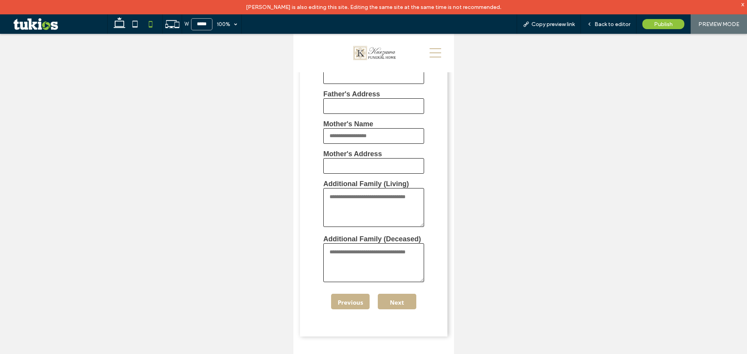
type input "*****"
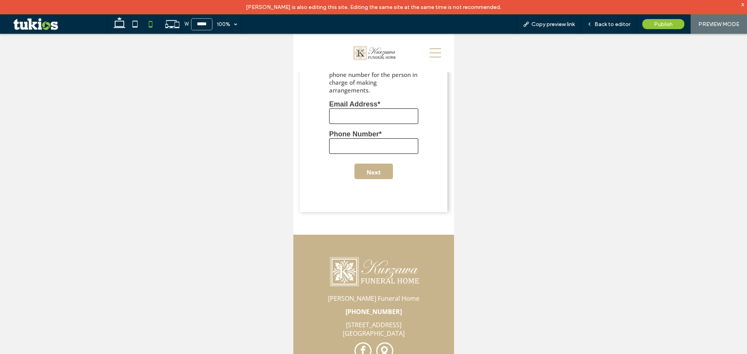
click at [347, 103] on label "Email Address*" at bounding box center [354, 104] width 51 height 8
click at [347, 109] on input "Email Address*" at bounding box center [373, 117] width 89 height 16
type input "****"
click at [333, 139] on input "*" at bounding box center [373, 147] width 89 height 16
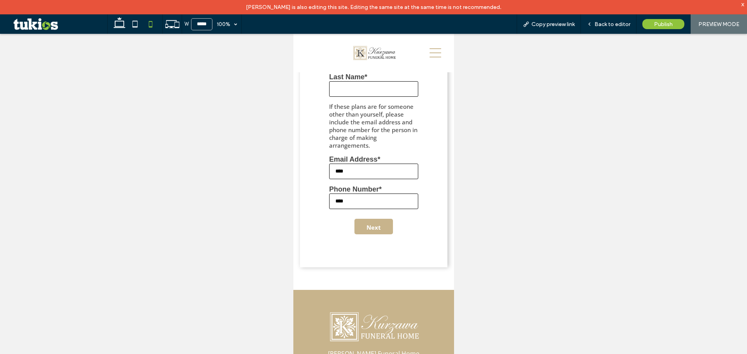
scroll to position [440, 0]
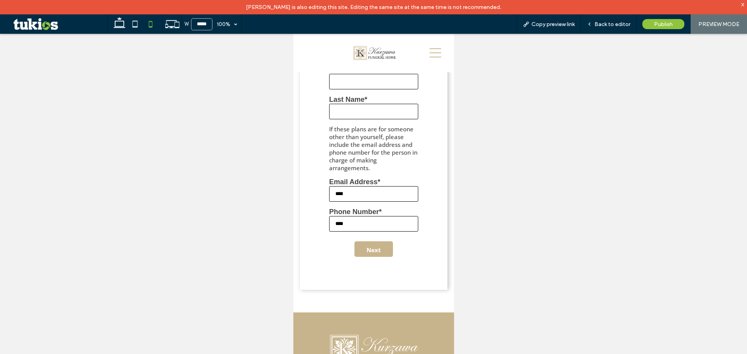
type input "****"
click at [347, 110] on input "Last Name*" at bounding box center [373, 112] width 89 height 16
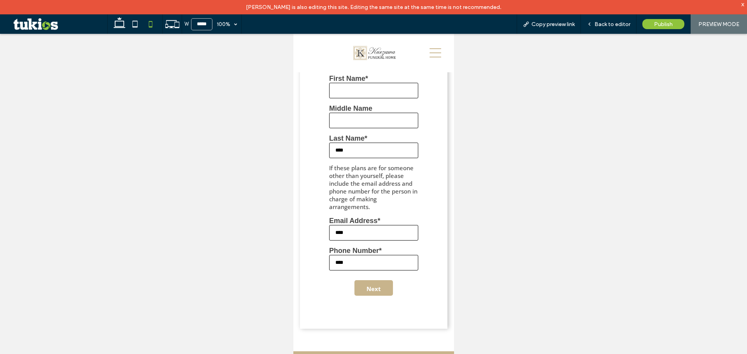
type input "****"
drag, startPoint x: 331, startPoint y: 123, endPoint x: 334, endPoint y: 120, distance: 4.7
click at [331, 123] on input "Middle Name" at bounding box center [373, 121] width 89 height 16
type input "****"
click at [341, 88] on input "First Name*" at bounding box center [373, 91] width 89 height 16
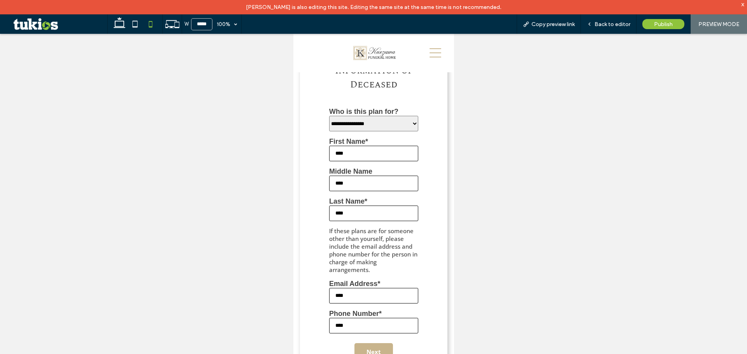
scroll to position [324, 0]
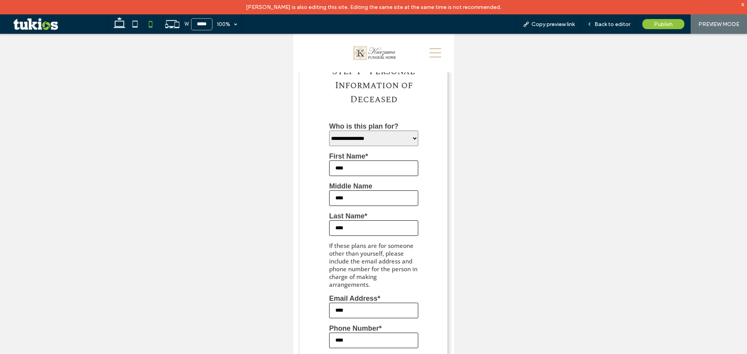
type input "****"
click at [357, 139] on select "**********" at bounding box center [373, 139] width 89 height 16
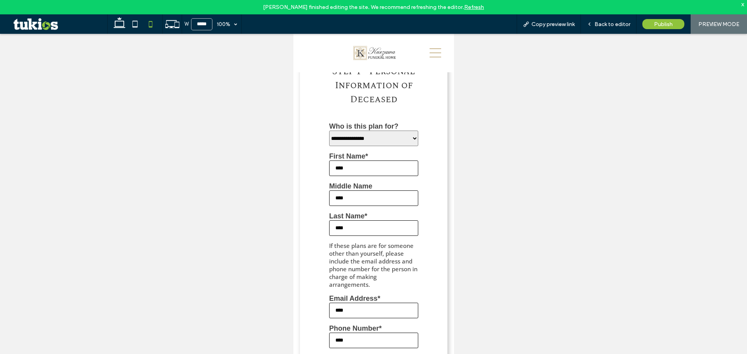
select select "*******"
click at [329, 131] on select "**********" at bounding box center [373, 139] width 89 height 16
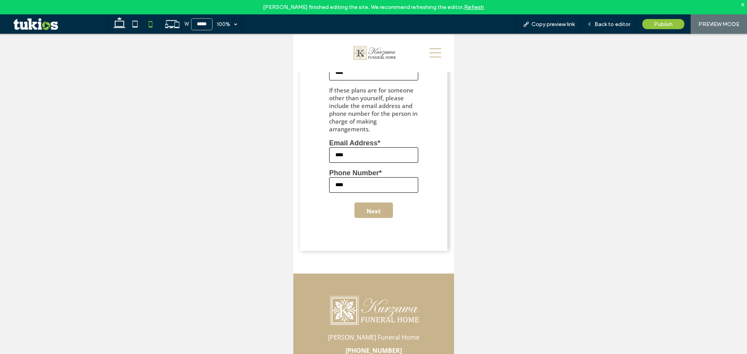
click at [374, 214] on div "Previous Next Submit" at bounding box center [373, 210] width 89 height 23
click at [375, 208] on button "Next" at bounding box center [373, 211] width 39 height 16
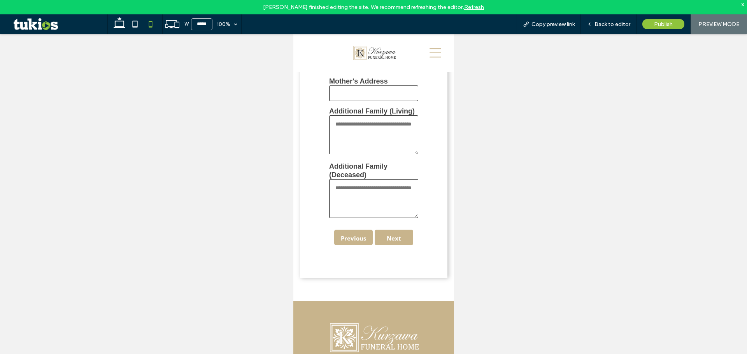
scroll to position [598, 0]
click at [431, 51] on icon at bounding box center [435, 53] width 12 height 12
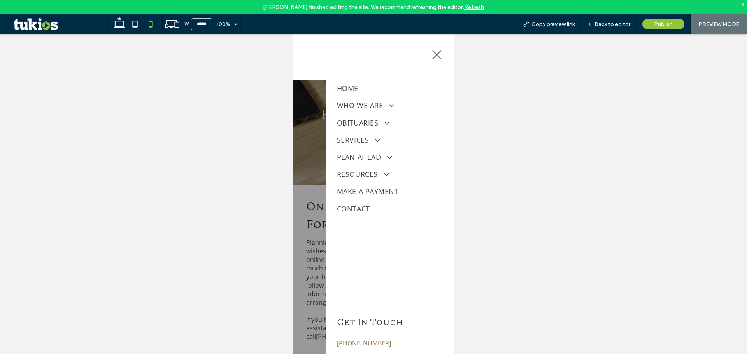
scroll to position [0, 0]
click at [362, 114] on link "OBITUARIES" at bounding box center [390, 122] width 106 height 17
click at [354, 149] on span "Send Flowers" at bounding box center [361, 153] width 41 height 9
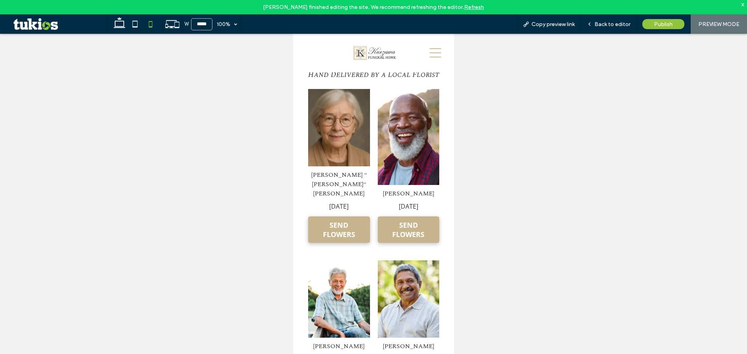
scroll to position [156, 0]
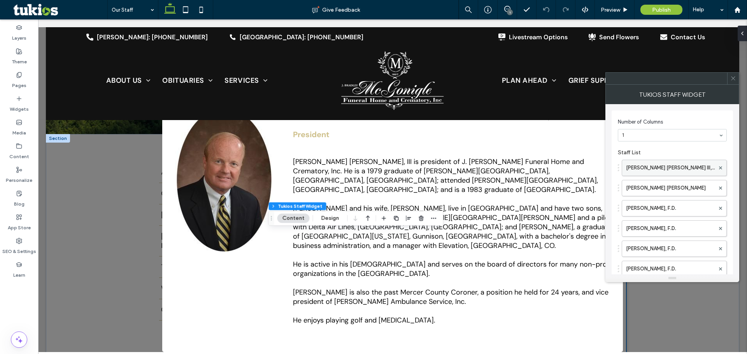
click at [662, 168] on label "[PERSON_NAME] [PERSON_NAME] III, F.D." at bounding box center [670, 168] width 89 height 16
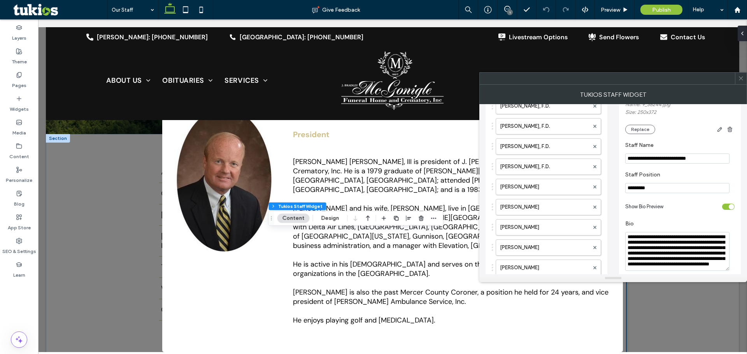
scroll to position [156, 0]
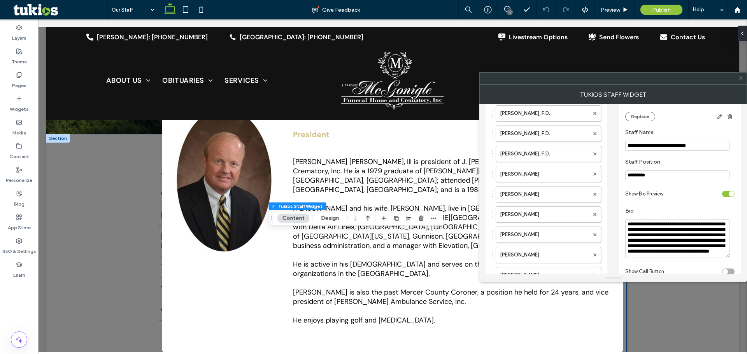
click at [674, 223] on textarea "**********" at bounding box center [677, 238] width 104 height 39
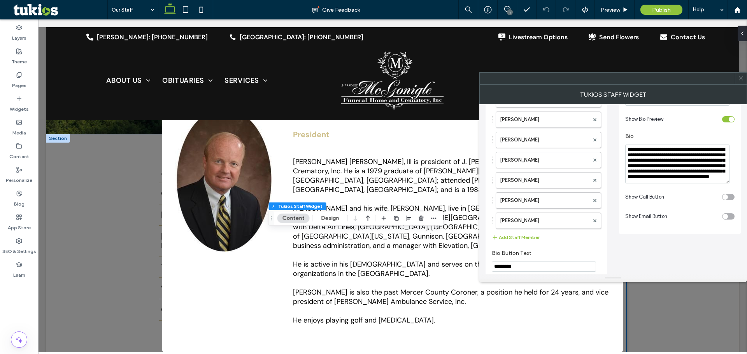
scroll to position [233, 0]
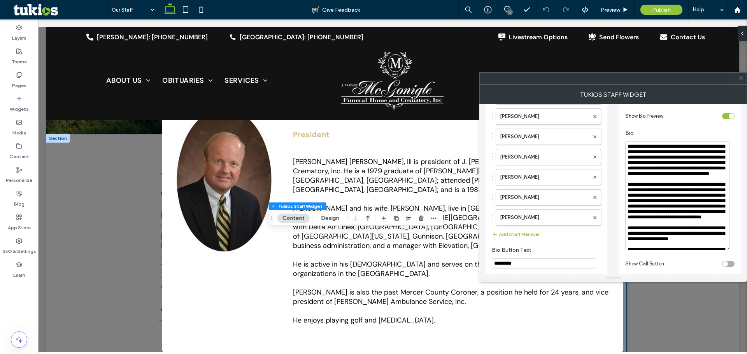
drag, startPoint x: 726, startPoint y: 178, endPoint x: 724, endPoint y: 250, distance: 72.4
click at [724, 250] on textarea "**********" at bounding box center [677, 196] width 104 height 109
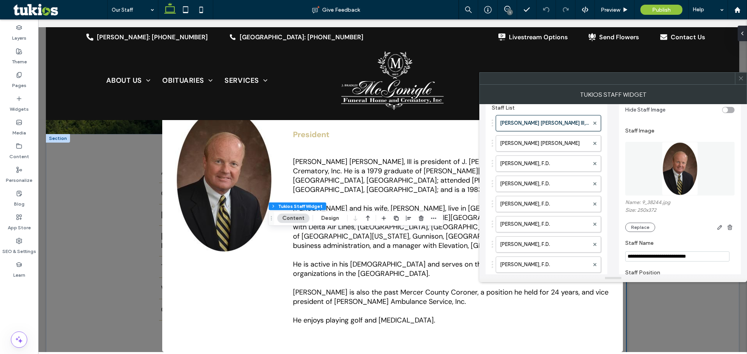
scroll to position [34, 0]
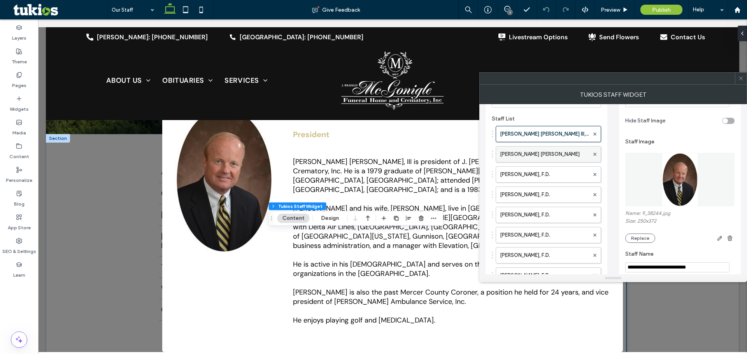
type textarea "**********"
click at [518, 151] on label "[PERSON_NAME] [PERSON_NAME]" at bounding box center [544, 155] width 89 height 16
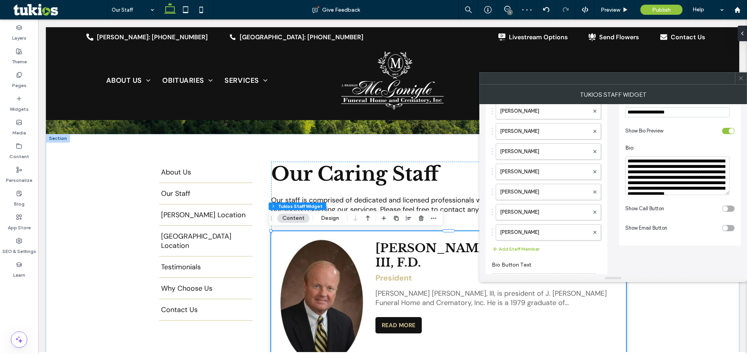
scroll to position [228, 0]
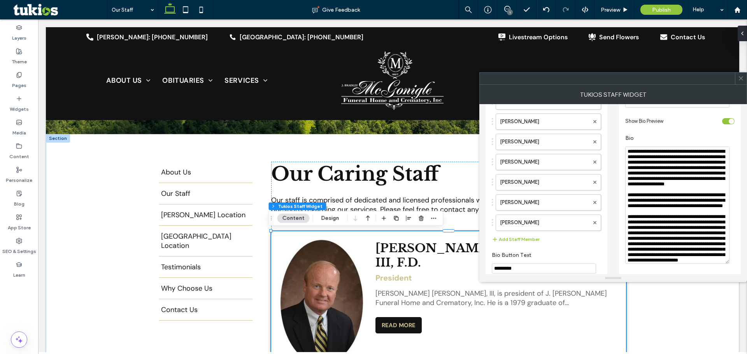
drag, startPoint x: 727, startPoint y: 184, endPoint x: 723, endPoint y: 264, distance: 79.5
click at [723, 264] on textarea "**********" at bounding box center [677, 206] width 104 height 118
click at [658, 170] on textarea "**********" at bounding box center [677, 206] width 104 height 118
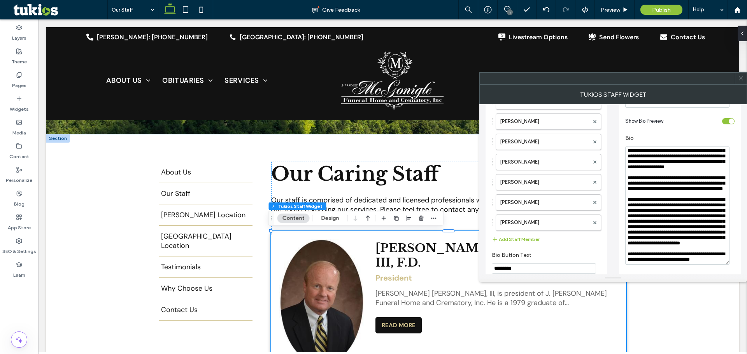
scroll to position [0, 0]
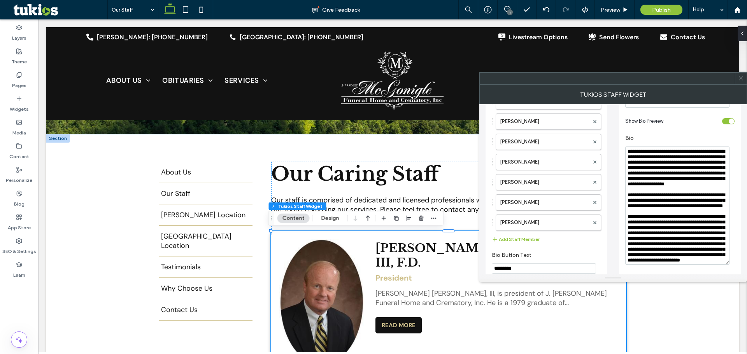
click at [682, 169] on textarea "**********" at bounding box center [677, 206] width 104 height 118
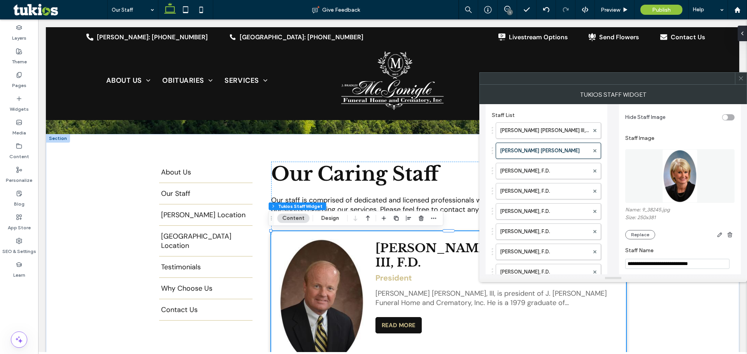
scroll to position [34, 0]
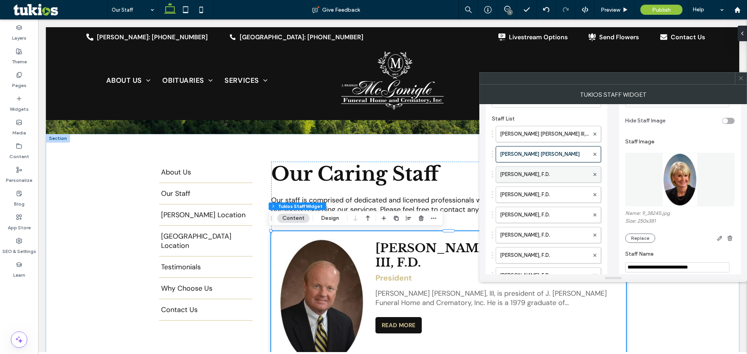
type textarea "**********"
click at [547, 174] on label "[PERSON_NAME], F.D." at bounding box center [544, 175] width 89 height 16
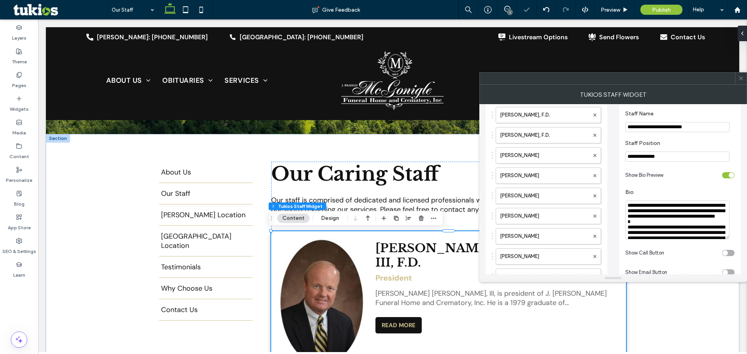
scroll to position [228, 0]
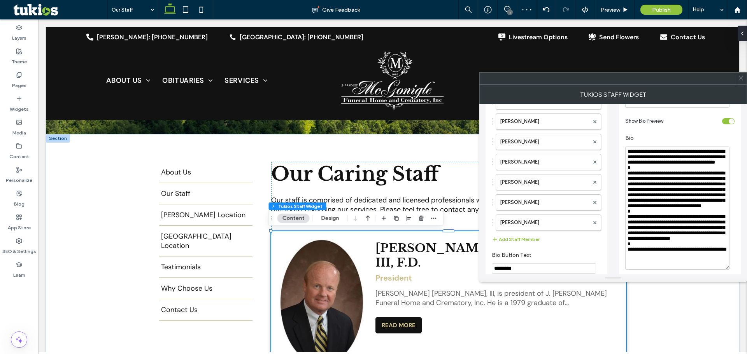
drag, startPoint x: 725, startPoint y: 184, endPoint x: 726, endPoint y: 272, distance: 88.7
click at [726, 270] on textarea "**********" at bounding box center [677, 208] width 104 height 123
click at [658, 168] on textarea "**********" at bounding box center [677, 211] width 104 height 128
click at [700, 182] on textarea "**********" at bounding box center [677, 211] width 104 height 128
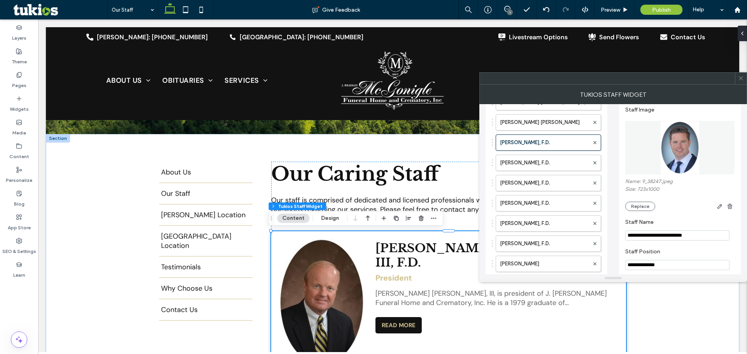
scroll to position [50, 0]
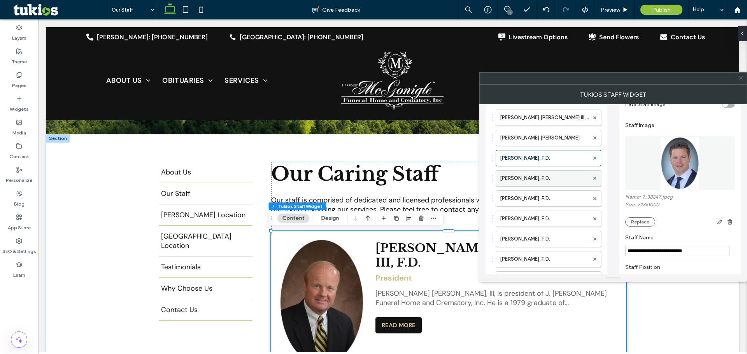
type textarea "**********"
click at [533, 177] on label "[PERSON_NAME], F.D." at bounding box center [544, 179] width 89 height 16
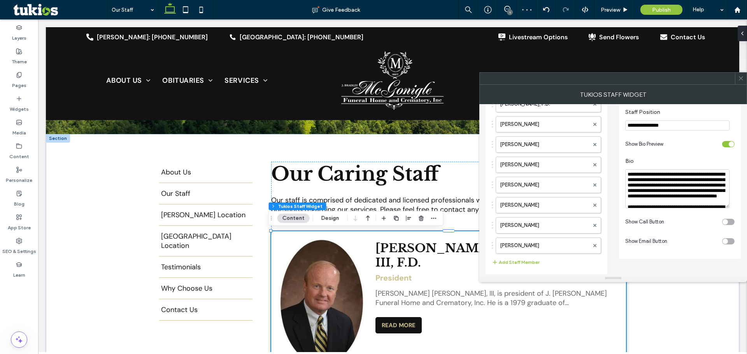
scroll to position [206, 0]
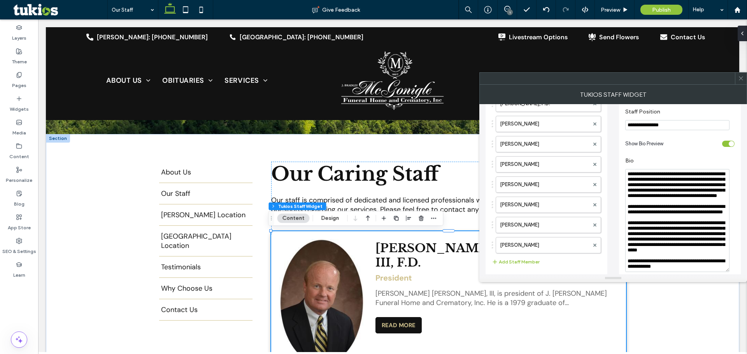
drag, startPoint x: 726, startPoint y: 207, endPoint x: 720, endPoint y: 271, distance: 64.8
click at [720, 271] on textarea "**********" at bounding box center [677, 220] width 104 height 103
click at [657, 187] on textarea "**********" at bounding box center [677, 220] width 104 height 103
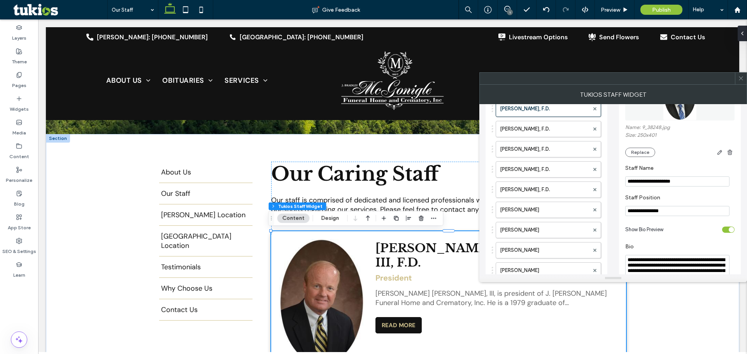
scroll to position [112, 0]
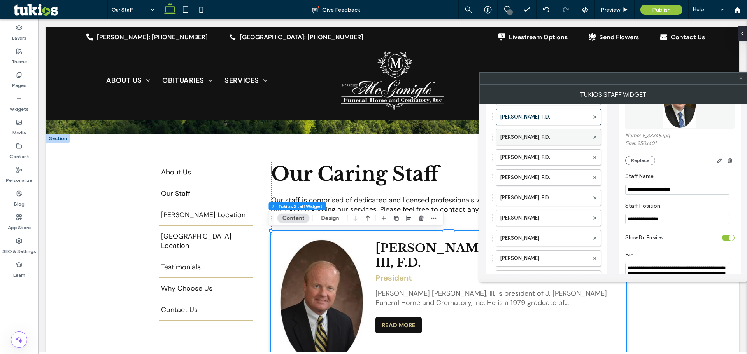
type textarea "**********"
click at [540, 135] on label "[PERSON_NAME], F.D." at bounding box center [544, 138] width 89 height 16
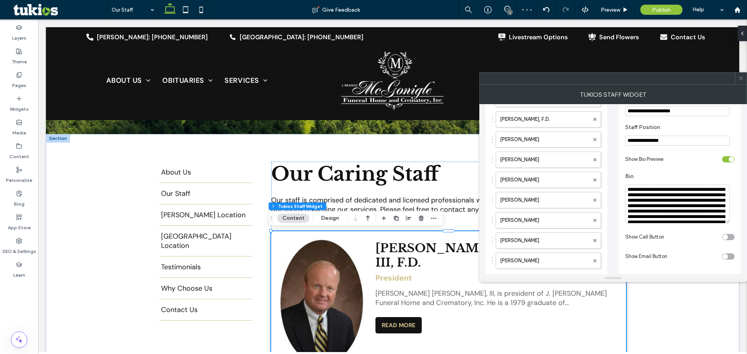
scroll to position [228, 0]
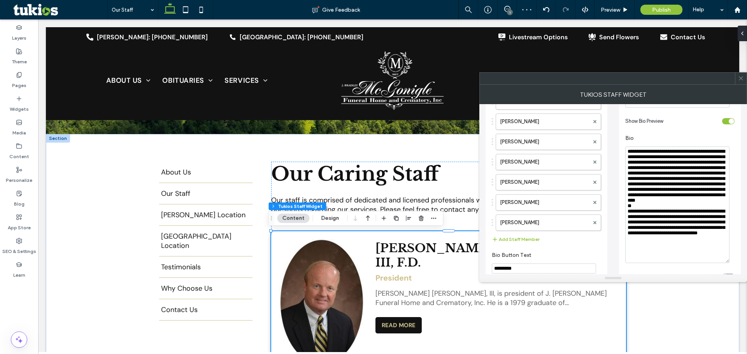
drag, startPoint x: 726, startPoint y: 183, endPoint x: 724, endPoint y: 267, distance: 83.7
click at [724, 263] on textarea "**********" at bounding box center [677, 205] width 104 height 117
click at [677, 188] on textarea "**********" at bounding box center [677, 208] width 104 height 123
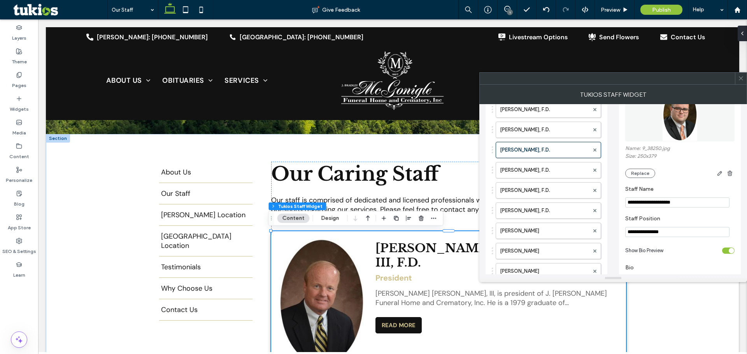
scroll to position [84, 0]
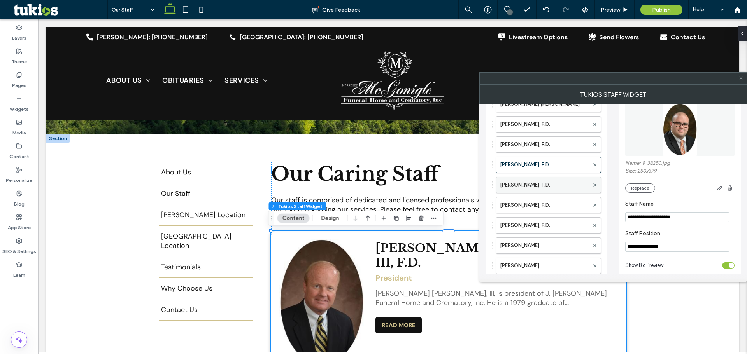
type textarea "**********"
click at [551, 183] on label "[PERSON_NAME], F.D." at bounding box center [544, 185] width 89 height 16
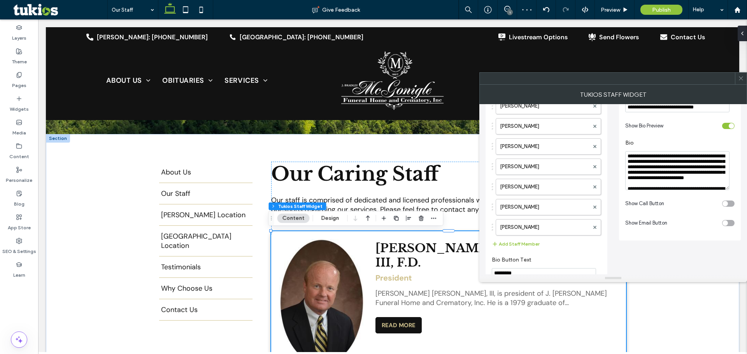
scroll to position [240, 0]
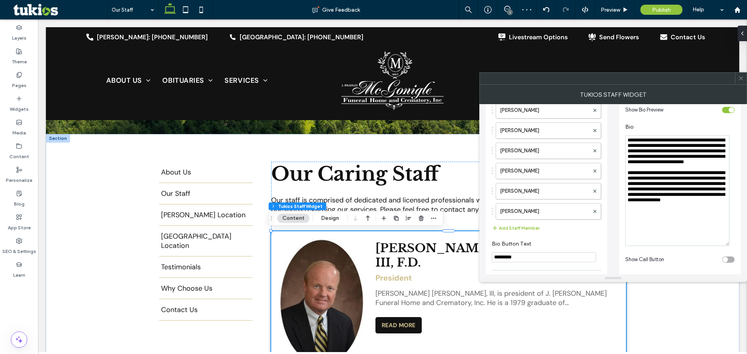
drag, startPoint x: 726, startPoint y: 170, endPoint x: 719, endPoint y: 244, distance: 74.3
click at [719, 244] on textarea "**********" at bounding box center [677, 190] width 104 height 111
click at [659, 162] on textarea "**********" at bounding box center [677, 191] width 104 height 113
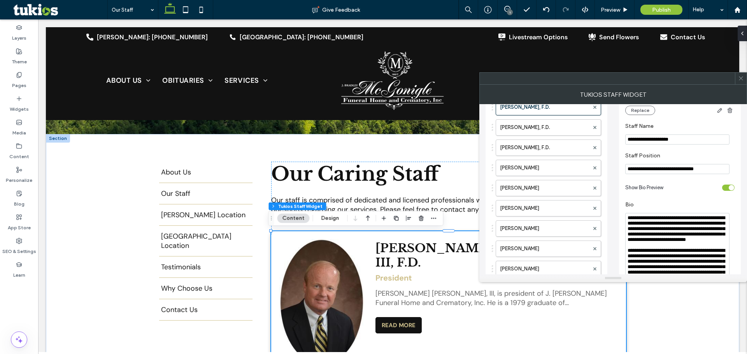
scroll to position [123, 0]
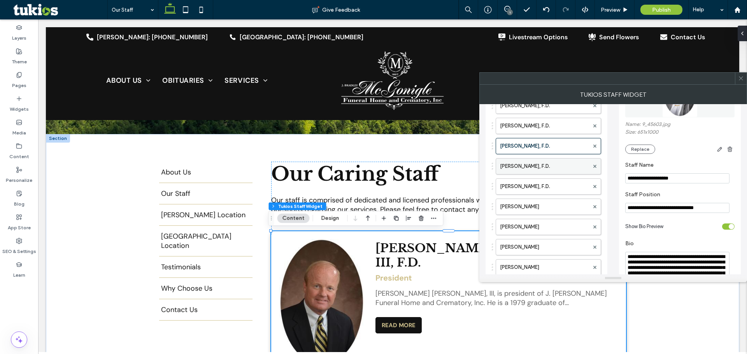
type textarea "**********"
click at [565, 164] on label "[PERSON_NAME], F.D." at bounding box center [544, 167] width 89 height 16
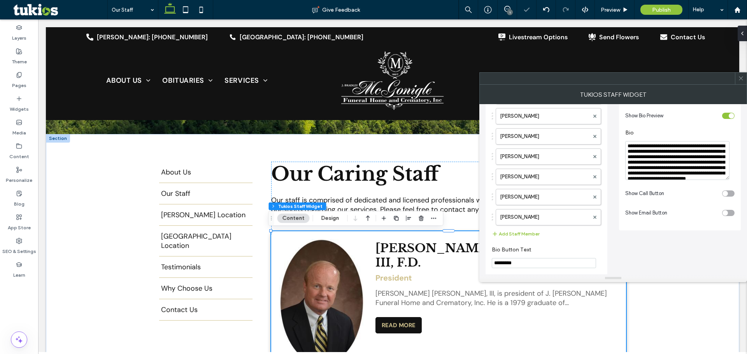
scroll to position [240, 0]
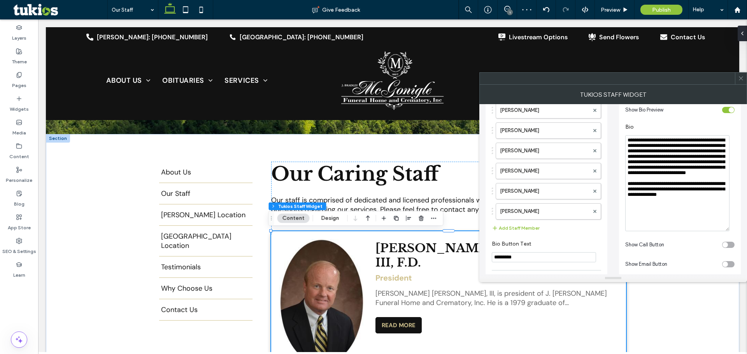
drag, startPoint x: 726, startPoint y: 172, endPoint x: 731, endPoint y: 233, distance: 60.9
click at [731, 232] on div "**********" at bounding box center [679, 183] width 109 height 96
click at [681, 170] on textarea "**********" at bounding box center [677, 185] width 104 height 100
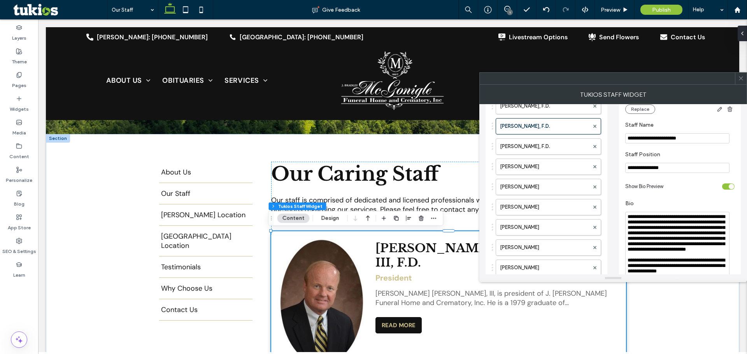
scroll to position [162, 0]
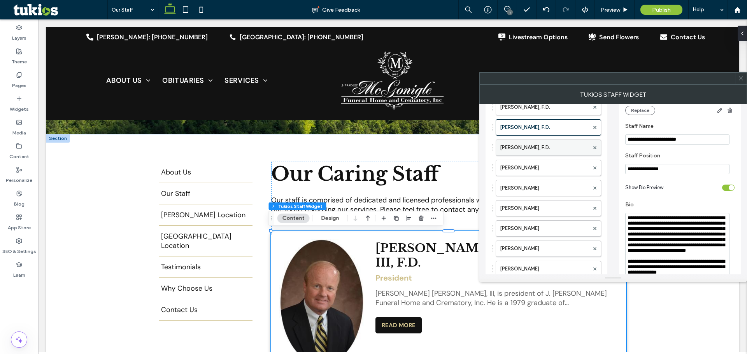
type textarea "**********"
click at [550, 146] on label "[PERSON_NAME], F.D." at bounding box center [544, 148] width 89 height 16
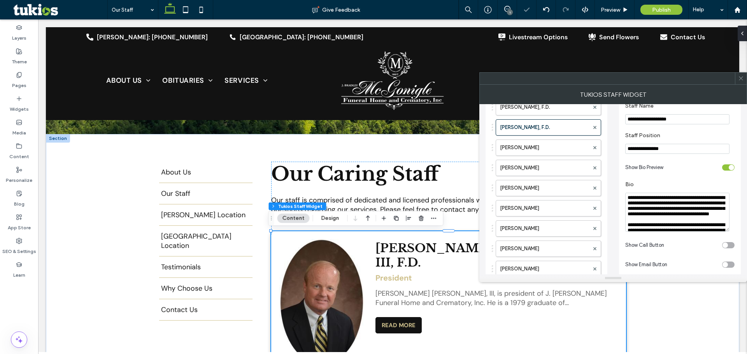
scroll to position [201, 0]
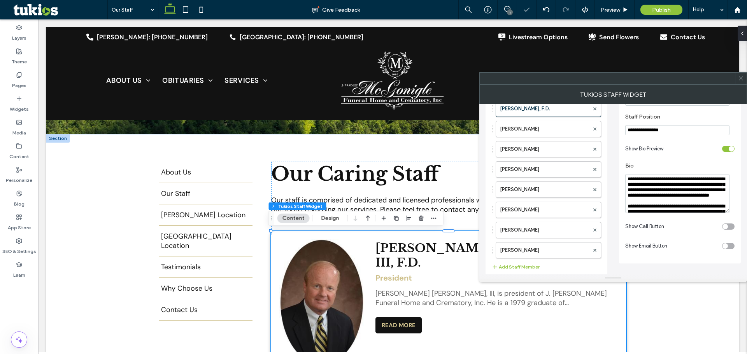
click at [687, 183] on textarea "**********" at bounding box center [677, 193] width 104 height 39
drag, startPoint x: 727, startPoint y: 214, endPoint x: 723, endPoint y: 226, distance: 12.9
click at [724, 260] on div "**********" at bounding box center [680, 87] width 122 height 354
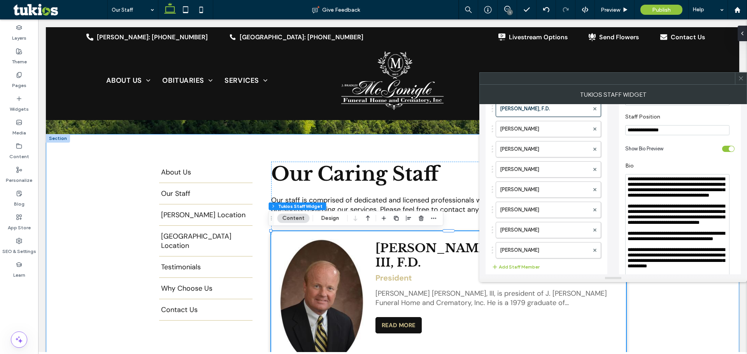
drag, startPoint x: 763, startPoint y: 230, endPoint x: 721, endPoint y: 309, distance: 89.6
click at [689, 221] on textarea "**********" at bounding box center [677, 243] width 104 height 138
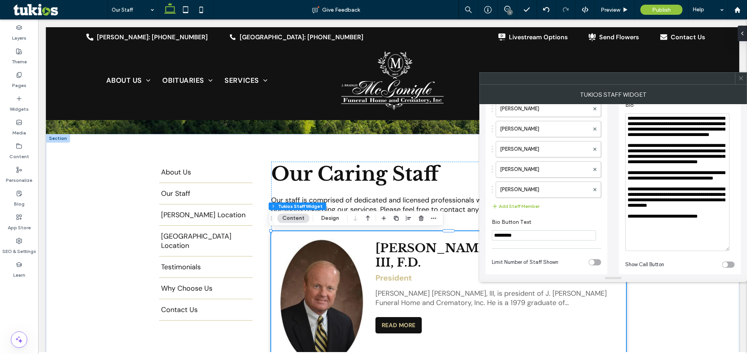
scroll to position [279, 0]
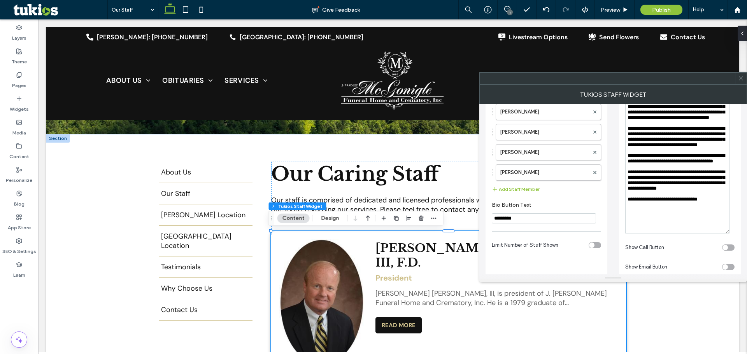
click at [686, 179] on textarea "**********" at bounding box center [677, 165] width 104 height 138
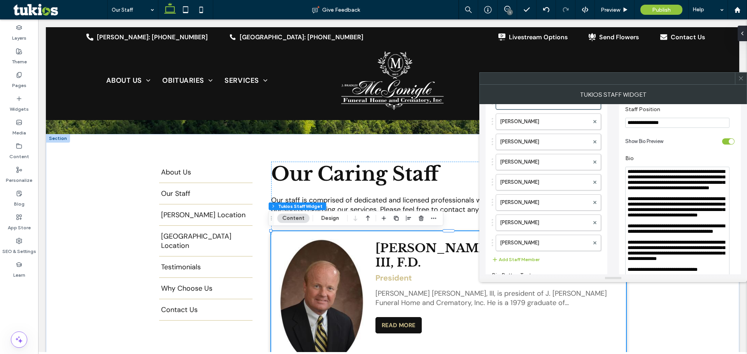
scroll to position [138, 0]
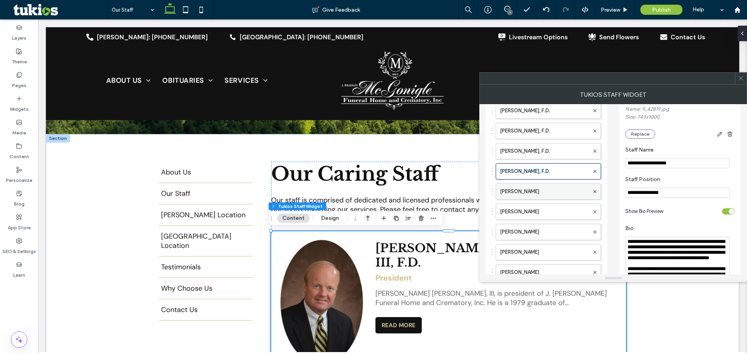
type textarea "**********"
click at [543, 190] on label "[PERSON_NAME]" at bounding box center [544, 192] width 89 height 16
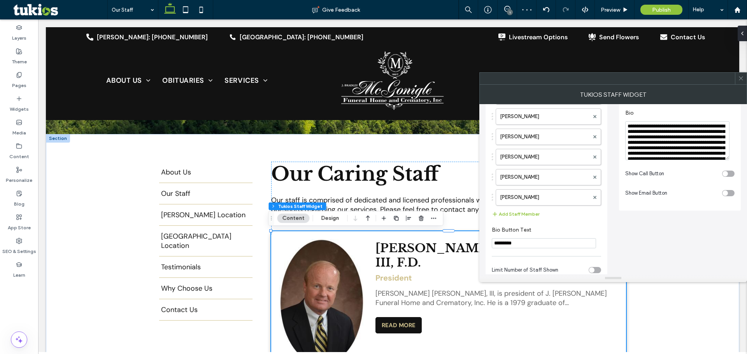
scroll to position [255, 0]
click at [728, 159] on textarea "Bio" at bounding box center [677, 139] width 104 height 39
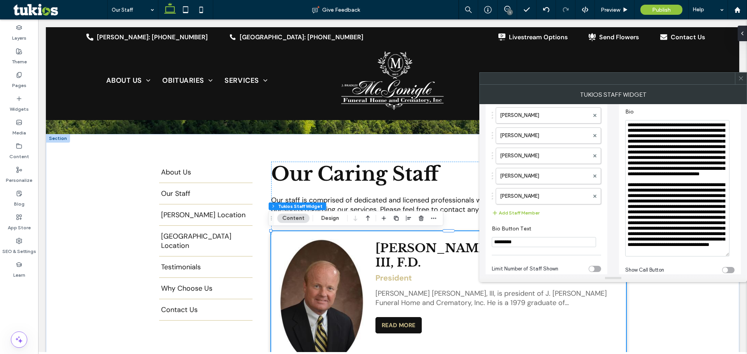
drag, startPoint x: 727, startPoint y: 156, endPoint x: 716, endPoint y: 254, distance: 98.3
click at [716, 254] on textarea "Bio" at bounding box center [677, 188] width 104 height 137
click at [663, 141] on textarea "Bio" at bounding box center [677, 188] width 104 height 137
click at [681, 262] on section "Show Call Button" at bounding box center [679, 270] width 109 height 19
click at [692, 215] on textarea "Bio" at bounding box center [677, 188] width 104 height 137
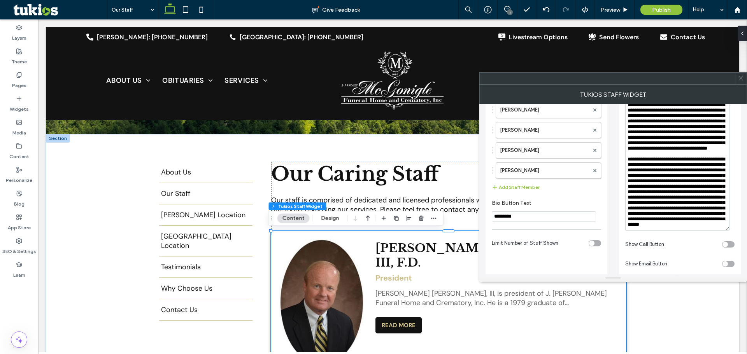
scroll to position [293, 0]
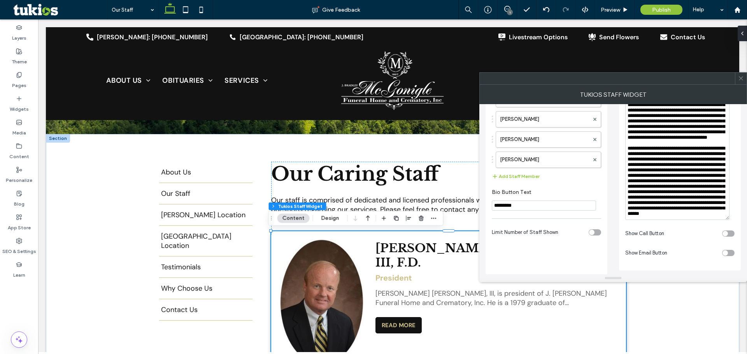
click at [695, 186] on textarea "Bio" at bounding box center [677, 152] width 104 height 137
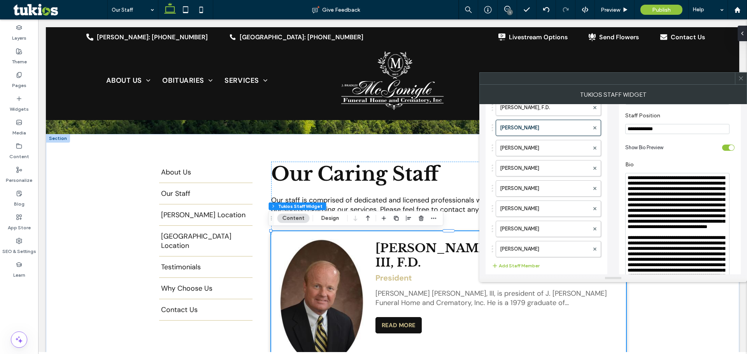
scroll to position [176, 0]
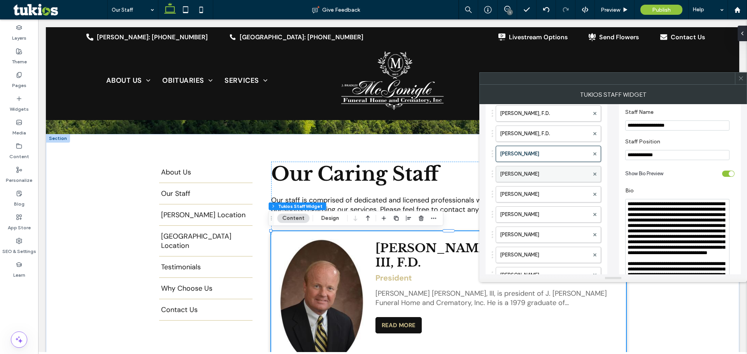
type textarea "**********"
click at [553, 171] on label "[PERSON_NAME]" at bounding box center [544, 175] width 89 height 16
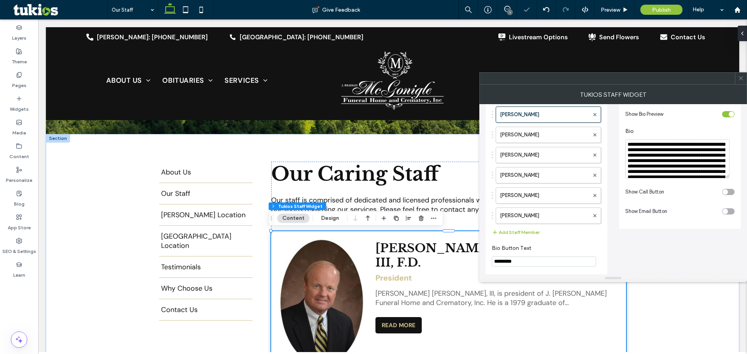
scroll to position [254, 0]
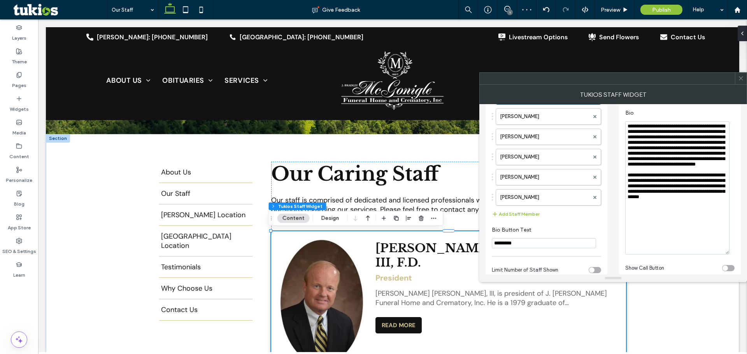
drag, startPoint x: 726, startPoint y: 158, endPoint x: 733, endPoint y: 253, distance: 94.8
click at [733, 253] on div "**********" at bounding box center [679, 187] width 109 height 133
click at [674, 157] on textarea "**********" at bounding box center [677, 187] width 104 height 133
click at [688, 158] on textarea "**********" at bounding box center [677, 187] width 104 height 133
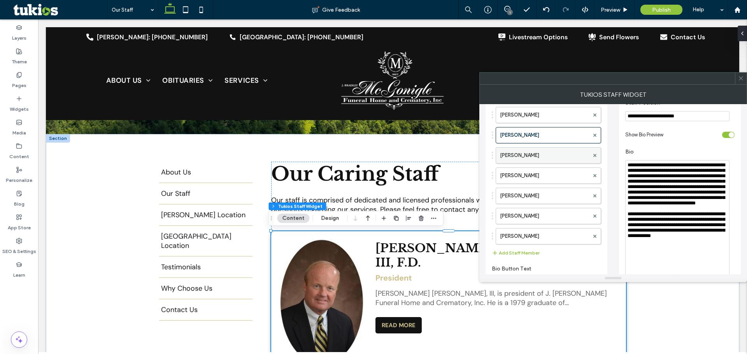
type textarea "**********"
click at [537, 153] on label "[PERSON_NAME]" at bounding box center [544, 156] width 89 height 16
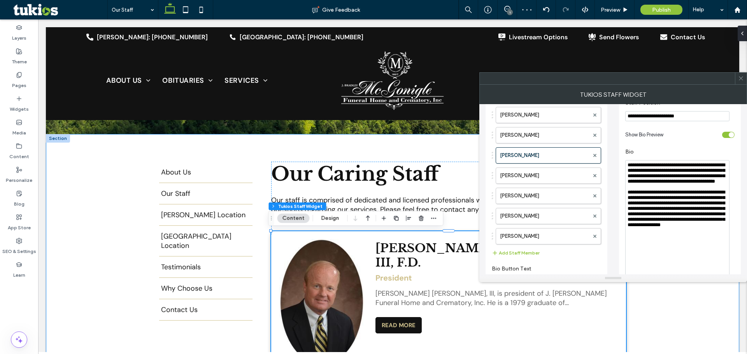
drag, startPoint x: 765, startPoint y: 216, endPoint x: 721, endPoint y: 240, distance: 50.5
click at [673, 184] on textarea "**********" at bounding box center [677, 223] width 104 height 126
type textarea "**********"
click at [539, 175] on label "[PERSON_NAME]" at bounding box center [544, 176] width 89 height 16
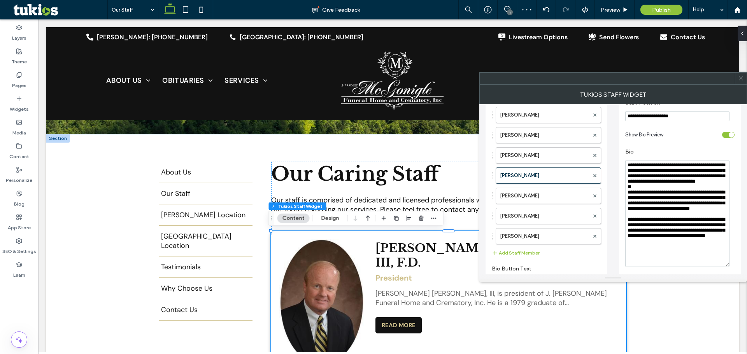
drag, startPoint x: 726, startPoint y: 198, endPoint x: 720, endPoint y: 267, distance: 68.4
click at [720, 267] on textarea "**********" at bounding box center [677, 213] width 104 height 107
click at [667, 182] on textarea "**********" at bounding box center [677, 213] width 104 height 107
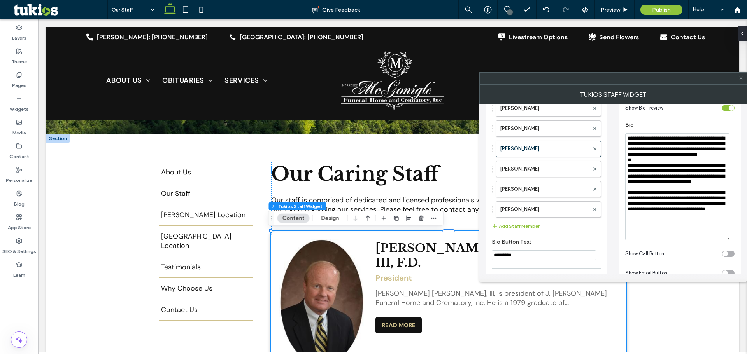
scroll to position [254, 0]
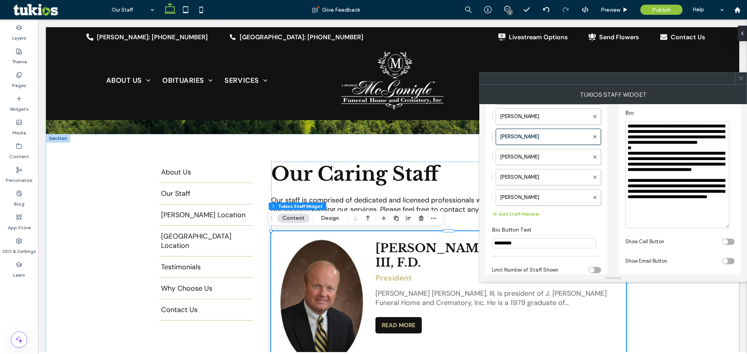
click at [669, 170] on textarea "**********" at bounding box center [677, 174] width 104 height 107
type textarea "**********"
click at [525, 154] on label "[PERSON_NAME]" at bounding box center [544, 157] width 89 height 16
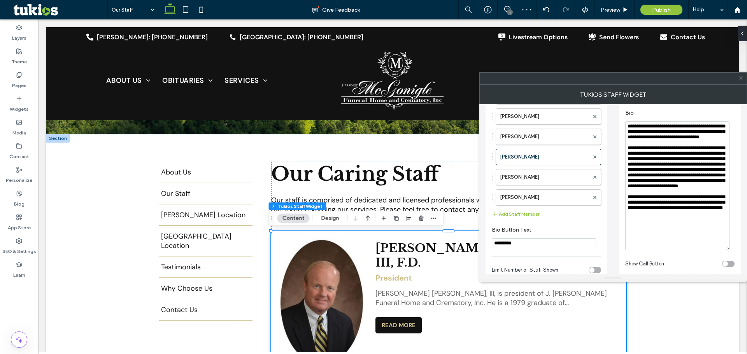
drag, startPoint x: 728, startPoint y: 160, endPoint x: 721, endPoint y: 250, distance: 90.5
click at [721, 250] on textarea "**********" at bounding box center [677, 185] width 104 height 129
click at [667, 139] on textarea "**********" at bounding box center [677, 185] width 104 height 129
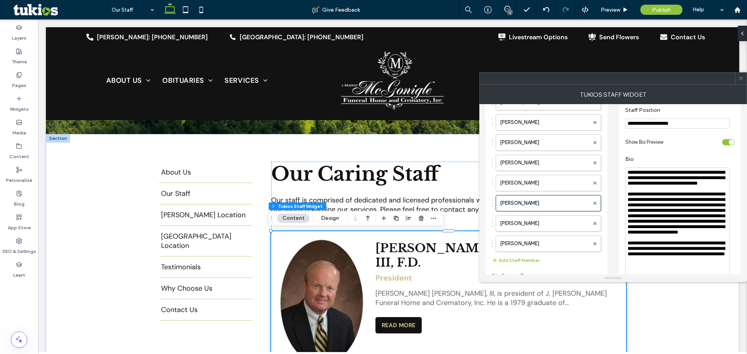
scroll to position [246, 0]
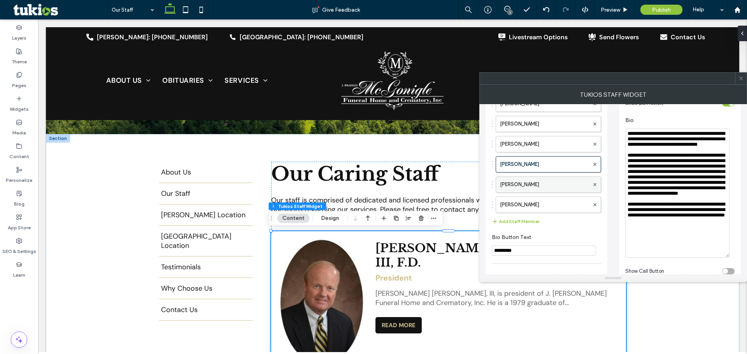
type textarea "**********"
click at [532, 182] on label "[PERSON_NAME]" at bounding box center [544, 185] width 89 height 16
drag, startPoint x: 728, startPoint y: 166, endPoint x: 729, endPoint y: 270, distance: 103.9
click at [729, 270] on textarea "**********" at bounding box center [677, 200] width 104 height 142
click at [674, 143] on textarea "**********" at bounding box center [677, 200] width 104 height 143
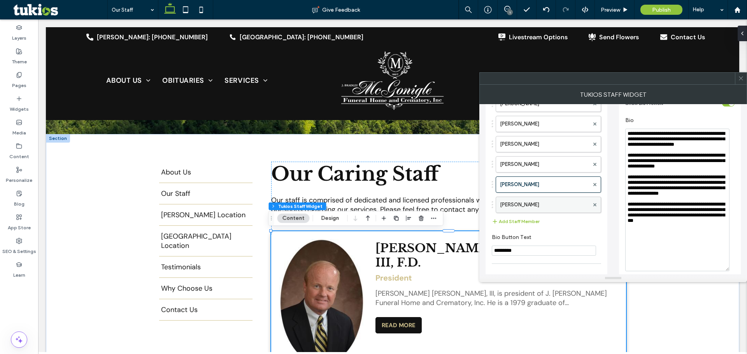
type textarea "**********"
click at [542, 205] on label "[PERSON_NAME]" at bounding box center [544, 205] width 89 height 16
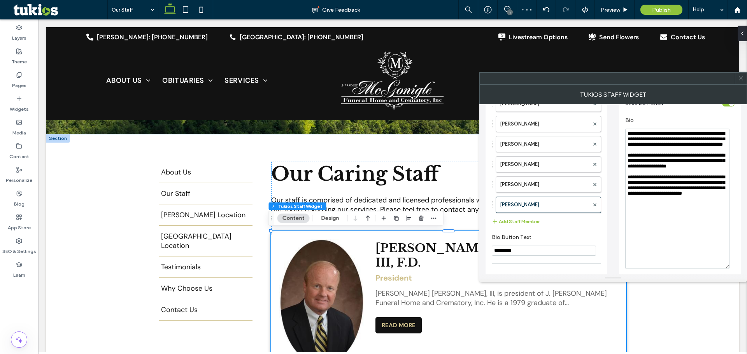
drag, startPoint x: 726, startPoint y: 167, endPoint x: 723, endPoint y: 272, distance: 105.1
click at [723, 269] on textarea "**********" at bounding box center [677, 199] width 104 height 140
click at [664, 148] on textarea "**********" at bounding box center [677, 201] width 104 height 144
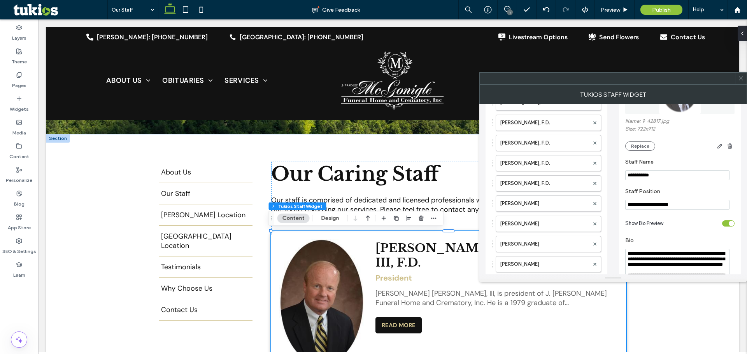
scroll to position [105, 0]
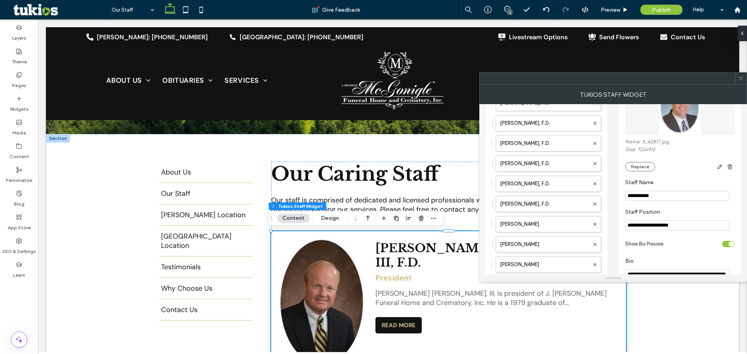
type textarea "**********"
click at [740, 81] on icon at bounding box center [741, 78] width 6 height 6
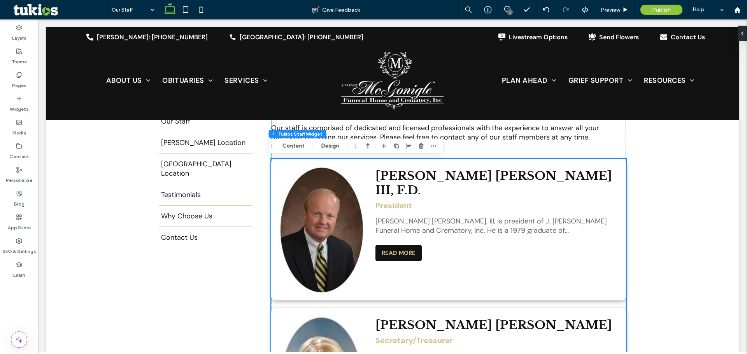
scroll to position [0, 0]
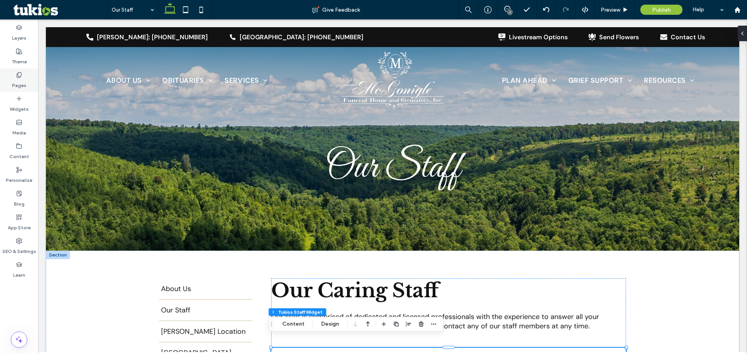
click at [19, 81] on label "Pages" at bounding box center [19, 83] width 14 height 11
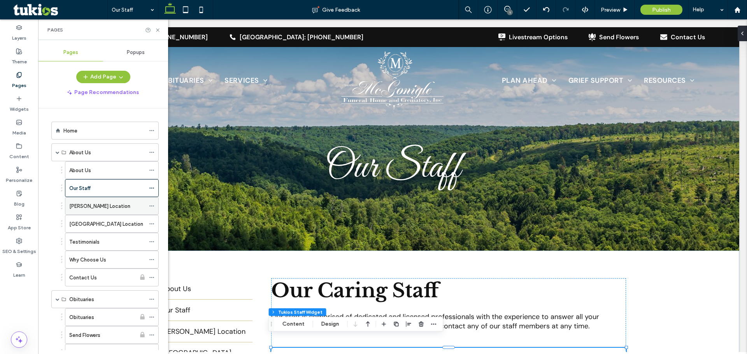
click at [91, 207] on label "[PERSON_NAME] Location" at bounding box center [99, 207] width 61 height 14
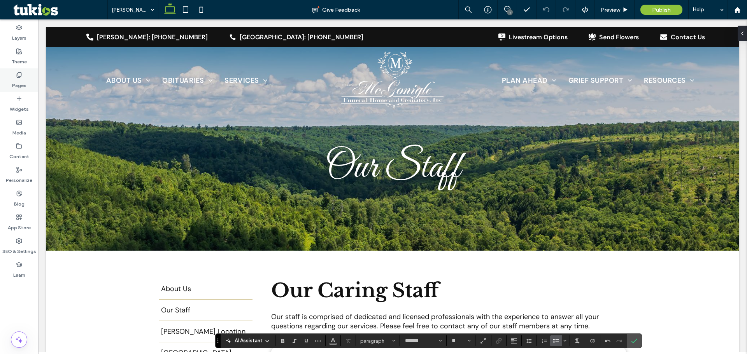
click at [18, 82] on label "Pages" at bounding box center [19, 83] width 14 height 11
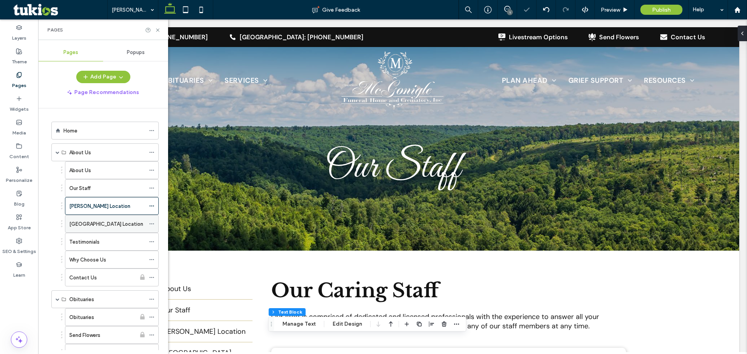
click at [89, 226] on label "[GEOGRAPHIC_DATA] Location" at bounding box center [106, 224] width 74 height 14
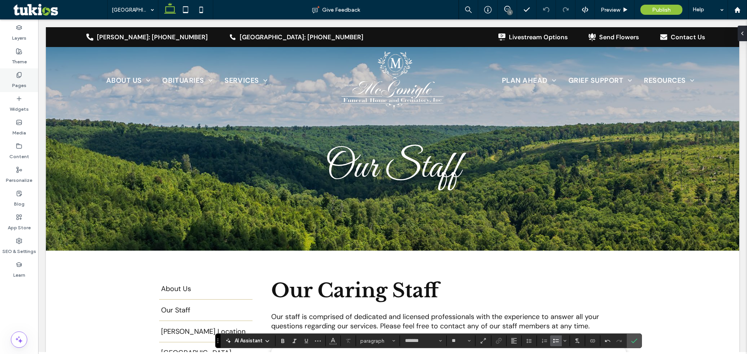
click at [19, 80] on label "Pages" at bounding box center [19, 83] width 14 height 11
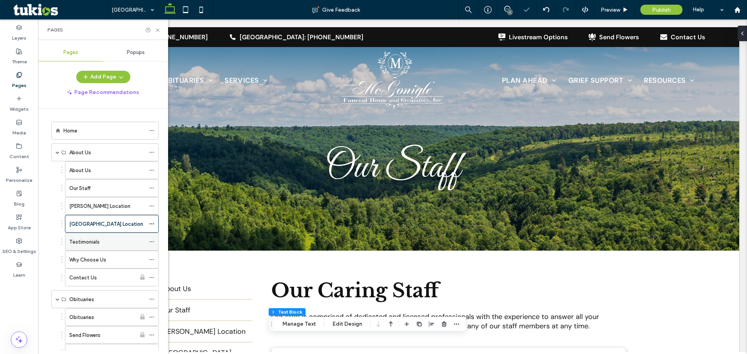
click at [98, 237] on div "Testimonials" at bounding box center [107, 241] width 76 height 17
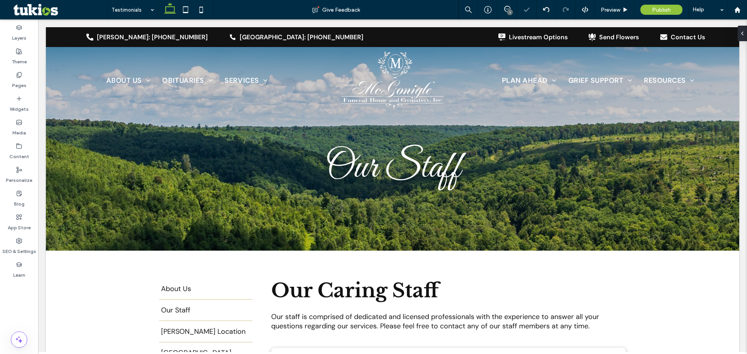
type input "*******"
type input "**"
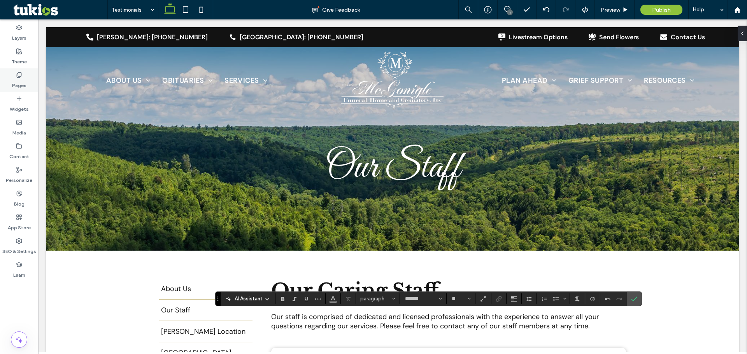
click at [25, 77] on div "Pages" at bounding box center [19, 80] width 38 height 24
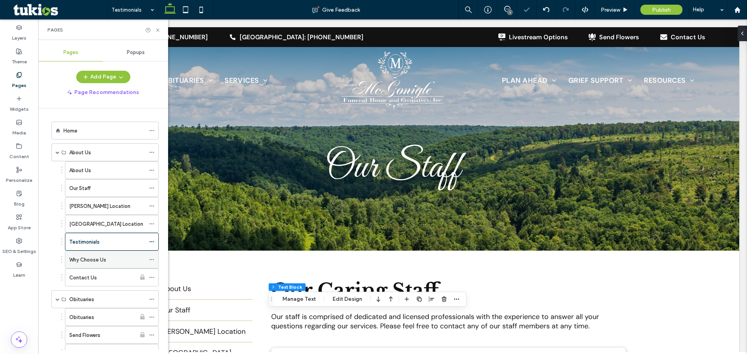
click at [102, 257] on label "Why Choose Us" at bounding box center [87, 260] width 37 height 14
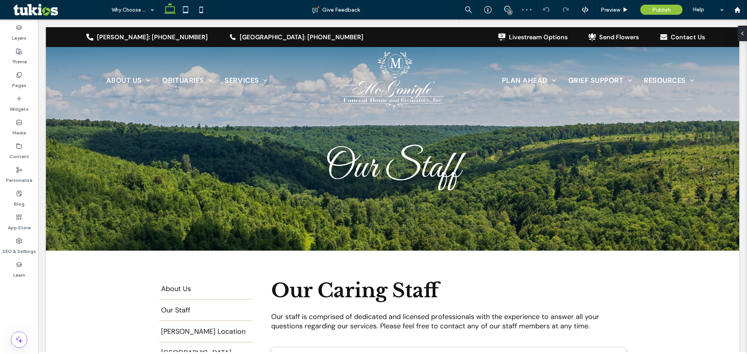
type input "*******"
type input "**"
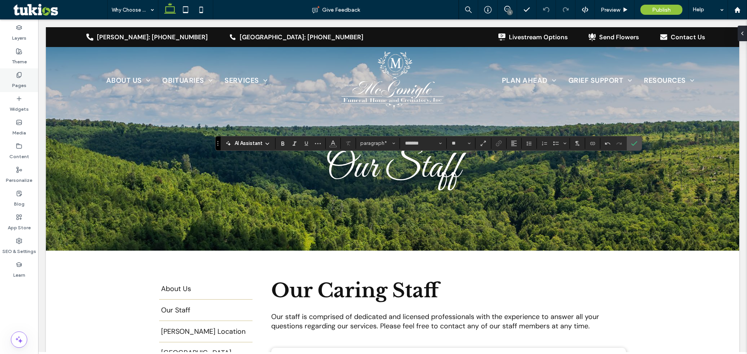
click at [16, 75] on icon at bounding box center [19, 75] width 6 height 6
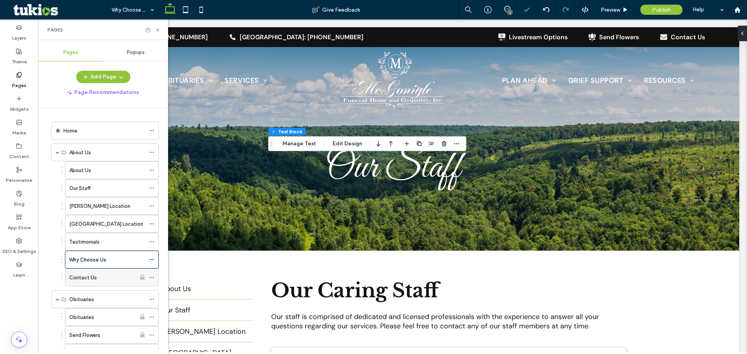
click at [93, 277] on label "Contact Us" at bounding box center [83, 278] width 28 height 14
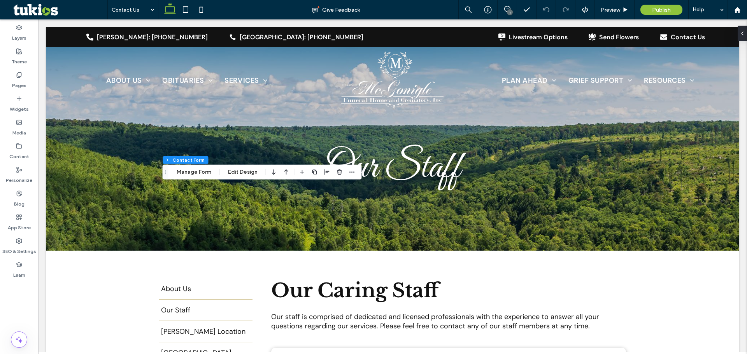
type input "*"
type input "***"
type input "*"
type input "***"
click at [194, 169] on button "Manage Form" at bounding box center [194, 172] width 45 height 9
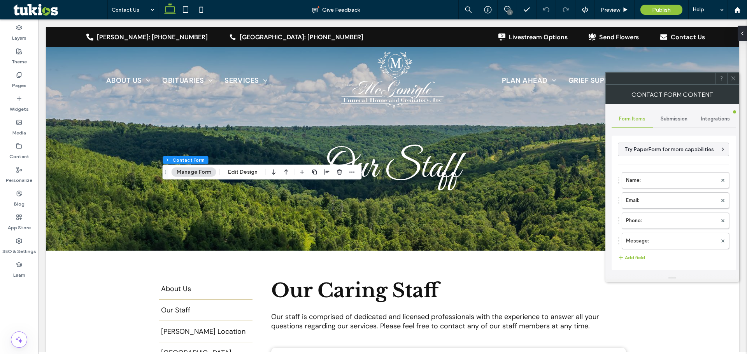
click at [669, 122] on div "Submission" at bounding box center [674, 119] width 42 height 17
click at [661, 151] on label "New submission notification" at bounding box center [674, 156] width 104 height 16
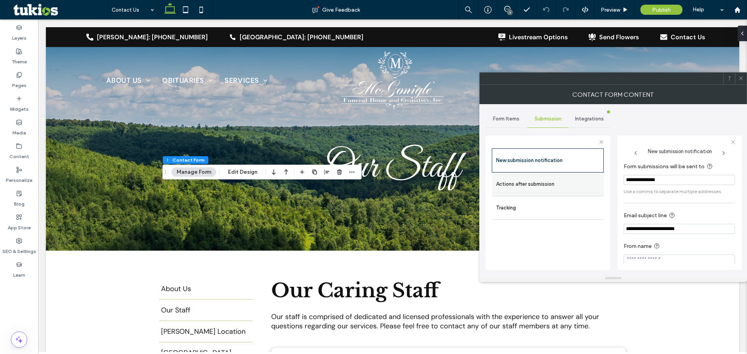
click at [512, 180] on label "Actions after submission" at bounding box center [548, 185] width 104 height 16
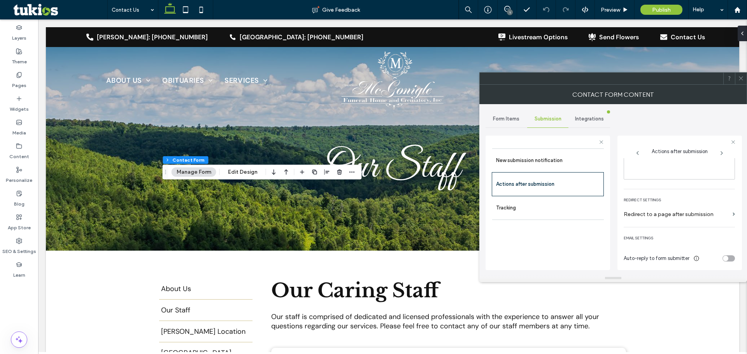
scroll to position [134, 0]
click at [723, 255] on div "toggle" at bounding box center [725, 256] width 5 height 5
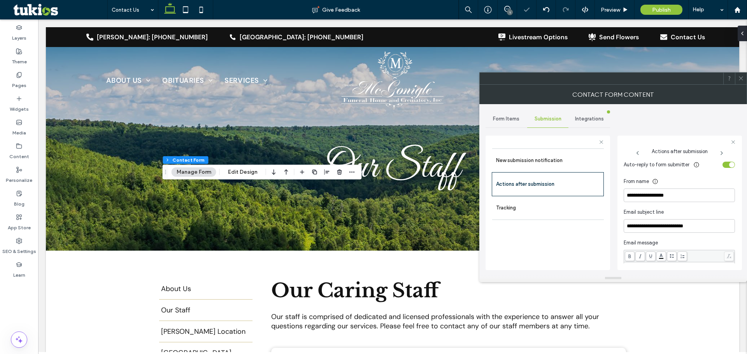
scroll to position [251, 0]
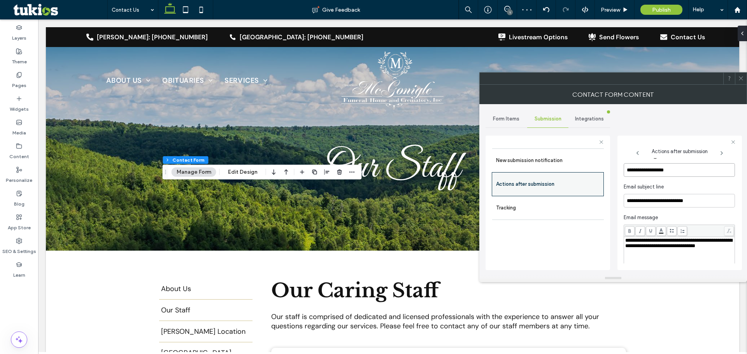
drag, startPoint x: 685, startPoint y: 166, endPoint x: 586, endPoint y: 173, distance: 99.4
click at [586, 173] on div "**********" at bounding box center [548, 202] width 125 height 145
paste input "**********"
type input "**********"
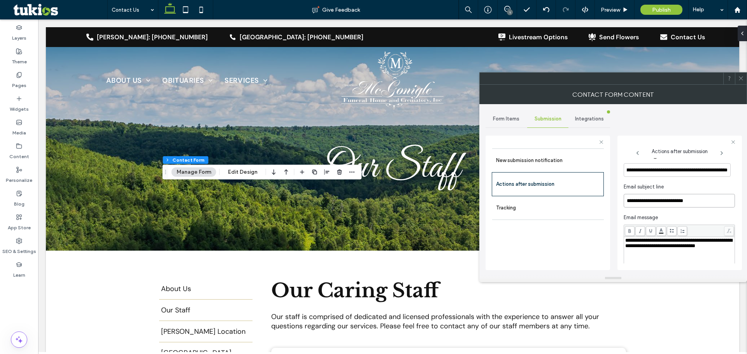
scroll to position [0, 0]
click at [742, 75] on span at bounding box center [741, 79] width 6 height 12
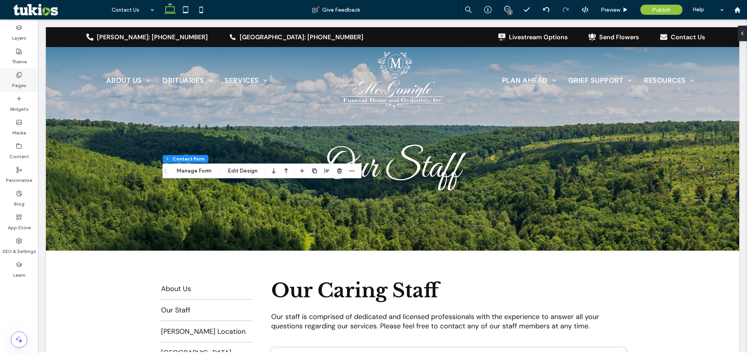
click at [21, 78] on icon at bounding box center [19, 75] width 6 height 6
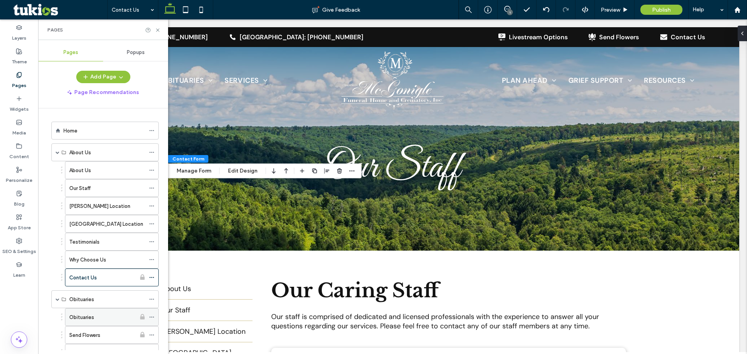
click at [84, 316] on label "Obituaries" at bounding box center [81, 318] width 25 height 14
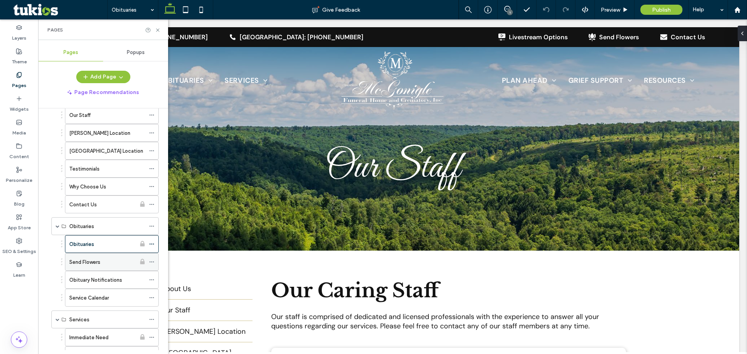
scroll to position [78, 0]
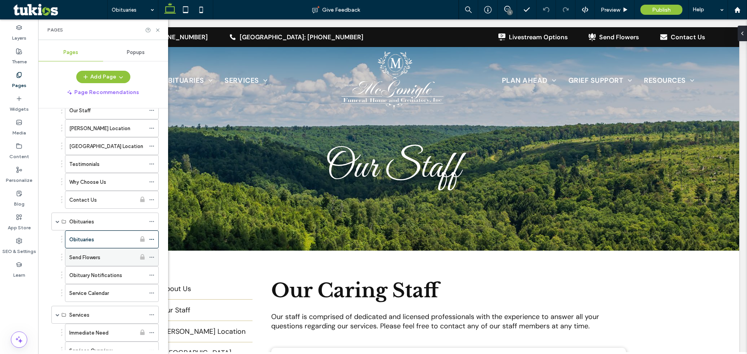
click at [77, 255] on label "Send Flowers" at bounding box center [84, 258] width 31 height 14
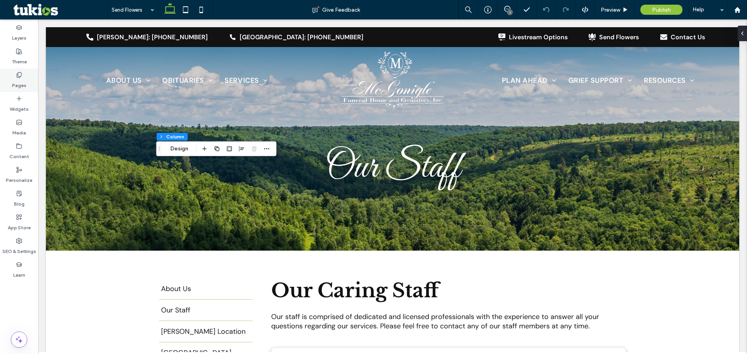
click at [15, 74] on div "Pages" at bounding box center [19, 80] width 38 height 24
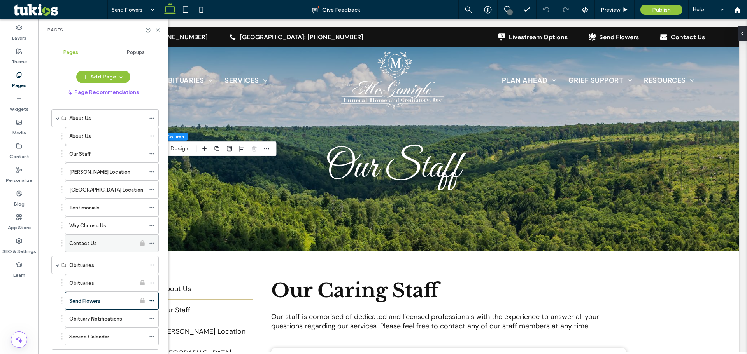
scroll to position [117, 0]
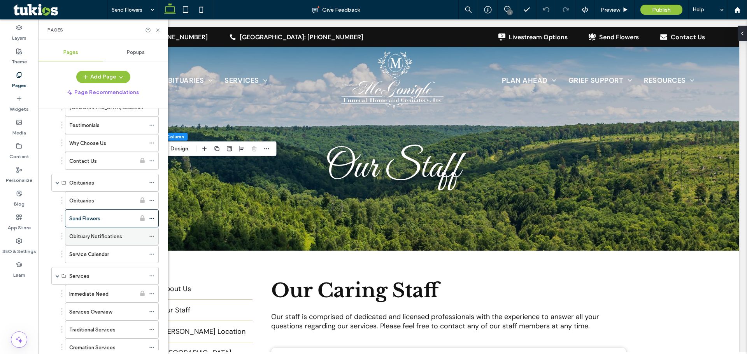
click at [79, 235] on label "Obituary Notifications" at bounding box center [95, 237] width 53 height 14
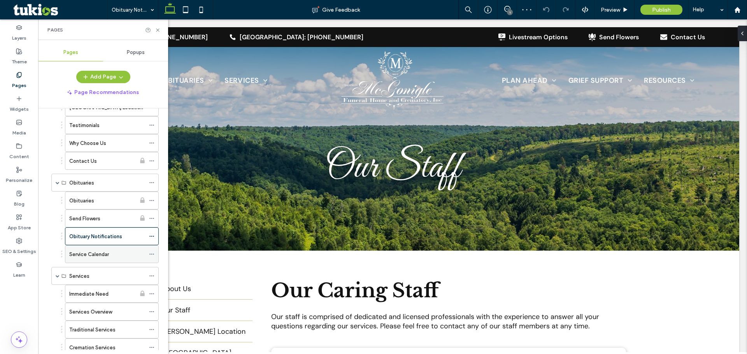
click at [72, 258] on label "Service Calendar" at bounding box center [89, 255] width 40 height 14
click at [81, 297] on label "Immediate Need" at bounding box center [88, 295] width 39 height 14
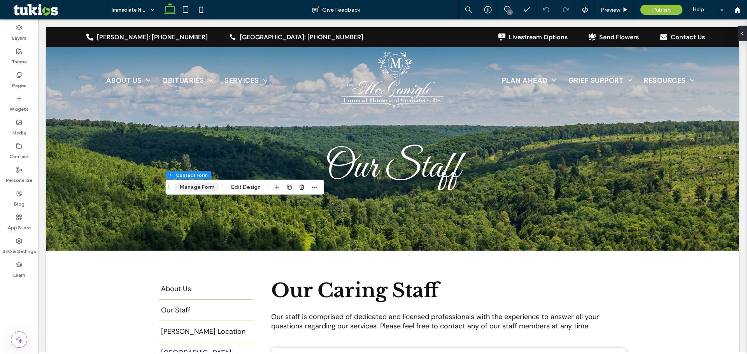
click at [187, 189] on button "Manage Form" at bounding box center [197, 187] width 45 height 9
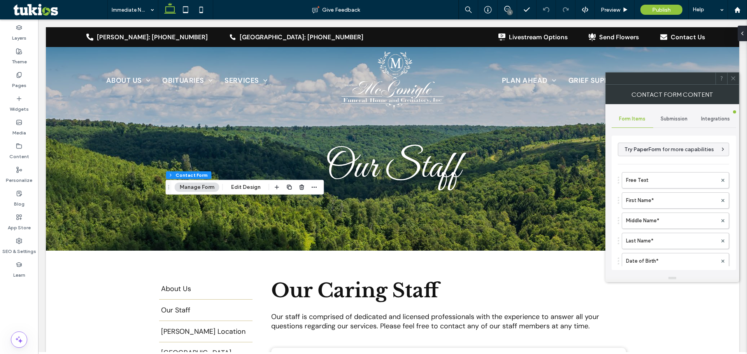
click at [672, 117] on span "Submission" at bounding box center [674, 119] width 27 height 6
click at [649, 158] on label "New submission notification" at bounding box center [674, 156] width 104 height 16
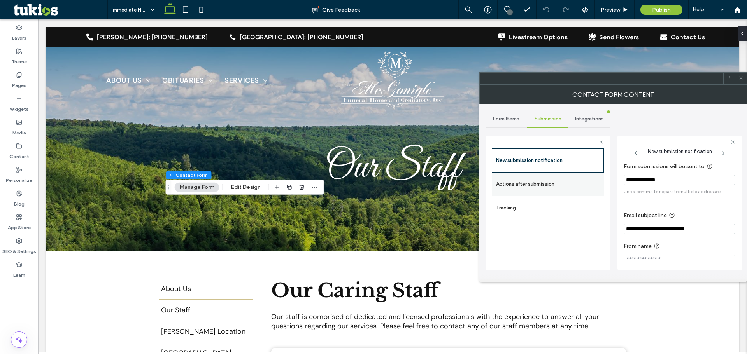
click at [543, 183] on label "Actions after submission" at bounding box center [548, 185] width 104 height 16
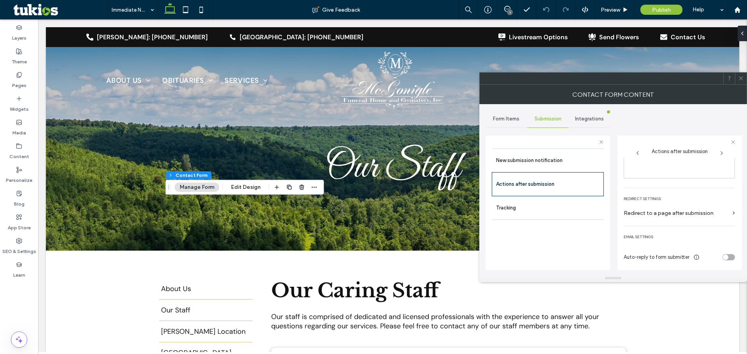
scroll to position [134, 0]
click at [723, 258] on div "toggle" at bounding box center [725, 256] width 5 height 5
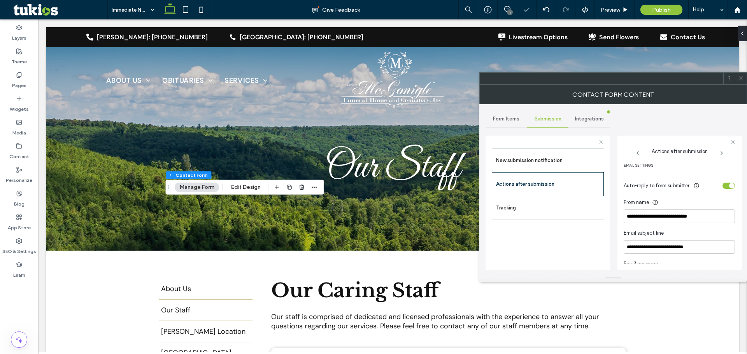
scroll to position [212, 0]
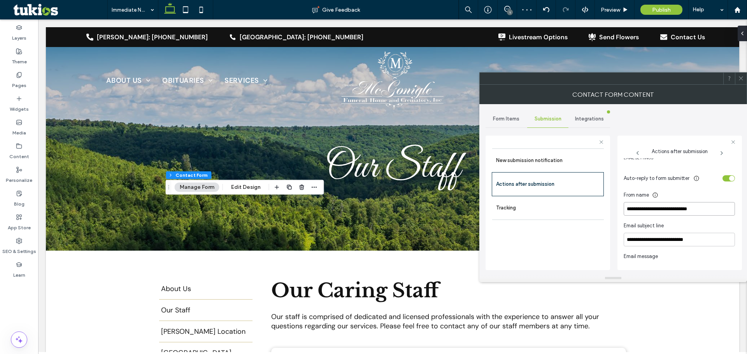
drag, startPoint x: 712, startPoint y: 209, endPoint x: 605, endPoint y: 207, distance: 107.4
click at [605, 207] on div "**********" at bounding box center [548, 202] width 125 height 145
paste input "**********"
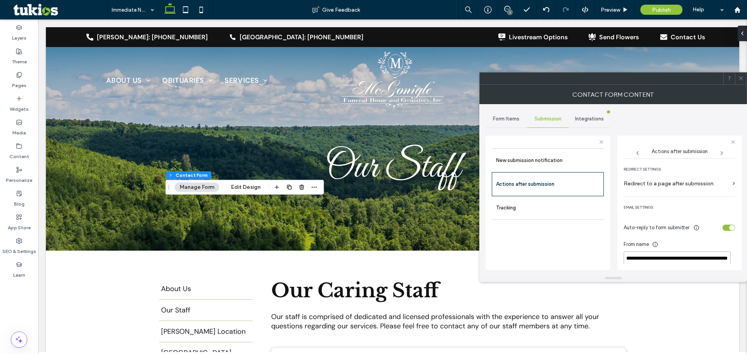
scroll to position [171, 0]
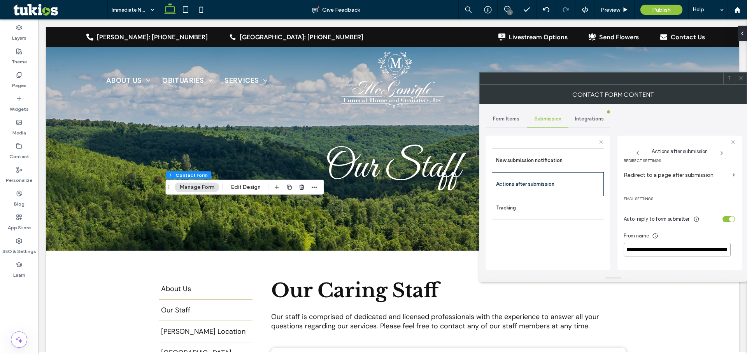
type input "**********"
click at [729, 219] on div "toggle" at bounding box center [731, 219] width 5 height 5
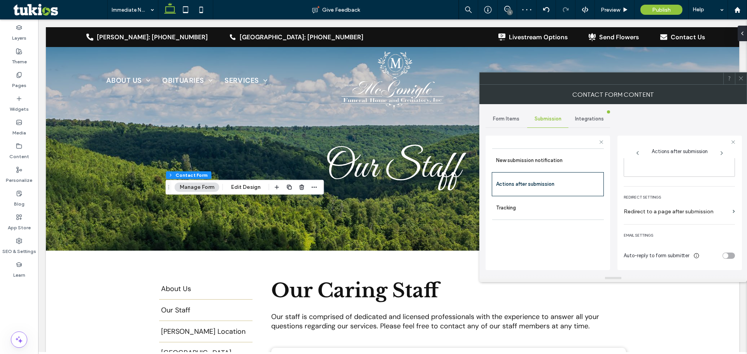
click at [743, 79] on icon at bounding box center [741, 78] width 6 height 6
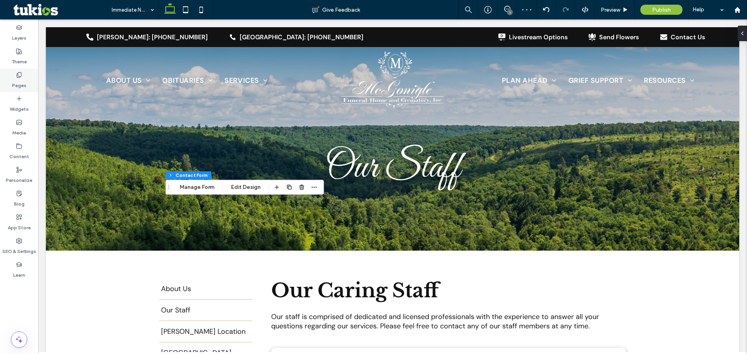
click at [17, 79] on label "Pages" at bounding box center [19, 83] width 14 height 11
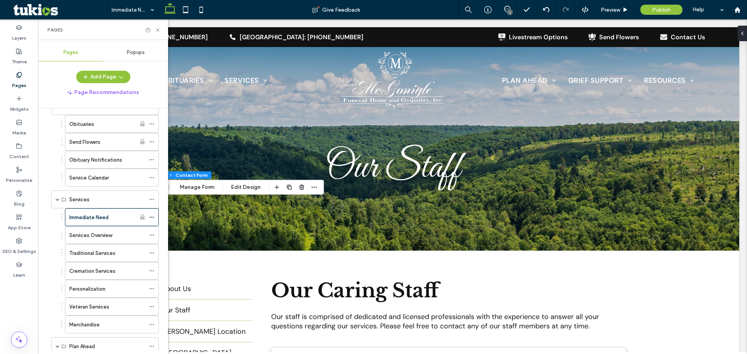
scroll to position [195, 0]
click at [103, 227] on div "Services Overview" at bounding box center [107, 234] width 76 height 17
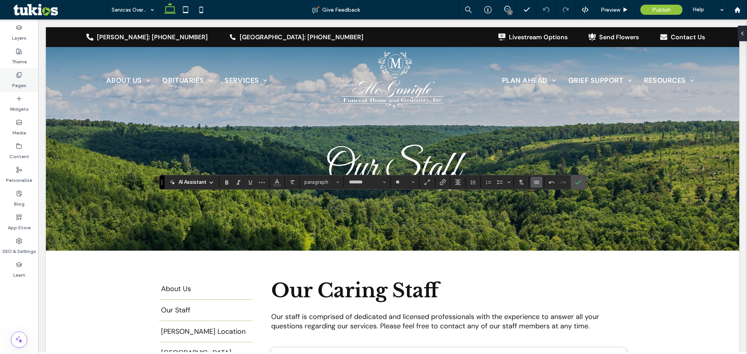
click at [21, 77] on icon at bounding box center [19, 75] width 6 height 6
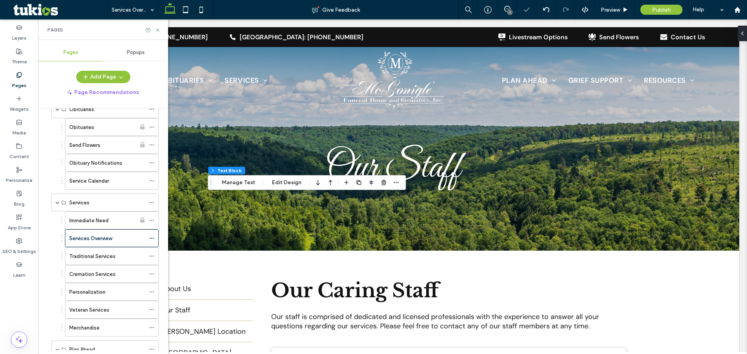
scroll to position [195, 0]
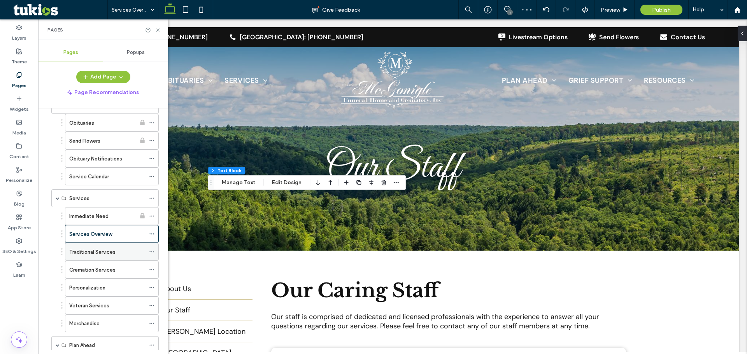
click at [88, 251] on label "Traditional Services" at bounding box center [92, 253] width 46 height 14
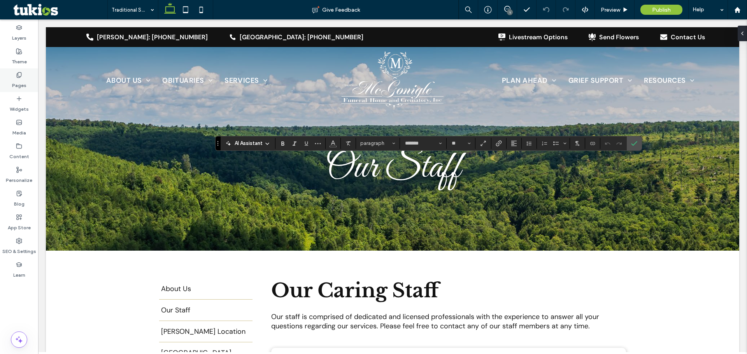
click at [23, 80] on label "Pages" at bounding box center [19, 83] width 14 height 11
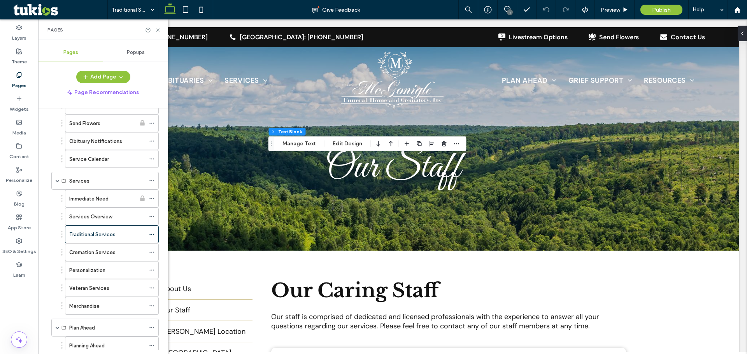
scroll to position [233, 0]
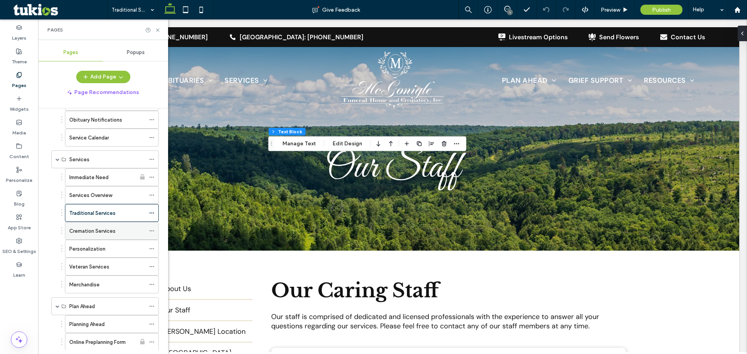
click at [83, 225] on div "Cremation Services" at bounding box center [107, 231] width 76 height 17
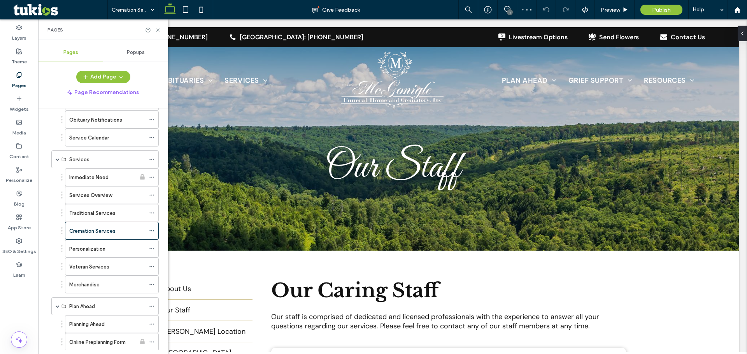
click at [99, 245] on label "Personalization" at bounding box center [87, 249] width 36 height 14
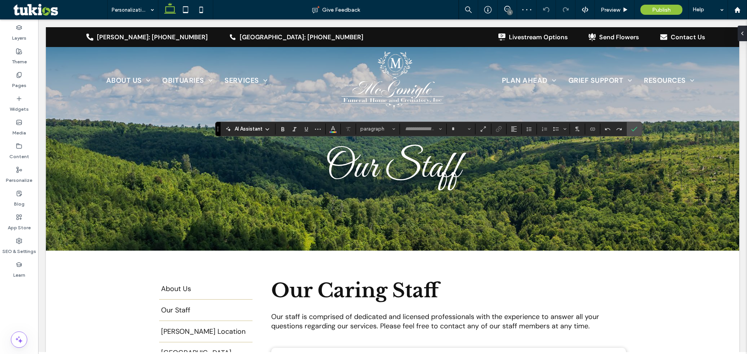
type input "*******"
type input "**"
click at [17, 77] on use at bounding box center [19, 74] width 4 height 5
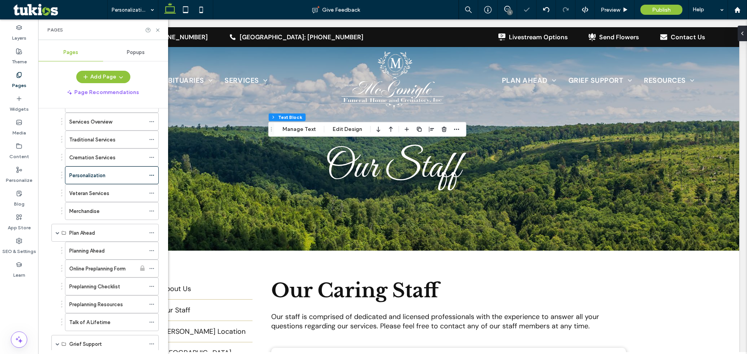
scroll to position [311, 0]
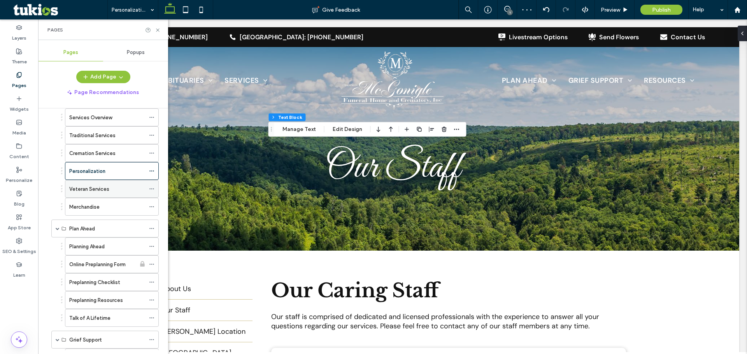
click at [88, 188] on label "Veteran Services" at bounding box center [89, 189] width 40 height 14
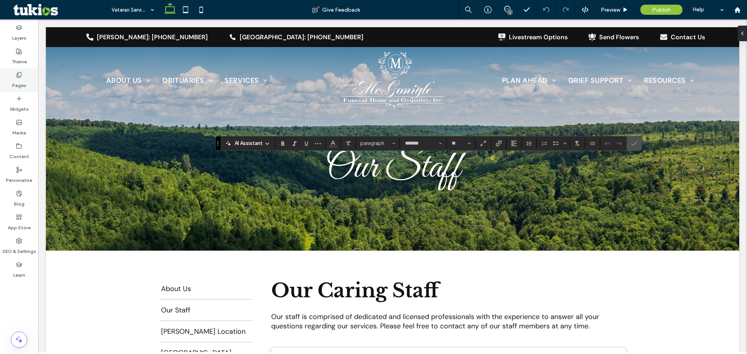
click at [15, 71] on div "Pages" at bounding box center [19, 80] width 38 height 24
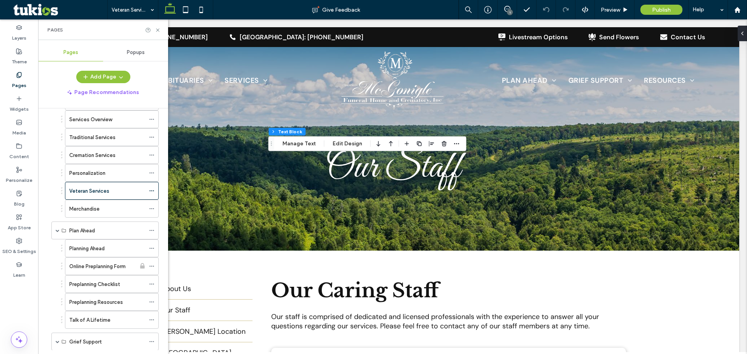
scroll to position [311, 0]
click at [79, 205] on label "Merchandise" at bounding box center [84, 207] width 30 height 14
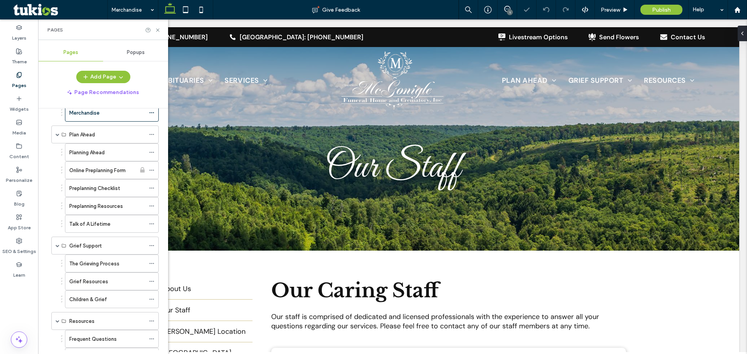
scroll to position [428, 0]
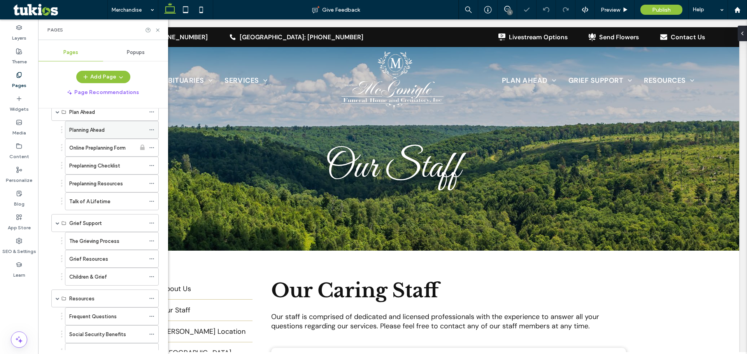
click at [86, 132] on label "Planning Ahead" at bounding box center [86, 130] width 35 height 14
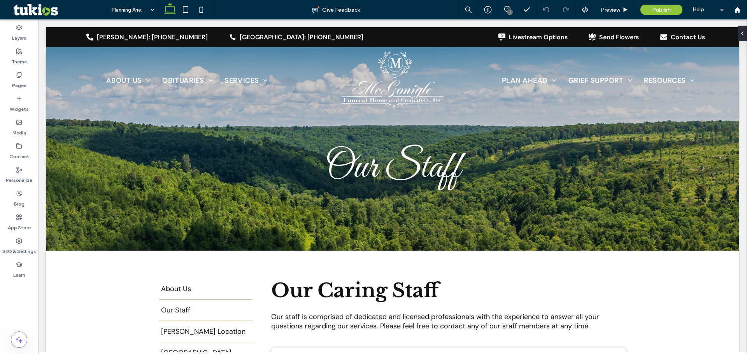
type input "*******"
type input "**"
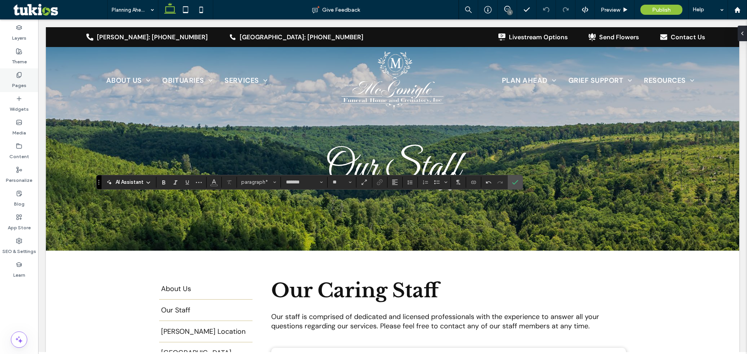
click at [15, 75] on div "Pages" at bounding box center [19, 80] width 38 height 24
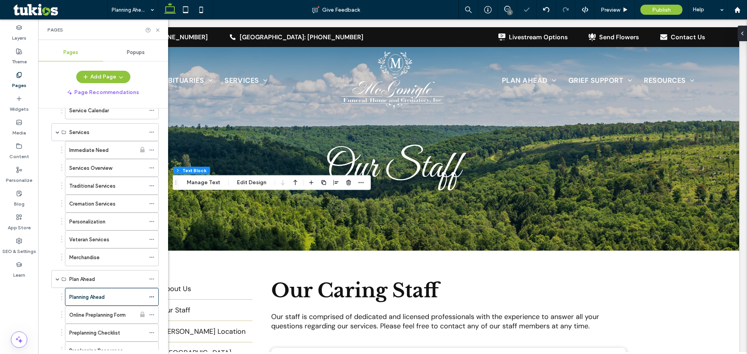
scroll to position [272, 0]
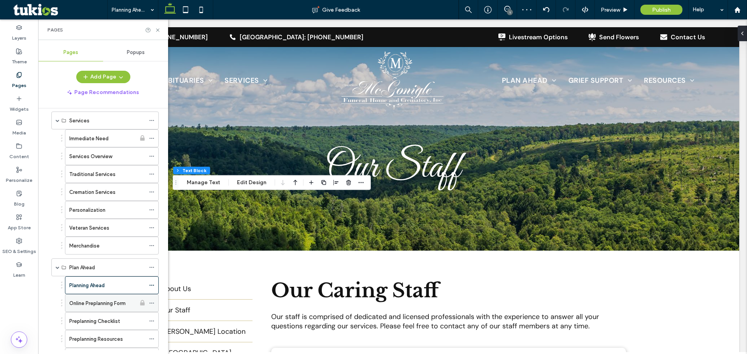
click at [94, 302] on label "Online Preplanning Form" at bounding box center [97, 304] width 56 height 14
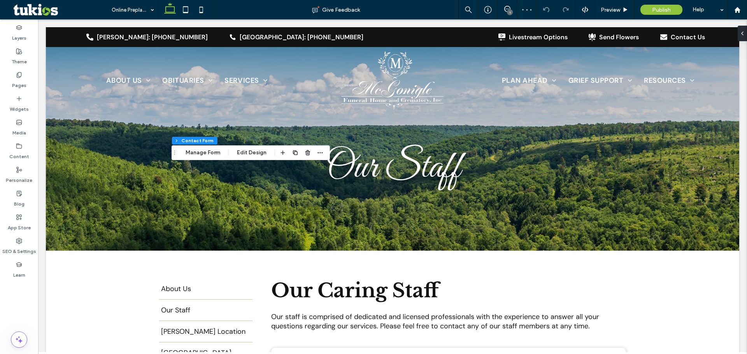
type input "*"
type input "***"
type input "*"
type input "***"
click at [196, 154] on button "Manage Form" at bounding box center [203, 152] width 45 height 9
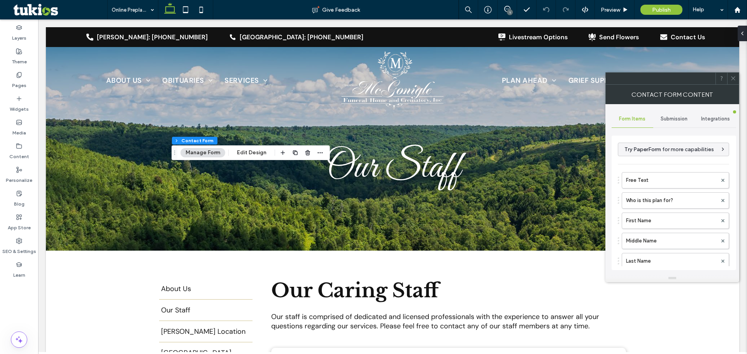
click at [674, 118] on span "Submission" at bounding box center [674, 119] width 27 height 6
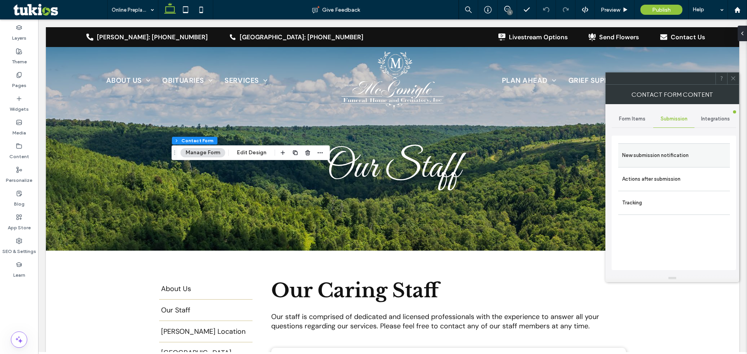
click at [655, 158] on label "New submission notification" at bounding box center [674, 156] width 104 height 16
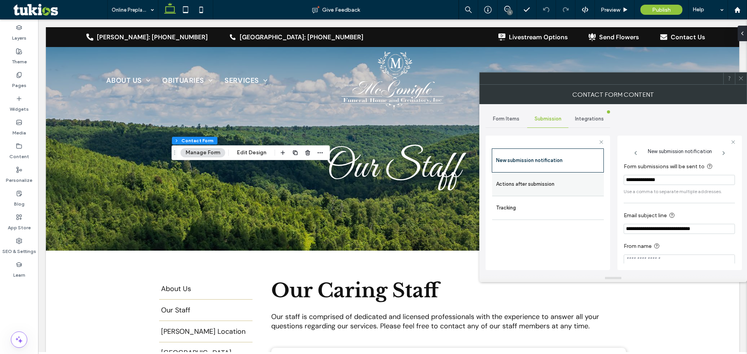
click at [545, 188] on label "Actions after submission" at bounding box center [548, 185] width 104 height 16
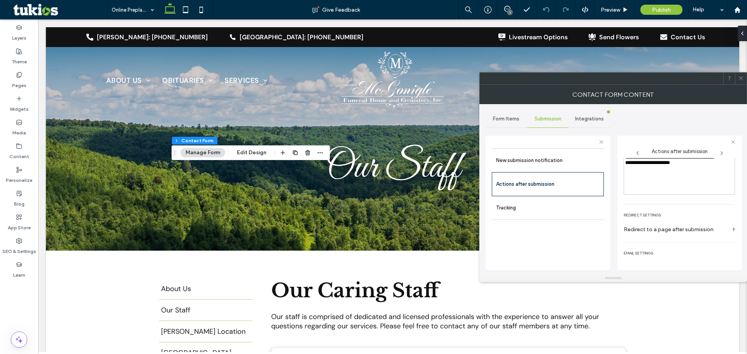
scroll to position [134, 0]
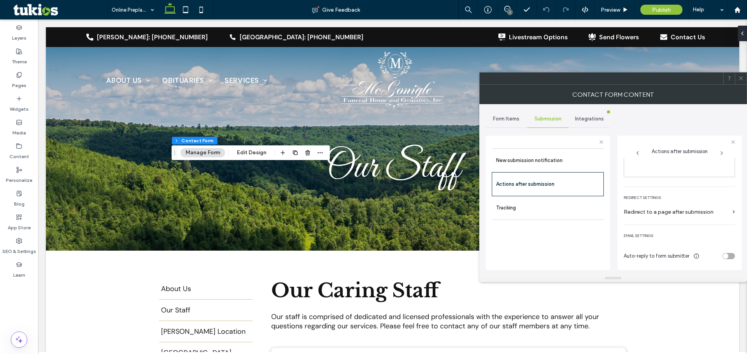
click at [724, 256] on div "toggle" at bounding box center [725, 256] width 5 height 5
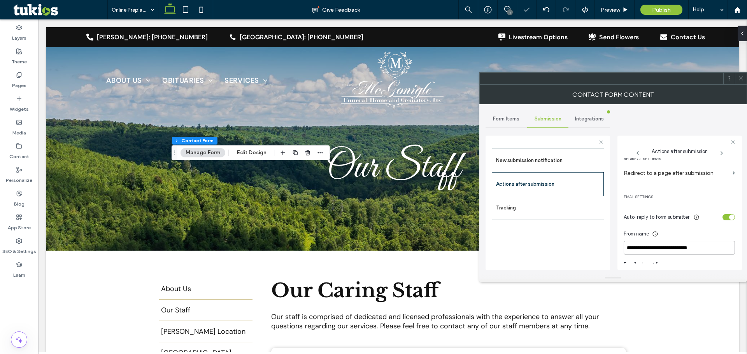
click at [659, 246] on input "**********" at bounding box center [679, 248] width 111 height 14
paste input "**********"
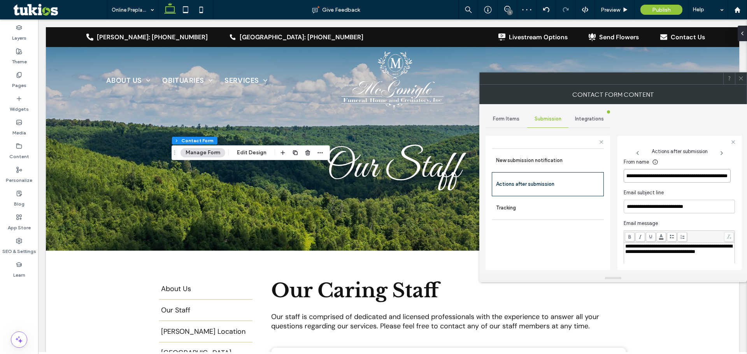
scroll to position [288, 0]
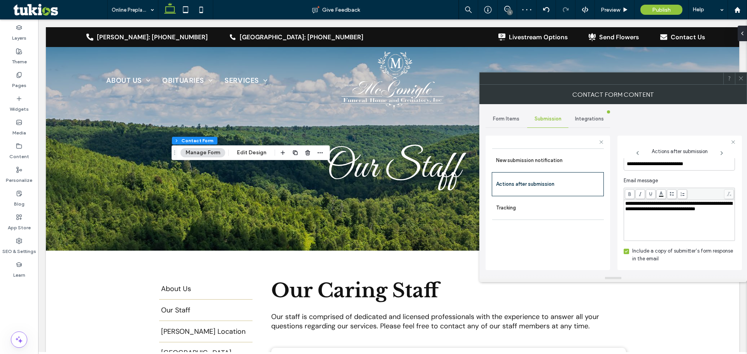
type input "**********"
click at [692, 176] on div "**********" at bounding box center [679, 167] width 111 height 191
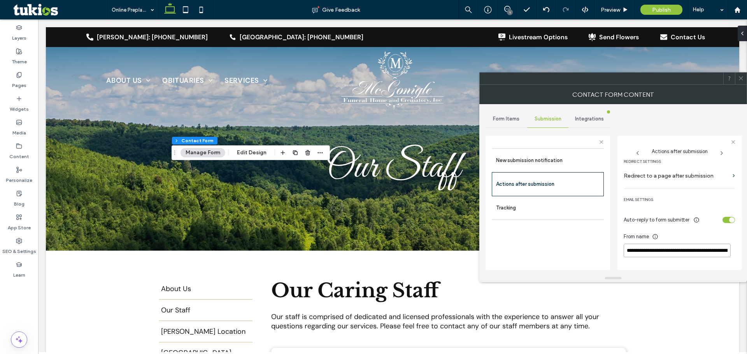
scroll to position [171, 0]
click at [724, 215] on div "Auto-reply to form submitter" at bounding box center [679, 219] width 111 height 14
click at [724, 219] on div "toggle" at bounding box center [729, 219] width 12 height 6
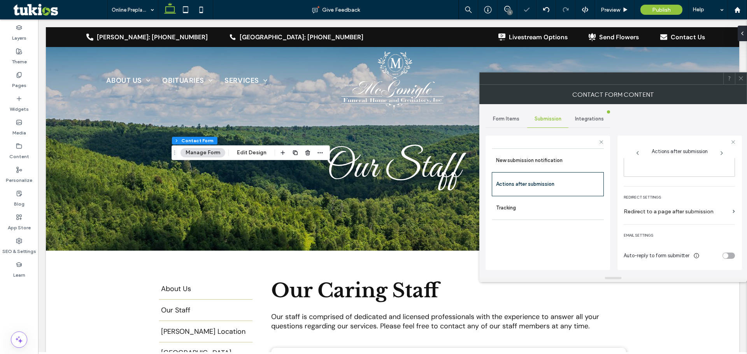
scroll to position [135, 0]
click at [743, 80] on icon at bounding box center [741, 78] width 6 height 6
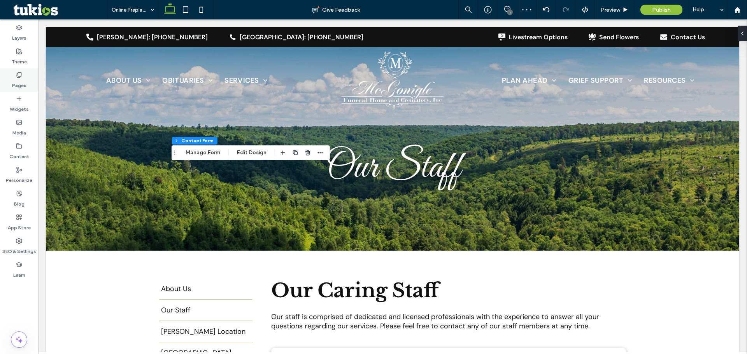
click at [17, 74] on use at bounding box center [19, 74] width 4 height 5
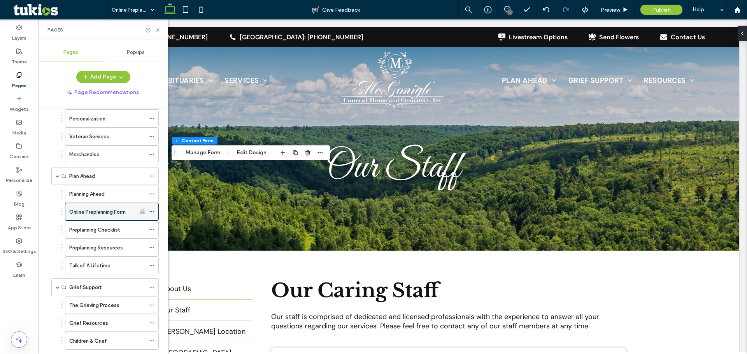
scroll to position [350, 0]
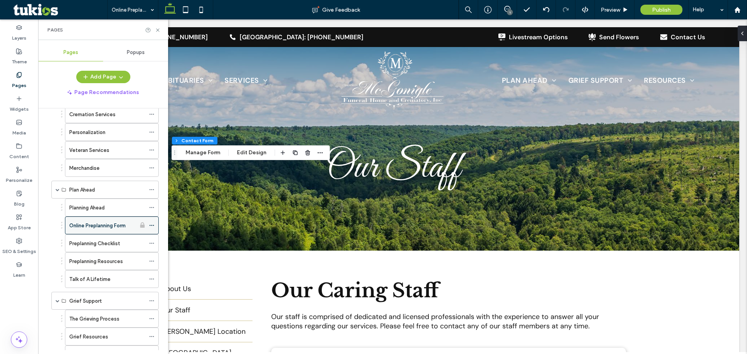
click at [89, 205] on label "Planning Ahead" at bounding box center [86, 208] width 35 height 14
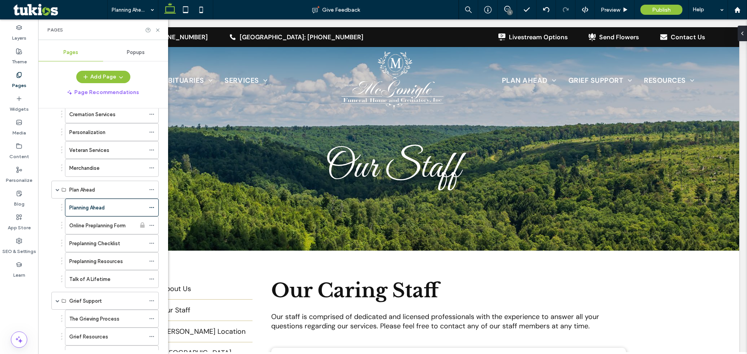
click at [89, 245] on div "Planning Ahead Give Feedback 1 Preview Publish Help Design Panel Site Comments …" at bounding box center [373, 177] width 747 height 354
click at [89, 245] on label "Preplanning Checklist" at bounding box center [94, 244] width 51 height 14
click at [89, 258] on label "Preplanning Resources" at bounding box center [96, 262] width 54 height 14
click at [82, 280] on label "Talk of A Lifetime" at bounding box center [89, 280] width 41 height 14
click at [72, 319] on label "The Grieving Process" at bounding box center [94, 319] width 50 height 14
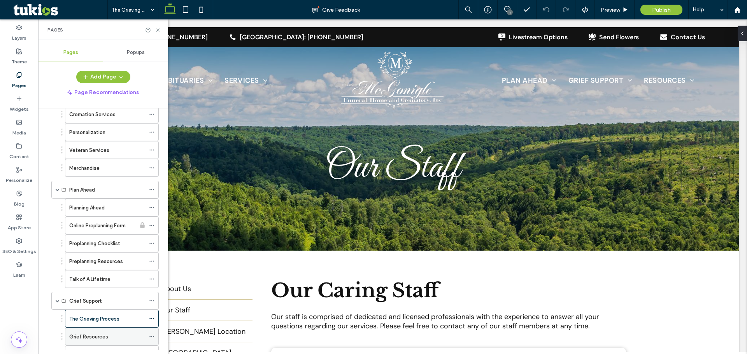
click at [85, 339] on label "Grief Resources" at bounding box center [88, 337] width 39 height 14
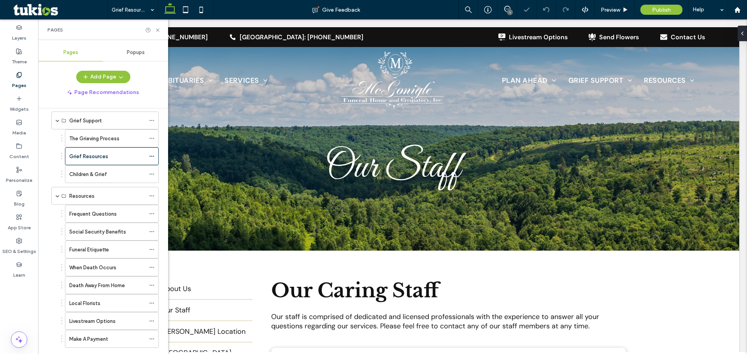
scroll to position [545, 0]
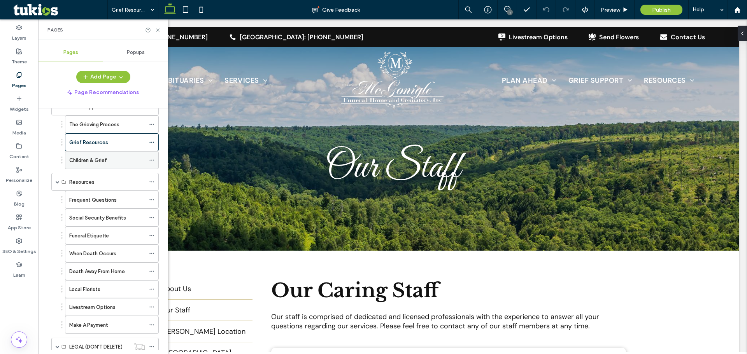
click at [89, 157] on label "Children & Grief" at bounding box center [88, 161] width 38 height 14
click at [102, 196] on label "Frequent Questions" at bounding box center [92, 200] width 47 height 14
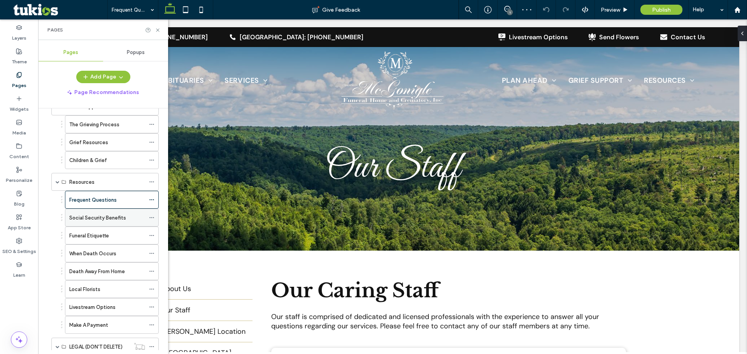
click at [96, 223] on div "Social Security Benefits" at bounding box center [107, 217] width 76 height 17
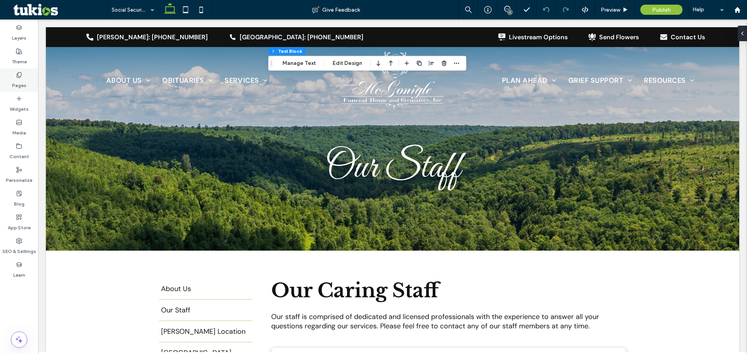
click at [19, 74] on icon at bounding box center [19, 75] width 6 height 6
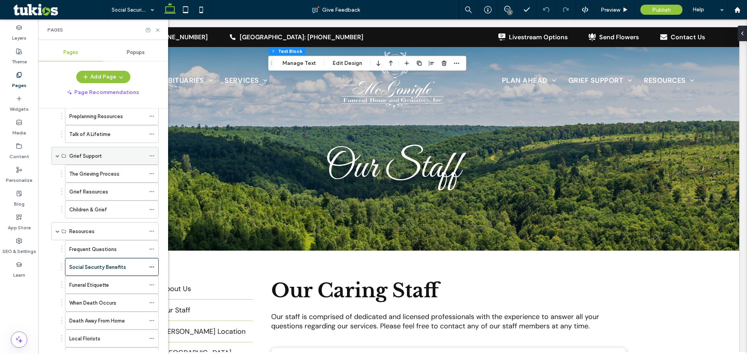
scroll to position [545, 0]
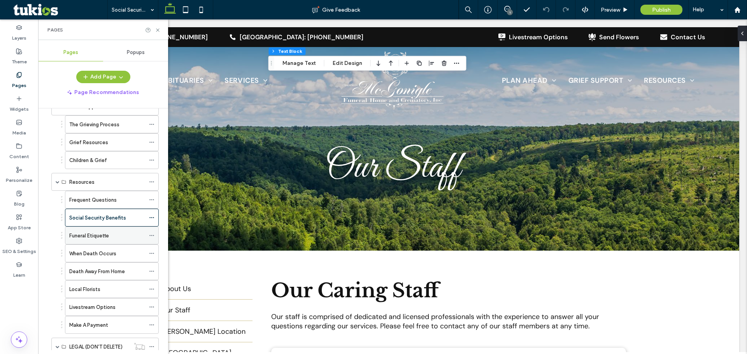
click at [107, 236] on label "Funeral Etiquette" at bounding box center [89, 236] width 40 height 14
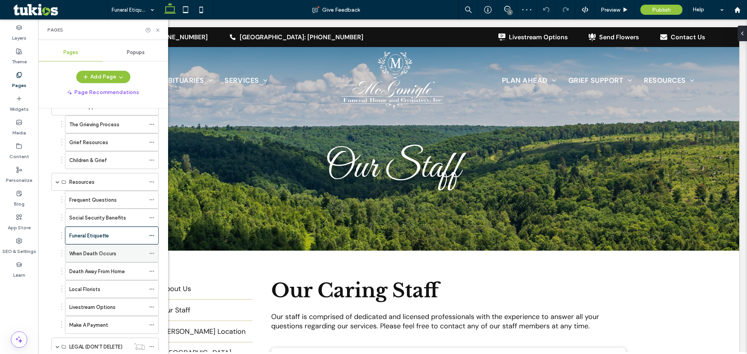
click at [84, 250] on label "When Death Occurs" at bounding box center [92, 254] width 47 height 14
click at [104, 273] on label "Death Away From Home" at bounding box center [97, 272] width 56 height 14
click at [89, 287] on label "Local Florists" at bounding box center [84, 290] width 31 height 14
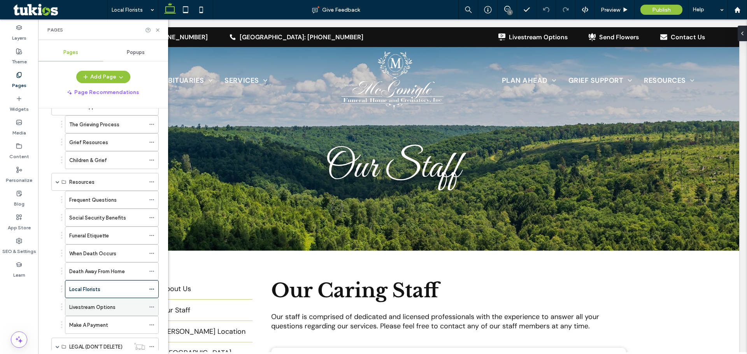
click at [80, 307] on label "Livestream Options" at bounding box center [92, 308] width 46 height 14
click at [91, 325] on label "Make A Payment" at bounding box center [88, 326] width 39 height 14
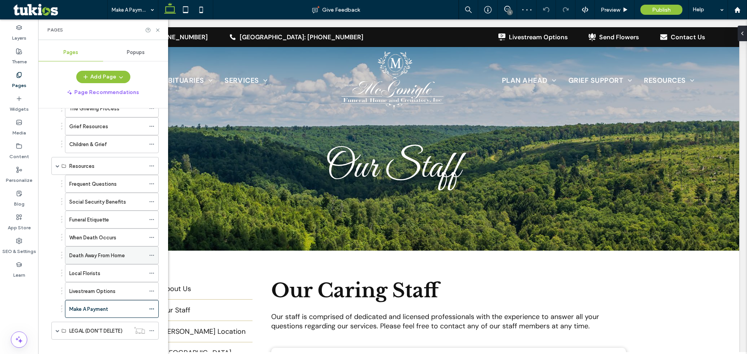
scroll to position [570, 0]
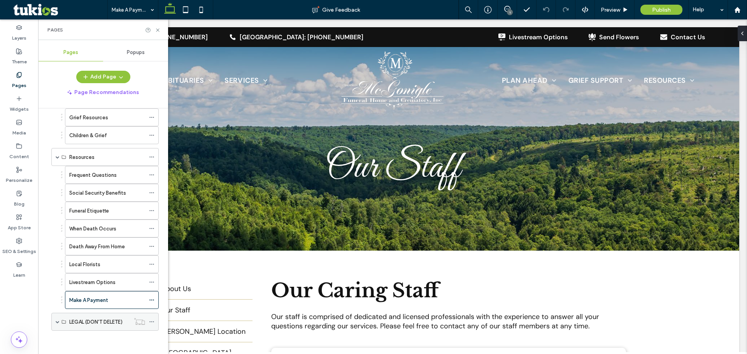
click at [57, 320] on span at bounding box center [58, 322] width 4 height 4
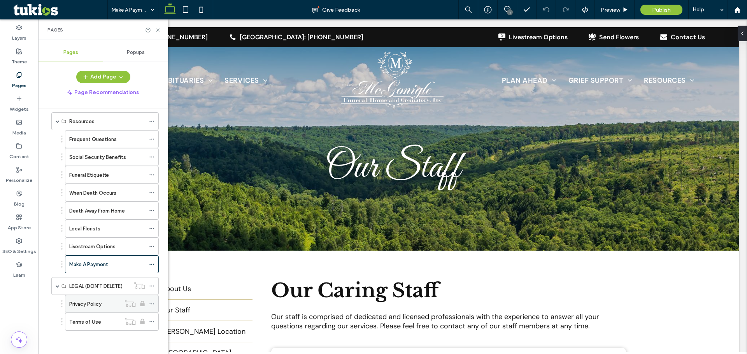
click at [89, 305] on label "Privacy Policy" at bounding box center [85, 305] width 32 height 14
click at [95, 322] on label "Terms of Use" at bounding box center [85, 323] width 32 height 14
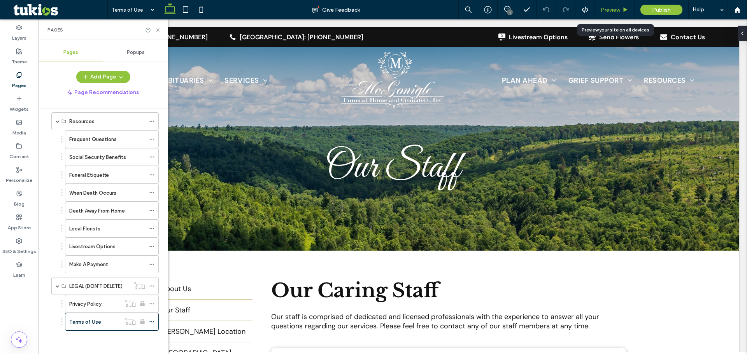
click at [611, 9] on span "Preview" at bounding box center [610, 10] width 19 height 7
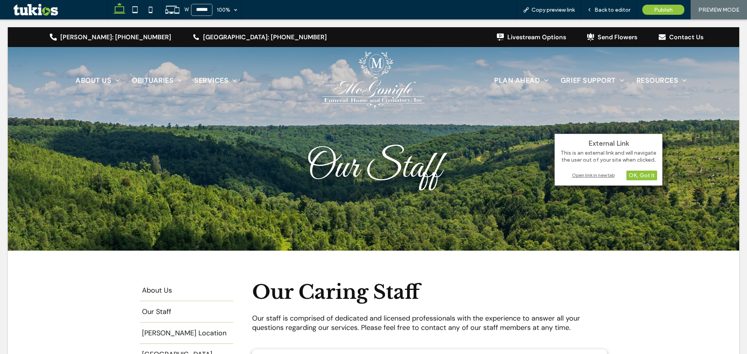
click at [588, 175] on div "Open link in new tab" at bounding box center [608, 175] width 97 height 8
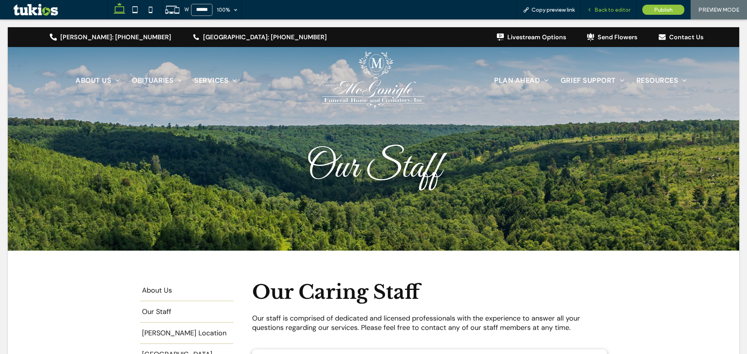
click at [599, 11] on span "Back to editor" at bounding box center [613, 10] width 36 height 7
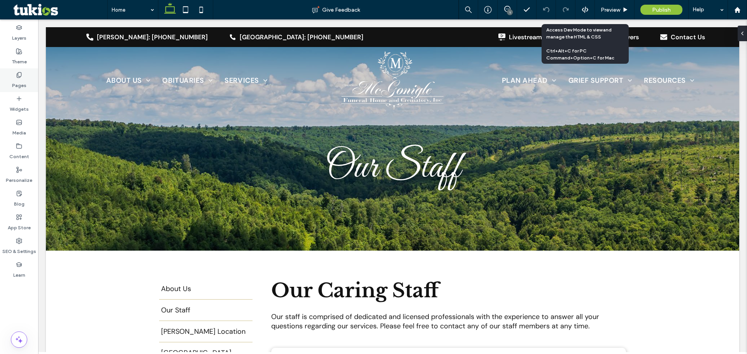
click at [27, 76] on div "Pages" at bounding box center [19, 80] width 38 height 24
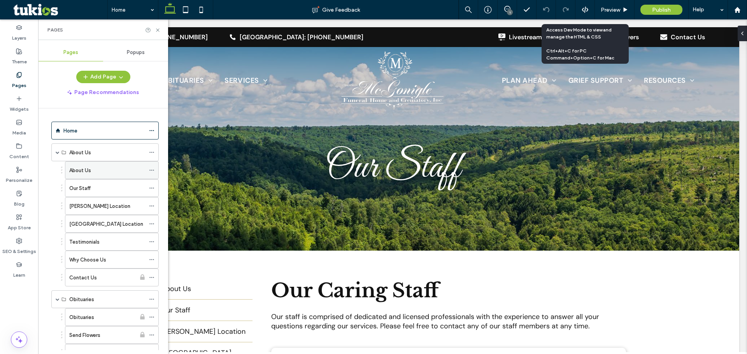
click at [94, 176] on div "About Us" at bounding box center [107, 170] width 76 height 17
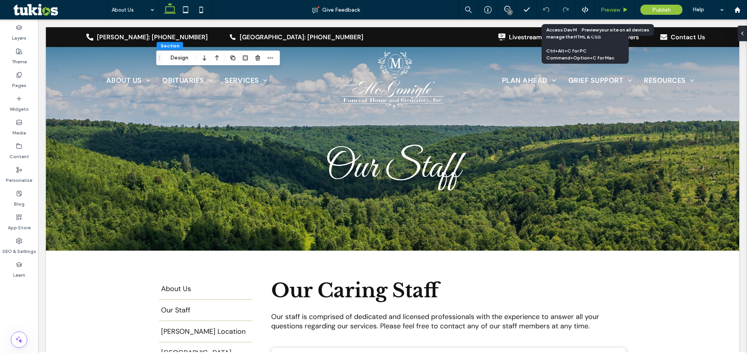
click at [616, 4] on div "Preview" at bounding box center [615, 9] width 40 height 19
click at [615, 7] on span "Preview" at bounding box center [610, 10] width 19 height 7
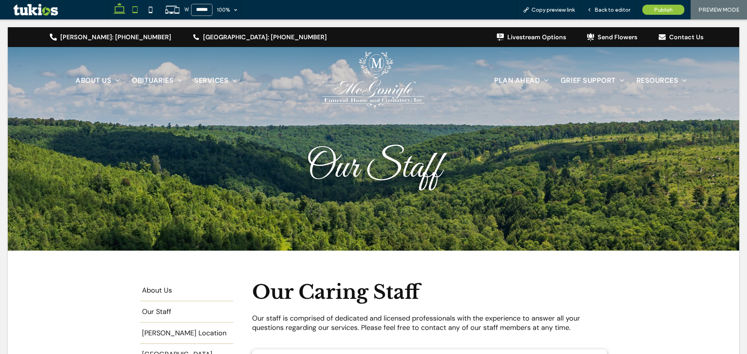
click at [136, 2] on span at bounding box center [135, 9] width 16 height 19
type input "*****"
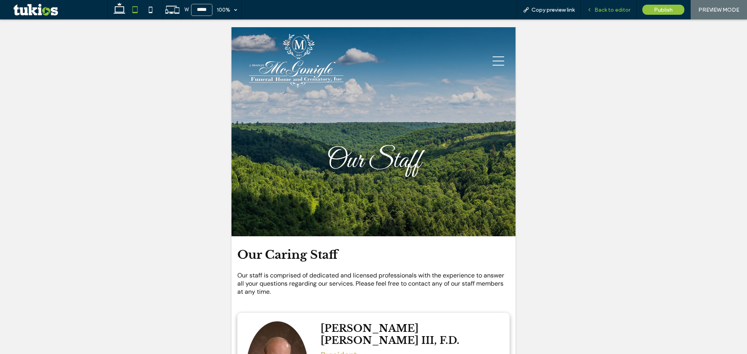
click at [598, 9] on span "Back to editor" at bounding box center [613, 10] width 36 height 7
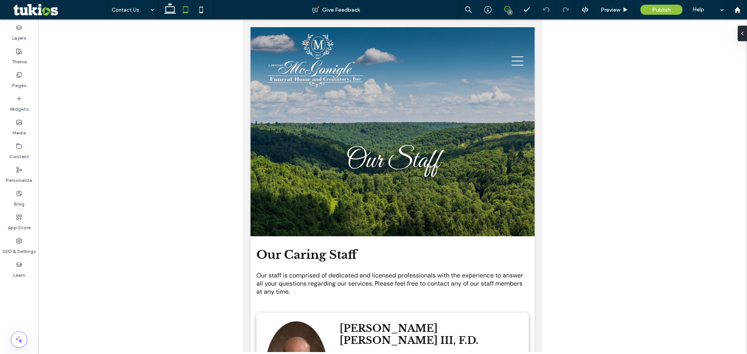
click at [507, 7] on icon at bounding box center [507, 9] width 6 height 6
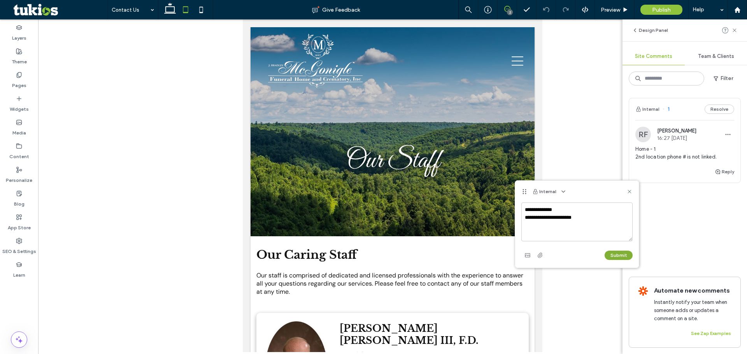
type textarea "**********"
click at [618, 256] on button "Submit" at bounding box center [619, 255] width 28 height 9
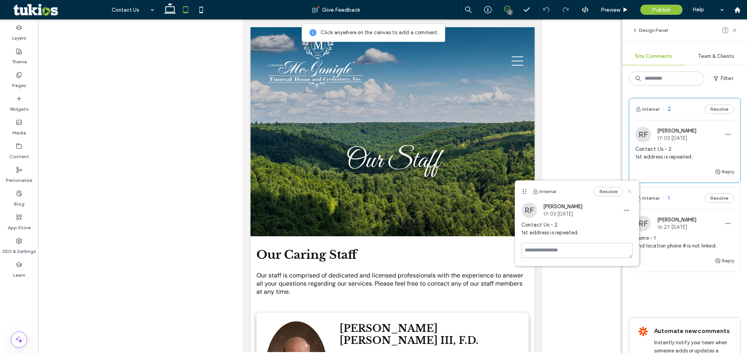
click at [630, 194] on icon at bounding box center [629, 192] width 6 height 6
click at [505, 7] on icon at bounding box center [507, 9] width 6 height 6
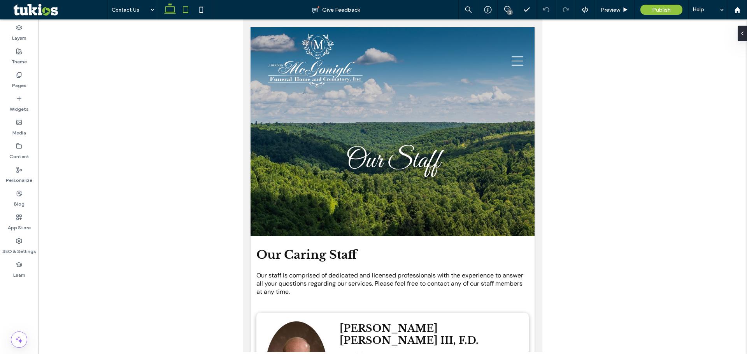
click at [165, 9] on icon at bounding box center [170, 10] width 16 height 16
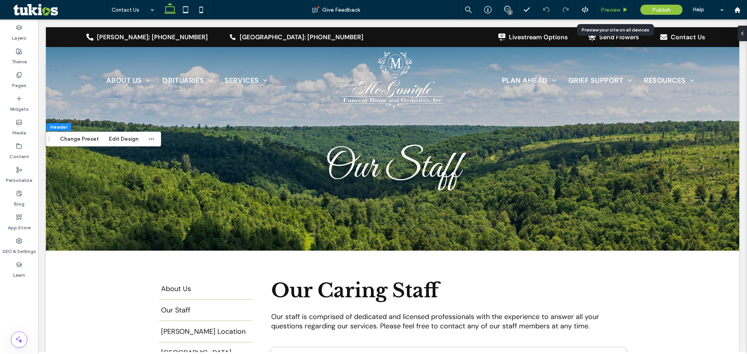
click at [609, 8] on span "Preview" at bounding box center [610, 10] width 19 height 7
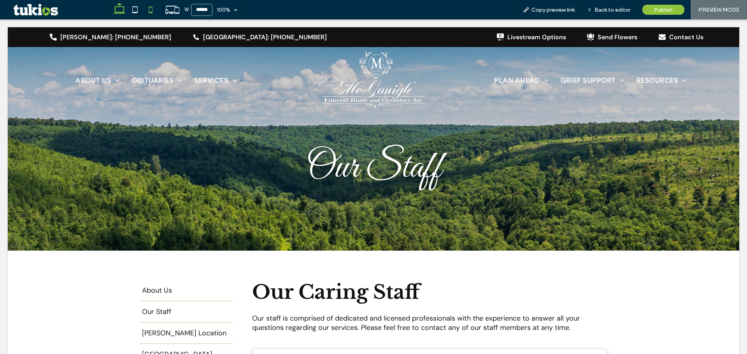
click at [149, 9] on use at bounding box center [151, 10] width 4 height 6
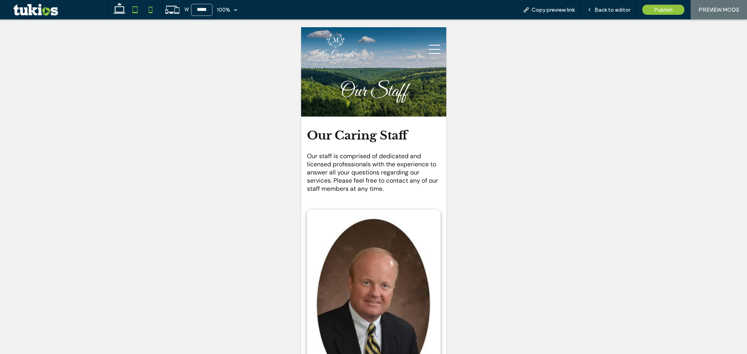
click at [130, 9] on icon at bounding box center [135, 10] width 16 height 16
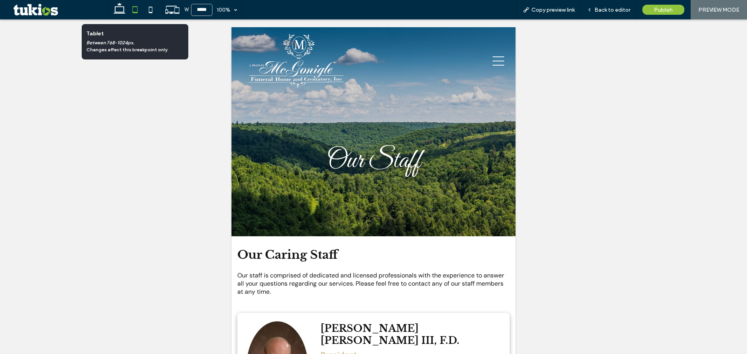
type input "*****"
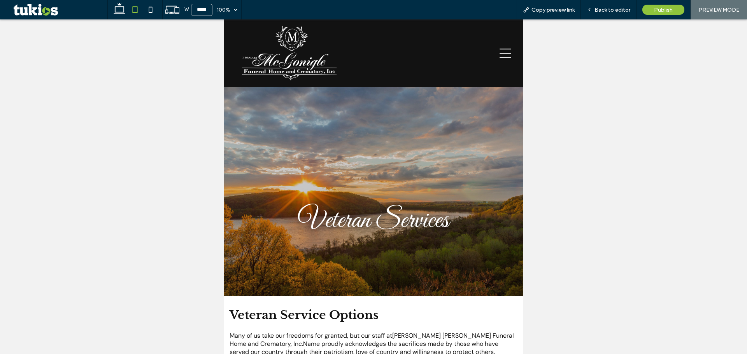
scroll to position [1039, 0]
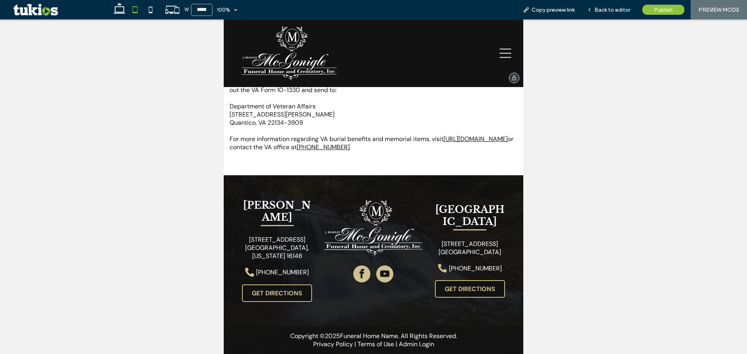
click at [500, 55] on icon at bounding box center [506, 53] width 12 height 12
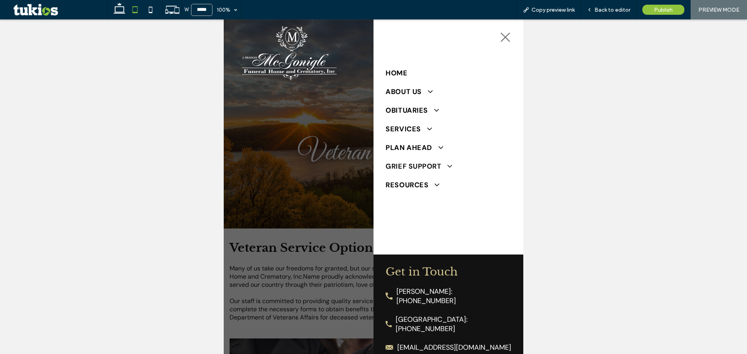
click at [412, 165] on span "Grief Support" at bounding box center [419, 166] width 67 height 9
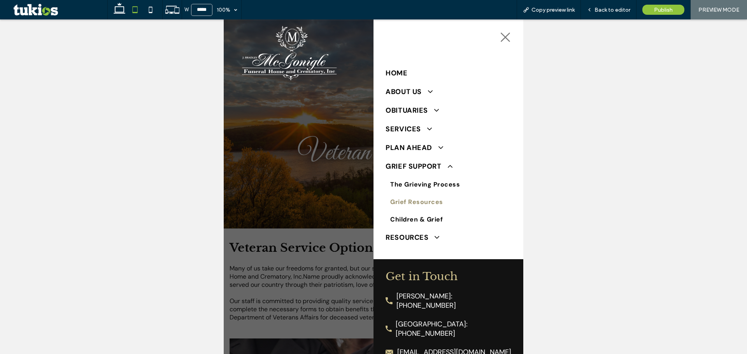
click at [410, 199] on span "Grief Resources" at bounding box center [416, 202] width 53 height 8
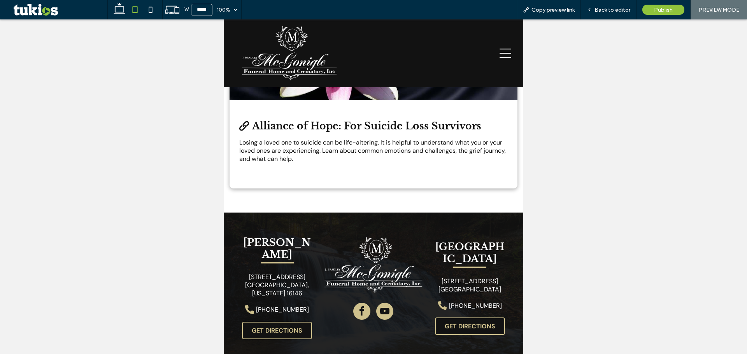
scroll to position [2094, 0]
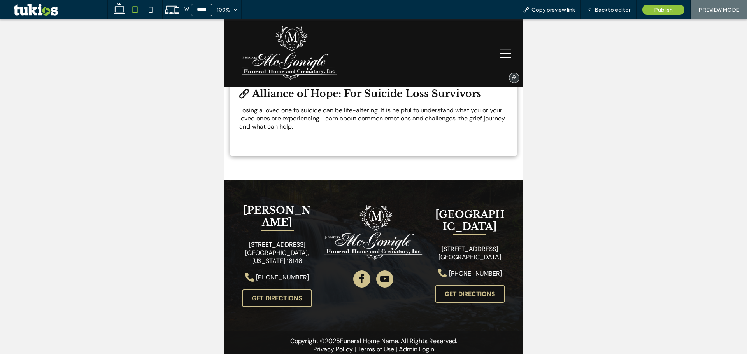
click at [500, 55] on icon at bounding box center [506, 53] width 12 height 12
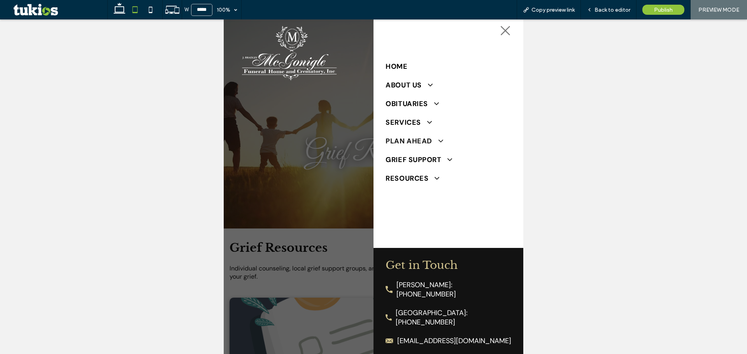
scroll to position [9, 0]
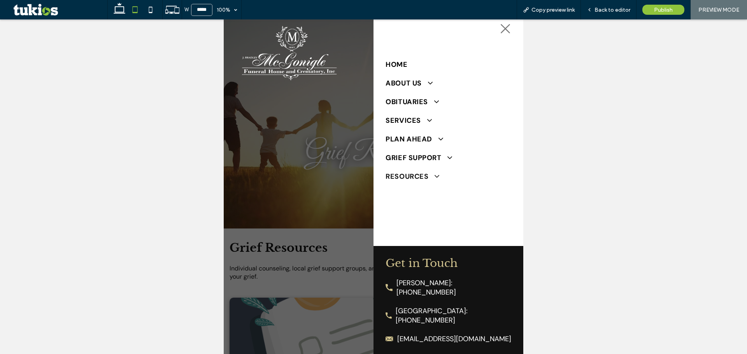
click at [417, 176] on span "Resources" at bounding box center [412, 176] width 53 height 9
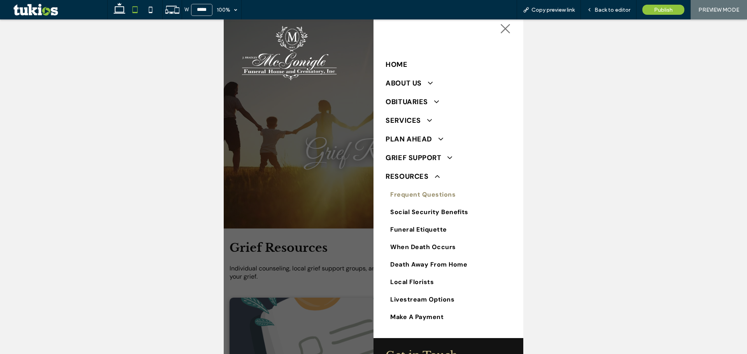
click at [410, 192] on span "Frequent Questions" at bounding box center [422, 195] width 65 height 8
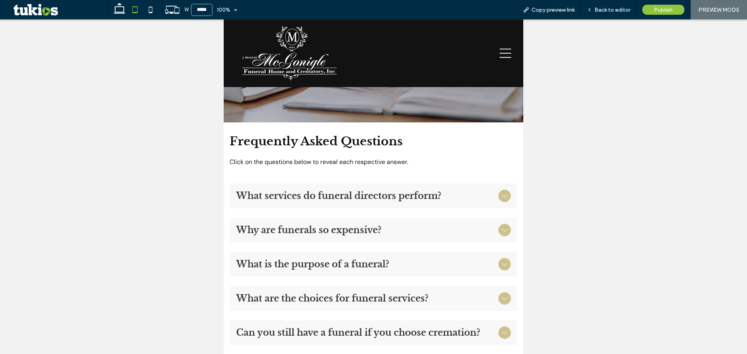
scroll to position [223, 0]
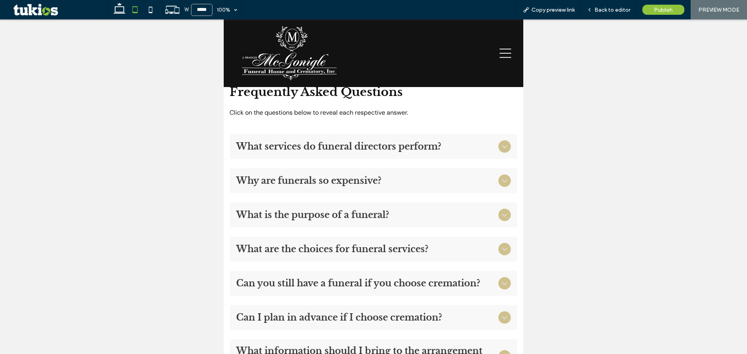
click at [428, 143] on span "What services do funeral directors perform?" at bounding box center [365, 146] width 259 height 11
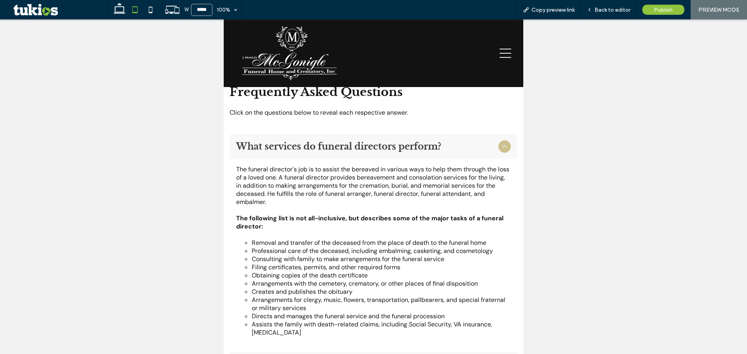
click at [389, 147] on span "What services do funeral directors perform?" at bounding box center [365, 146] width 259 height 11
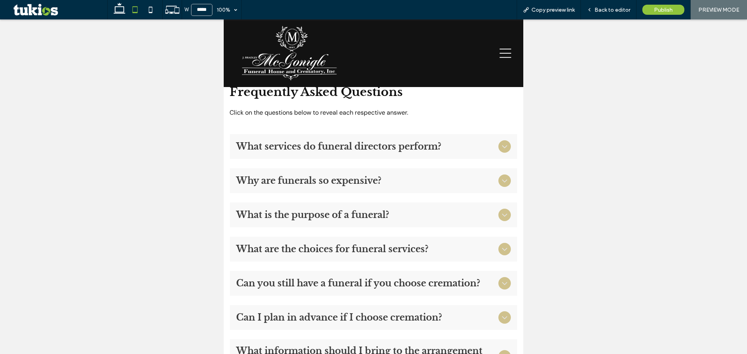
click at [358, 208] on div "What is the purpose of a funeral?" at bounding box center [373, 215] width 287 height 25
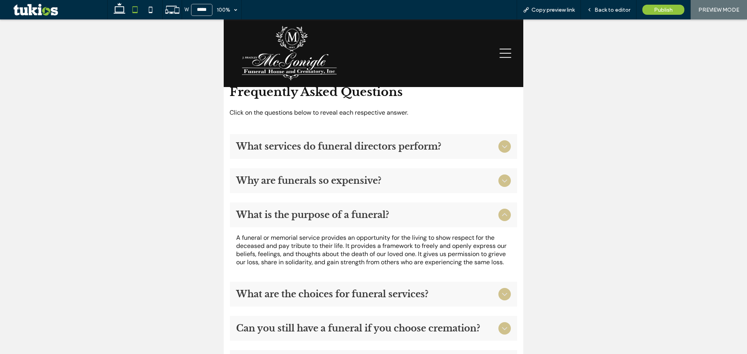
click at [377, 212] on span "What is the purpose of a funeral?" at bounding box center [365, 215] width 259 height 11
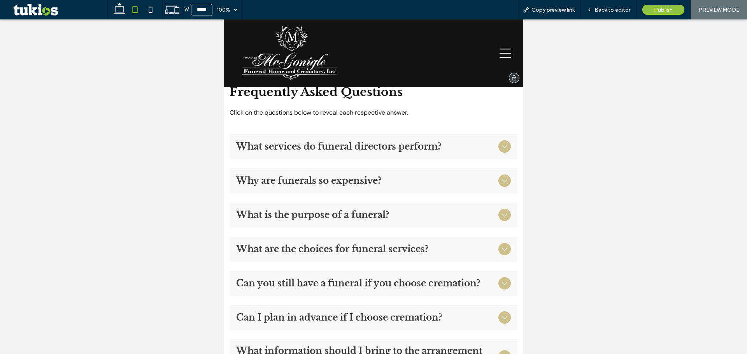
click at [500, 53] on icon at bounding box center [506, 53] width 12 height 9
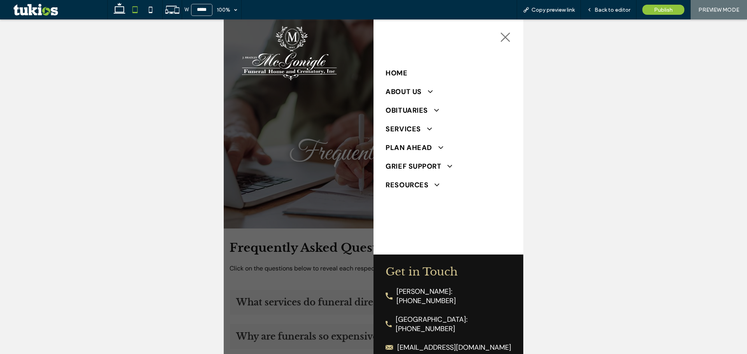
scroll to position [0, 0]
click at [418, 164] on span "Grief Support" at bounding box center [419, 166] width 67 height 9
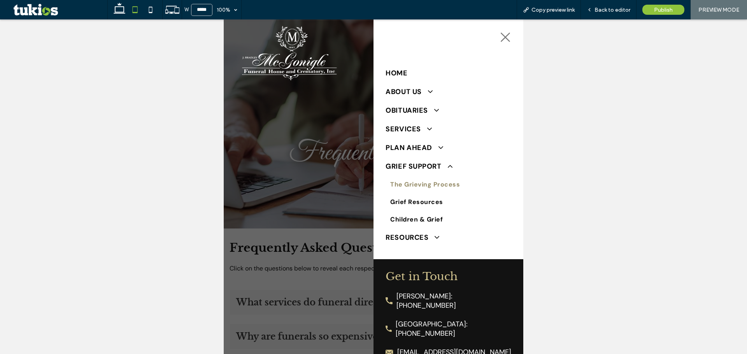
click at [418, 185] on span "The Grieving Process" at bounding box center [425, 185] width 70 height 8
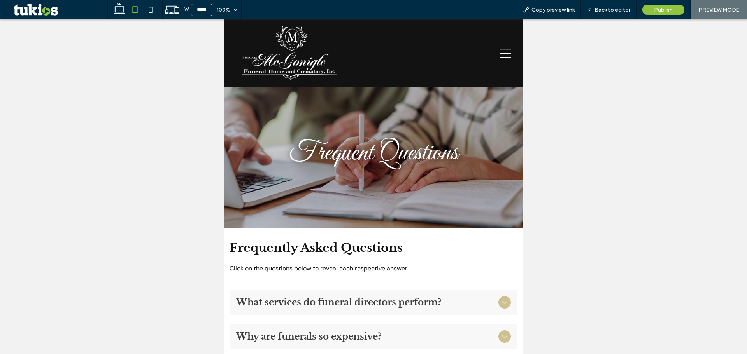
scroll to position [223, 0]
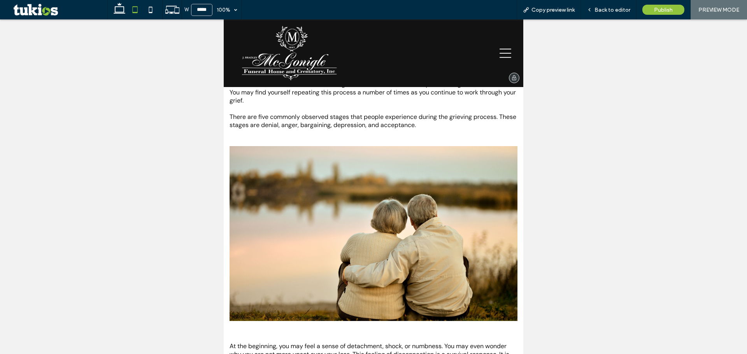
scroll to position [78, 0]
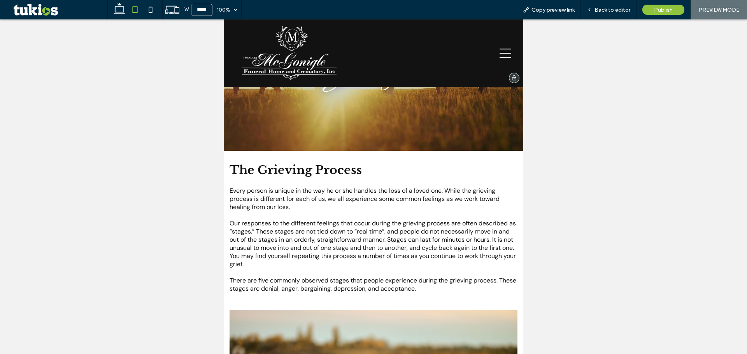
click at [505, 50] on icon at bounding box center [506, 53] width 12 height 12
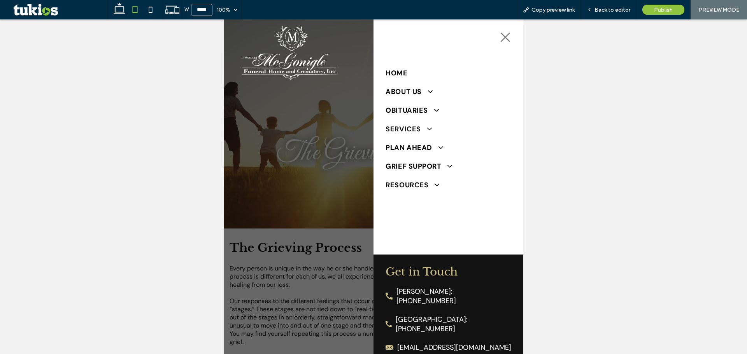
click at [418, 128] on span "Services" at bounding box center [409, 129] width 46 height 9
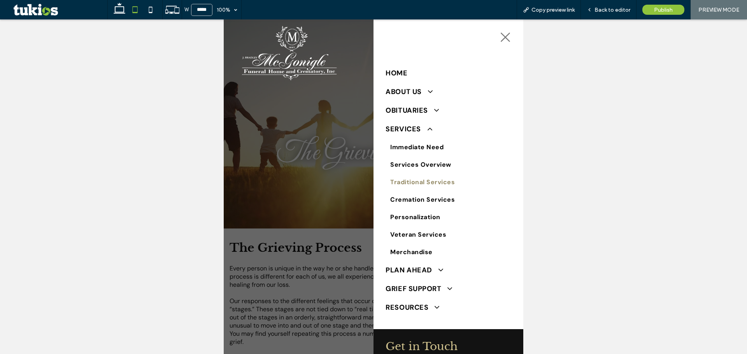
click at [417, 179] on span "Traditional Services" at bounding box center [422, 182] width 65 height 8
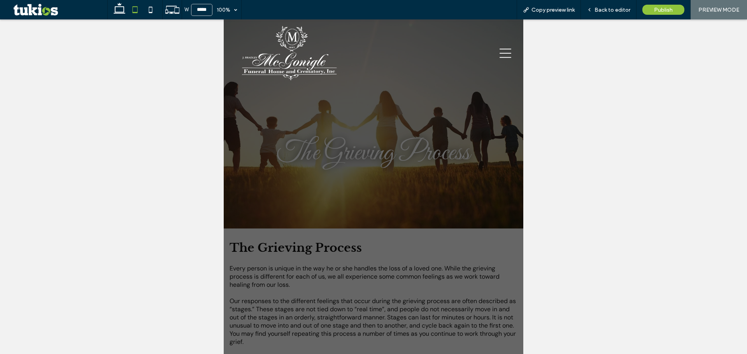
scroll to position [78, 0]
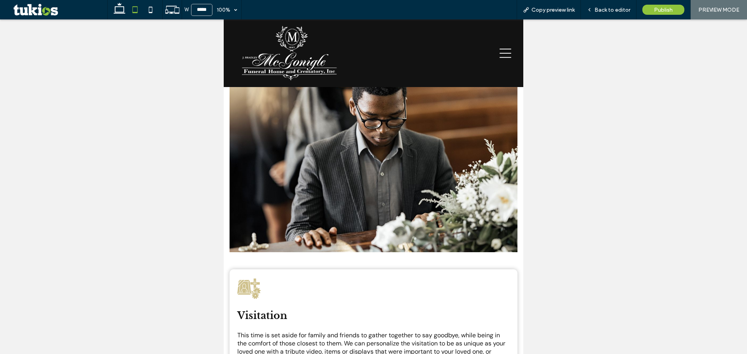
scroll to position [301, 0]
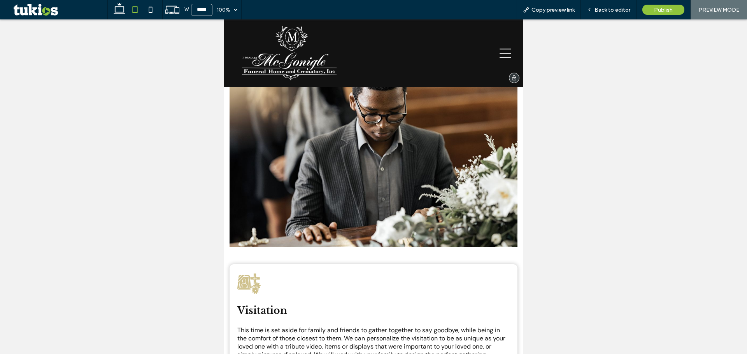
click at [505, 51] on icon at bounding box center [506, 53] width 12 height 12
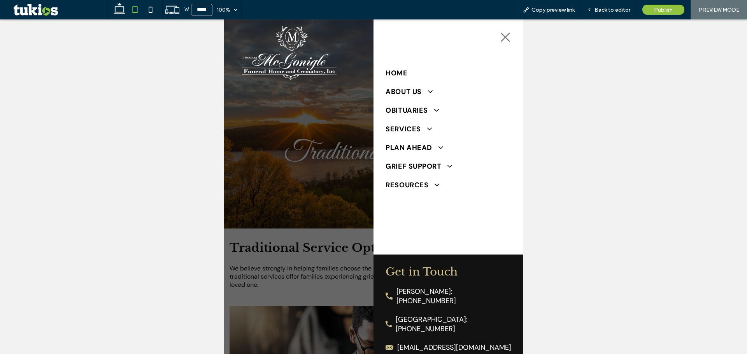
scroll to position [0, 0]
click at [416, 172] on link "Grief Support" at bounding box center [448, 166] width 125 height 19
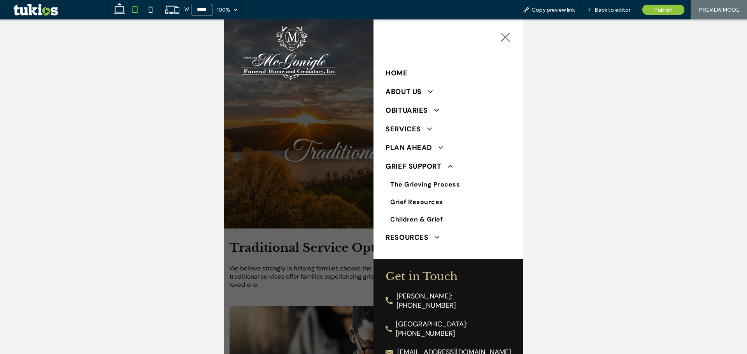
click at [420, 142] on link "Plan Ahead" at bounding box center [448, 148] width 125 height 19
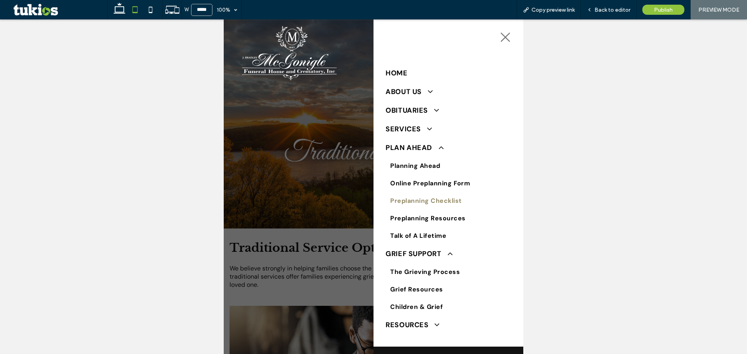
click at [410, 197] on span "Preplanning Checklist" at bounding box center [425, 201] width 71 height 8
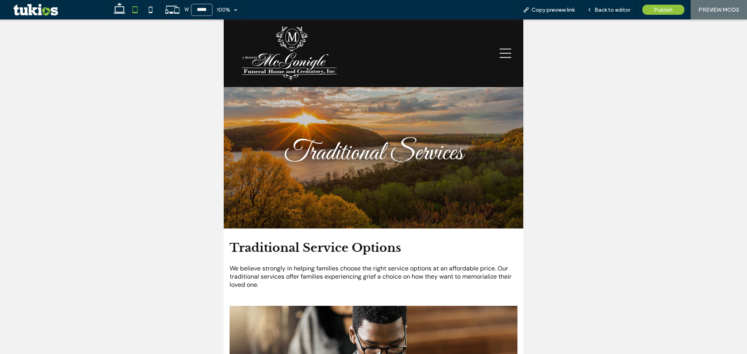
scroll to position [301, 0]
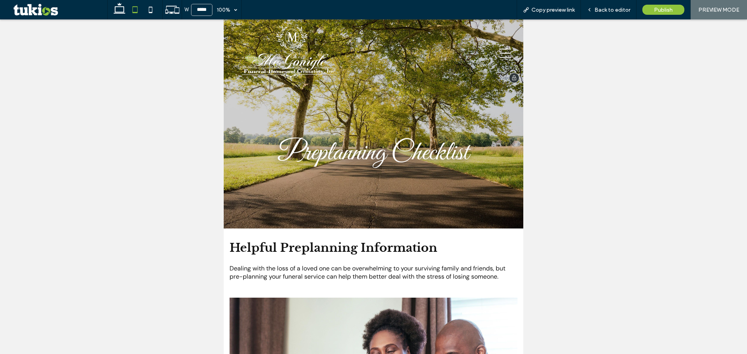
click at [503, 53] on icon at bounding box center [506, 53] width 12 height 9
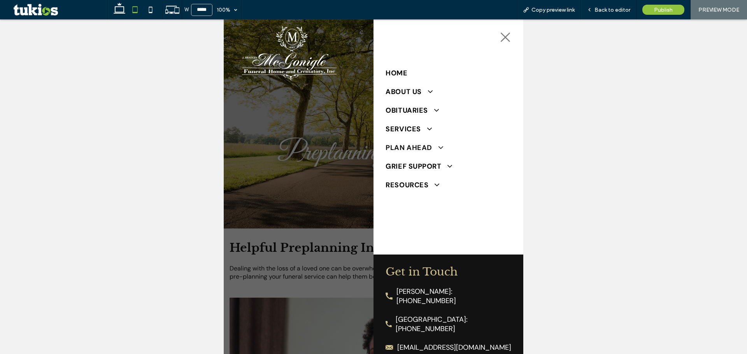
click at [403, 144] on span "Plan Ahead" at bounding box center [414, 147] width 57 height 9
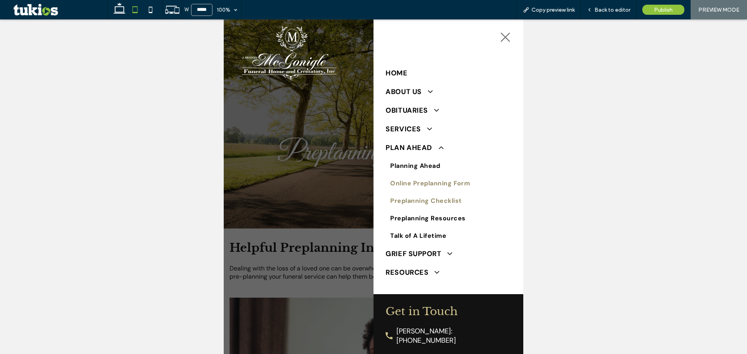
click at [412, 183] on span "Online Preplanning Form" at bounding box center [430, 183] width 80 height 8
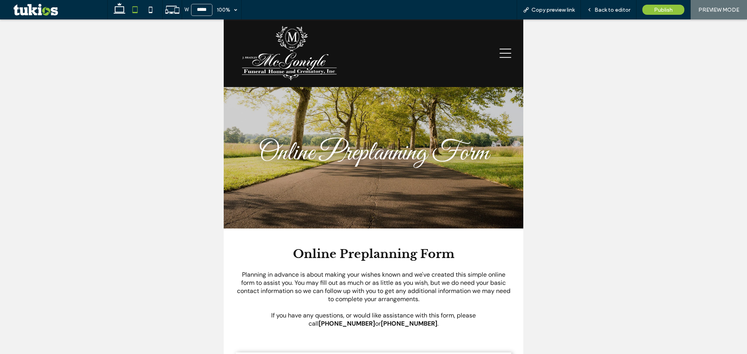
scroll to position [195, 0]
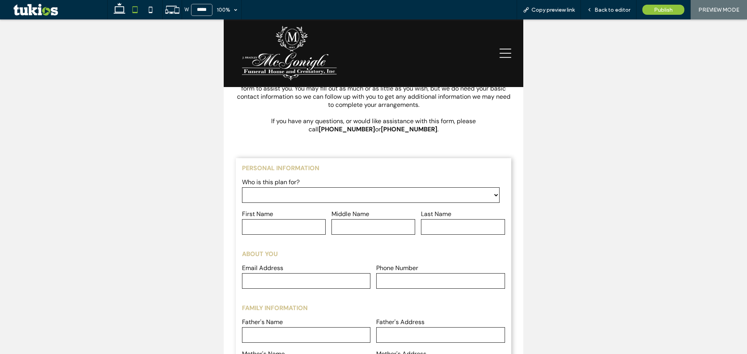
click at [332, 196] on select "****** ****** ****** ******** ***** ******" at bounding box center [371, 196] width 258 height 16
select select "******"
click at [242, 188] on select "****** ****** ****** ******** ***** ******" at bounding box center [371, 196] width 258 height 16
drag, startPoint x: 296, startPoint y: 232, endPoint x: 311, endPoint y: 233, distance: 14.8
click at [296, 232] on input "text" at bounding box center [284, 227] width 84 height 16
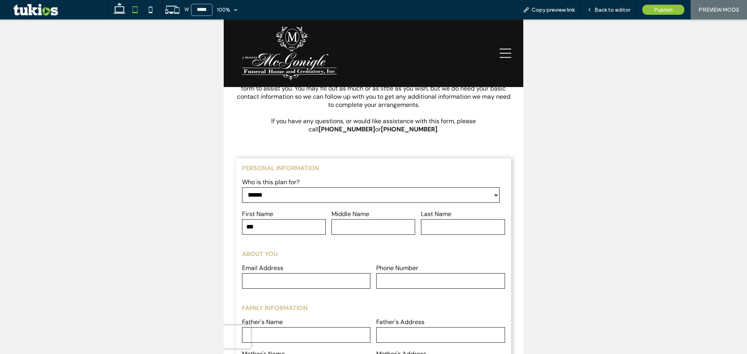
type input "***"
drag, startPoint x: 349, startPoint y: 228, endPoint x: 389, endPoint y: 228, distance: 40.1
click at [351, 228] on input "text" at bounding box center [374, 227] width 84 height 16
type input "****"
click at [464, 223] on input "text" at bounding box center [463, 227] width 84 height 16
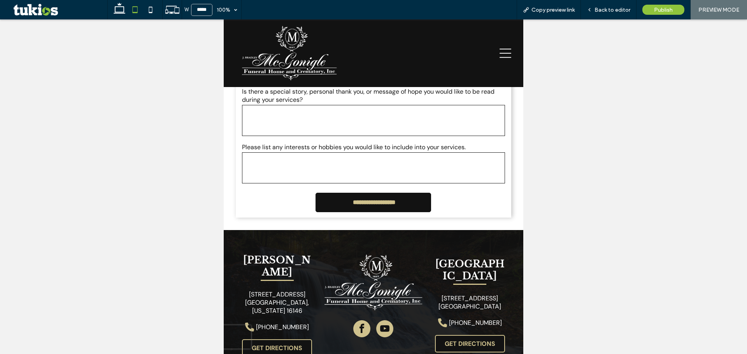
scroll to position [1336, 0]
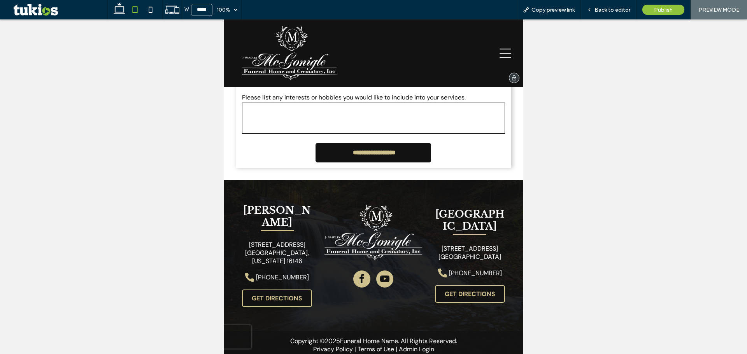
type input "****"
click at [284, 43] on img at bounding box center [289, 53] width 95 height 55
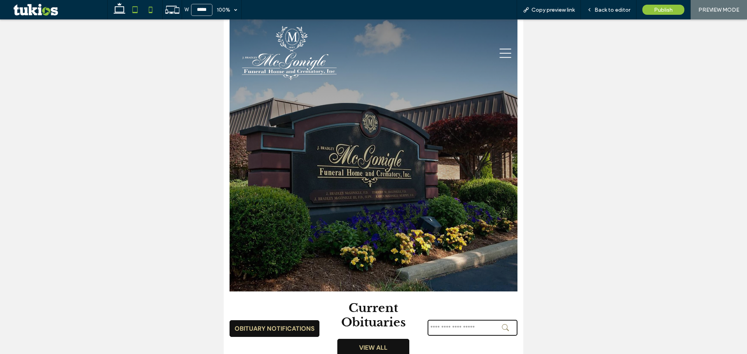
click at [149, 9] on use at bounding box center [151, 10] width 4 height 6
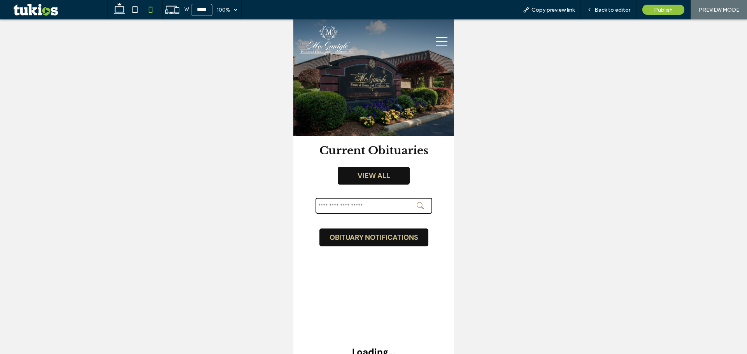
type input "*****"
click at [338, 200] on input "text" at bounding box center [373, 206] width 117 height 16
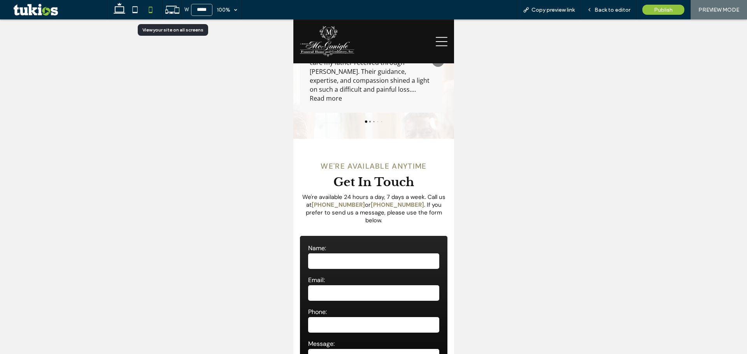
scroll to position [1522, 0]
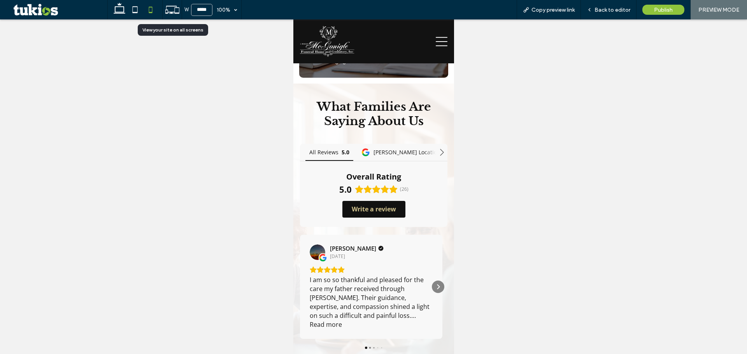
type input "******"
click at [372, 347] on div at bounding box center [397, 348] width 65 height 2
click at [376, 347] on div at bounding box center [397, 348] width 65 height 2
click at [374, 347] on div at bounding box center [397, 348] width 65 height 2
click at [375, 249] on div "[PERSON_NAME] [DATE] I am so so thankful and pleased for the care my father rec…" at bounding box center [374, 292] width 148 height 114
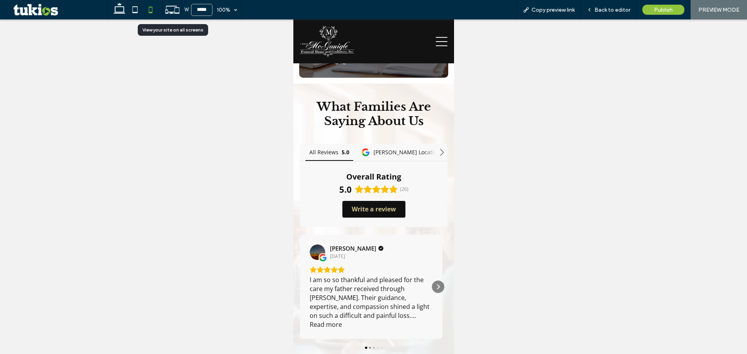
click at [369, 347] on div at bounding box center [397, 348] width 65 height 2
click at [368, 347] on div at bounding box center [369, 348] width 2 height 2
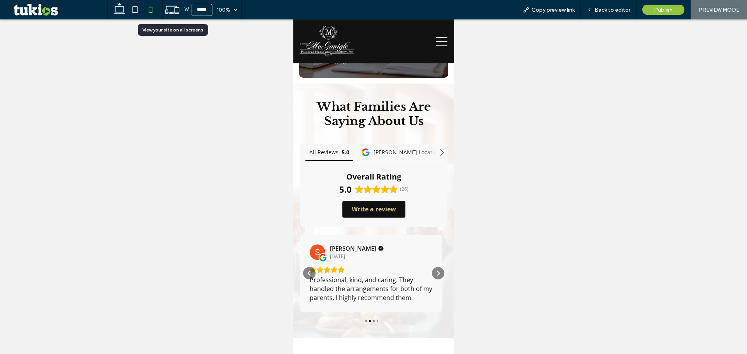
click at [377, 321] on div at bounding box center [377, 321] width 1 height 1
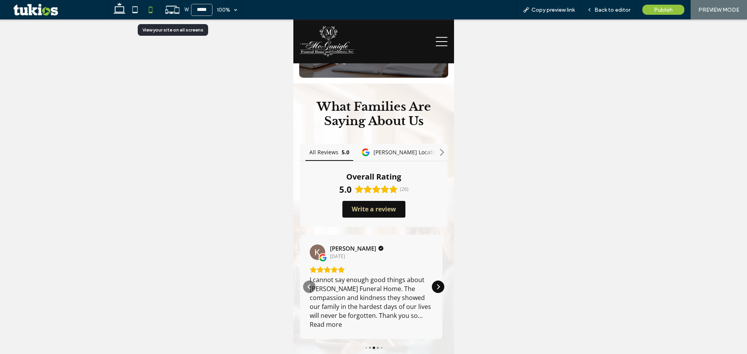
click at [431, 281] on div "Next" at bounding box center [437, 287] width 12 height 12
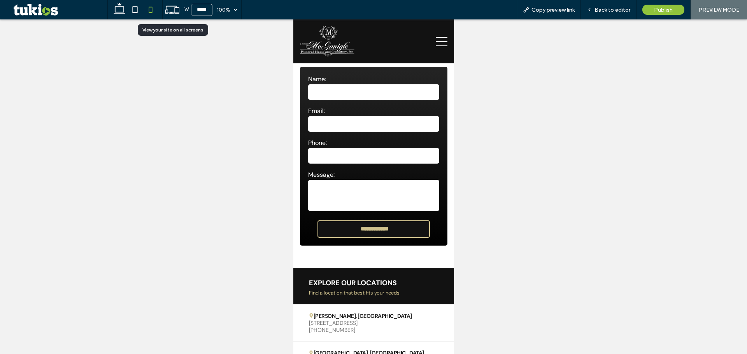
scroll to position [1795, 0]
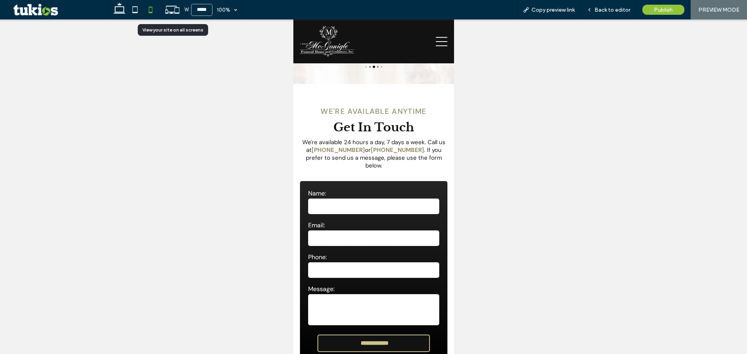
click at [315, 189] on label "Name:" at bounding box center [374, 193] width 132 height 8
click at [320, 199] on input "text" at bounding box center [374, 207] width 132 height 16
type input "***"
drag, startPoint x: 317, startPoint y: 125, endPoint x: 319, endPoint y: 130, distance: 5.3
click at [317, 231] on input "email" at bounding box center [374, 239] width 132 height 16
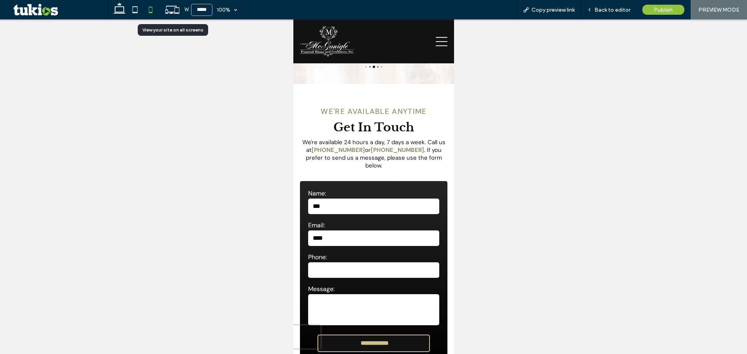
type input "****"
click at [328, 263] on input "tel" at bounding box center [374, 271] width 132 height 16
type input "****"
click at [328, 295] on textarea at bounding box center [374, 310] width 132 height 31
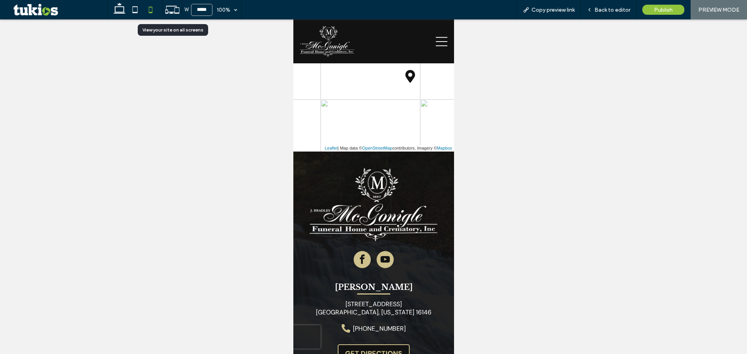
scroll to position [2490, 0]
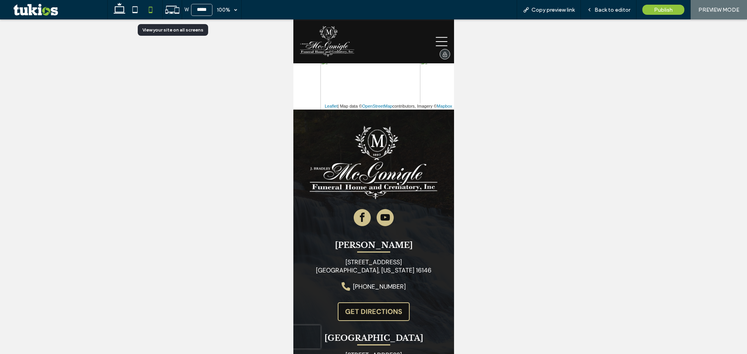
type textarea "****"
click at [434, 35] on div at bounding box center [411, 41] width 74 height 44
click at [436, 39] on icon at bounding box center [441, 42] width 12 height 12
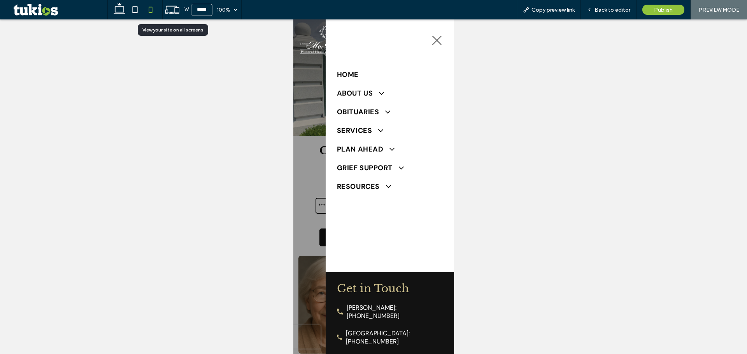
click at [357, 95] on span "About Us" at bounding box center [360, 93] width 47 height 9
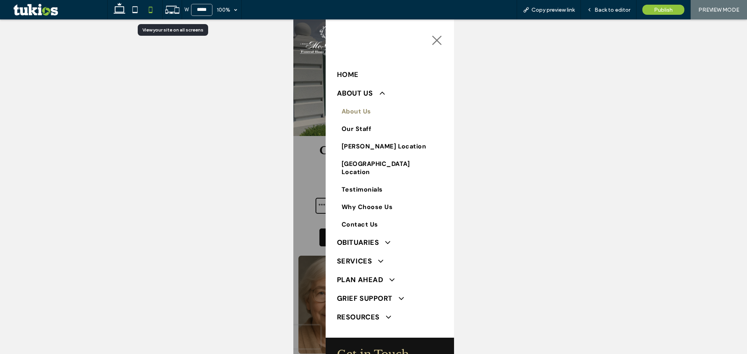
click at [363, 114] on span "About Us" at bounding box center [356, 111] width 30 height 8
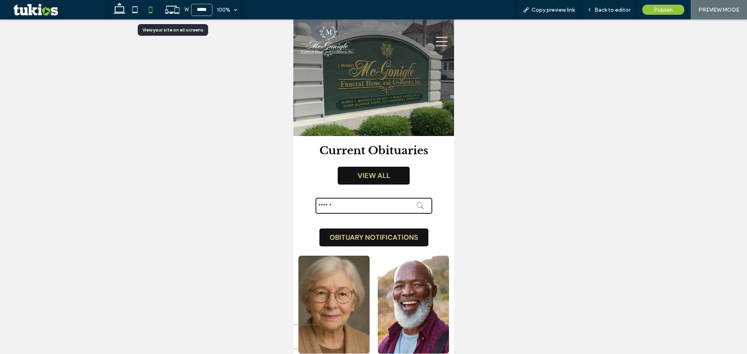
scroll to position [2446, 0]
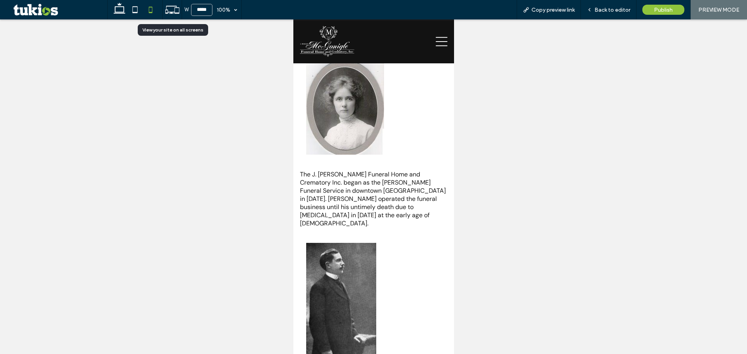
scroll to position [122, 0]
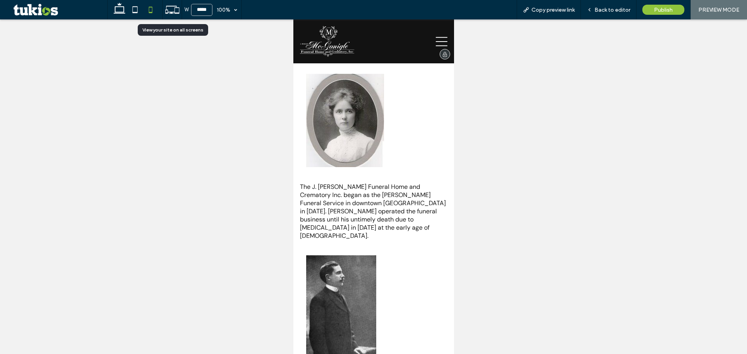
click at [435, 37] on icon at bounding box center [441, 42] width 12 height 12
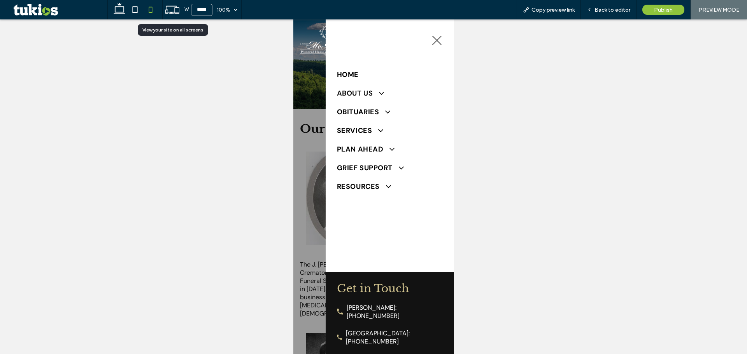
click at [364, 91] on span "About Us" at bounding box center [360, 93] width 47 height 9
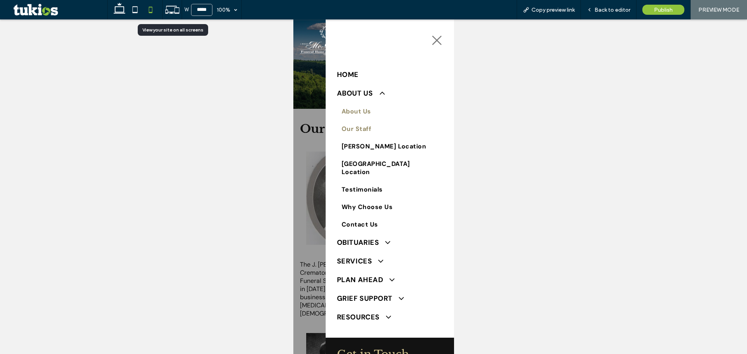
click at [353, 129] on span "Our Staff" at bounding box center [356, 129] width 30 height 8
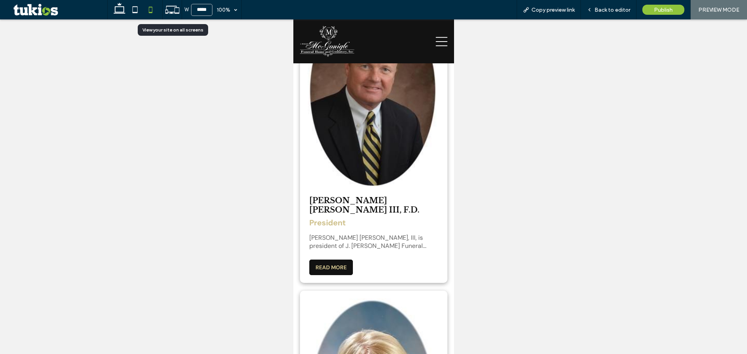
scroll to position [277, 0]
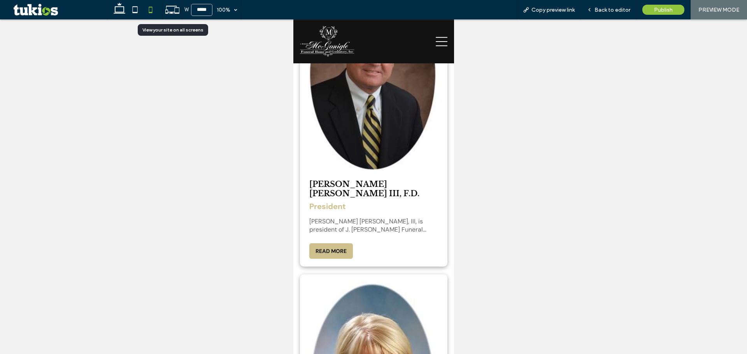
click at [340, 244] on button "READ MORE" at bounding box center [331, 252] width 44 height 16
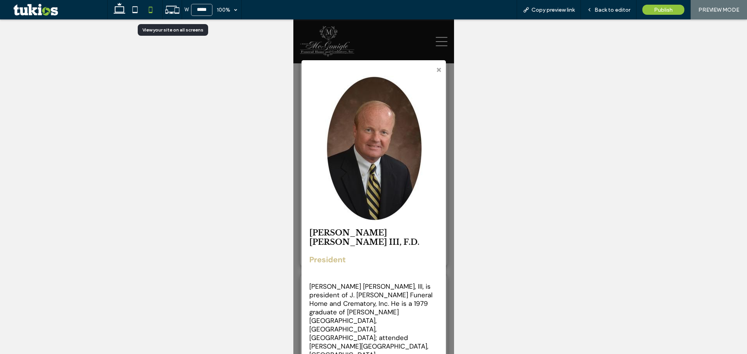
scroll to position [30, 0]
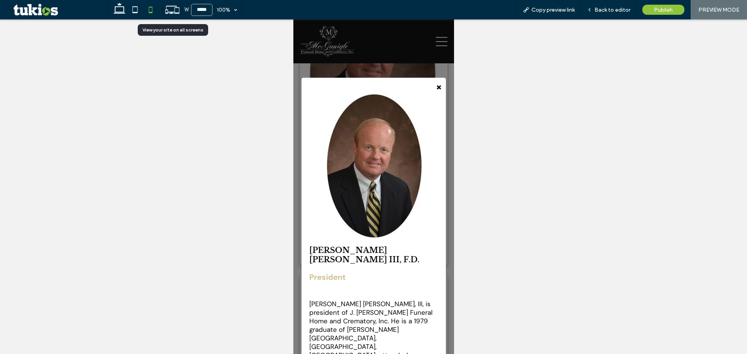
click at [435, 81] on span "×" at bounding box center [438, 87] width 6 height 14
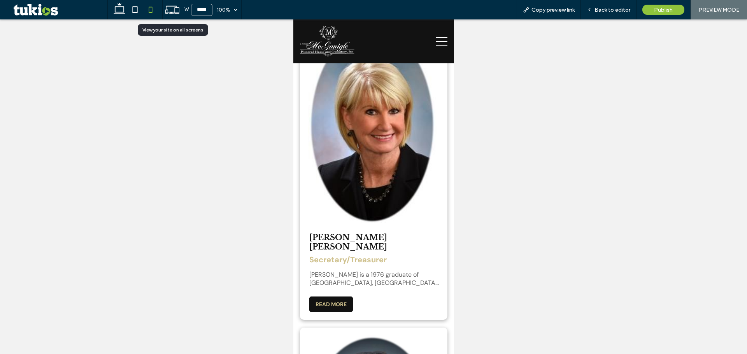
scroll to position [589, 0]
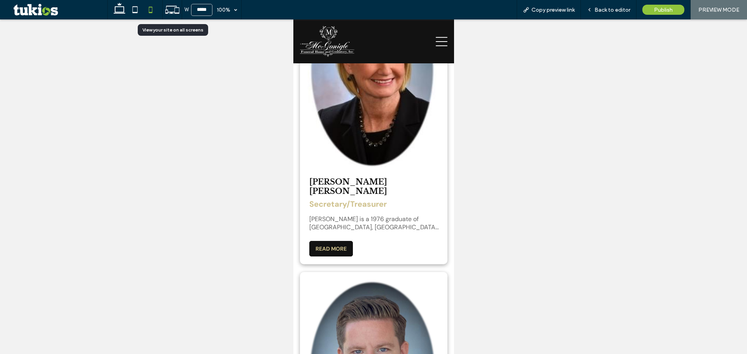
click at [323, 241] on button "READ MORE" at bounding box center [331, 249] width 44 height 16
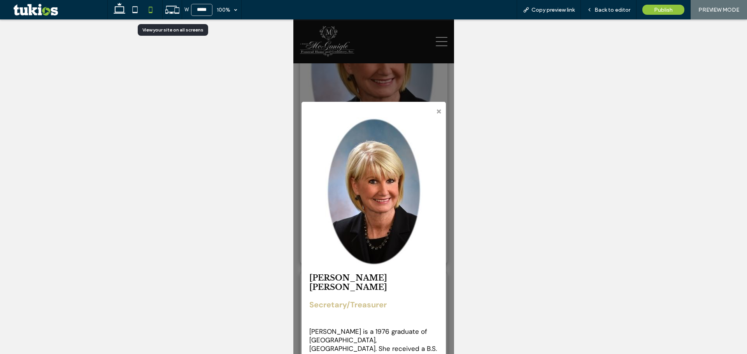
scroll to position [0, 0]
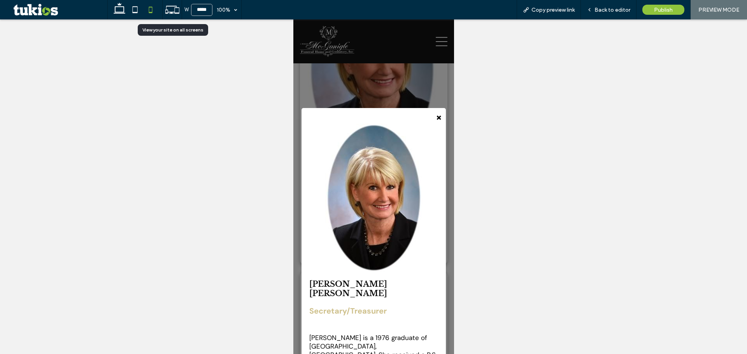
click at [435, 113] on span "×" at bounding box center [438, 117] width 6 height 14
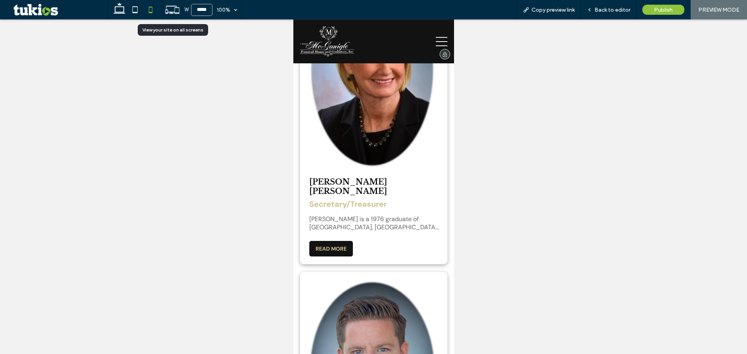
click at [435, 39] on icon at bounding box center [441, 42] width 12 height 12
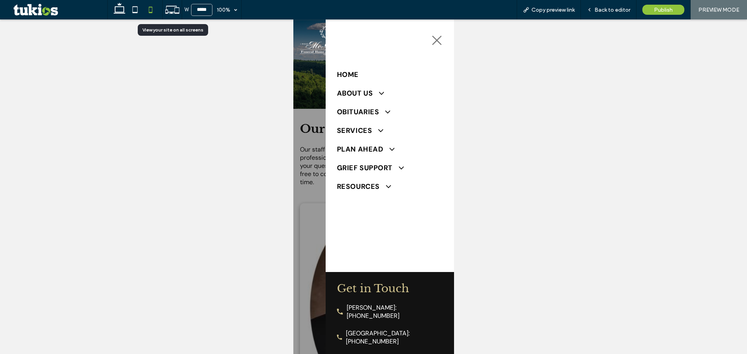
click at [312, 112] on div at bounding box center [373, 186] width 161 height 335
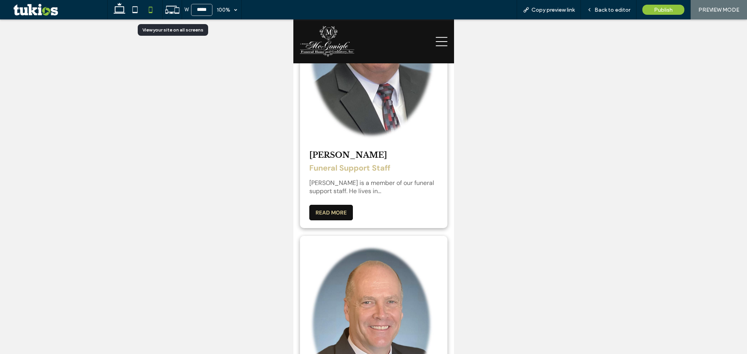
scroll to position [4090, 0]
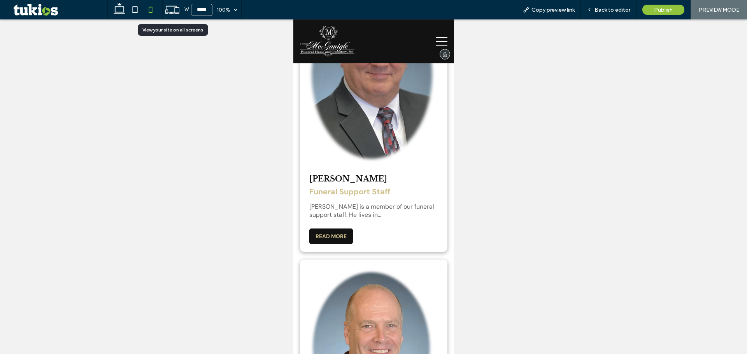
click at [439, 40] on icon at bounding box center [441, 42] width 12 height 12
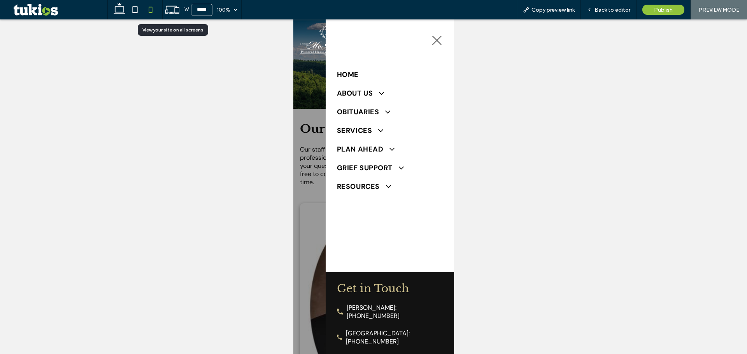
scroll to position [0, 0]
click at [355, 93] on span "About Us" at bounding box center [360, 93] width 47 height 9
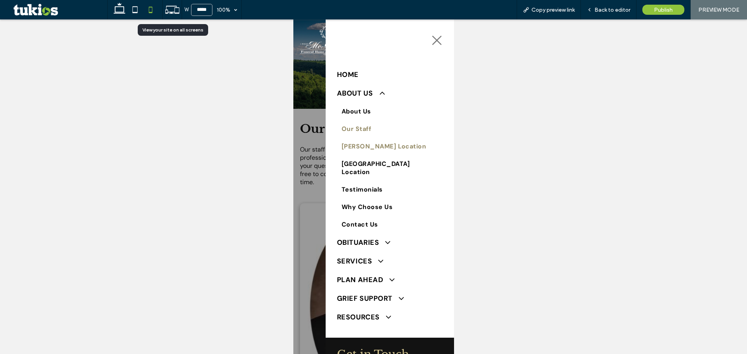
drag, startPoint x: 361, startPoint y: 147, endPoint x: 655, endPoint y: 166, distance: 294.0
click at [361, 147] on span "[PERSON_NAME] Location" at bounding box center [383, 146] width 85 height 8
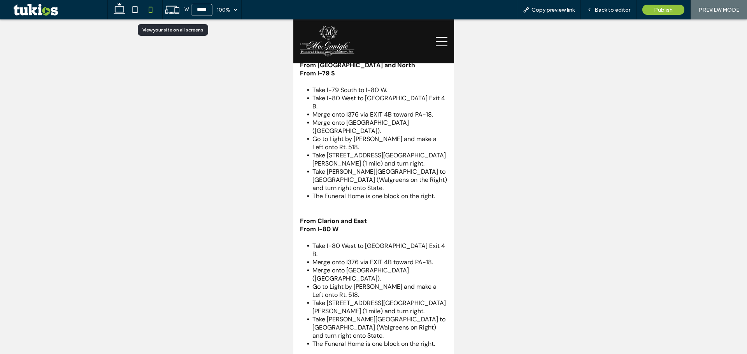
scroll to position [895, 0]
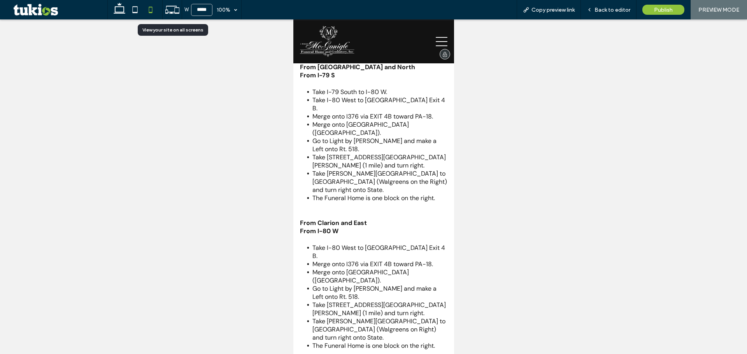
click at [435, 39] on icon at bounding box center [441, 42] width 12 height 12
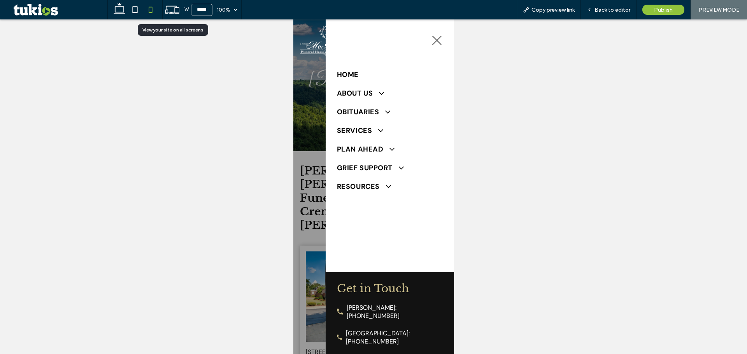
scroll to position [0, 0]
click at [369, 92] on span "About Us" at bounding box center [360, 93] width 47 height 9
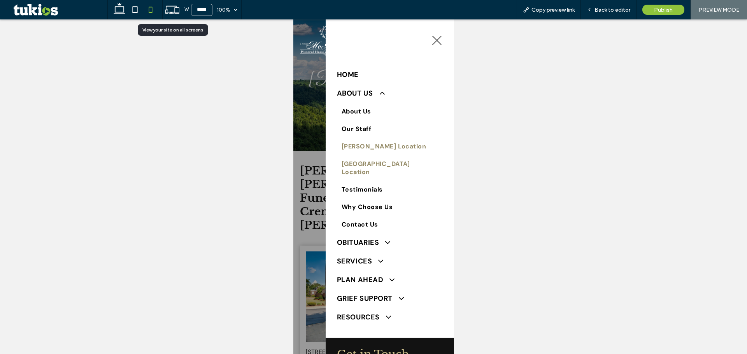
click at [364, 160] on span "[GEOGRAPHIC_DATA] Location" at bounding box center [389, 168] width 96 height 16
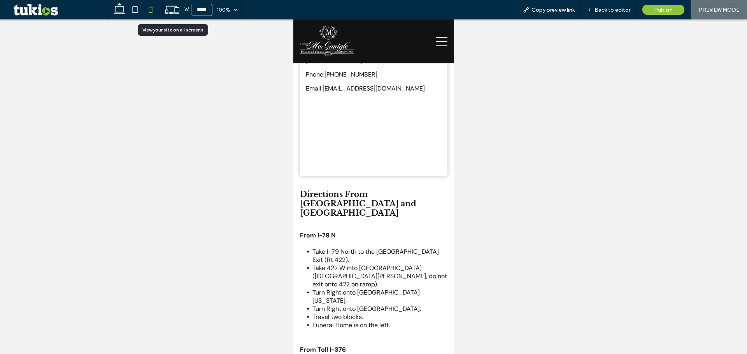
scroll to position [233, 0]
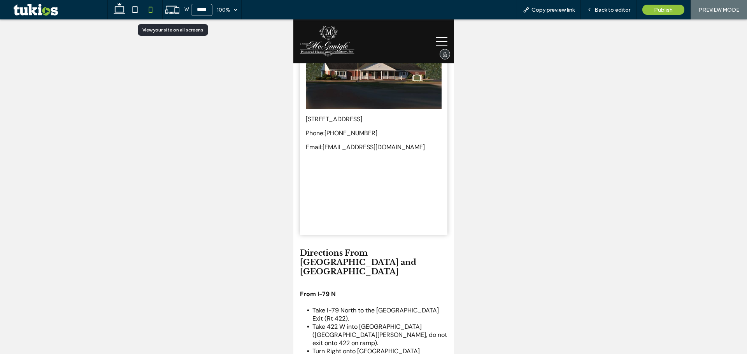
click at [437, 41] on icon at bounding box center [441, 42] width 12 height 12
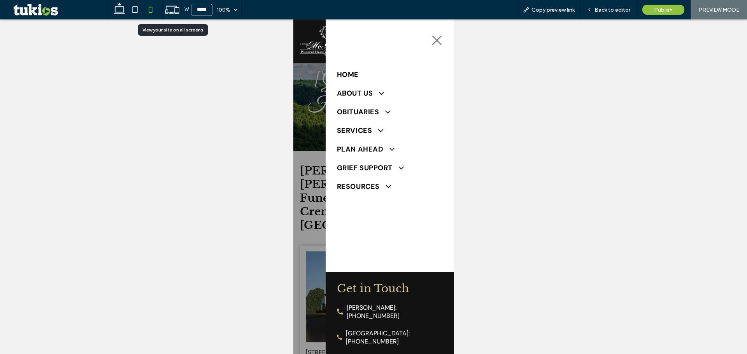
scroll to position [0, 0]
click at [355, 126] on span "Services" at bounding box center [360, 130] width 46 height 9
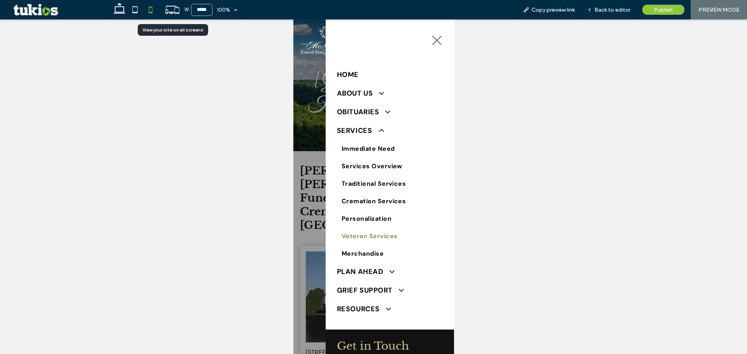
click at [373, 233] on span "Veteran Services" at bounding box center [369, 236] width 56 height 8
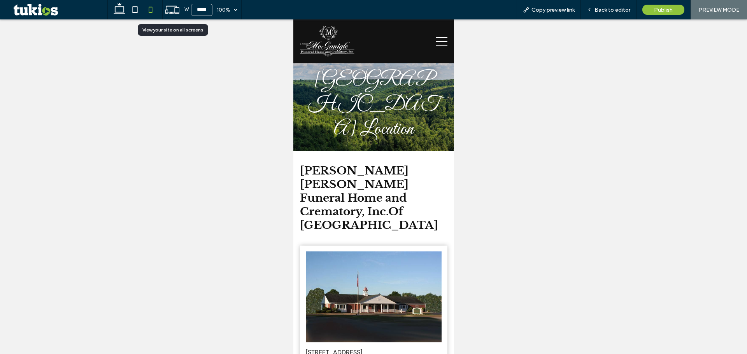
scroll to position [233, 0]
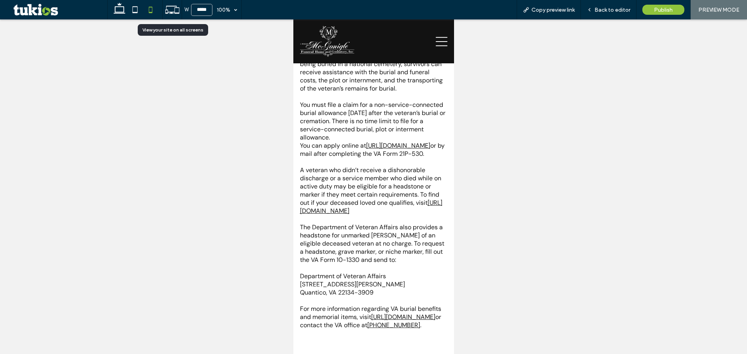
scroll to position [1094, 0]
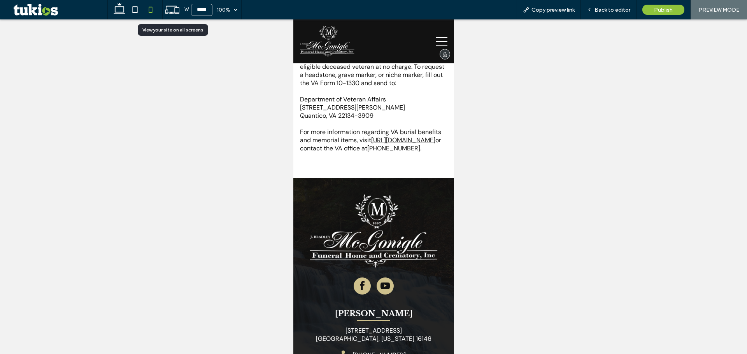
click at [435, 42] on icon at bounding box center [441, 42] width 12 height 12
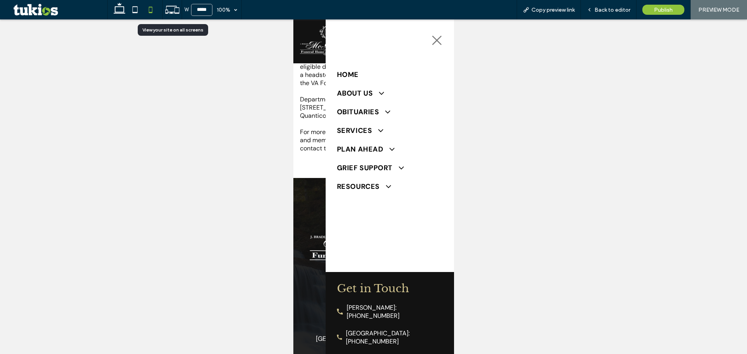
scroll to position [0, 0]
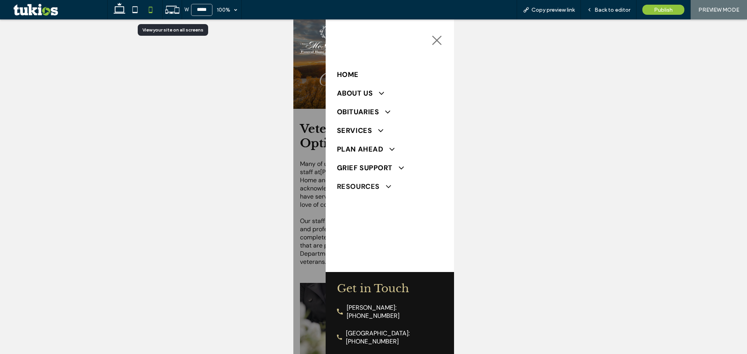
click at [354, 187] on span "Resources" at bounding box center [363, 186] width 53 height 9
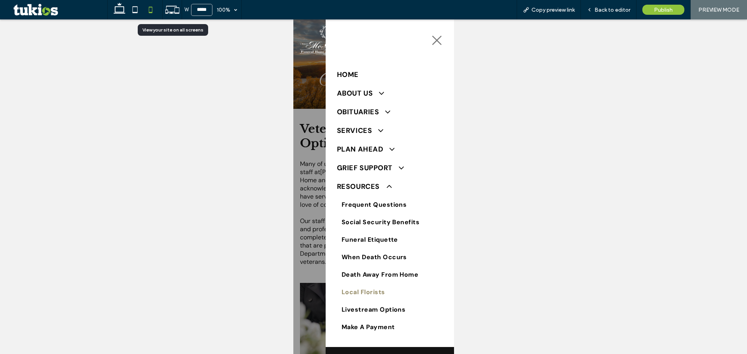
click at [356, 288] on span "Local Florists" at bounding box center [363, 292] width 44 height 8
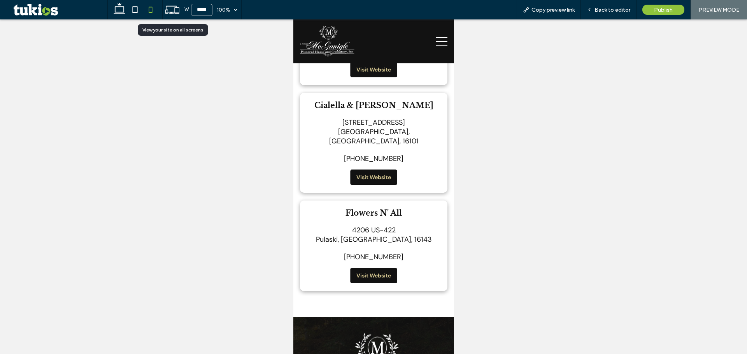
scroll to position [861, 0]
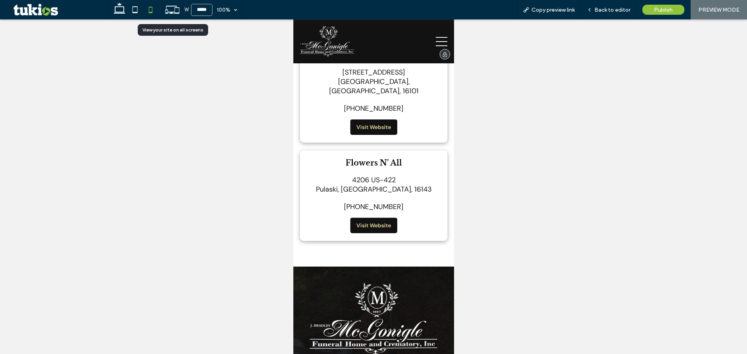
click at [439, 39] on icon at bounding box center [441, 42] width 12 height 12
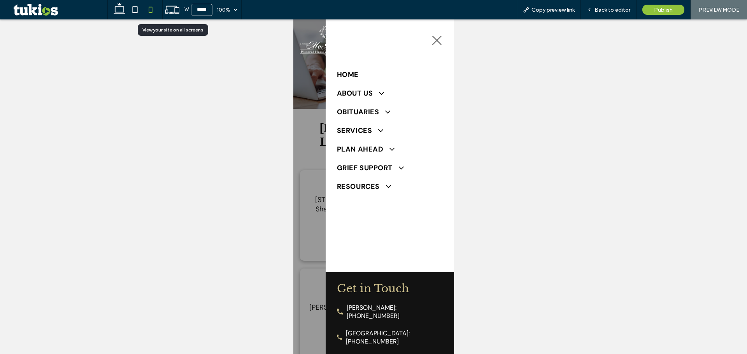
scroll to position [0, 0]
click at [363, 167] on span "Grief Support" at bounding box center [370, 167] width 67 height 9
click at [361, 207] on link "Grief Resources" at bounding box center [390, 204] width 106 height 18
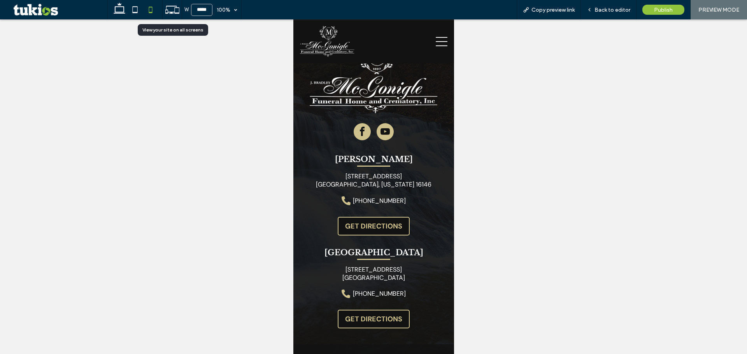
scroll to position [2058, 0]
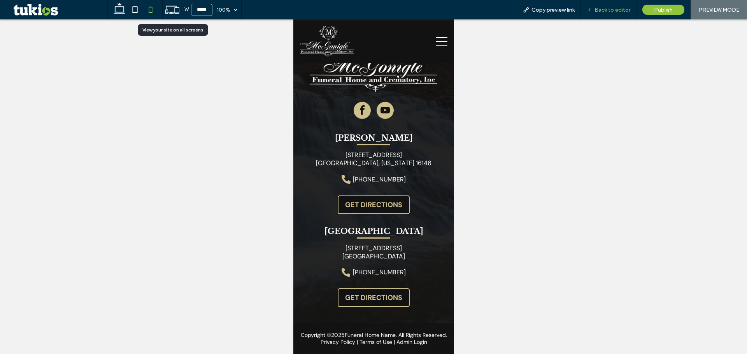
click at [609, 10] on span "Back to editor" at bounding box center [613, 10] width 36 height 7
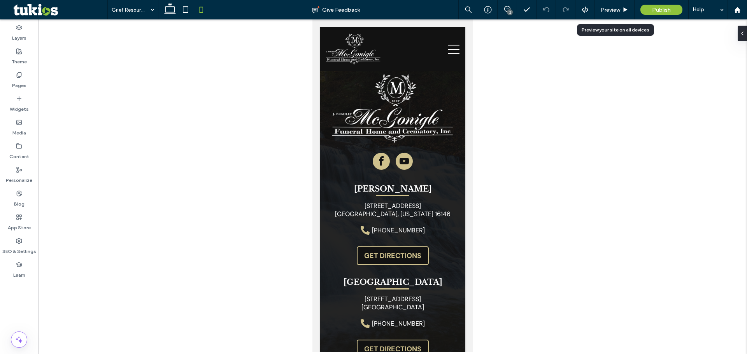
scroll to position [2133, 0]
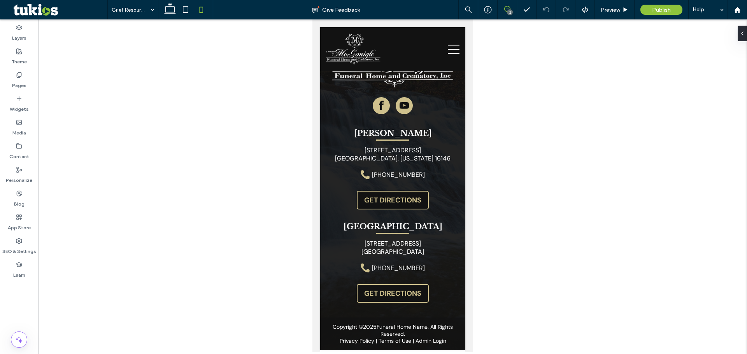
click at [511, 8] on span at bounding box center [507, 9] width 19 height 6
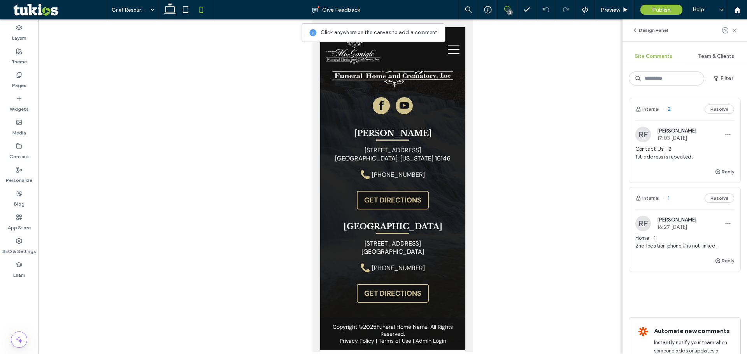
drag, startPoint x: 656, startPoint y: 239, endPoint x: 660, endPoint y: 240, distance: 4.0
click at [656, 239] on span "Home - 1 2nd location phone # is not linked." at bounding box center [684, 243] width 99 height 16
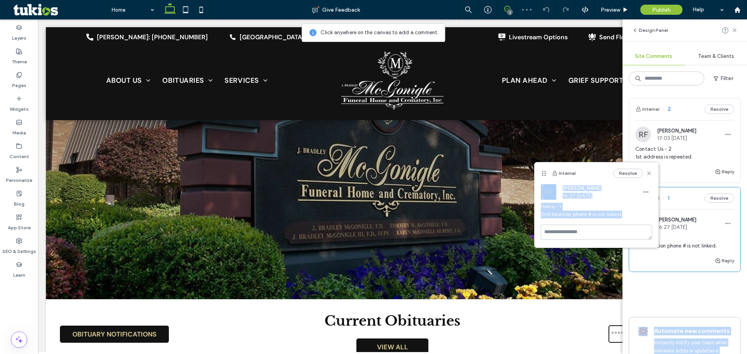
drag, startPoint x: 721, startPoint y: 245, endPoint x: 635, endPoint y: 236, distance: 86.5
click at [635, 236] on div "Design Panel Site Comments Team & Clients Filter Internal 2 Resolve RF [PERSON_…" at bounding box center [685, 186] width 125 height 335
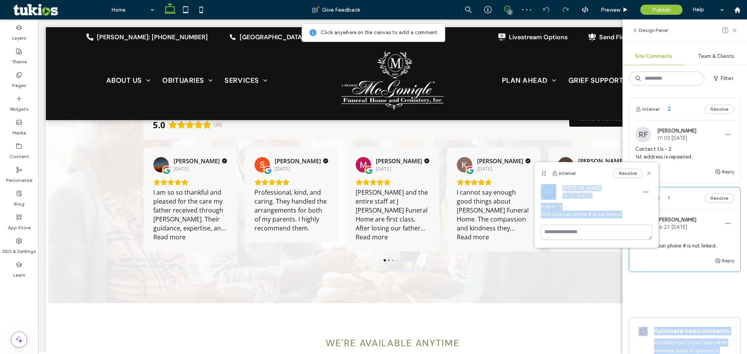
click at [598, 212] on span "Home - 1 2nd location phone # is not linked." at bounding box center [596, 211] width 111 height 16
drag, startPoint x: 625, startPoint y: 212, endPoint x: 542, endPoint y: 203, distance: 83.7
click at [539, 206] on div "RF [PERSON_NAME] 16:27 [DATE] Home - 1 2nd location phone # is not linked." at bounding box center [597, 204] width 124 height 40
copy span "Home - 1 2nd location phone # is not linked."
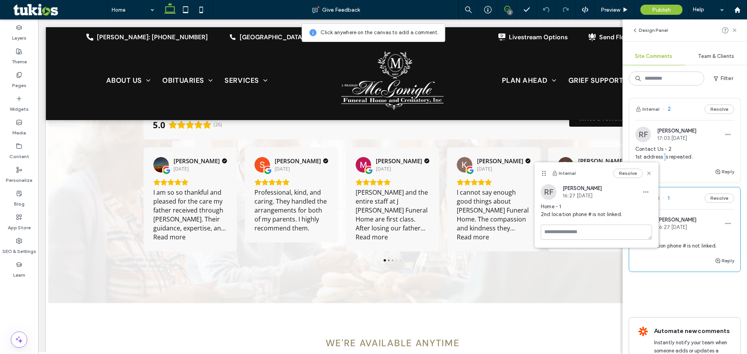
click at [664, 157] on span "Contact Us - 2 1st address is repeated." at bounding box center [684, 154] width 99 height 16
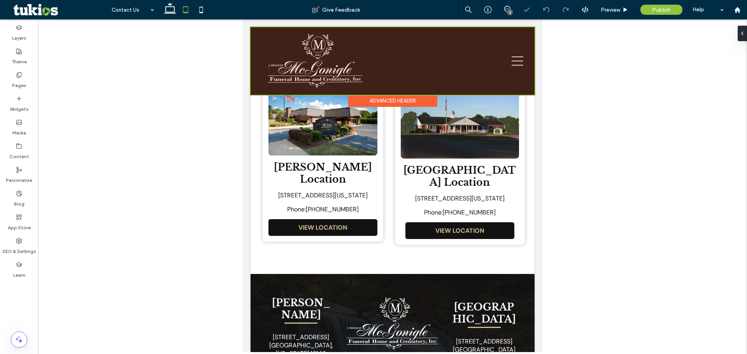
scroll to position [423, 0]
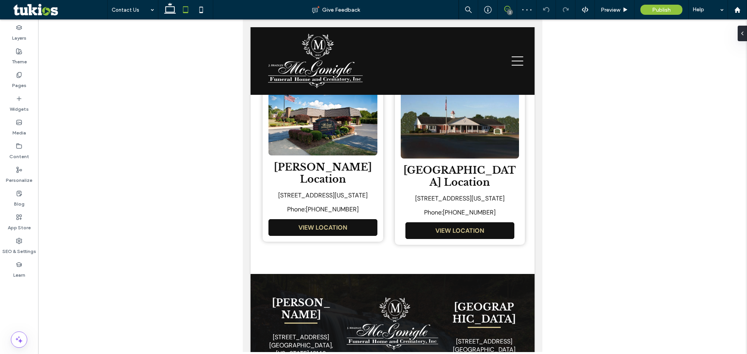
click at [504, 7] on icon at bounding box center [507, 9] width 6 height 6
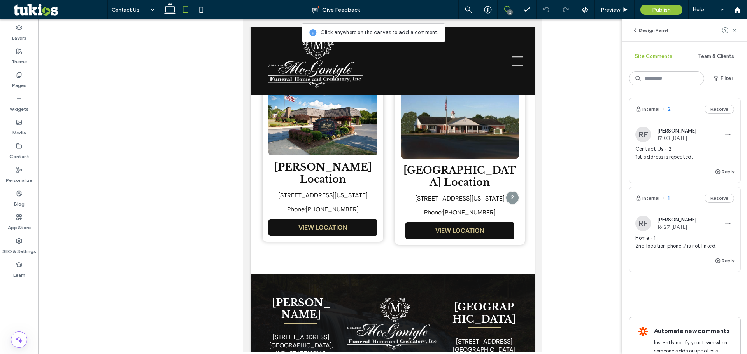
click at [674, 149] on span "Contact Us - 2 1st address is repeated." at bounding box center [684, 154] width 99 height 16
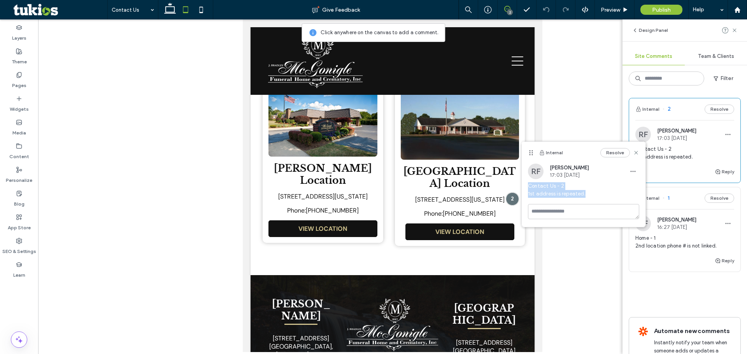
drag, startPoint x: 590, startPoint y: 191, endPoint x: 527, endPoint y: 182, distance: 63.3
click at [527, 182] on div "RF [PERSON_NAME] 17:03 [DATE] Contact Us - 2 1st address is repeated." at bounding box center [584, 184] width 124 height 40
copy span "Contact Us - 2 1st address is repeated."
click at [509, 12] on div "2" at bounding box center [510, 12] width 6 height 6
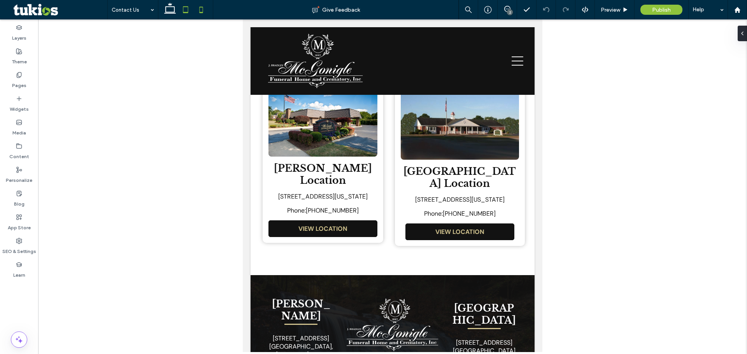
click at [205, 4] on icon at bounding box center [201, 10] width 16 height 16
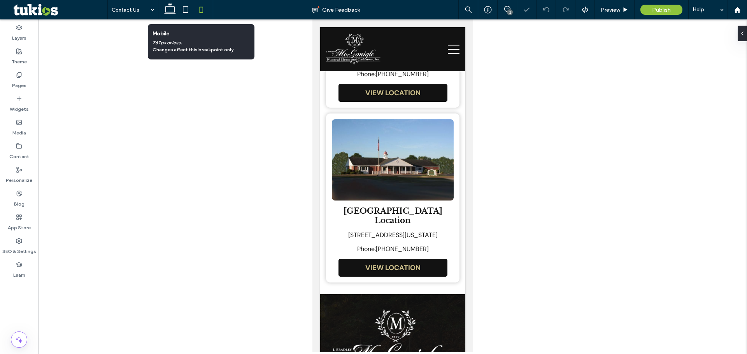
scroll to position [644, 0]
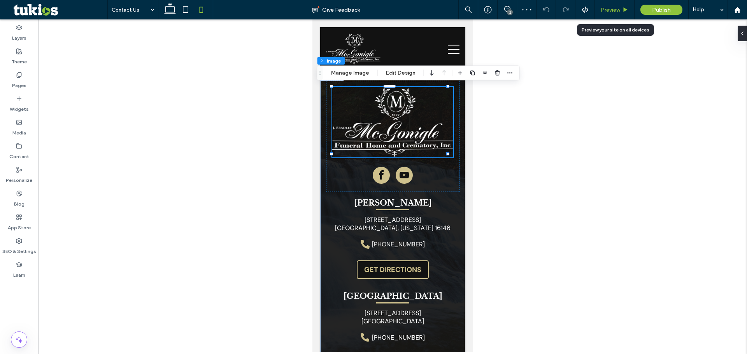
click at [610, 9] on span "Preview" at bounding box center [610, 10] width 19 height 7
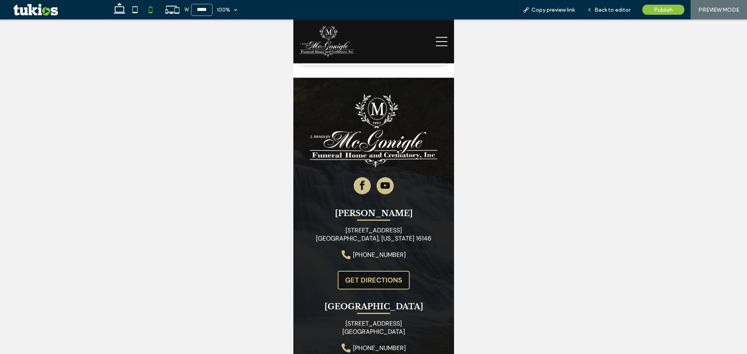
scroll to position [656, 0]
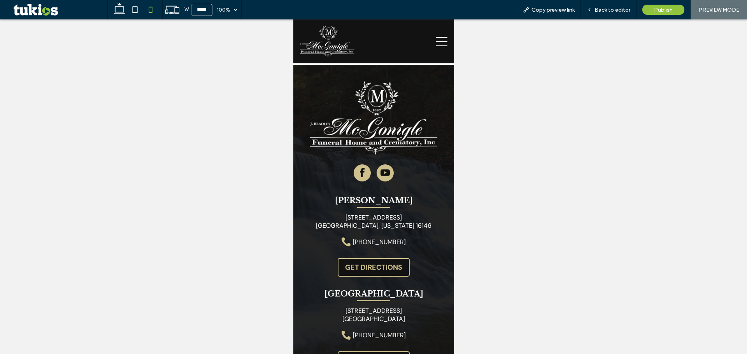
click at [373, 111] on img at bounding box center [373, 118] width 128 height 74
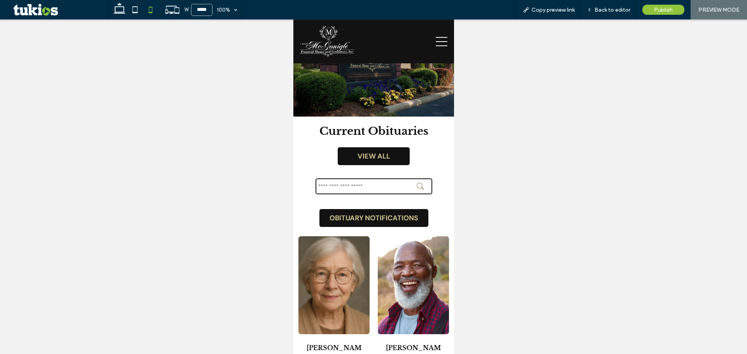
scroll to position [122, 0]
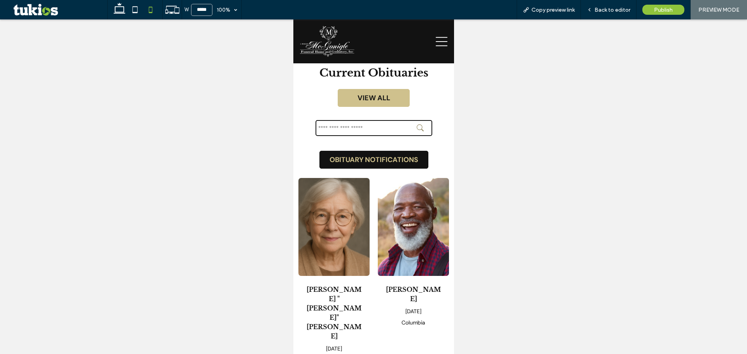
click at [378, 97] on span "VIEW ALL" at bounding box center [373, 97] width 33 height 9
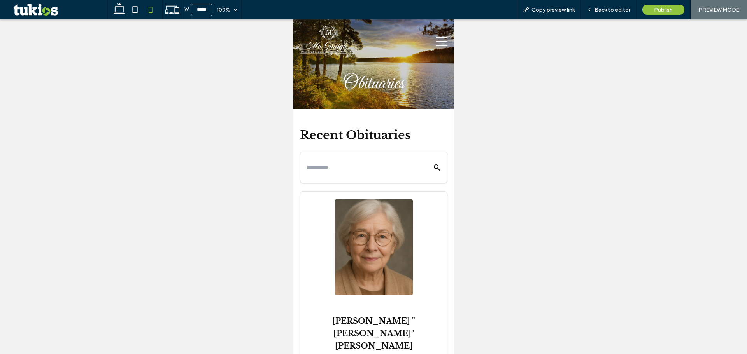
click at [347, 172] on input "text" at bounding box center [362, 167] width 113 height 12
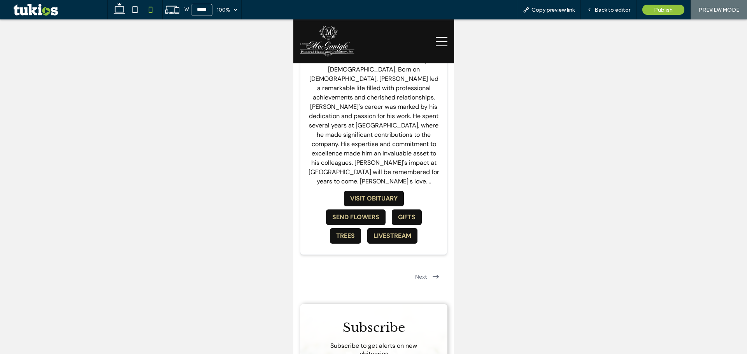
scroll to position [3507, 0]
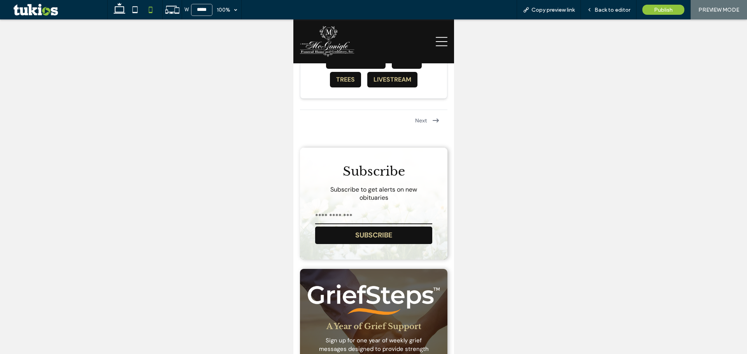
type input "*******"
click at [364, 209] on input "email" at bounding box center [373, 217] width 117 height 16
type input "***"
click at [337, 227] on button "SUBSCRIBE" at bounding box center [373, 236] width 117 height 18
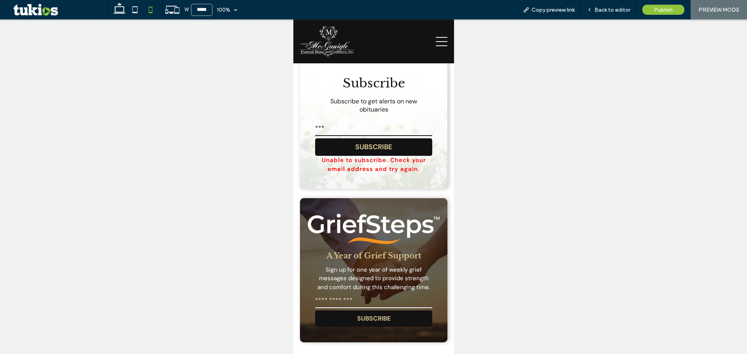
scroll to position [3624, 0]
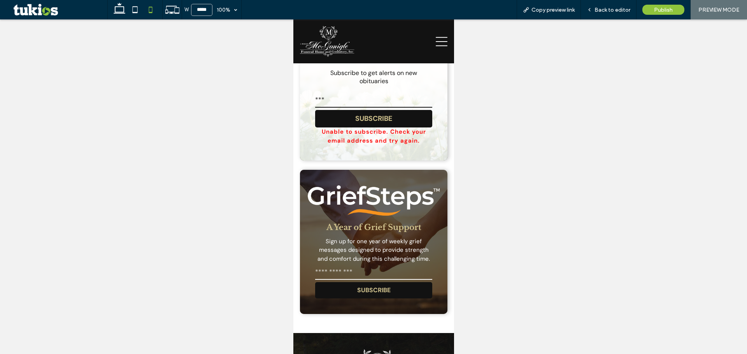
click at [343, 265] on input "email" at bounding box center [373, 273] width 117 height 16
type input "*****"
click at [327, 282] on button "SUBSCRIBE" at bounding box center [373, 290] width 117 height 16
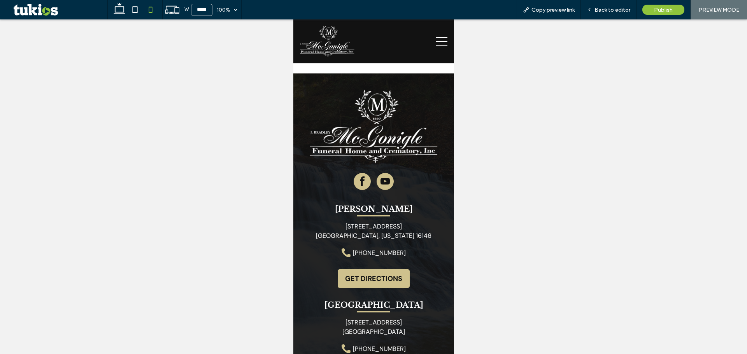
scroll to position [3913, 0]
